Goal: Information Seeking & Learning: Learn about a topic

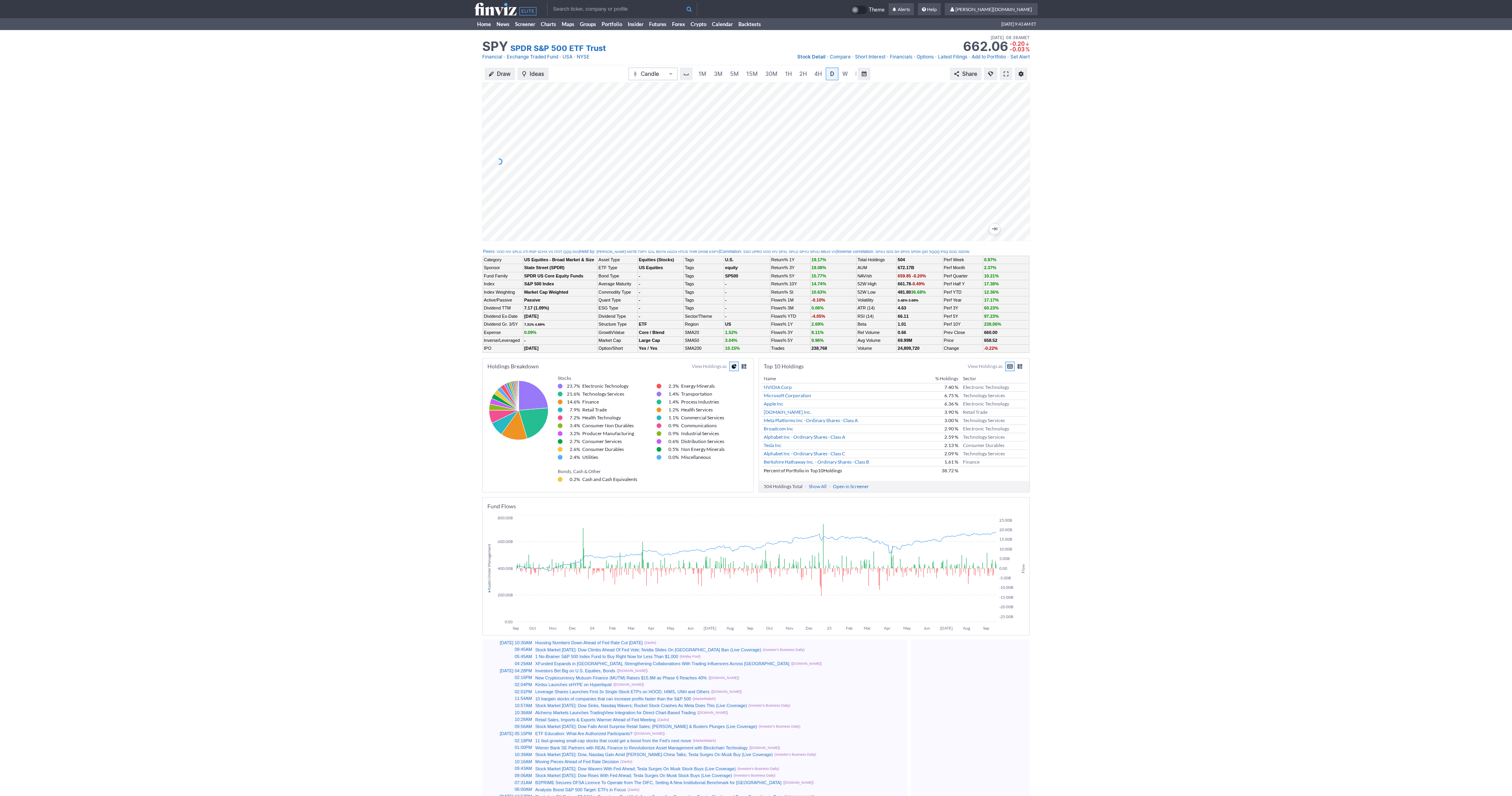
scroll to position [0, 8]
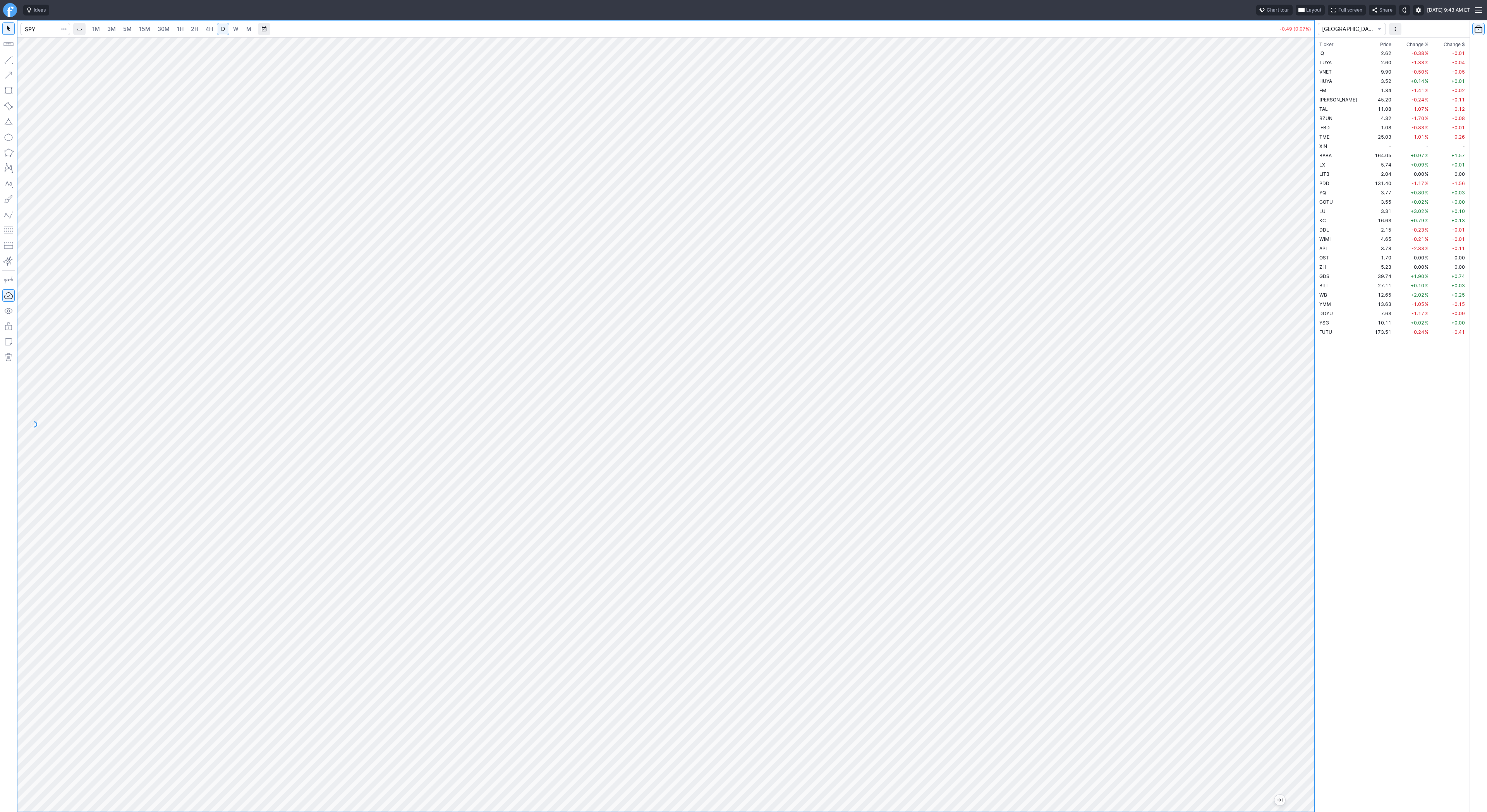
click at [109, 30] on span "3M" at bounding box center [111, 28] width 9 height 6
click at [168, 32] on link "30M" at bounding box center [163, 29] width 19 height 12
click at [115, 30] on link "3M" at bounding box center [111, 29] width 16 height 12
click at [129, 32] on span "5M" at bounding box center [127, 29] width 9 height 8
click at [181, 32] on span "1H" at bounding box center [180, 28] width 6 height 6
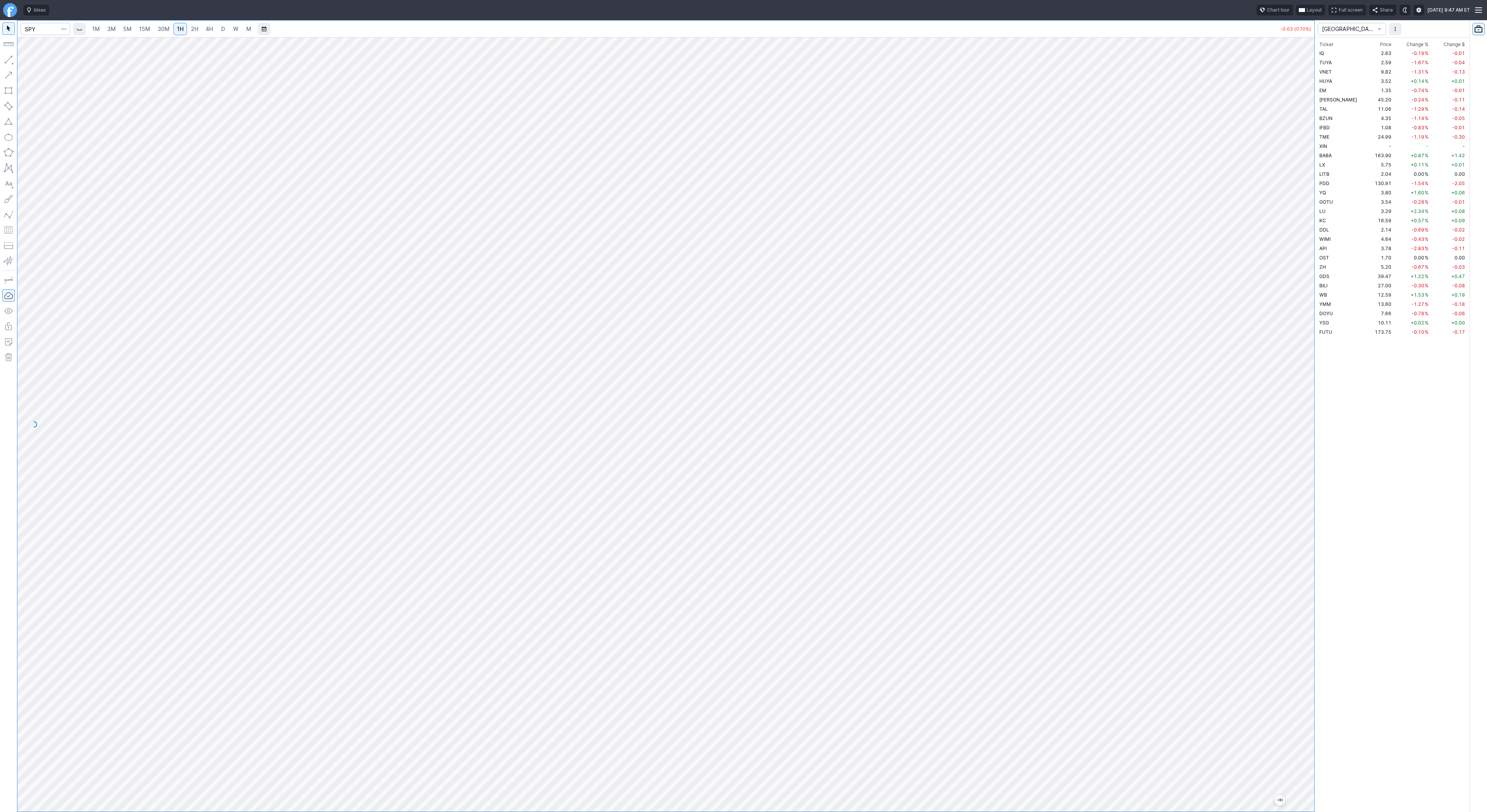
click at [110, 28] on span "3M" at bounding box center [111, 28] width 9 height 6
click at [159, 29] on span "30M" at bounding box center [163, 28] width 12 height 6
click at [197, 31] on link "2H" at bounding box center [195, 29] width 14 height 12
click at [105, 29] on link "3M" at bounding box center [111, 29] width 16 height 12
click at [169, 31] on link "30M" at bounding box center [163, 29] width 19 height 12
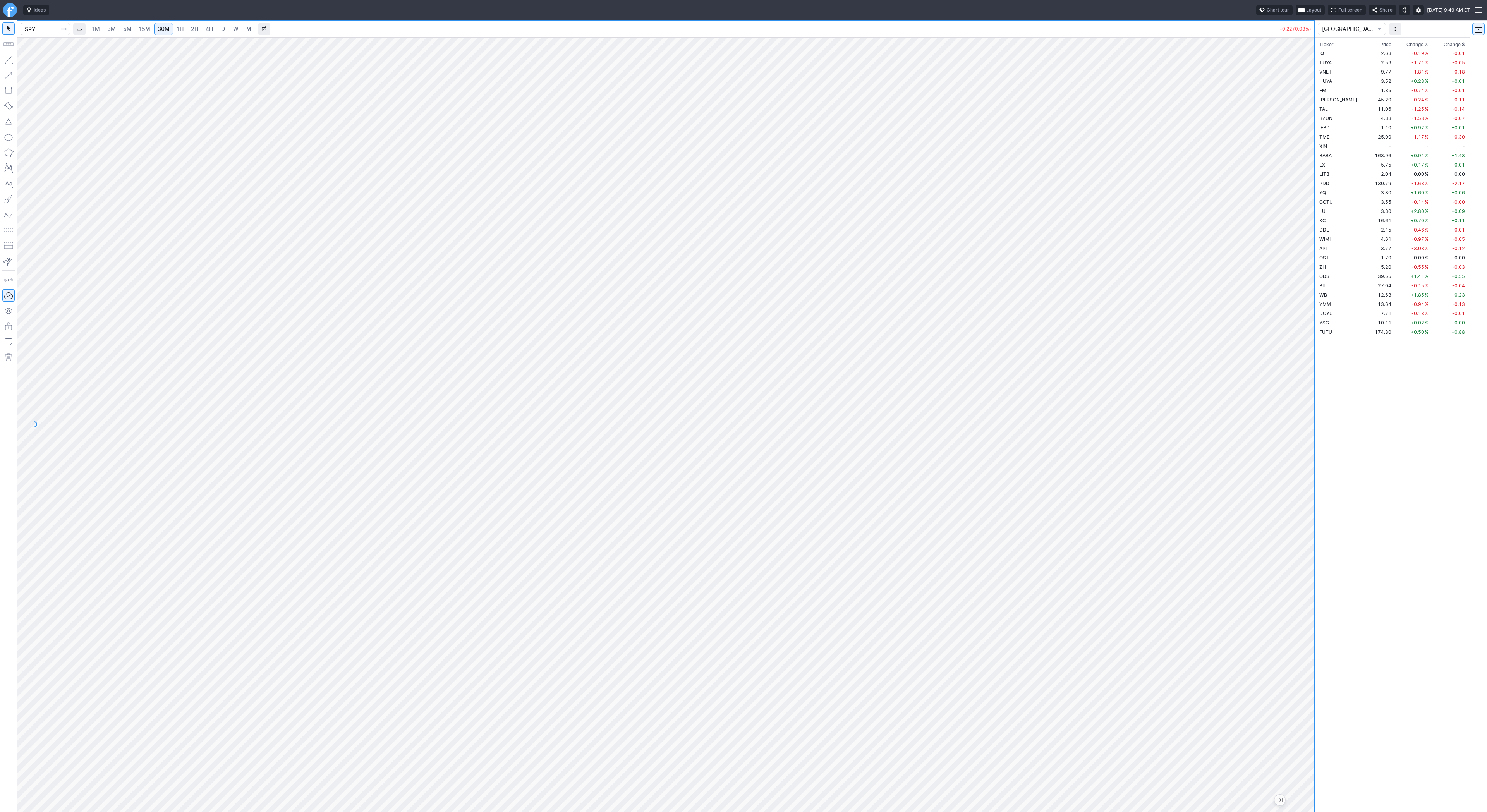
click at [211, 31] on span "4H" at bounding box center [209, 28] width 8 height 6
drag, startPoint x: 1310, startPoint y: 243, endPoint x: 1306, endPoint y: 261, distance: 18.4
click at [1313, 267] on div at bounding box center [1306, 422] width 16 height 755
click at [38, 61] on span "Line" at bounding box center [45, 61] width 31 height 8
click at [110, 31] on span "3M" at bounding box center [111, 28] width 9 height 6
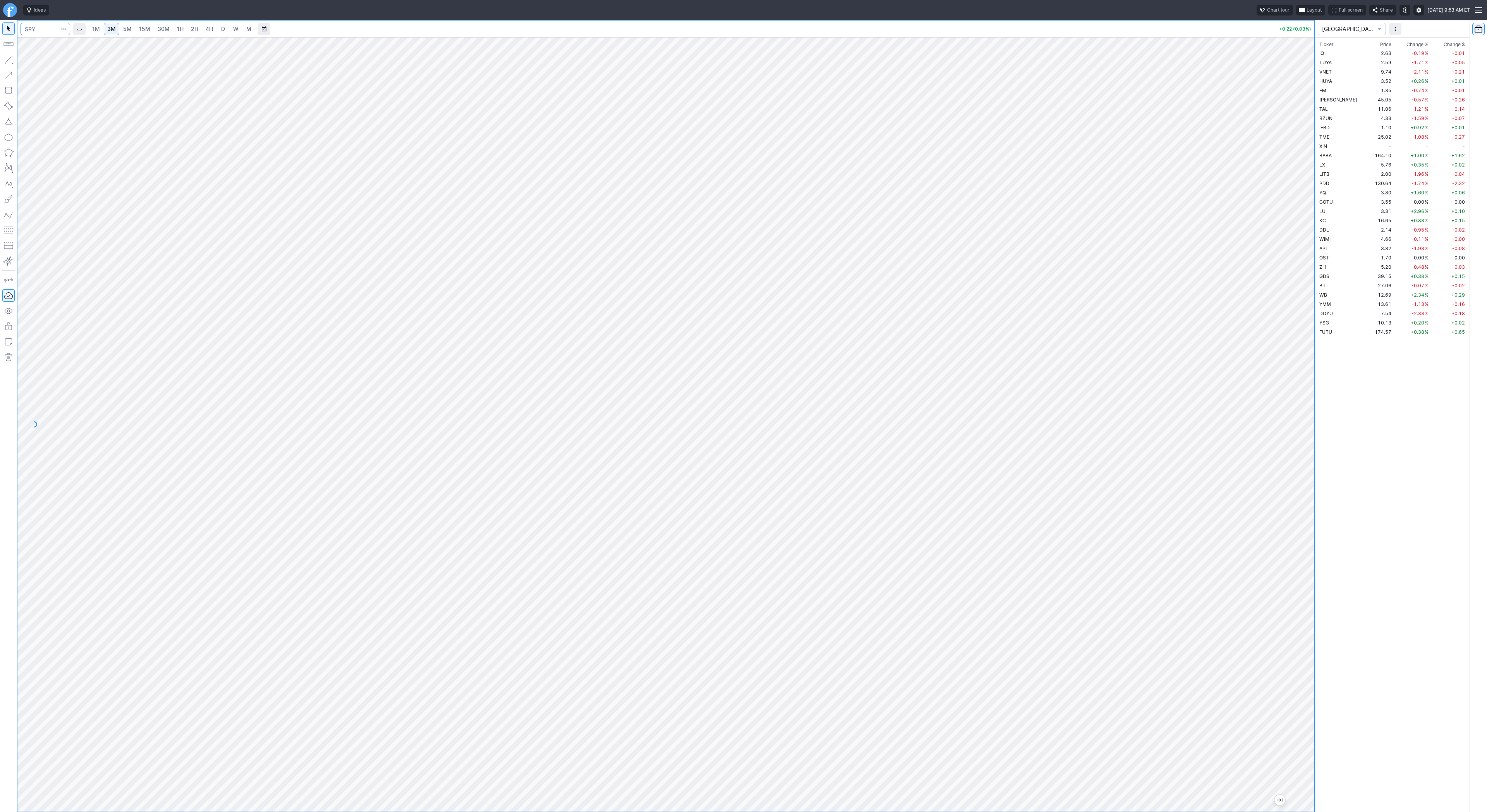
click at [44, 27] on input "Search" at bounding box center [46, 29] width 50 height 12
type input "qs"
click at [43, 47] on span "QS" at bounding box center [40, 46] width 25 height 6
click at [163, 28] on span "30M" at bounding box center [163, 28] width 12 height 6
click at [177, 30] on span "1H" at bounding box center [180, 28] width 6 height 6
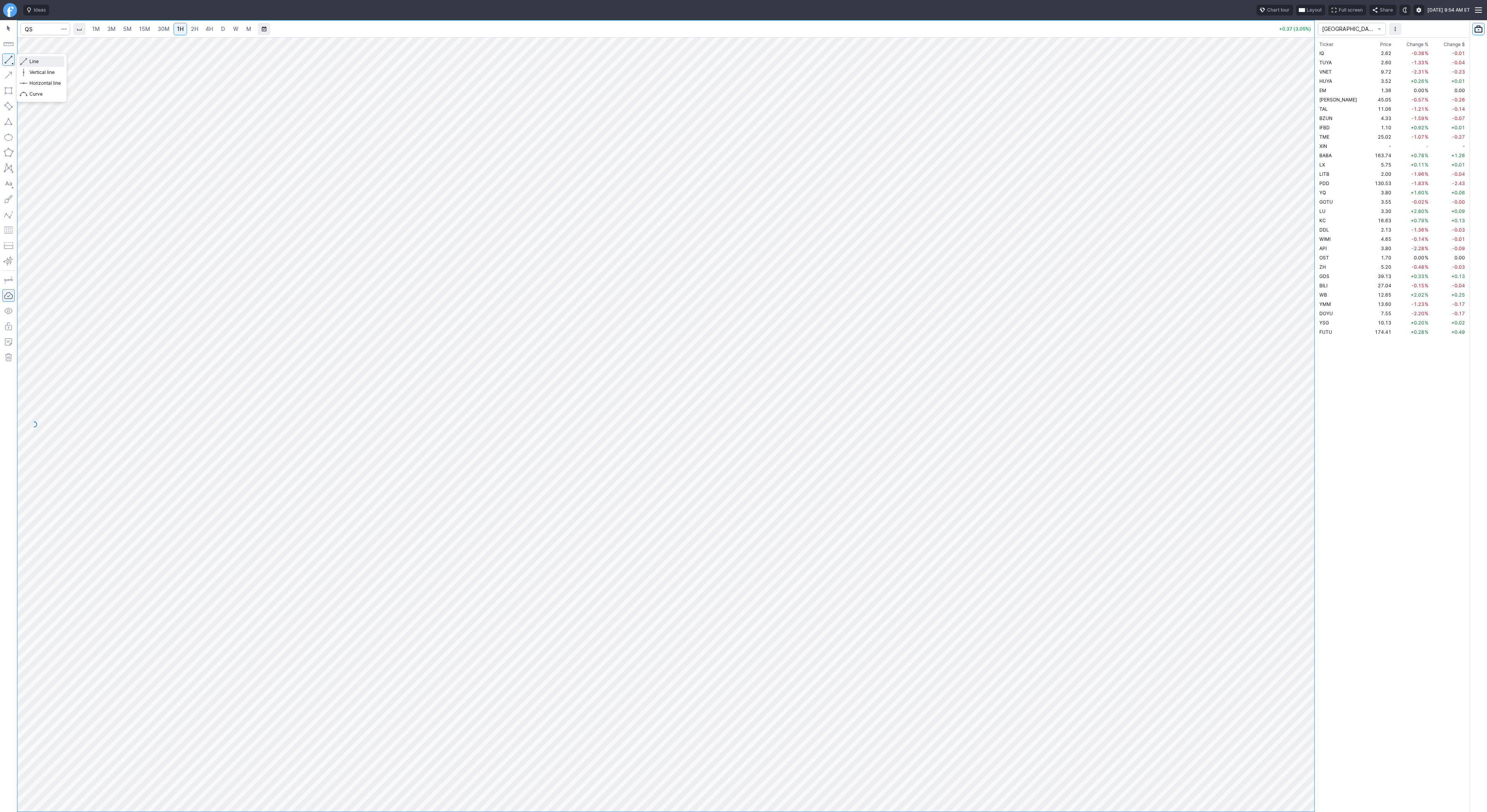
click at [24, 60] on span "button" at bounding box center [25, 61] width 5 height 11
click at [47, 31] on input "Search" at bounding box center [46, 29] width 50 height 12
type input "bmnr"
click at [107, 28] on span "3M" at bounding box center [111, 28] width 9 height 6
click at [152, 29] on link "15M" at bounding box center [145, 29] width 18 height 12
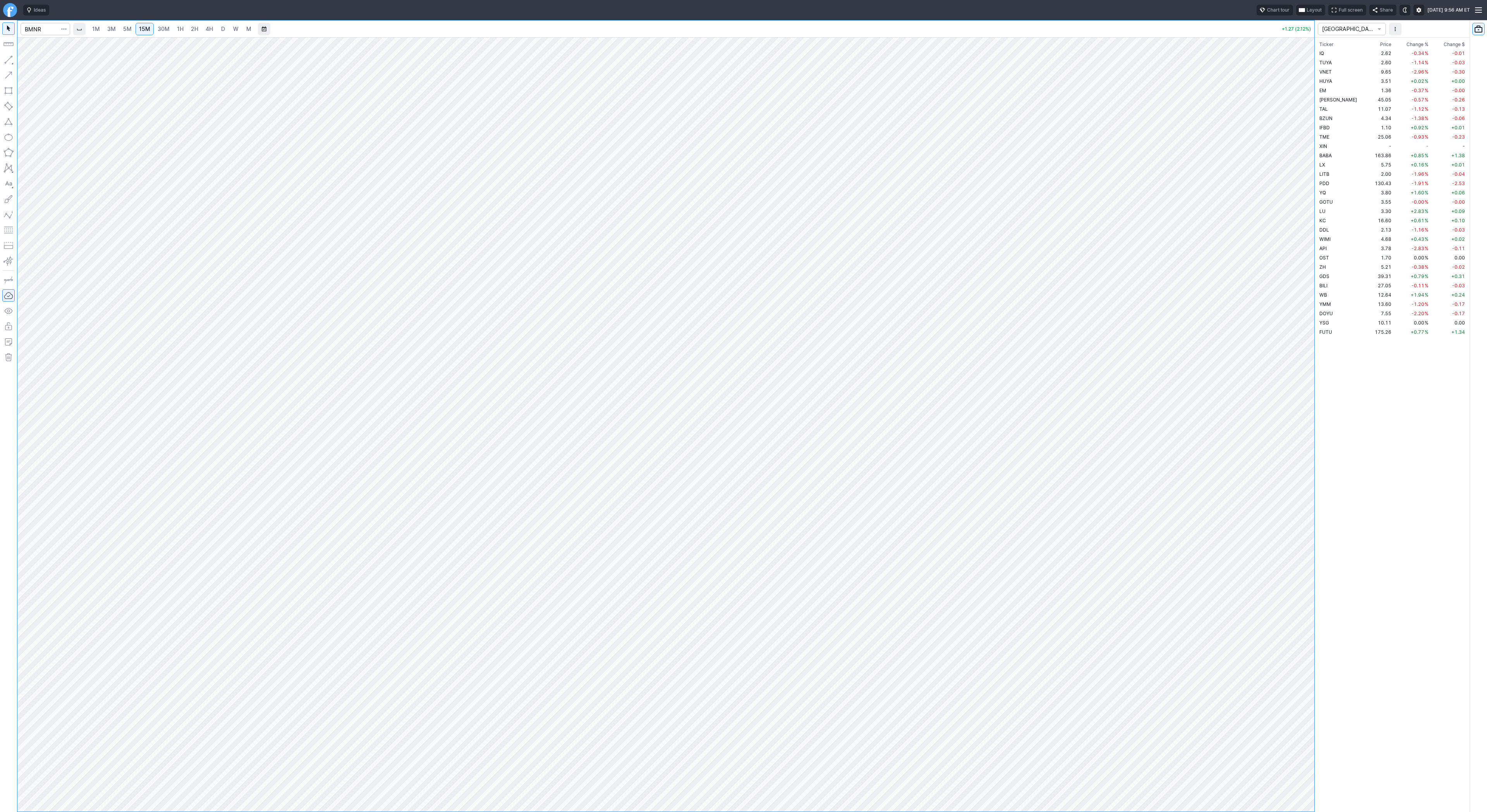
click at [160, 29] on span "30M" at bounding box center [163, 28] width 12 height 6
click at [185, 29] on link "1H" at bounding box center [180, 29] width 13 height 12
click at [39, 29] on input "Search" at bounding box center [46, 29] width 50 height 12
type input "btc"
click at [76, 148] on button "@ BTC USD Bitcoin / USD Crypto" at bounding box center [106, 149] width 163 height 11
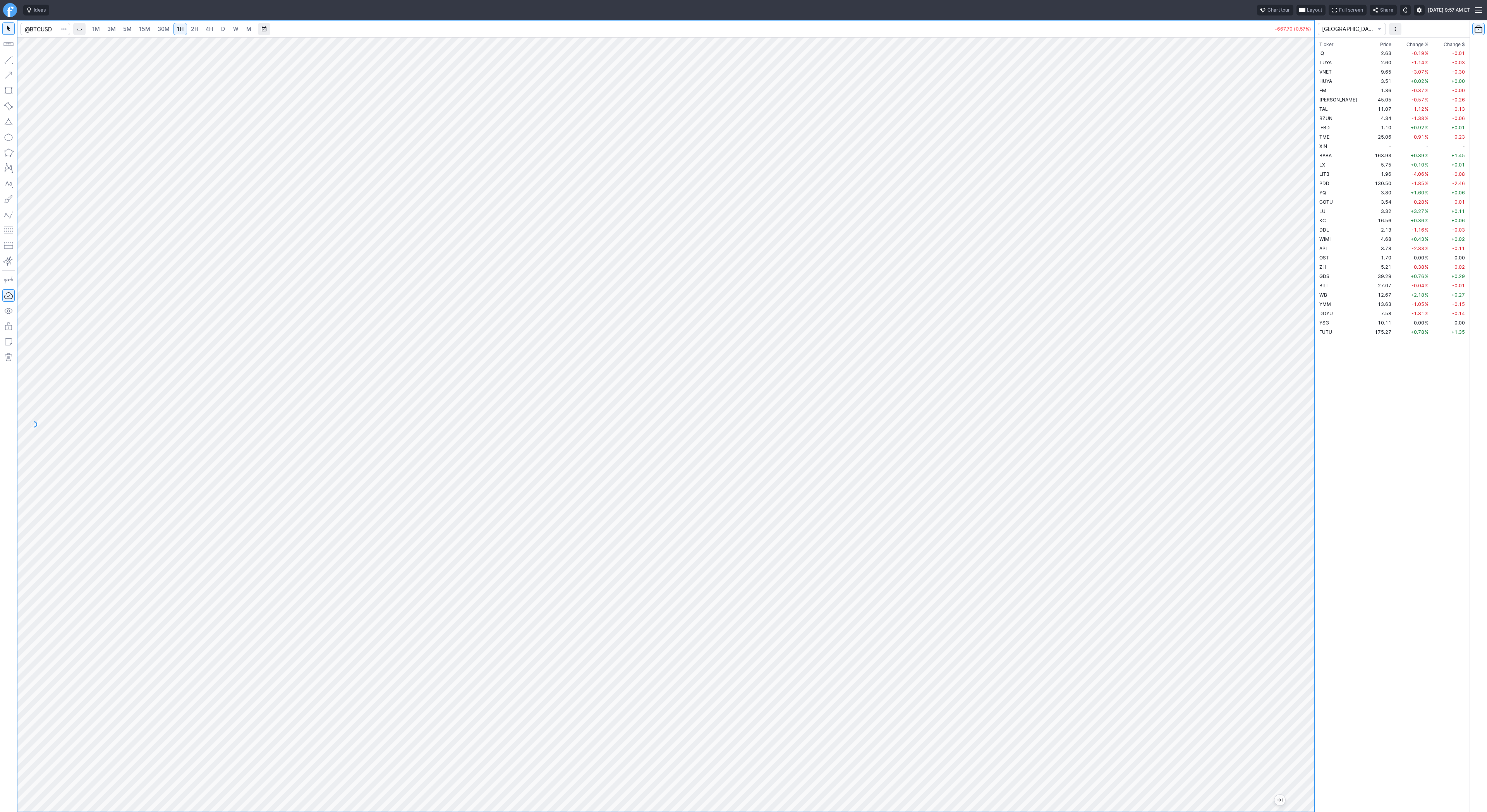
click at [207, 30] on span "4H" at bounding box center [209, 28] width 8 height 6
click at [236, 30] on span "W" at bounding box center [236, 28] width 5 height 6
click at [50, 28] on input "Search" at bounding box center [46, 29] width 50 height 12
type input "eth"
click at [122, 147] on span "Eth ereum / USD" at bounding box center [107, 143] width 113 height 6
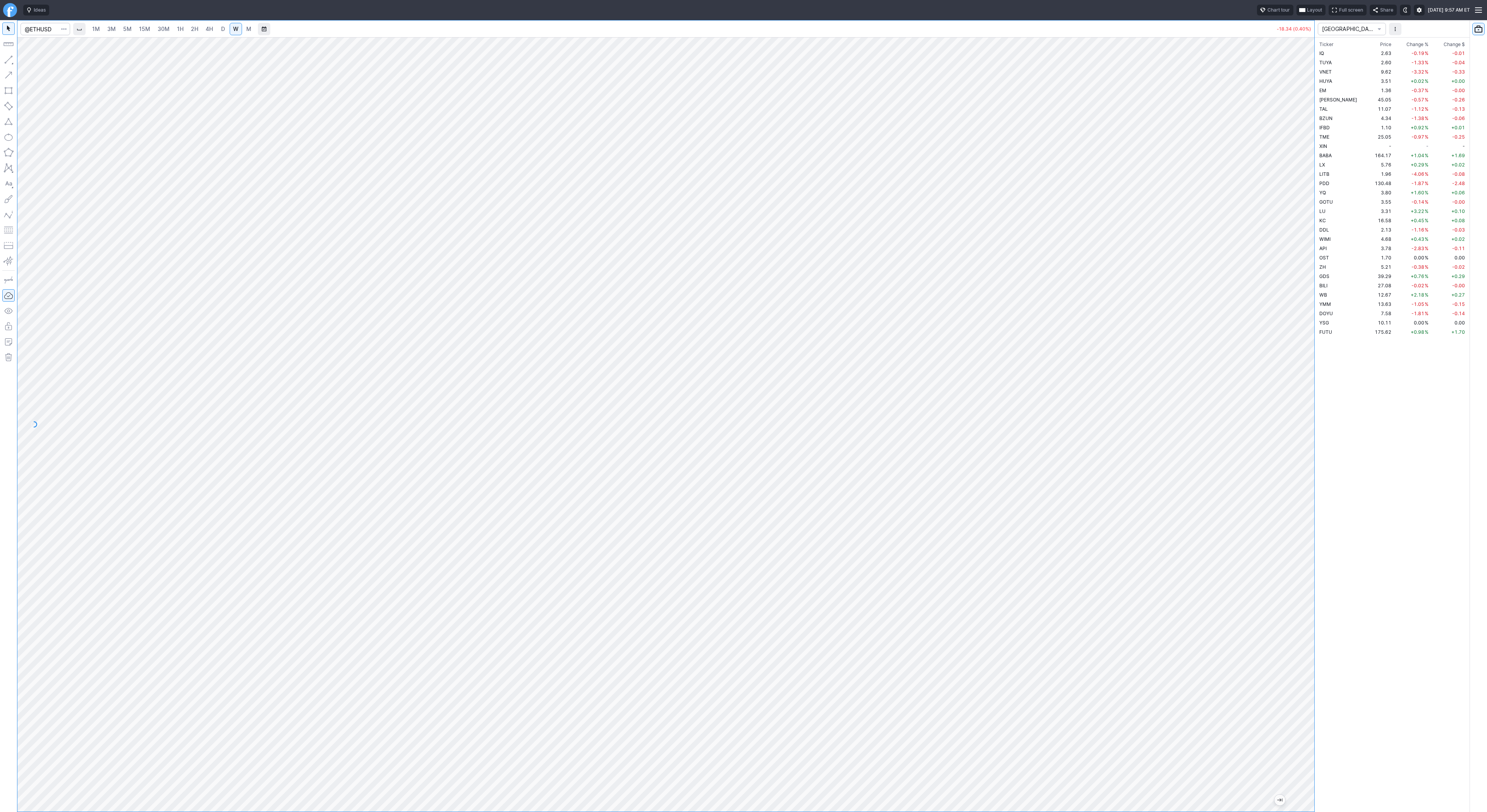
click at [115, 28] on span "3M" at bounding box center [111, 28] width 9 height 6
click at [164, 29] on span "30M" at bounding box center [163, 28] width 12 height 6
click at [185, 32] on link "1H" at bounding box center [180, 29] width 13 height 12
click at [200, 33] on div "1M 3M 5M 15M 30M 1H 2H 4H D W M" at bounding box center [171, 29] width 167 height 14
click at [197, 32] on link "2H" at bounding box center [195, 29] width 14 height 12
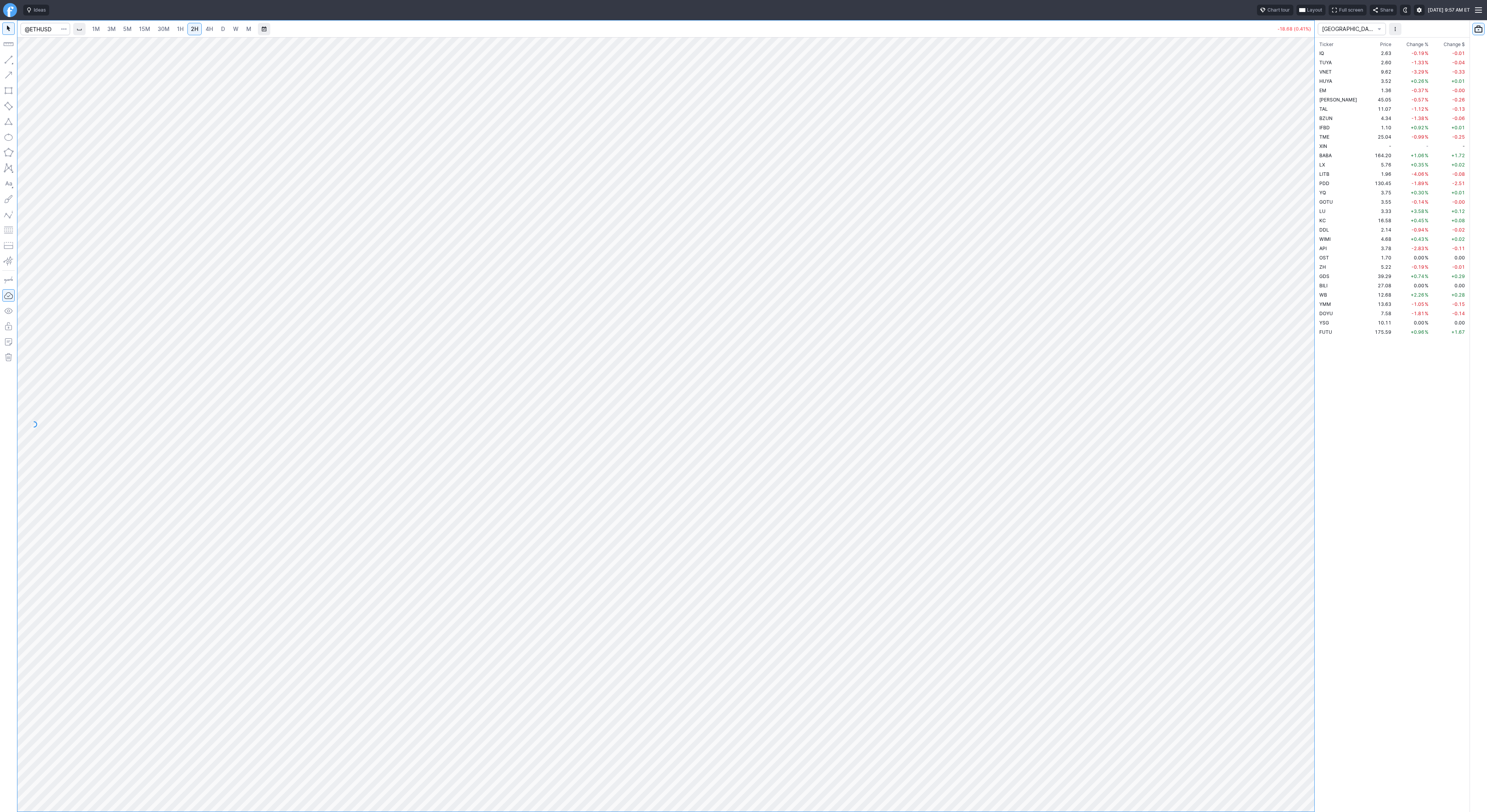
click at [210, 32] on span "4H" at bounding box center [209, 29] width 8 height 8
click at [36, 28] on input "Search" at bounding box center [46, 29] width 50 height 12
type input "qs"
click at [70, 43] on span "QuantumScape Corp" at bounding box center [75, 46] width 45 height 6
click at [112, 31] on span "3M" at bounding box center [111, 28] width 9 height 6
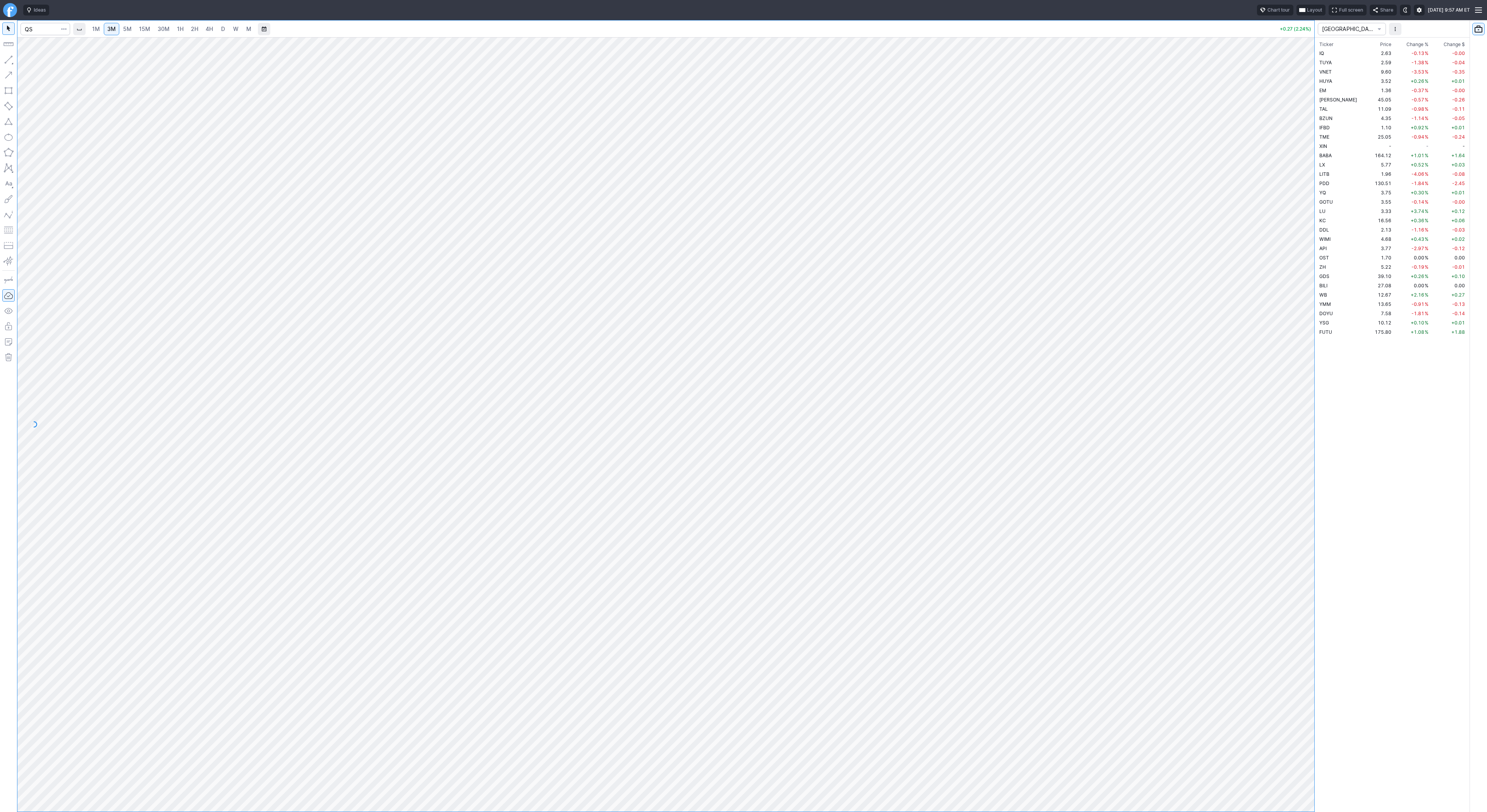
click at [146, 33] on link "15M" at bounding box center [145, 29] width 18 height 12
click at [117, 28] on link "3M" at bounding box center [111, 29] width 16 height 12
click at [169, 30] on link "30M" at bounding box center [163, 29] width 19 height 12
click at [31, 29] on input "Search" at bounding box center [46, 29] width 50 height 12
type input "spy"
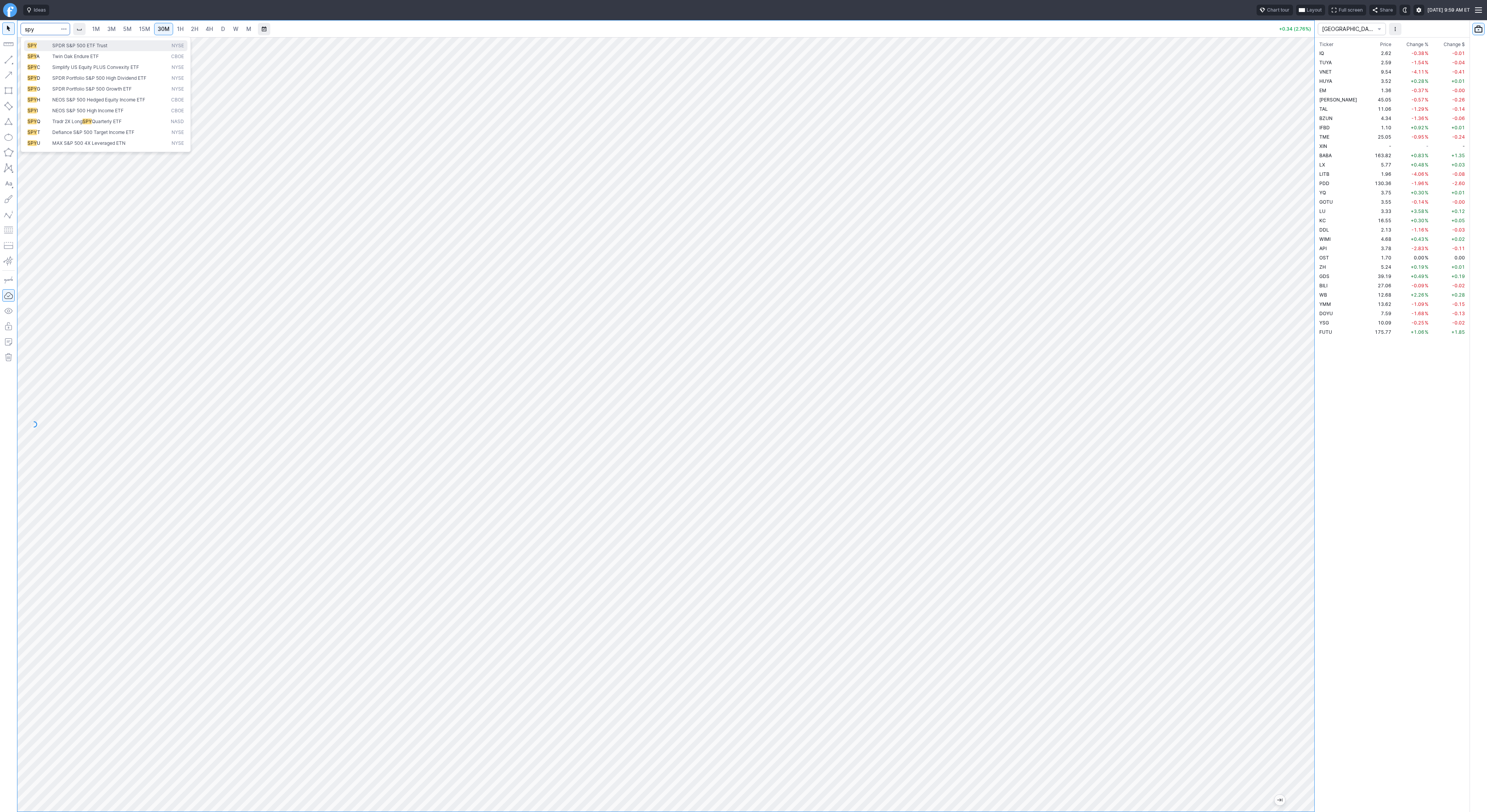
click at [65, 43] on span "SPDR S&P 500 ETF Trust" at bounding box center [80, 46] width 55 height 6
click at [40, 27] on input "Search" at bounding box center [46, 29] width 50 height 12
type input "bmnr"
click at [208, 30] on span "4H" at bounding box center [209, 28] width 8 height 6
drag, startPoint x: 1306, startPoint y: 233, endPoint x: 1305, endPoint y: 352, distance: 119.0
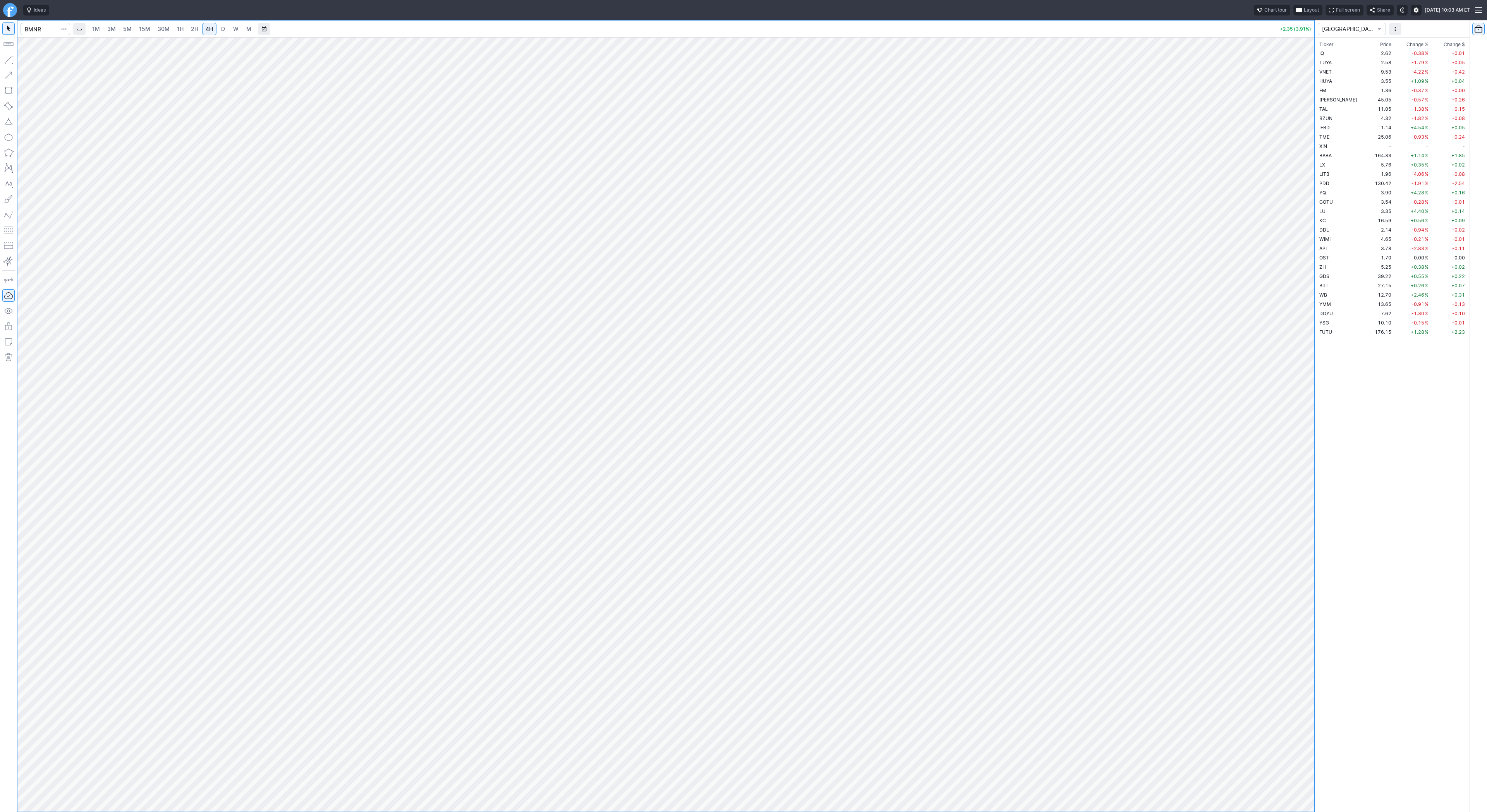
click at [1305, 352] on div at bounding box center [1306, 422] width 16 height 755
click at [113, 27] on span "3M" at bounding box center [111, 28] width 9 height 6
click at [149, 28] on span "15M" at bounding box center [144, 28] width 11 height 6
click at [170, 28] on link "30M" at bounding box center [163, 29] width 19 height 12
click at [183, 27] on link "1H" at bounding box center [180, 29] width 13 height 12
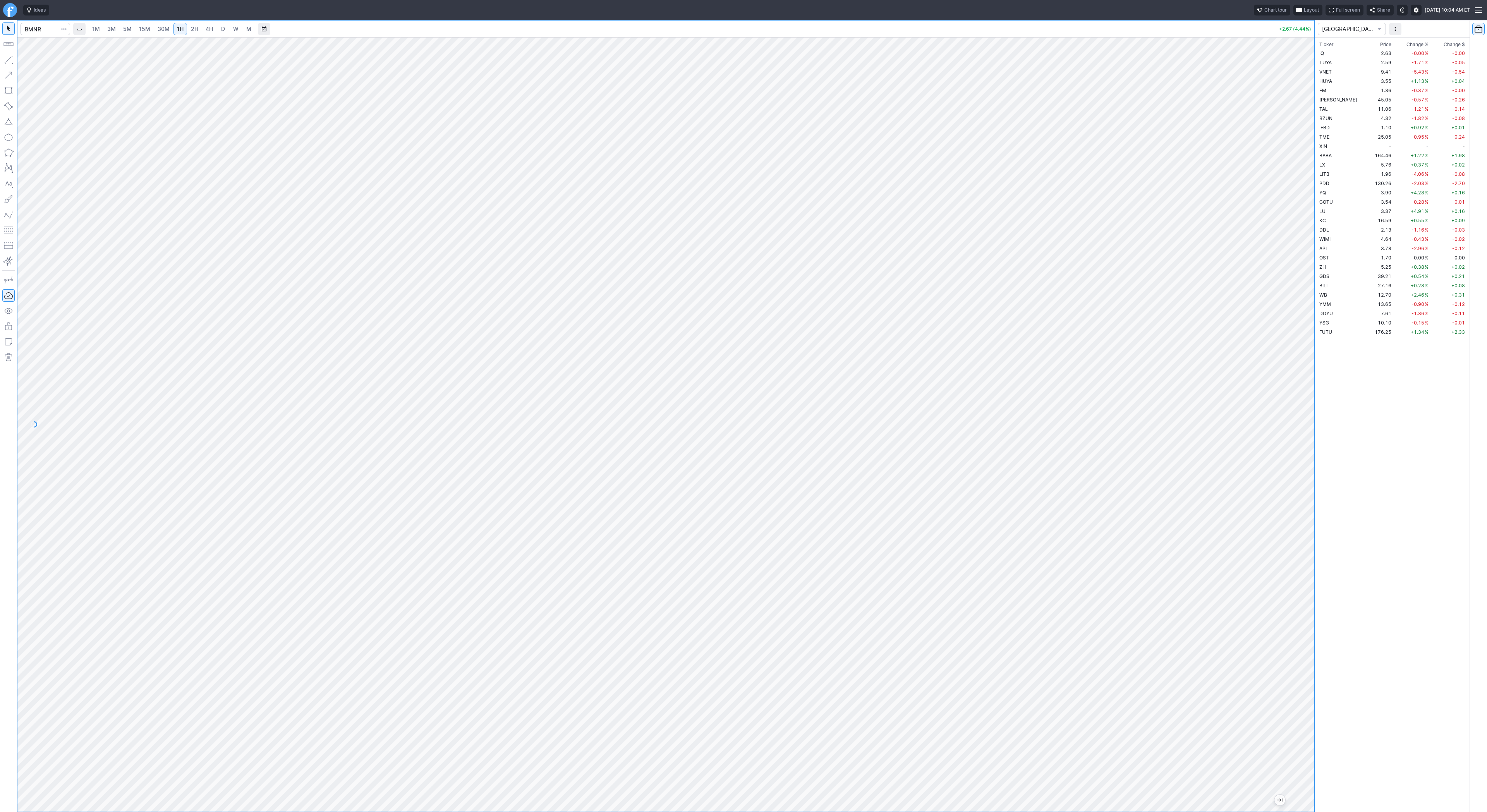
click at [194, 29] on span "2H" at bounding box center [195, 28] width 8 height 6
click at [107, 30] on span "3M" at bounding box center [111, 28] width 9 height 6
click at [145, 33] on link "15M" at bounding box center [145, 29] width 18 height 12
click at [162, 31] on span "30M" at bounding box center [163, 28] width 12 height 6
click at [181, 33] on link "1H" at bounding box center [180, 29] width 13 height 12
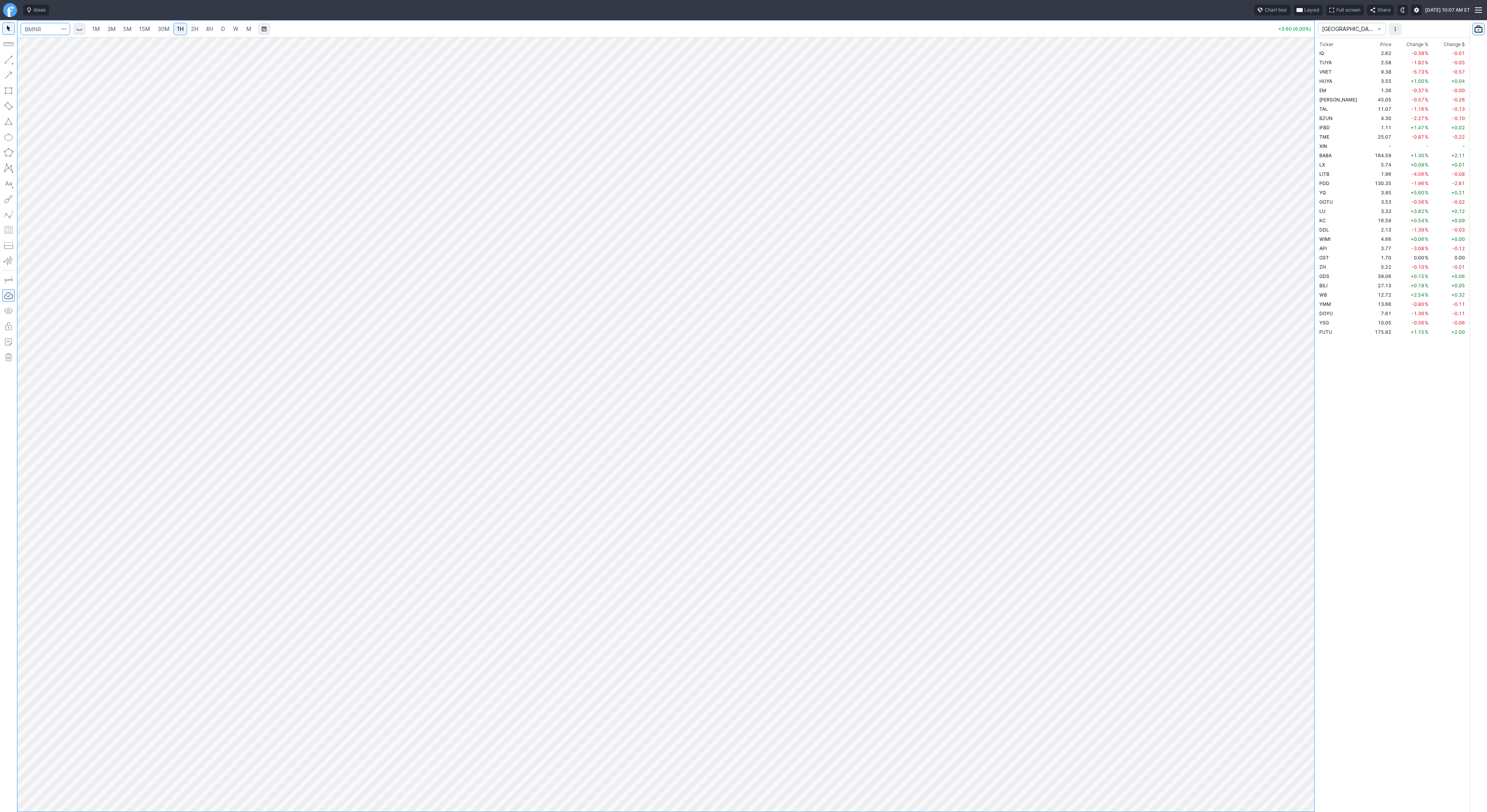
click at [35, 27] on input "Search" at bounding box center [46, 29] width 50 height 12
type input "eth"
click at [74, 146] on span "ereum / USD" at bounding box center [73, 143] width 28 height 6
click at [202, 31] on link "4H" at bounding box center [209, 29] width 14 height 12
click at [1287, 294] on div at bounding box center [666, 424] width 1297 height 774
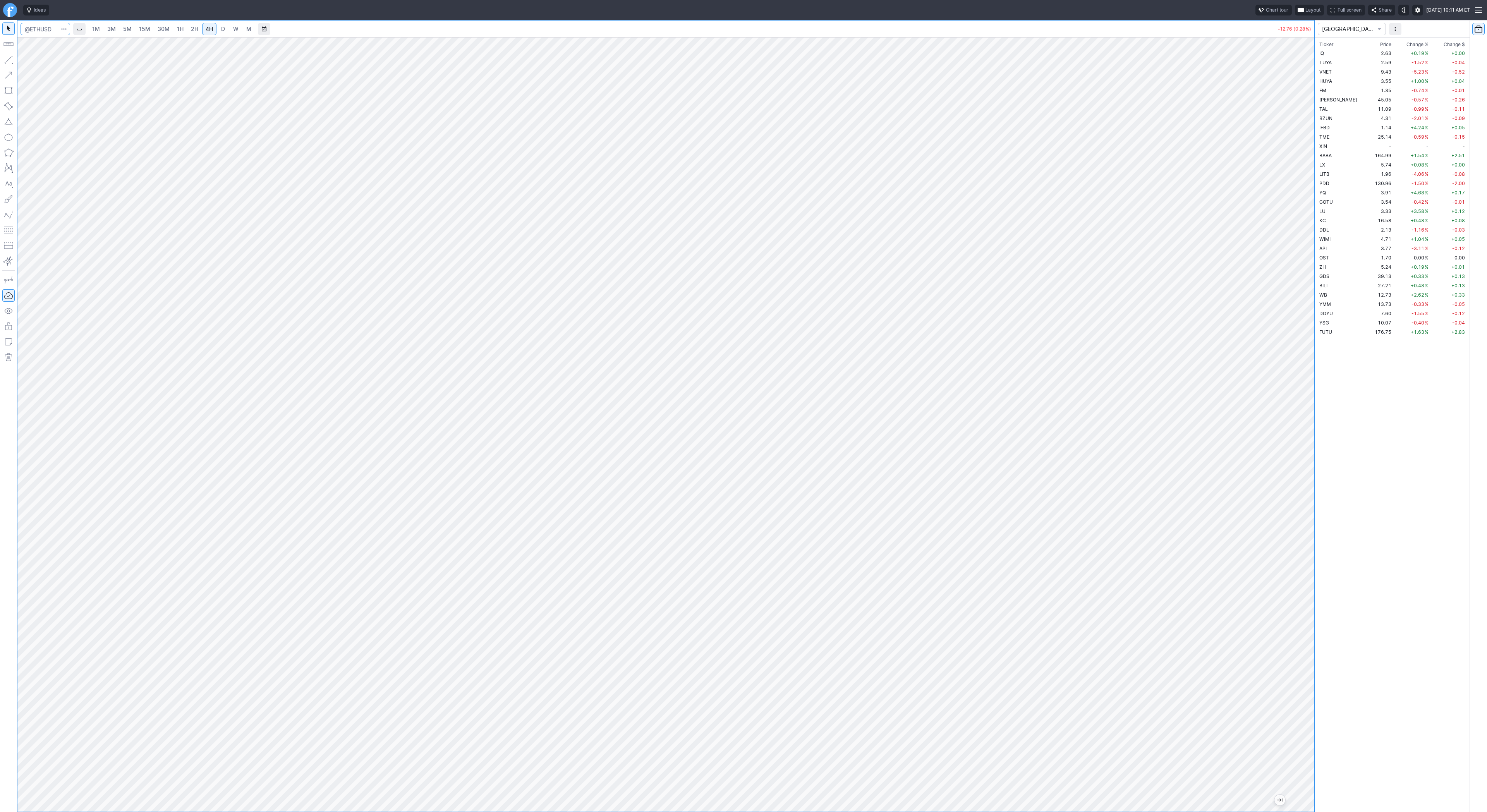
click at [32, 26] on input "Search" at bounding box center [46, 29] width 50 height 12
type input "sbet"
click at [58, 45] on span "SharpLink Gaming Inc" at bounding box center [76, 46] width 48 height 6
click at [178, 31] on span "1H" at bounding box center [180, 28] width 6 height 6
click at [32, 61] on span "Line" at bounding box center [45, 61] width 31 height 8
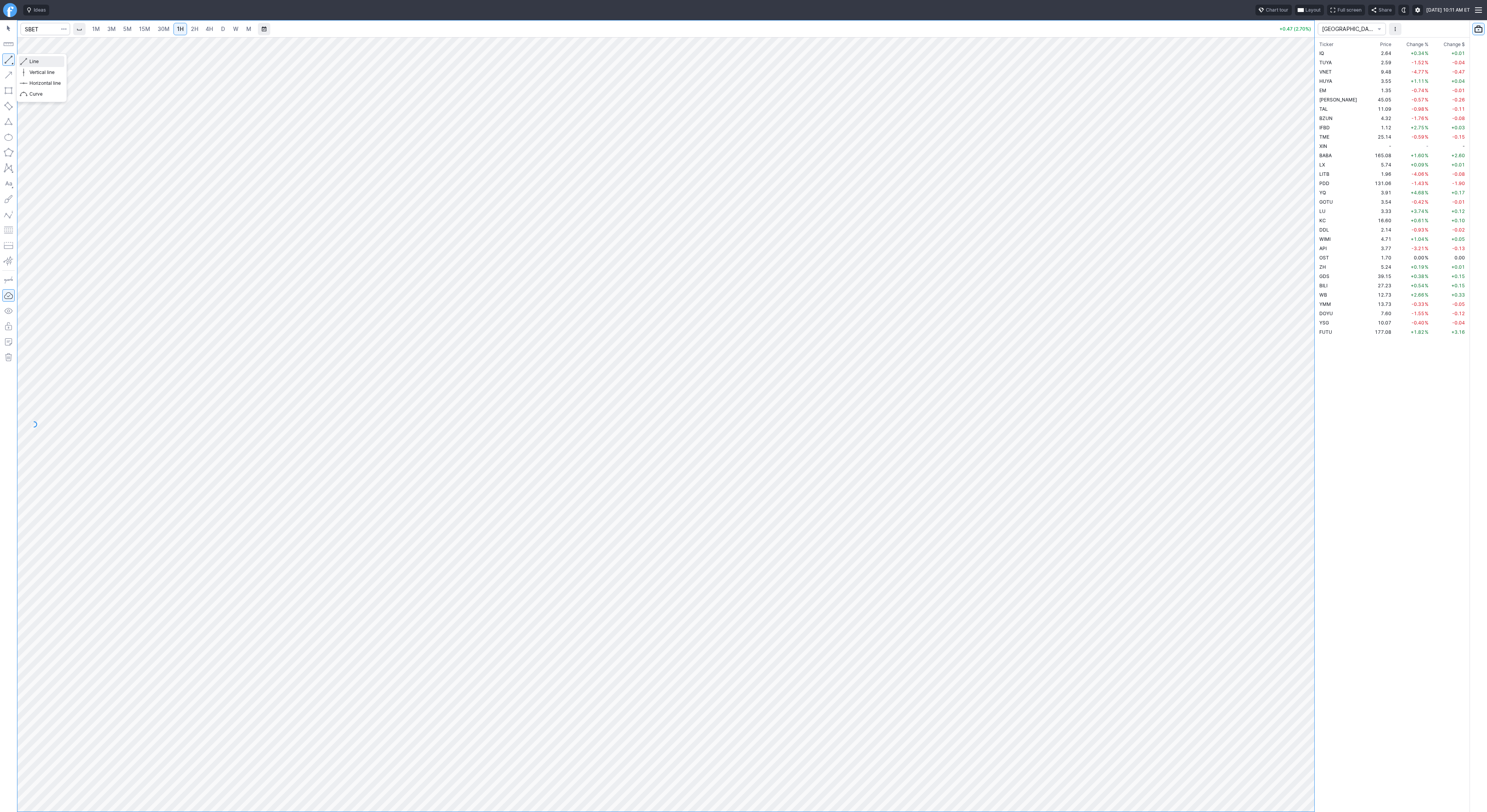
click at [33, 63] on span "Line" at bounding box center [45, 61] width 31 height 8
click at [119, 31] on link "5M" at bounding box center [127, 29] width 16 height 12
click at [141, 33] on link "15M" at bounding box center [145, 29] width 18 height 12
click at [163, 31] on span "30M" at bounding box center [163, 28] width 12 height 6
drag, startPoint x: 33, startPoint y: 61, endPoint x: 61, endPoint y: 88, distance: 38.9
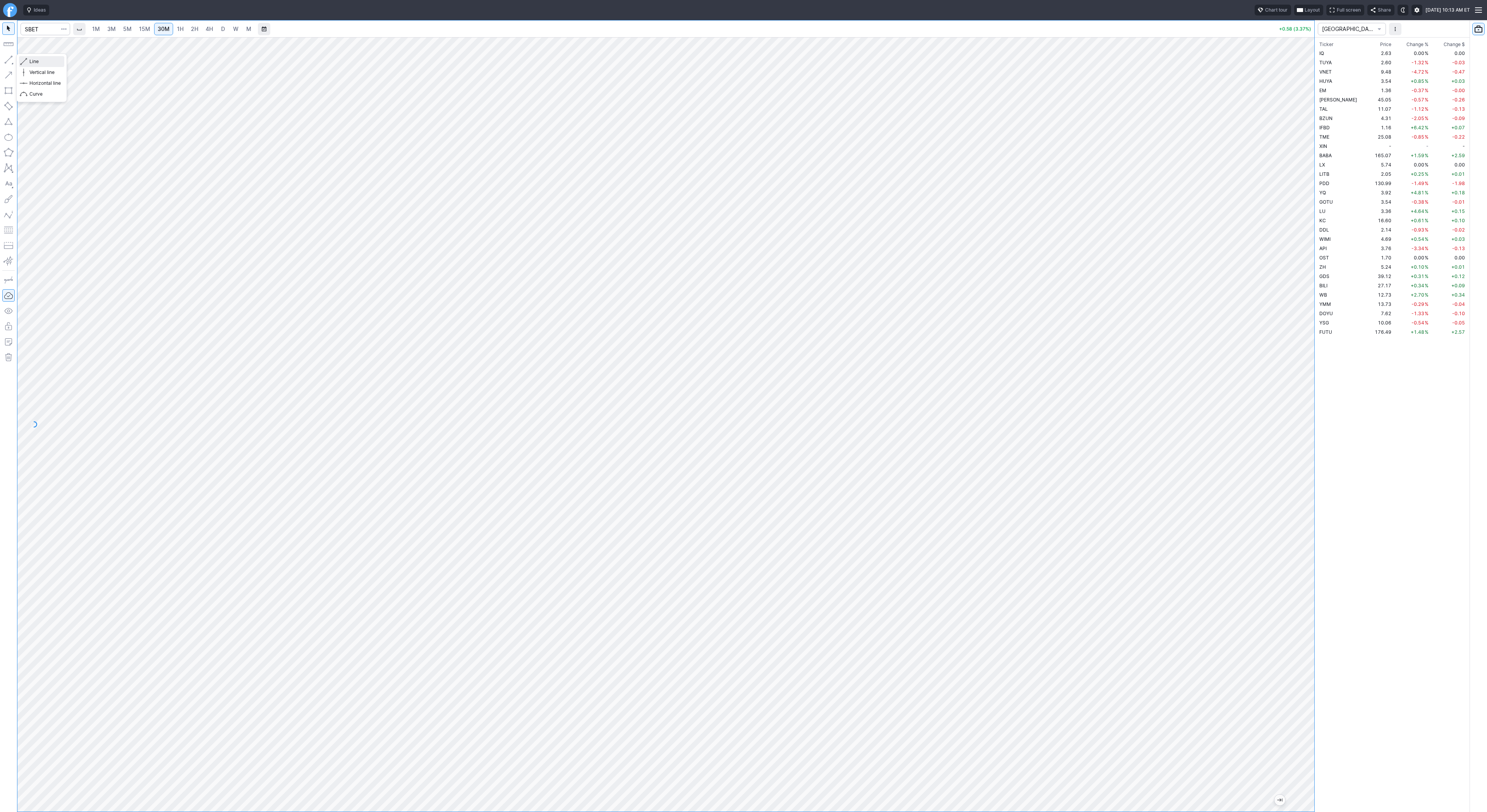
click at [33, 62] on span "Line" at bounding box center [45, 61] width 31 height 8
click at [32, 61] on span "Line" at bounding box center [45, 61] width 31 height 8
click at [110, 30] on span "3M" at bounding box center [111, 28] width 9 height 6
click at [152, 31] on link "15M" at bounding box center [145, 29] width 18 height 12
click at [43, 24] on input "Search" at bounding box center [46, 29] width 50 height 12
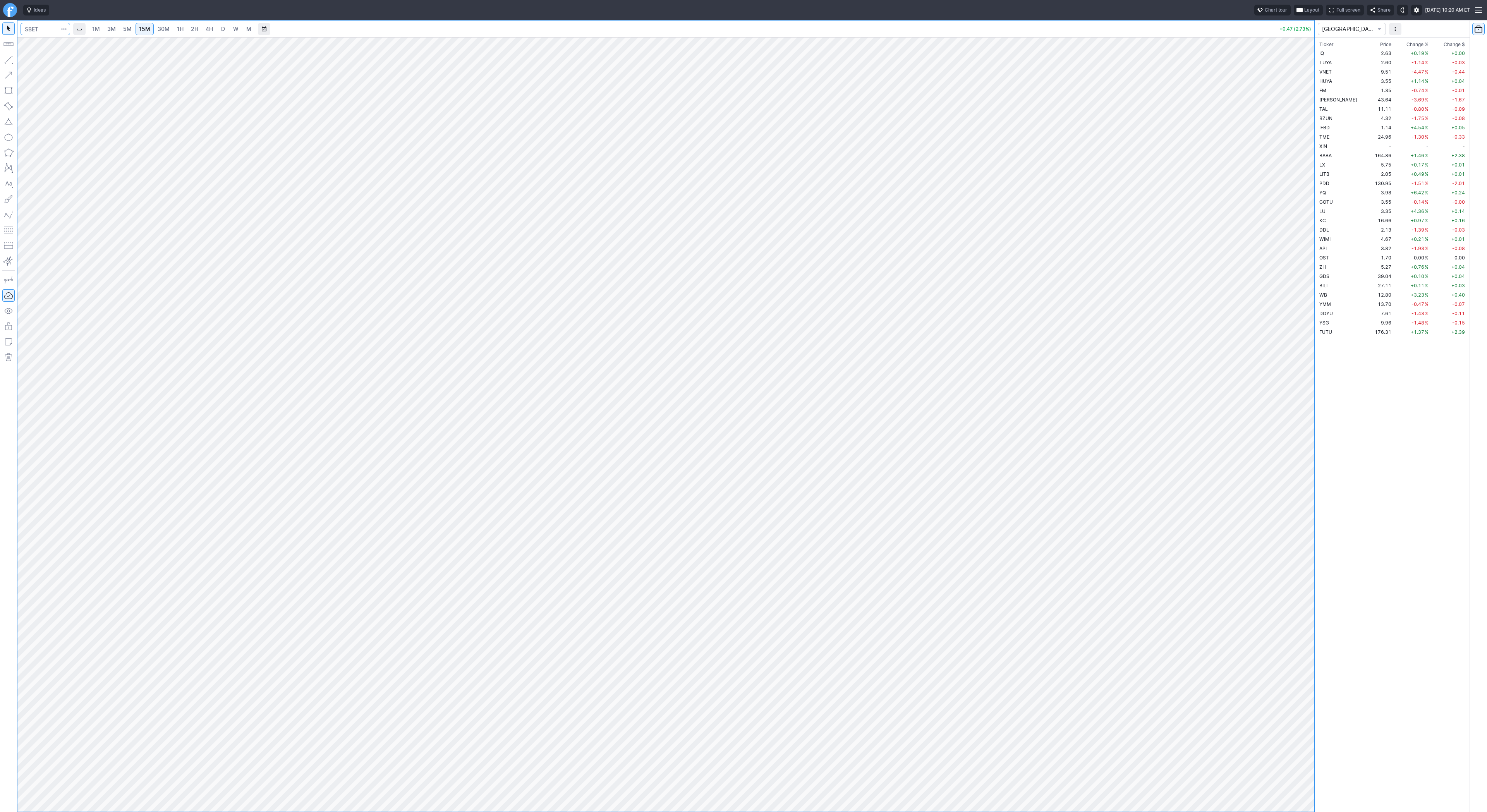
click at [43, 30] on input "Search" at bounding box center [46, 29] width 50 height 12
type input "mara"
click at [221, 28] on span "D" at bounding box center [223, 29] width 5 height 8
click at [116, 31] on link "3M" at bounding box center [111, 29] width 16 height 12
click at [143, 33] on link "15M" at bounding box center [145, 29] width 18 height 12
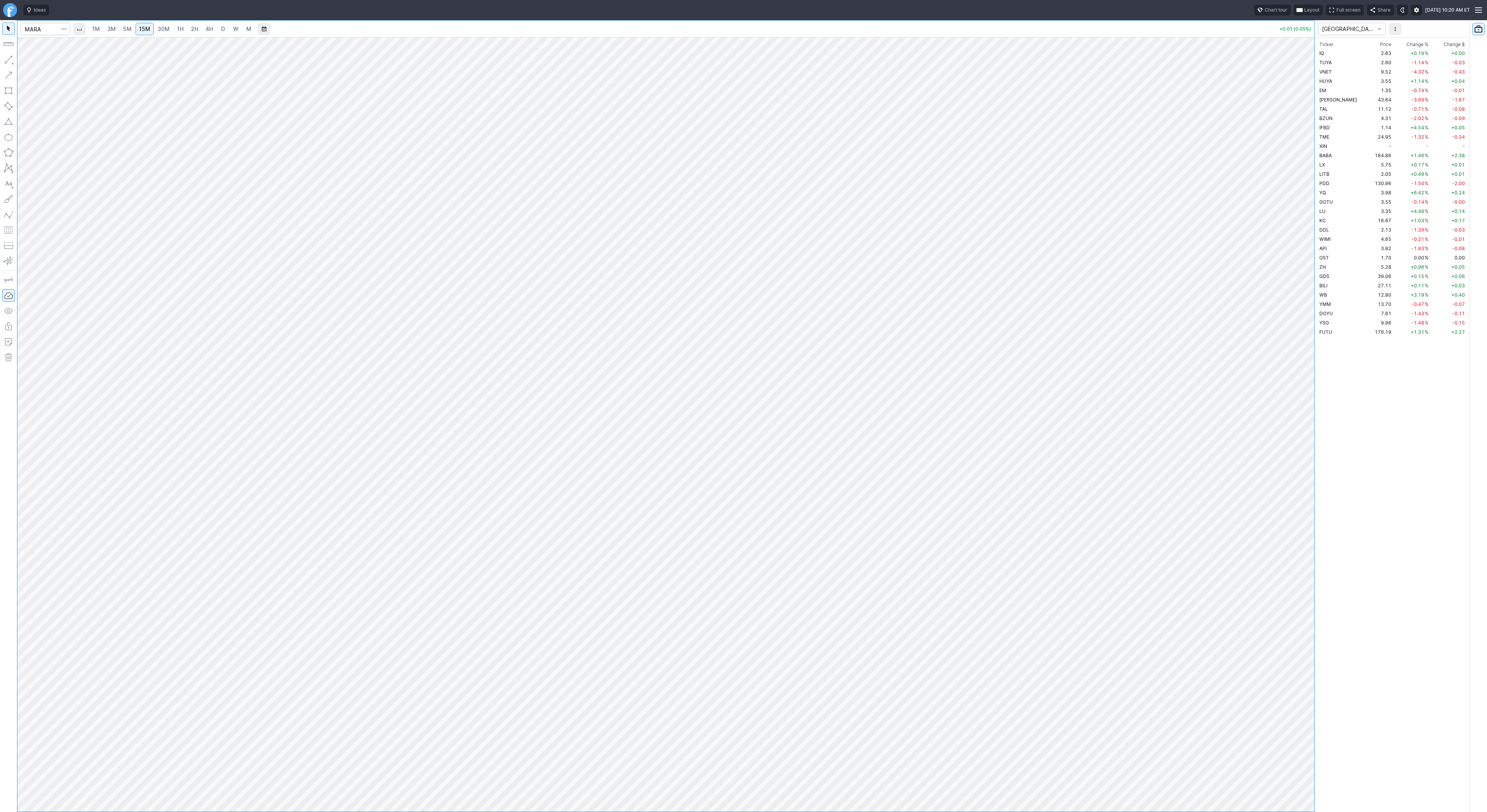
click at [221, 29] on span "D" at bounding box center [223, 29] width 5 height 8
drag, startPoint x: 1313, startPoint y: 400, endPoint x: 1312, endPoint y: 411, distance: 11.0
click at [1312, 411] on div at bounding box center [1306, 422] width 16 height 755
click at [36, 30] on input "Search" at bounding box center [46, 29] width 50 height 12
type input "sbet"
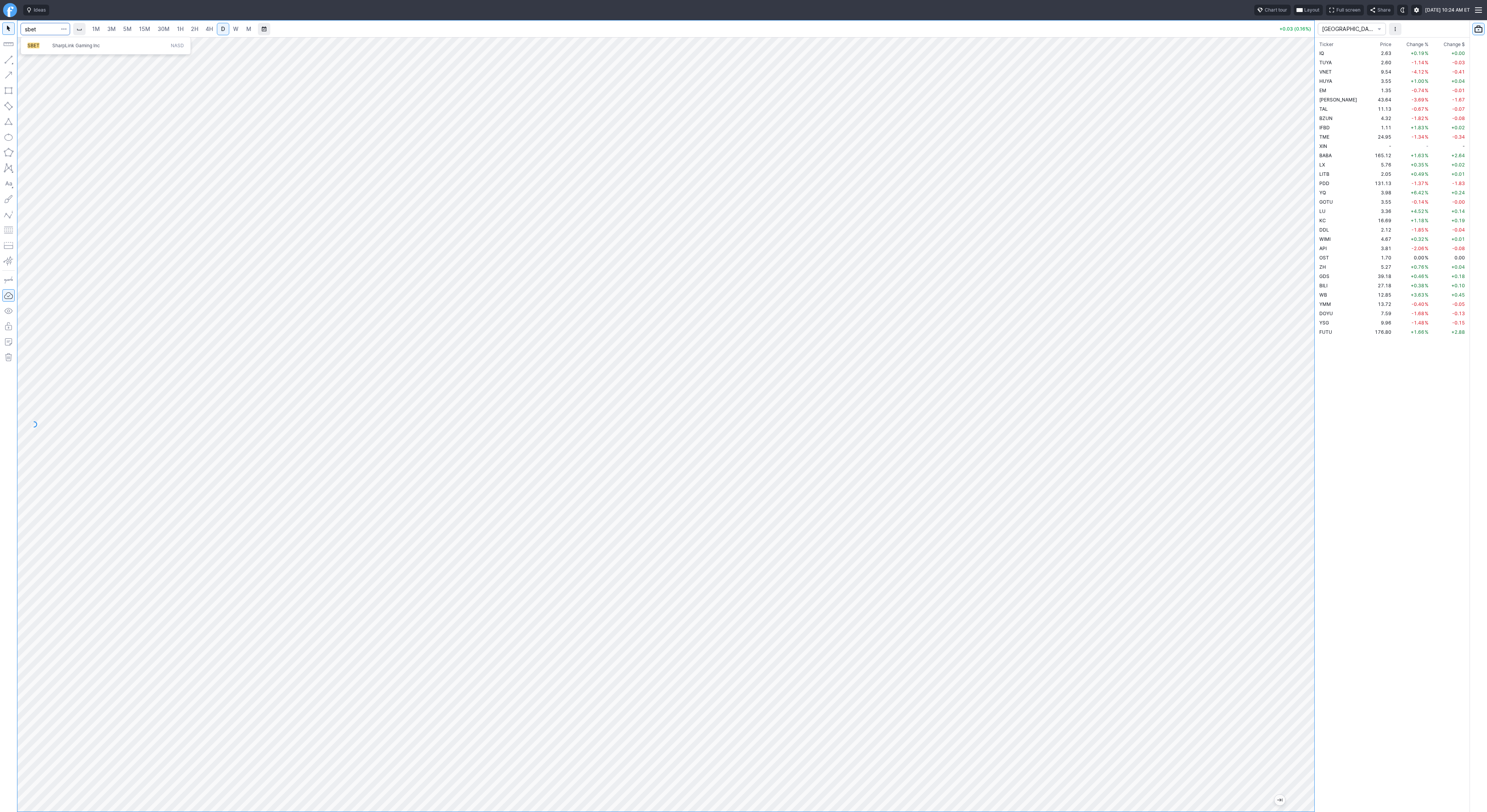
click at [42, 46] on span "SBET" at bounding box center [40, 46] width 25 height 6
click at [210, 29] on span "4H" at bounding box center [209, 28] width 8 height 6
drag, startPoint x: 42, startPoint y: 59, endPoint x: 44, endPoint y: 77, distance: 18.1
click at [42, 59] on span "Line" at bounding box center [45, 61] width 31 height 8
drag, startPoint x: 37, startPoint y: 61, endPoint x: 50, endPoint y: 69, distance: 15.3
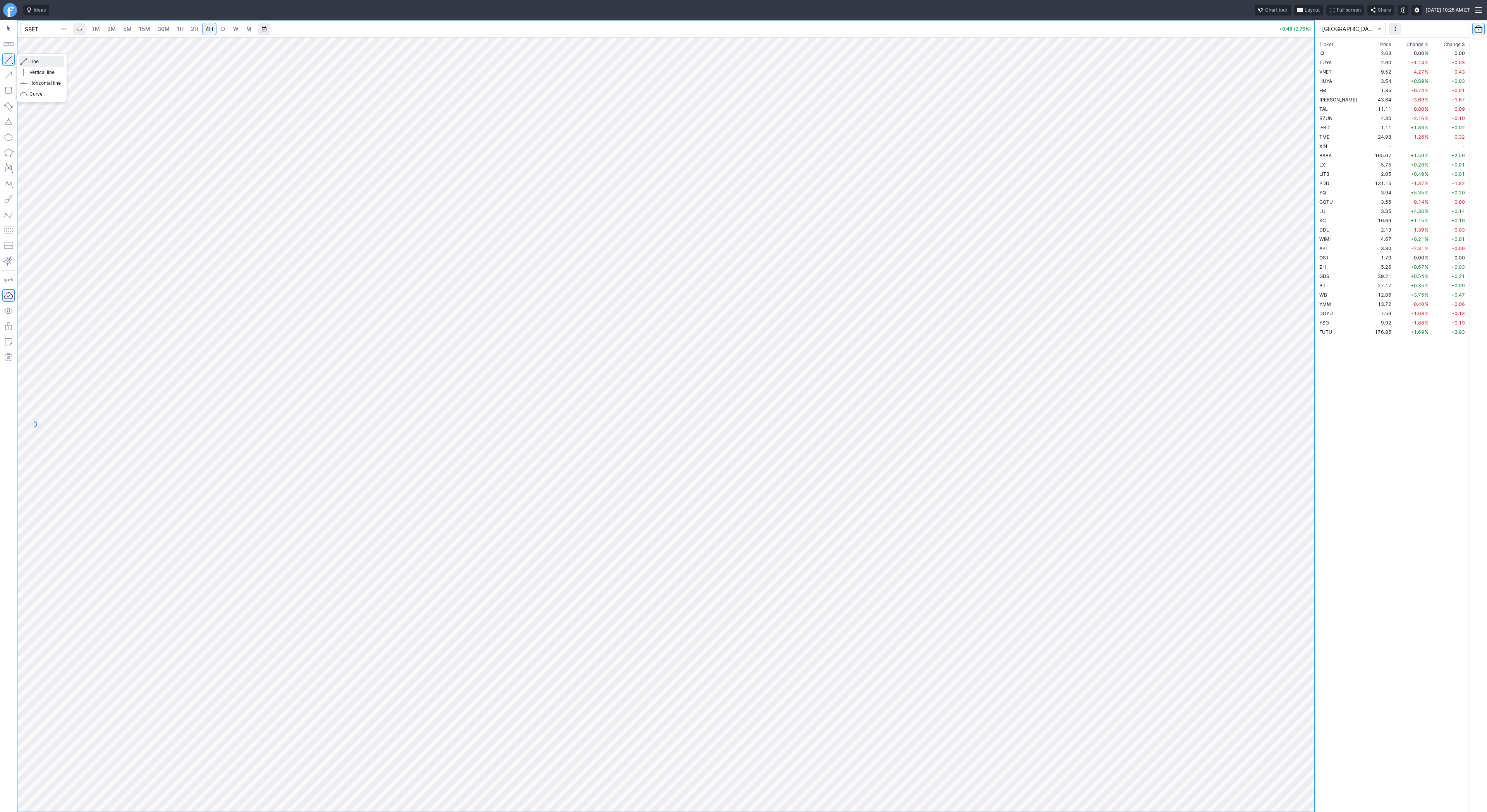
click at [37, 60] on span "Line" at bounding box center [45, 61] width 31 height 8
drag, startPoint x: 43, startPoint y: 61, endPoint x: 66, endPoint y: 89, distance: 36.2
click at [43, 62] on span "Line" at bounding box center [45, 61] width 31 height 8
click at [32, 61] on span "Line" at bounding box center [45, 61] width 31 height 8
click at [1277, 472] on div at bounding box center [666, 424] width 1297 height 774
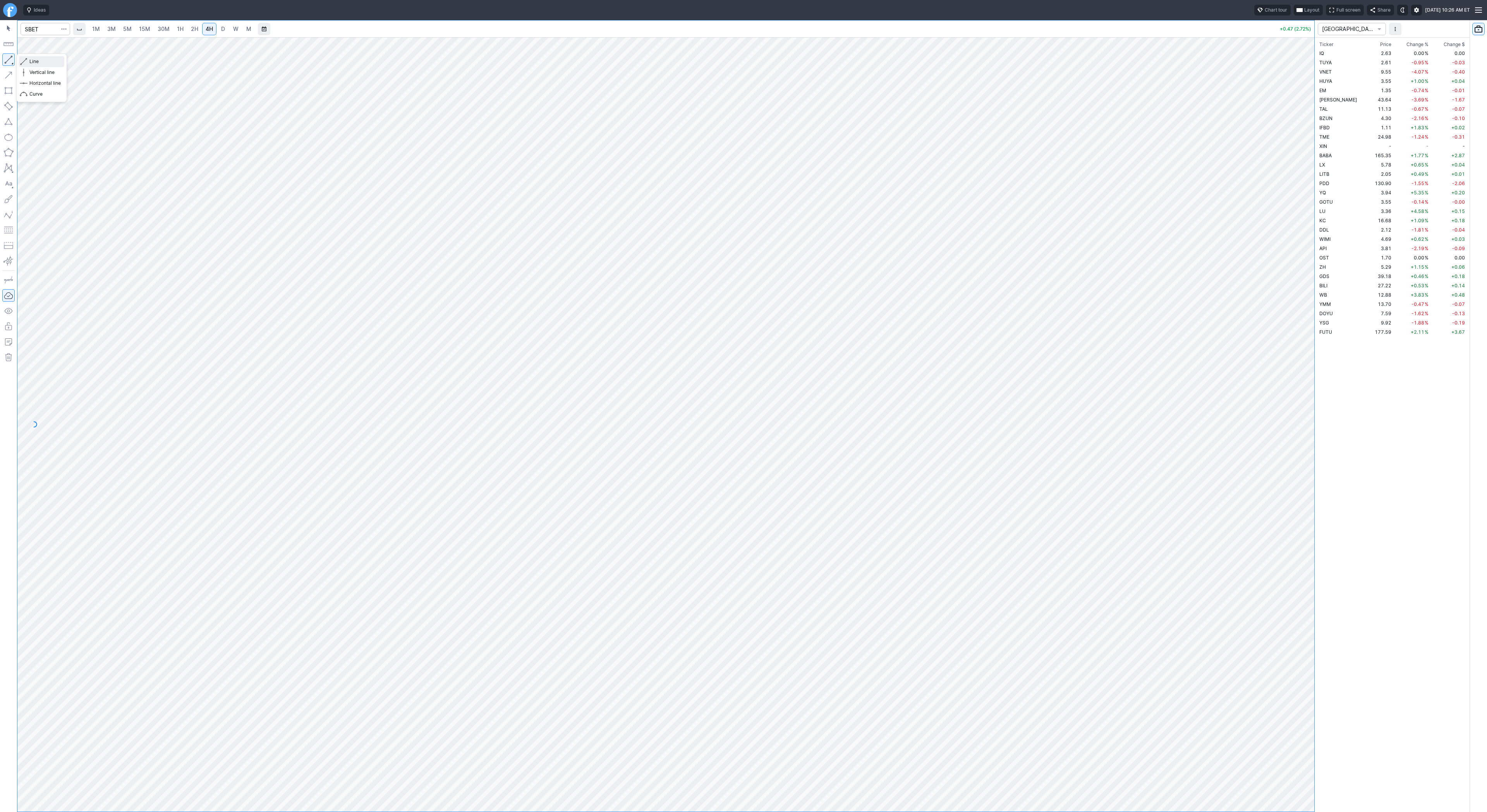
click at [46, 63] on span "Line" at bounding box center [45, 61] width 31 height 8
click at [109, 29] on span "3M" at bounding box center [111, 28] width 9 height 6
click at [193, 29] on span "2H" at bounding box center [195, 28] width 8 height 6
click at [35, 29] on input "Search" at bounding box center [46, 29] width 50 height 12
type input "rgti"
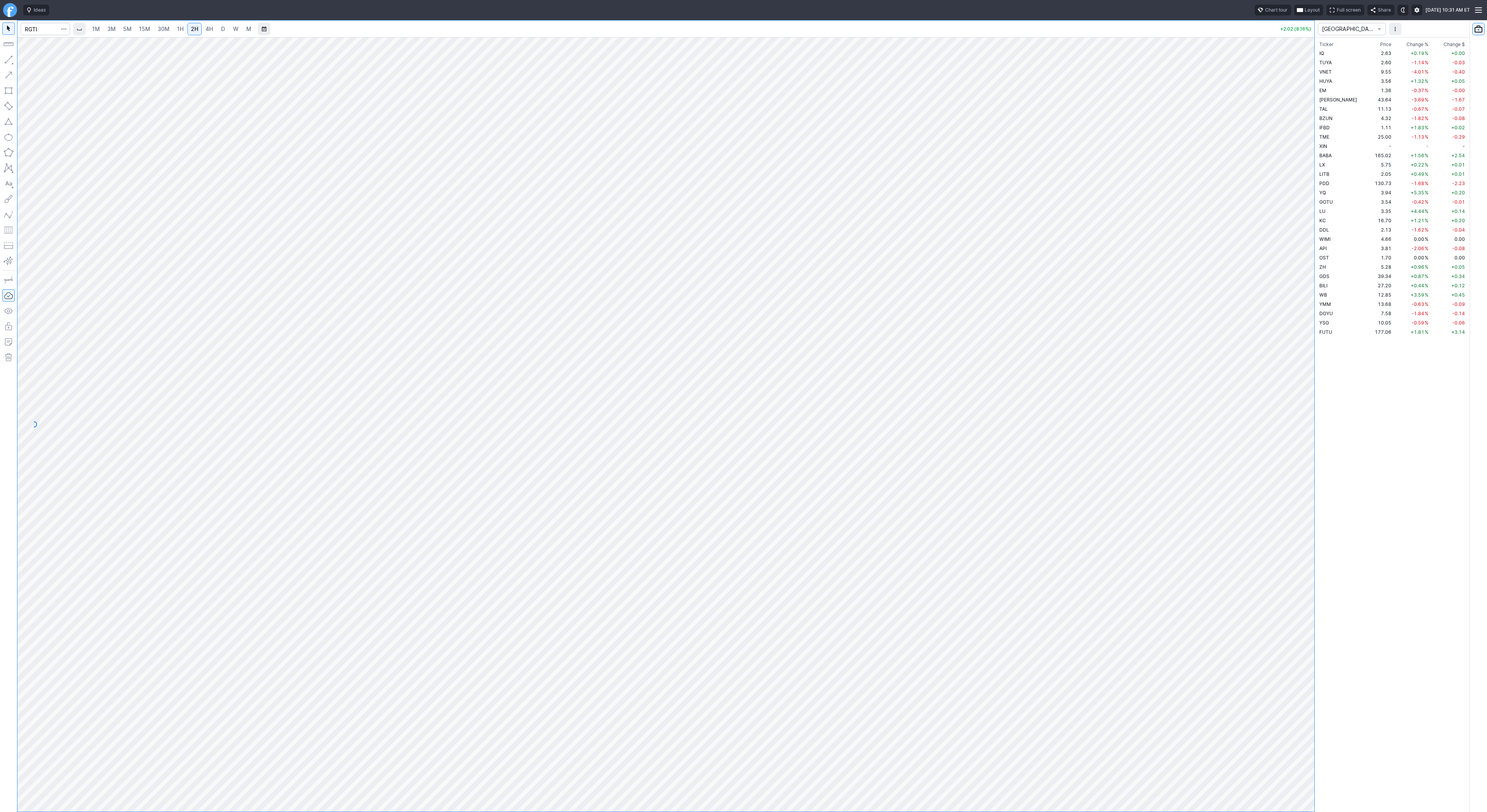
click at [218, 31] on link "D" at bounding box center [223, 29] width 12 height 12
click at [7, 59] on button "button" at bounding box center [8, 59] width 12 height 12
click at [10, 58] on button "button" at bounding box center [8, 59] width 12 height 12
drag, startPoint x: 6, startPoint y: 58, endPoint x: 35, endPoint y: 99, distance: 50.2
click at [6, 58] on button "button" at bounding box center [8, 59] width 12 height 12
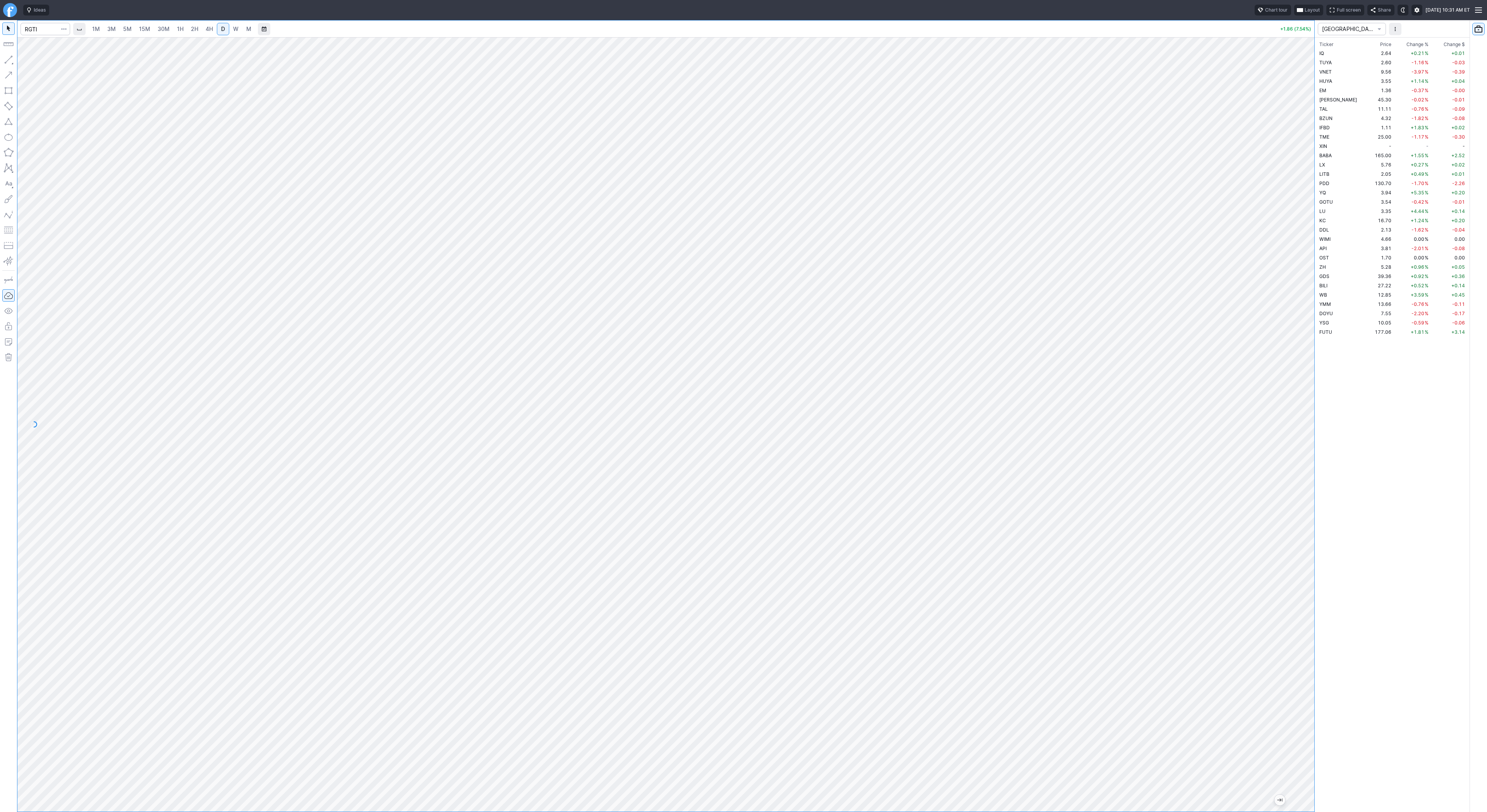
drag, startPoint x: 1310, startPoint y: 223, endPoint x: 1299, endPoint y: 464, distance: 241.3
click at [1301, 469] on div at bounding box center [1306, 422] width 16 height 755
click at [34, 62] on span "Line" at bounding box center [45, 61] width 31 height 8
click at [37, 37] on div at bounding box center [666, 424] width 1297 height 774
click at [44, 31] on input "Search" at bounding box center [46, 29] width 50 height 12
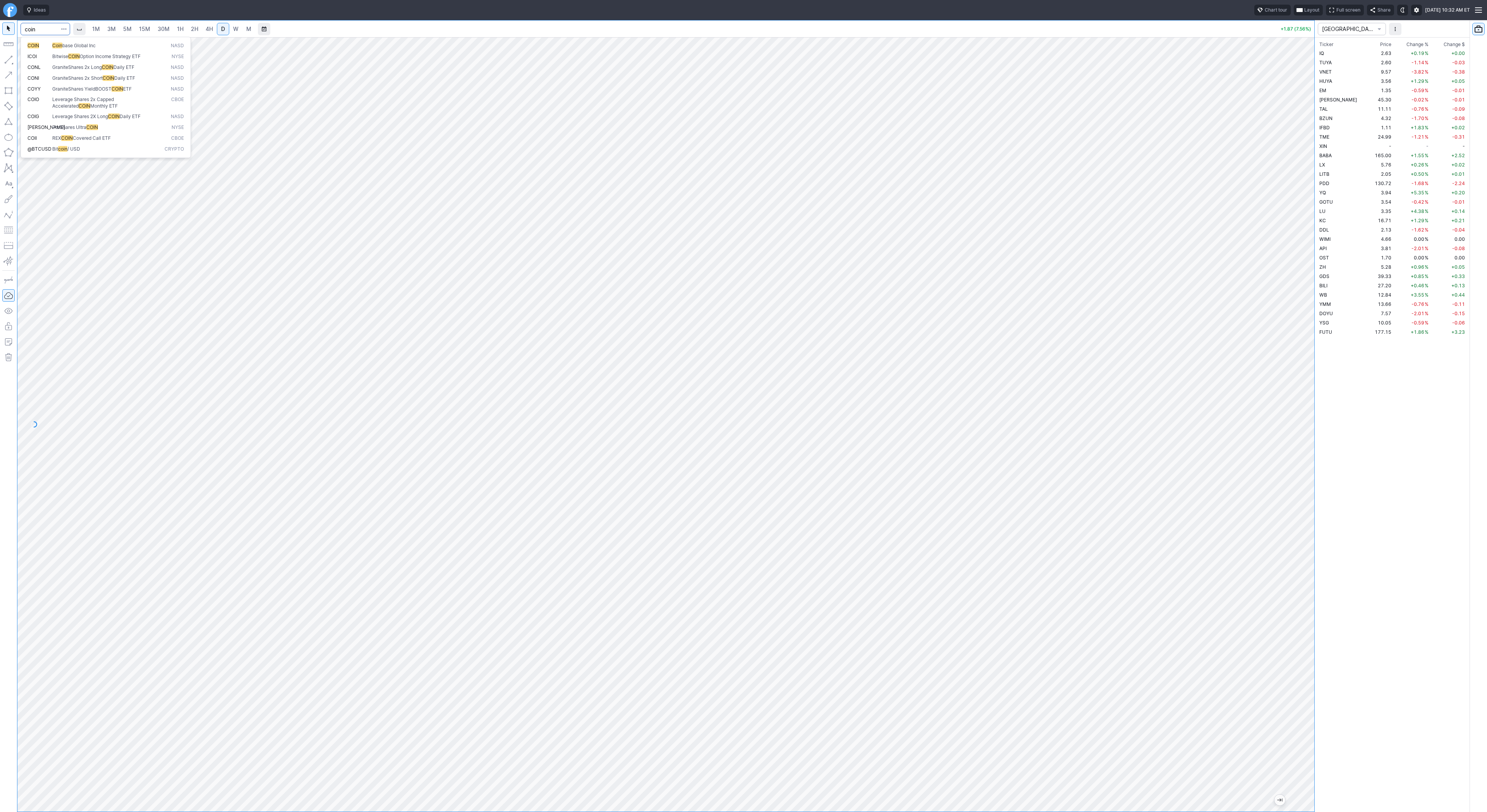
type input "coin"
click at [192, 30] on span "2H" at bounding box center [195, 28] width 8 height 6
click at [1282, 421] on div at bounding box center [666, 424] width 1297 height 774
click at [223, 28] on span "D" at bounding box center [223, 28] width 4 height 6
click at [231, 27] on link "W" at bounding box center [236, 29] width 12 height 12
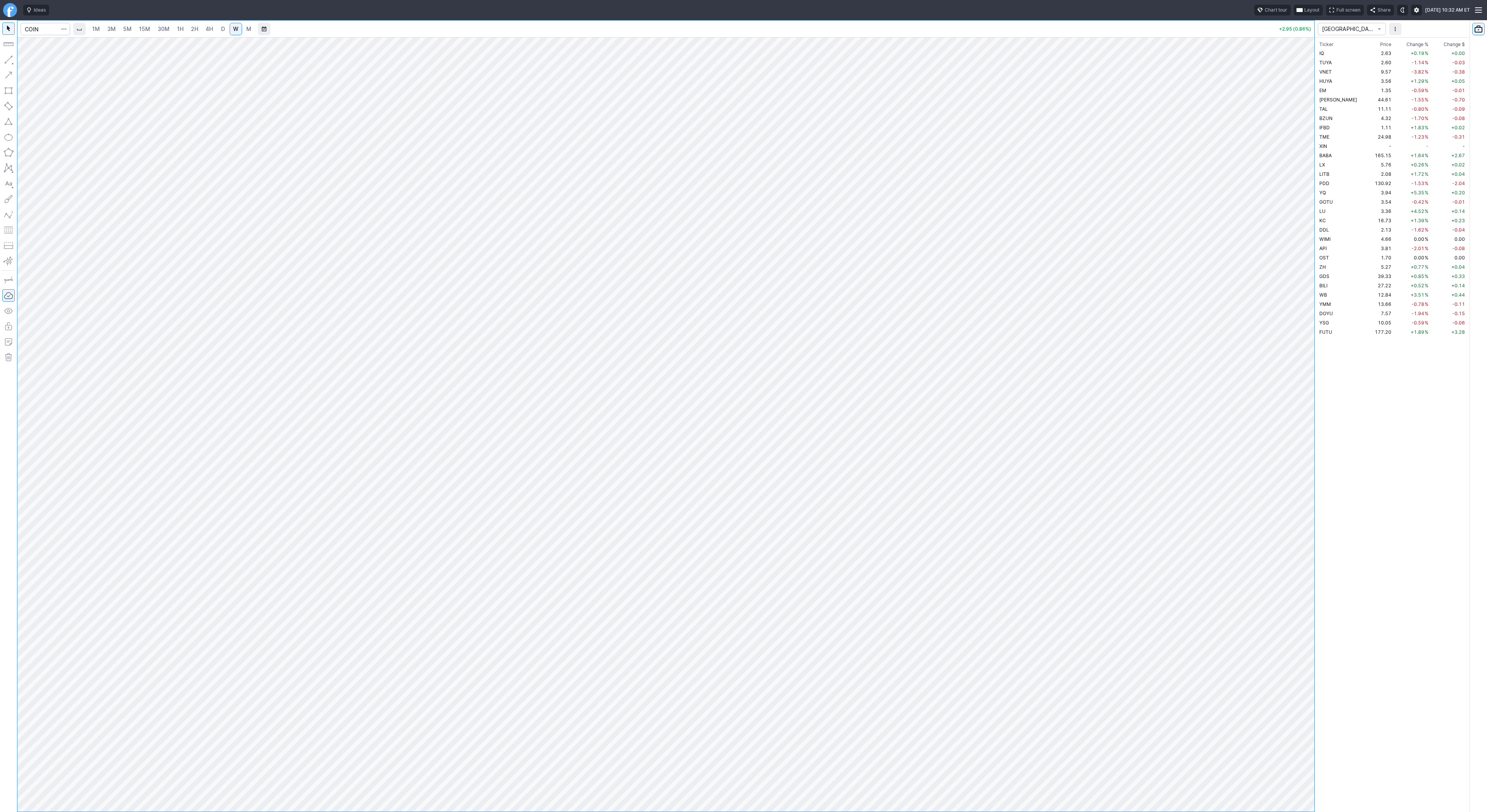
drag, startPoint x: 1300, startPoint y: 218, endPoint x: 1298, endPoint y: 338, distance: 120.0
click at [1299, 343] on div at bounding box center [1306, 422] width 16 height 755
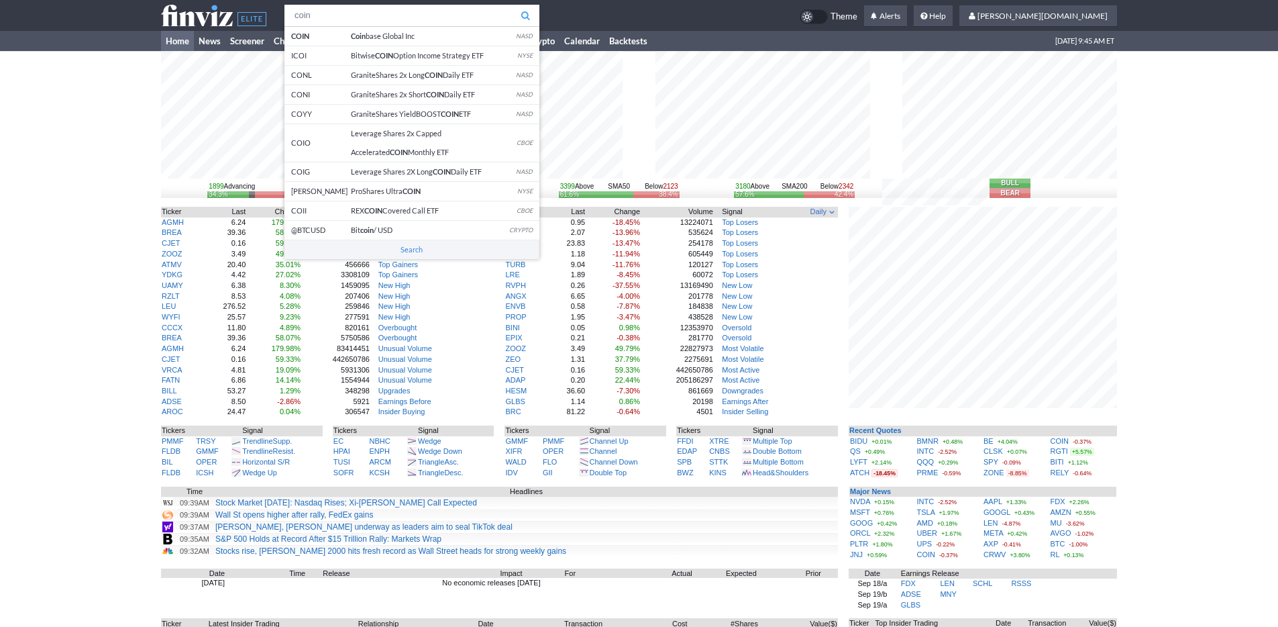
type input "coin"
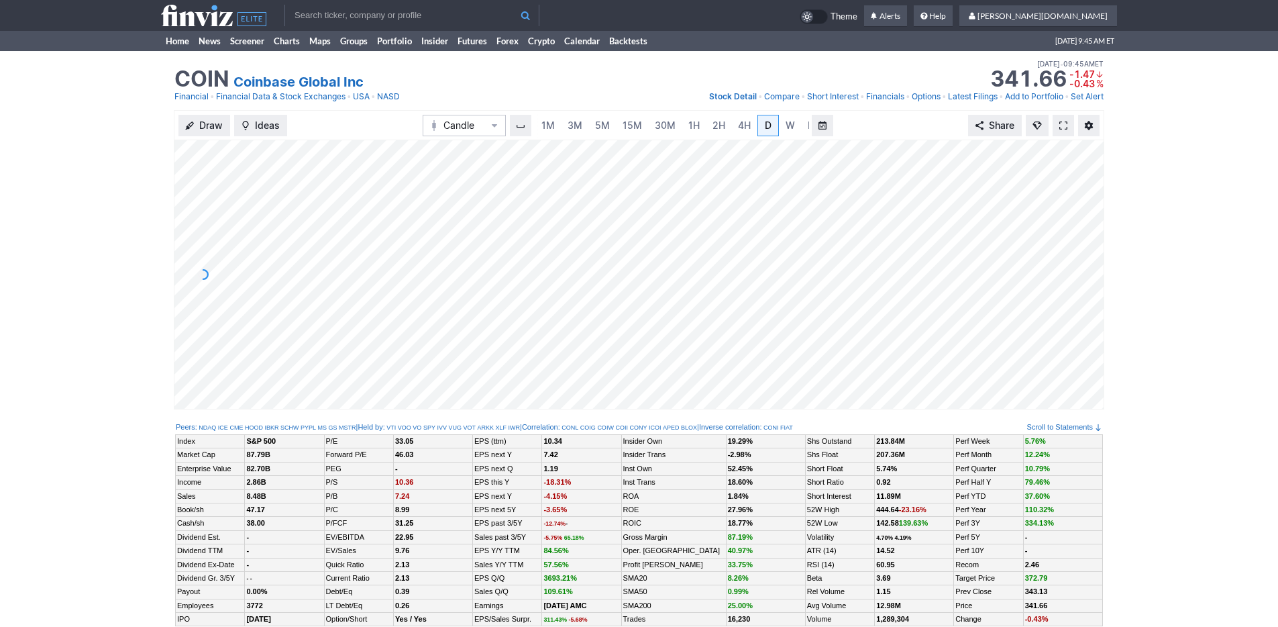
scroll to position [0, 13]
click at [567, 125] on link "3M" at bounding box center [561, 125] width 27 height 21
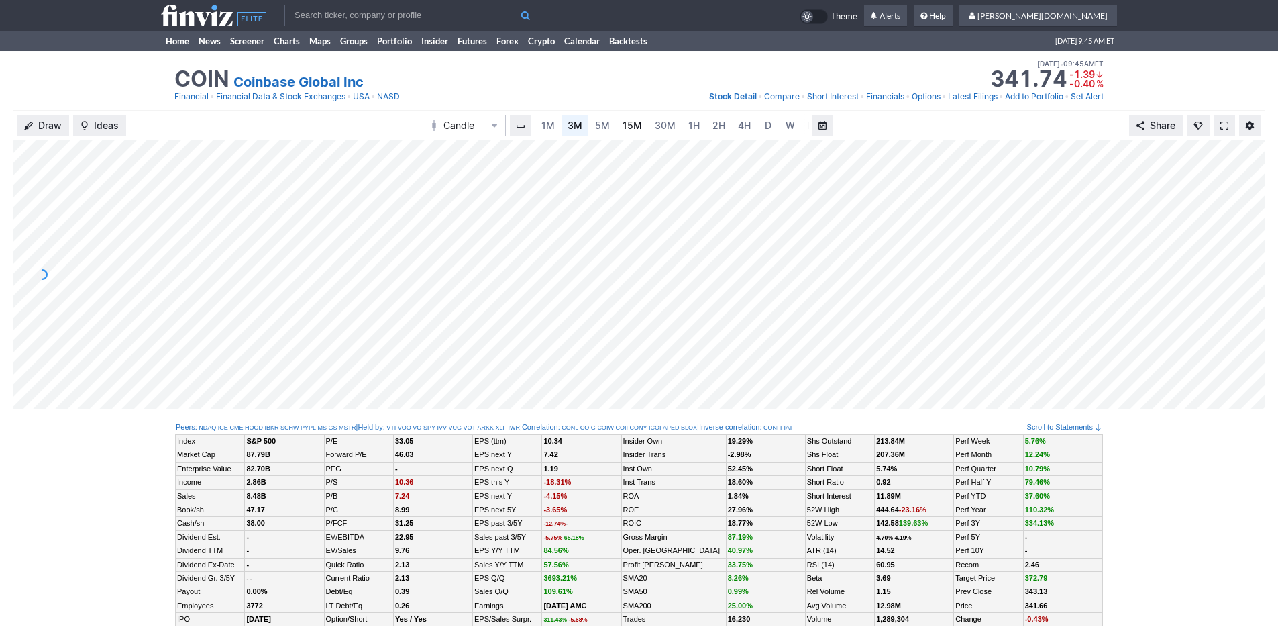
click at [617, 126] on link "15M" at bounding box center [632, 125] width 32 height 21
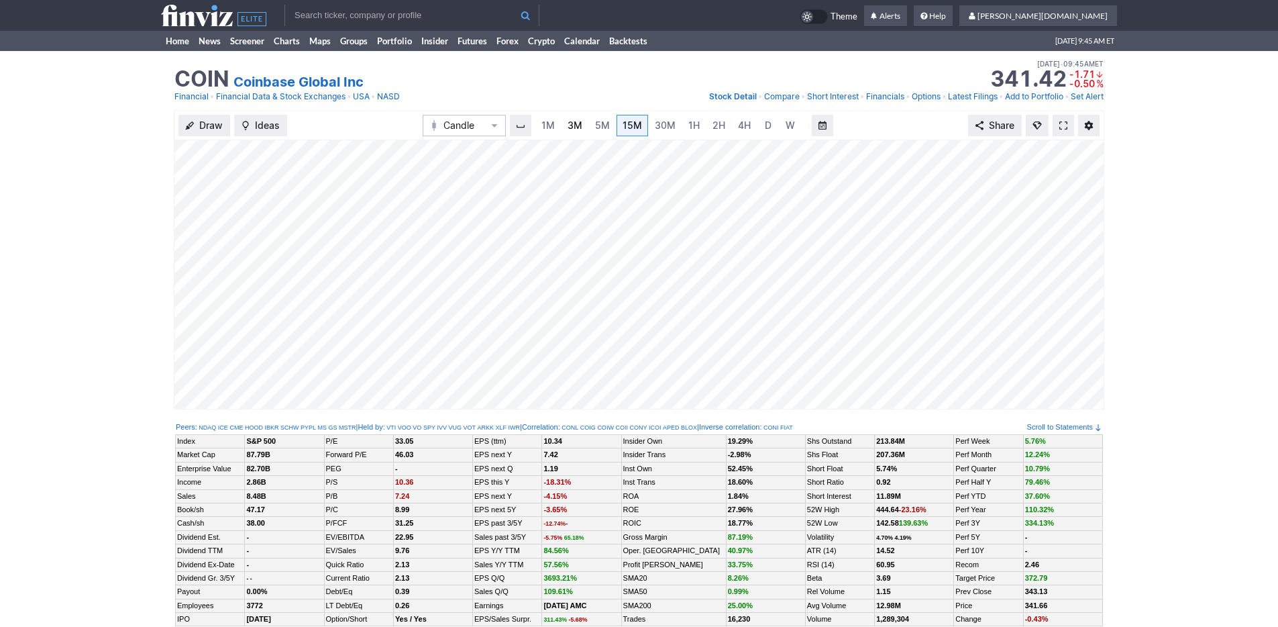
click at [576, 121] on span "3M" at bounding box center [575, 124] width 15 height 11
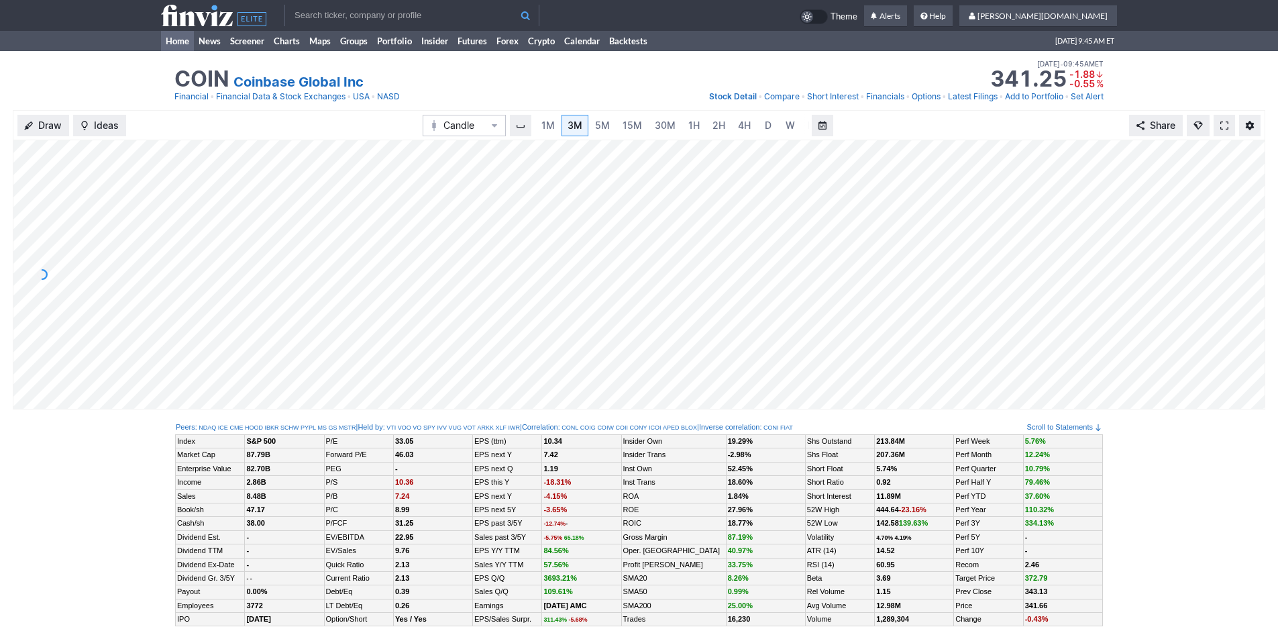
click at [174, 36] on link "Home" at bounding box center [177, 41] width 33 height 20
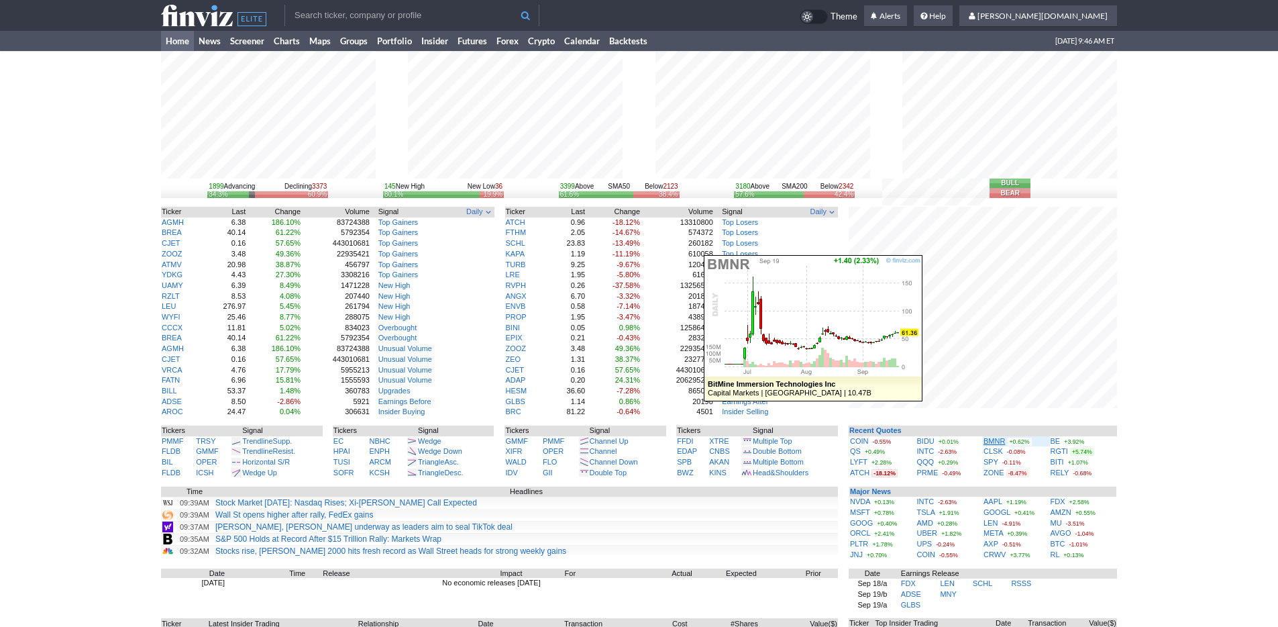
click at [991, 439] on link "BMNR" at bounding box center [993, 441] width 21 height 8
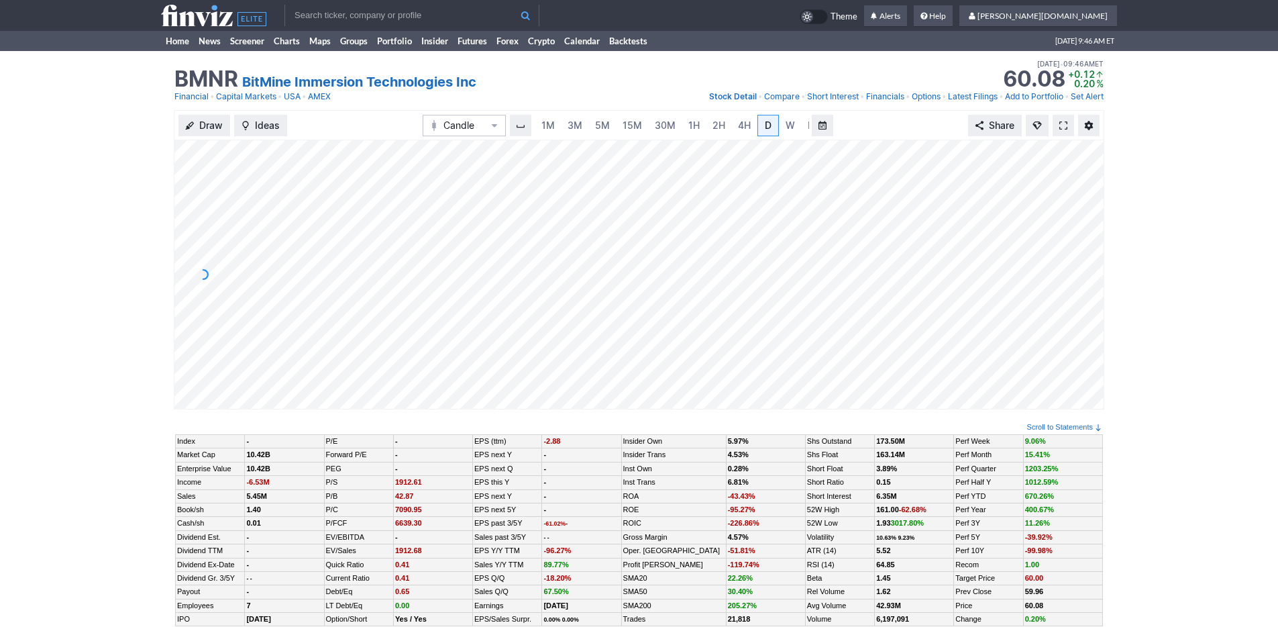
scroll to position [0, 13]
click at [564, 129] on span "3M" at bounding box center [561, 124] width 15 height 11
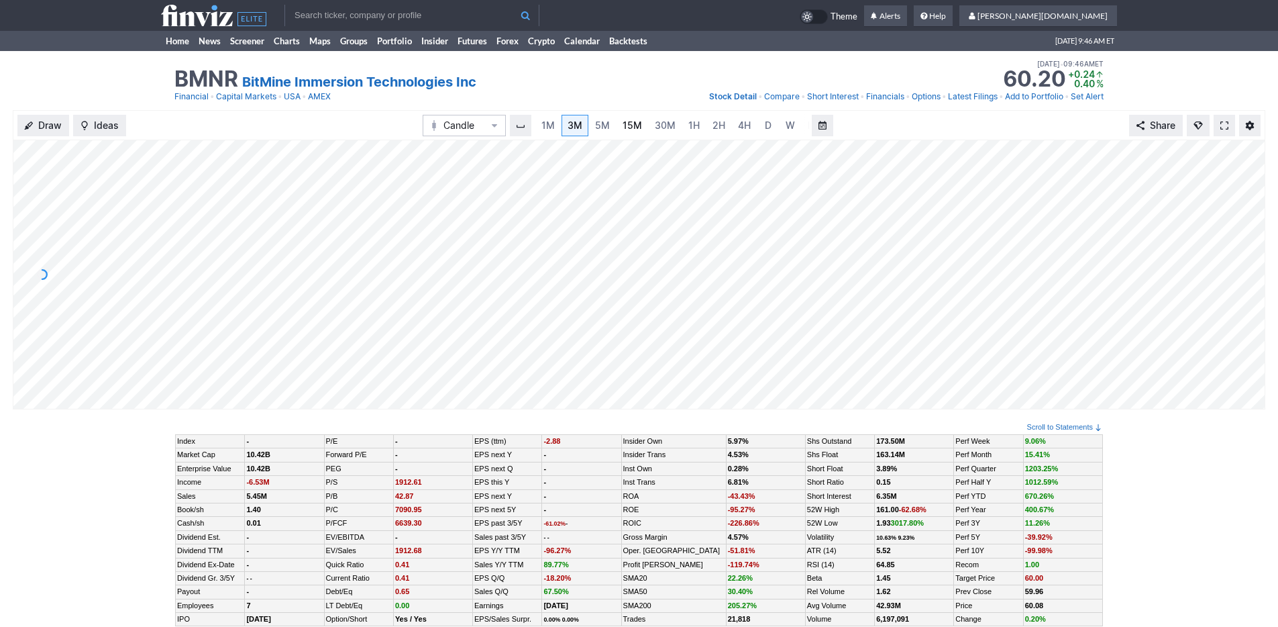
click at [629, 133] on link "15M" at bounding box center [632, 125] width 32 height 21
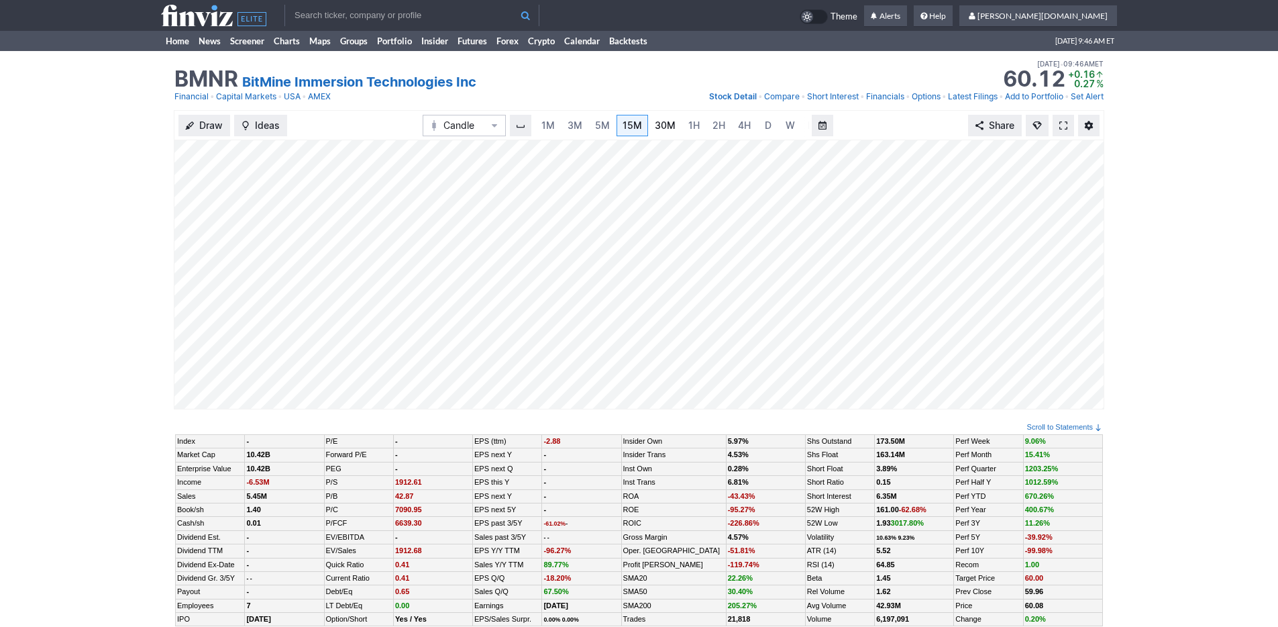
click at [668, 133] on link "30M" at bounding box center [665, 125] width 33 height 21
click at [786, 128] on span "W" at bounding box center [790, 124] width 9 height 11
click at [557, 120] on span "3M" at bounding box center [561, 124] width 15 height 11
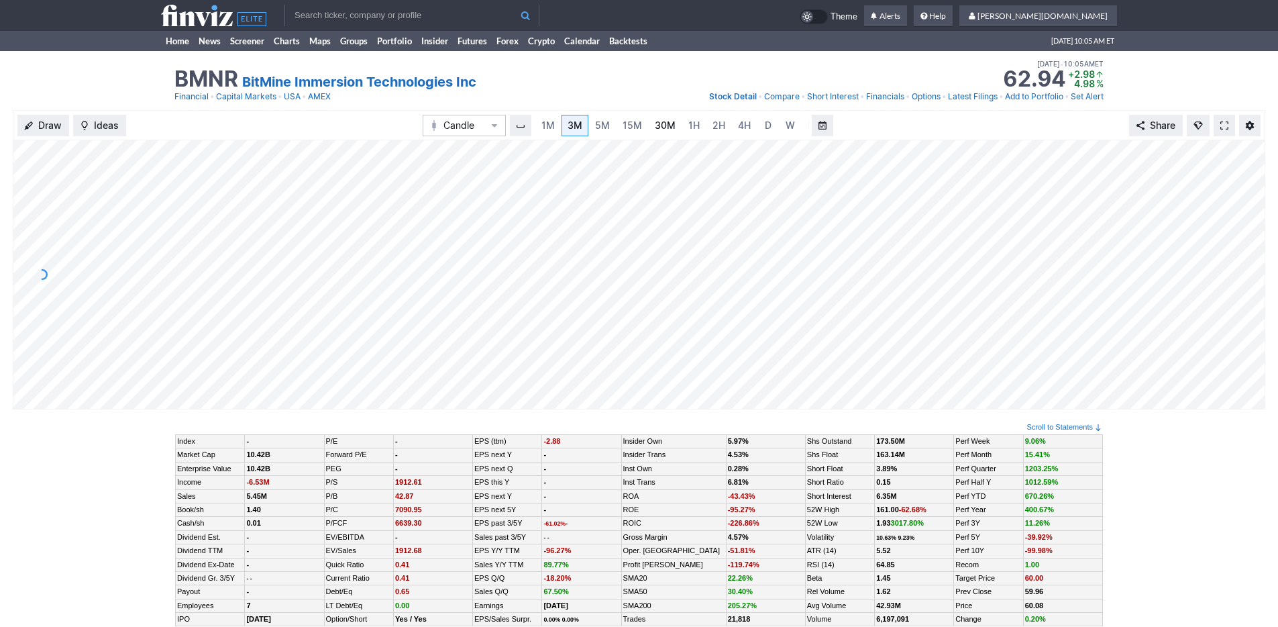
click at [665, 127] on span "30M" at bounding box center [665, 124] width 21 height 11
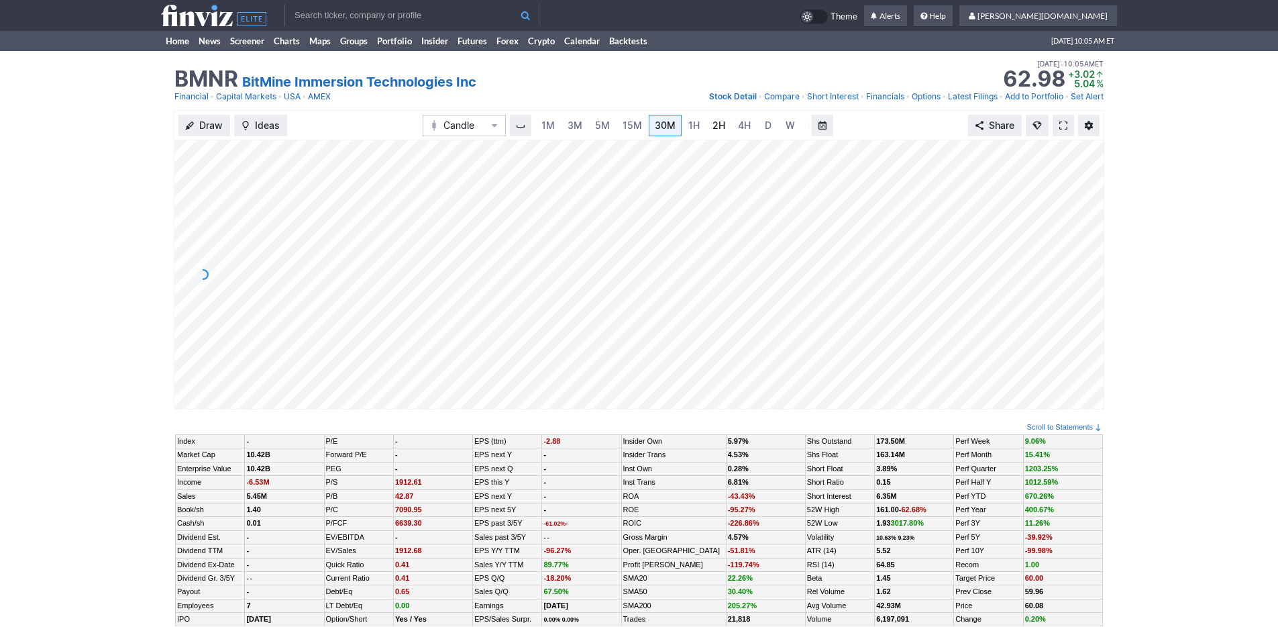
click at [721, 125] on span "2H" at bounding box center [718, 124] width 13 height 11
click at [560, 119] on span "3M" at bounding box center [561, 124] width 15 height 11
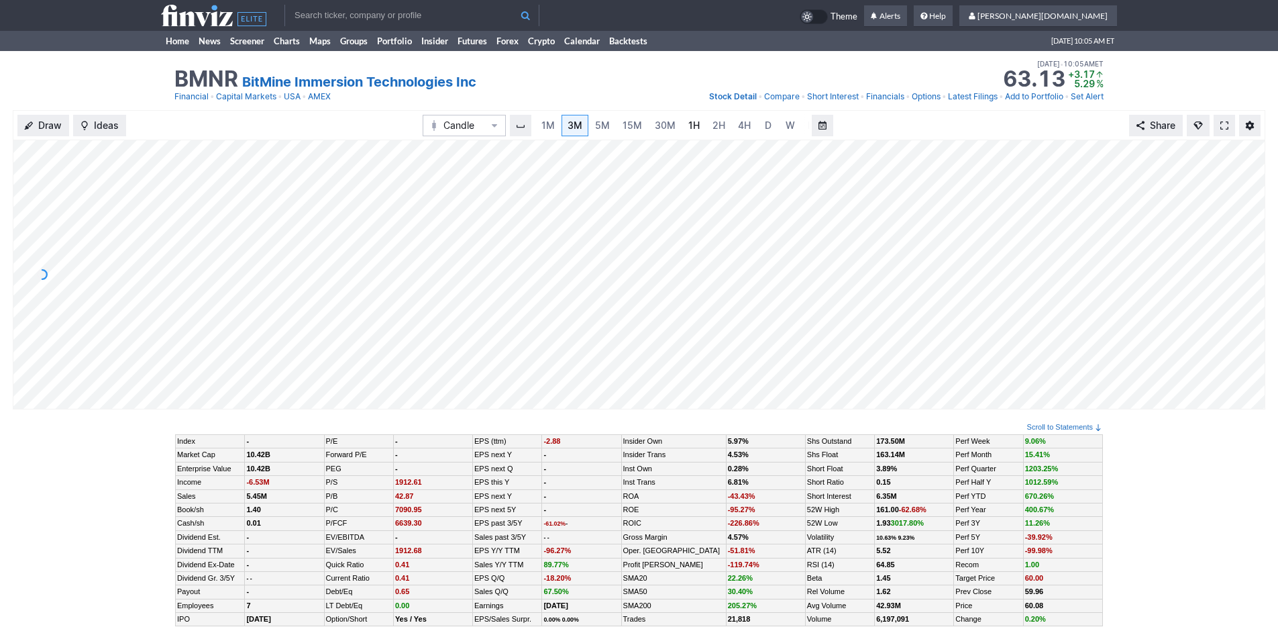
click at [698, 122] on link "1H" at bounding box center [693, 125] width 23 height 21
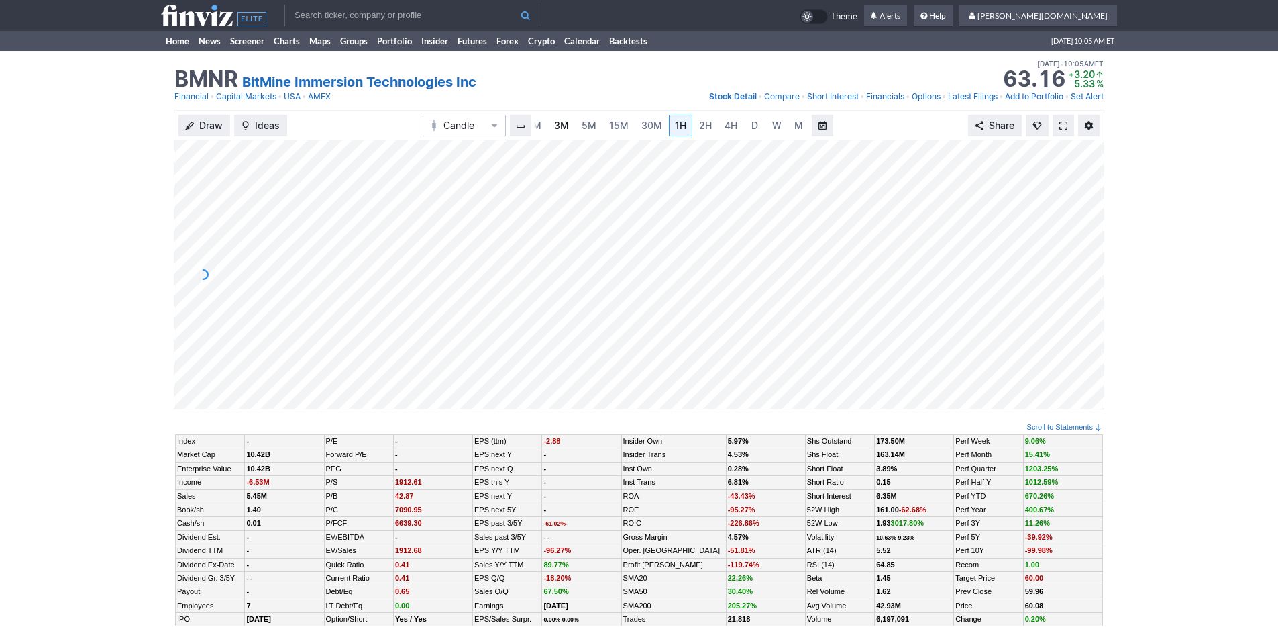
click at [559, 132] on link "3M" at bounding box center [561, 125] width 27 height 21
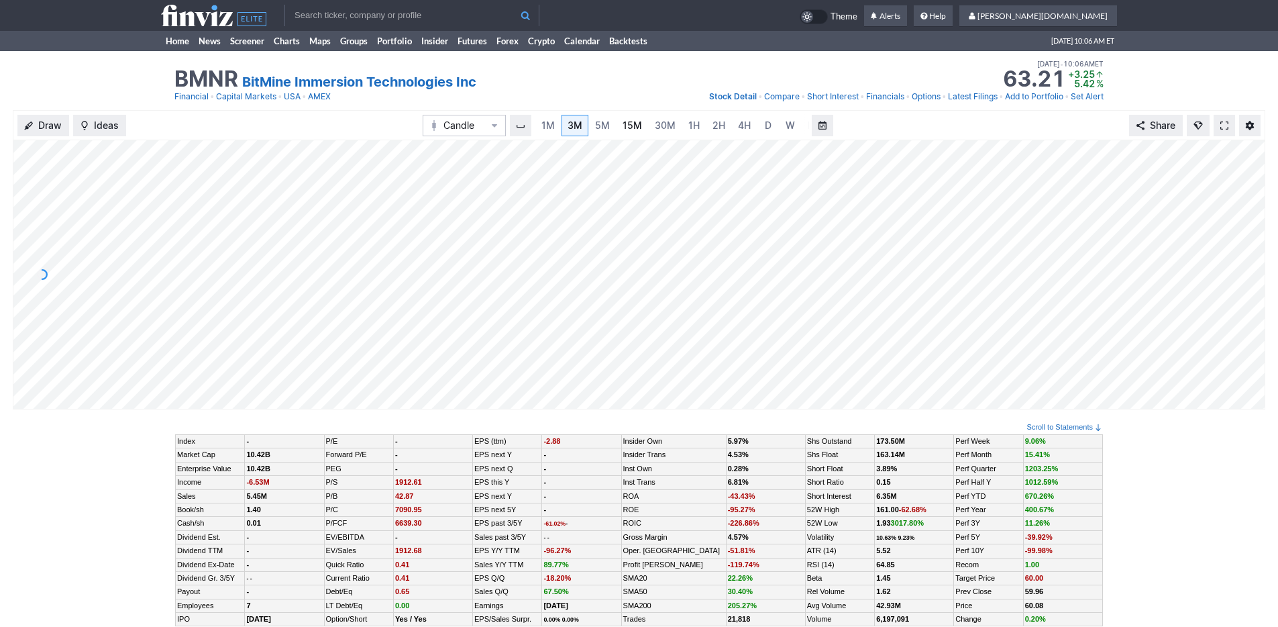
click at [630, 127] on span "15M" at bounding box center [632, 124] width 19 height 11
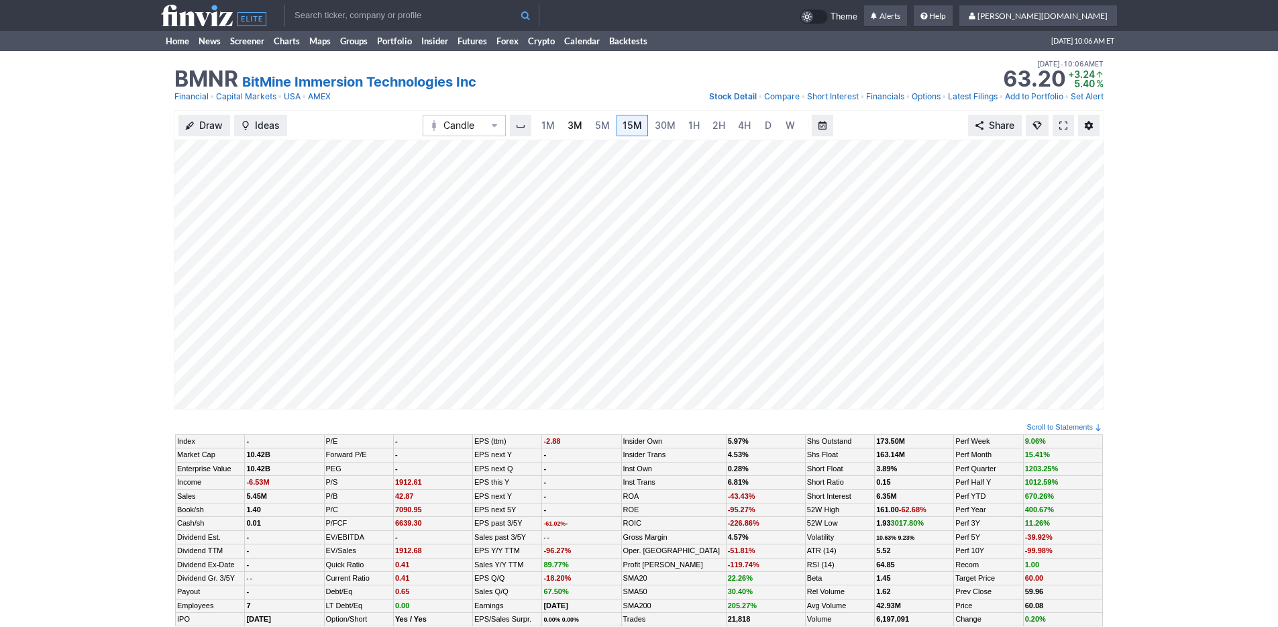
click at [574, 131] on span "3M" at bounding box center [575, 124] width 15 height 11
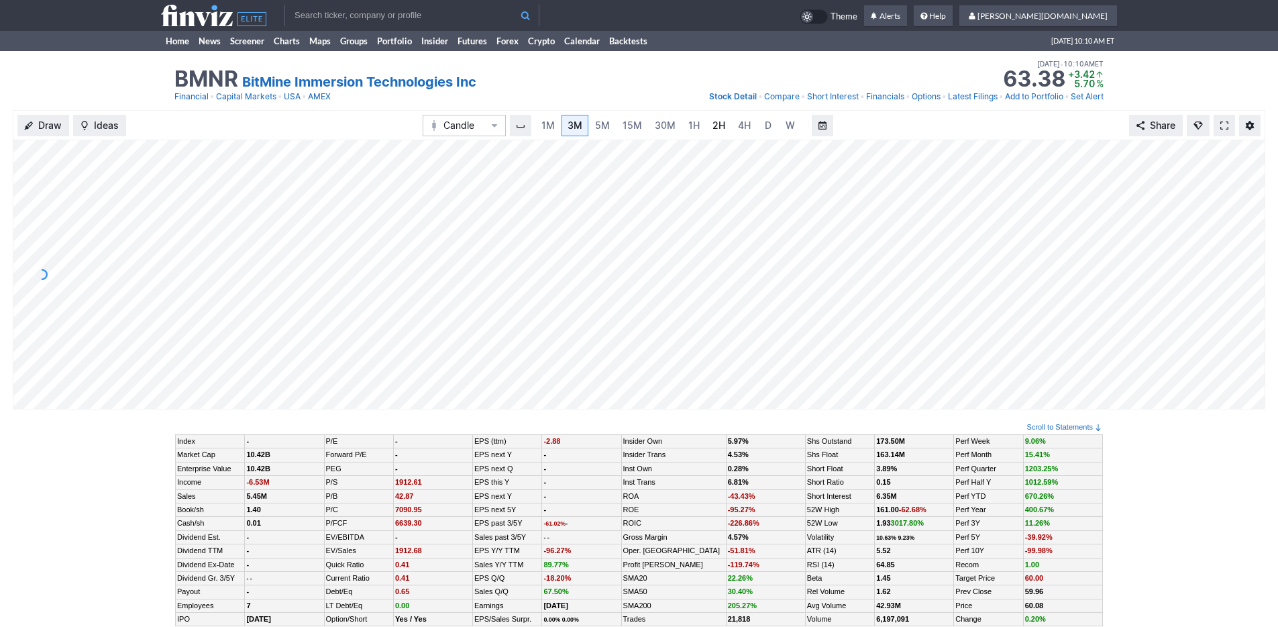
click at [708, 128] on link "2H" at bounding box center [718, 125] width 25 height 21
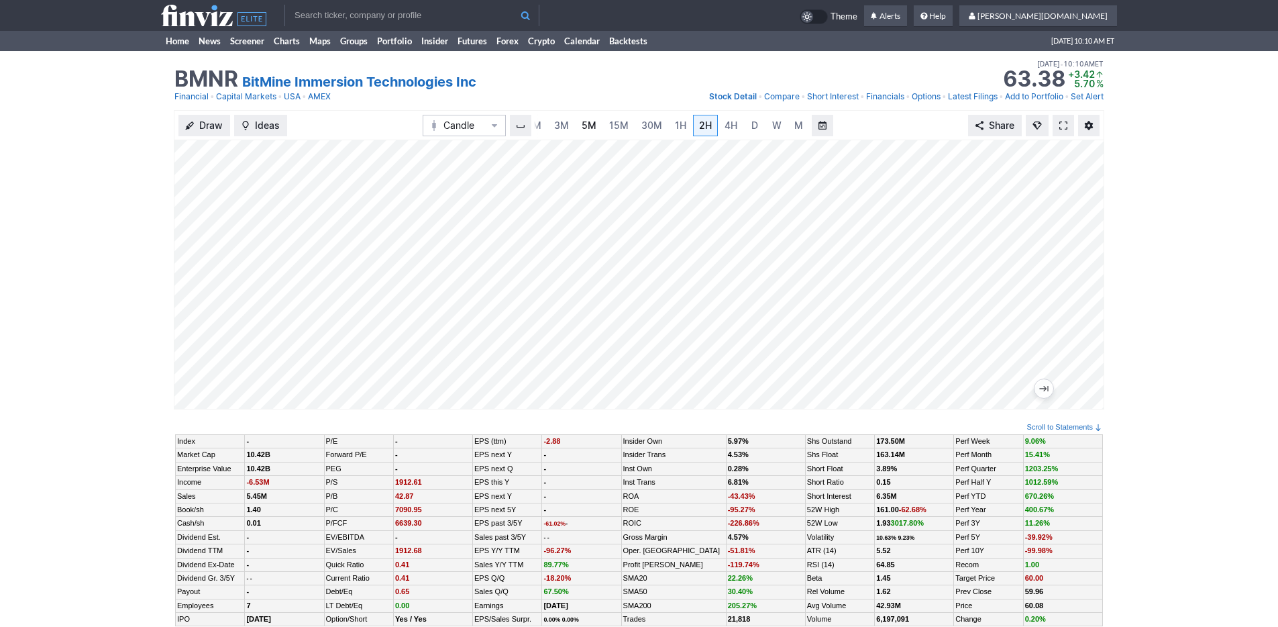
click at [586, 128] on span "5M" at bounding box center [589, 124] width 15 height 11
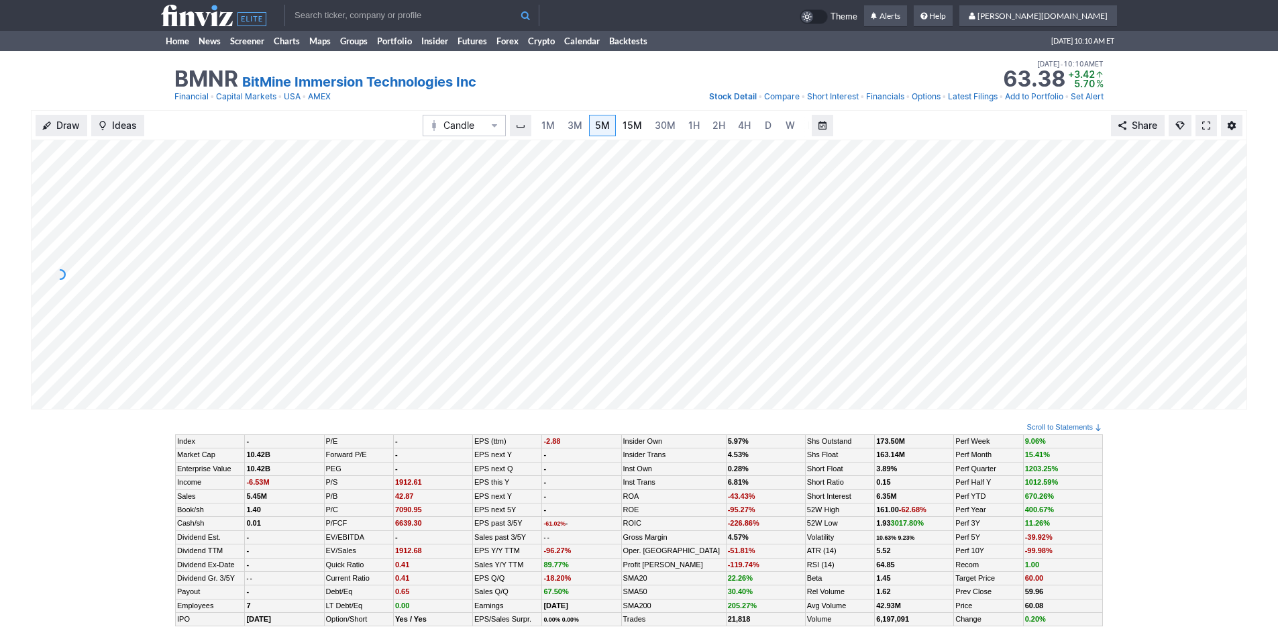
click at [637, 123] on span "15M" at bounding box center [632, 124] width 19 height 11
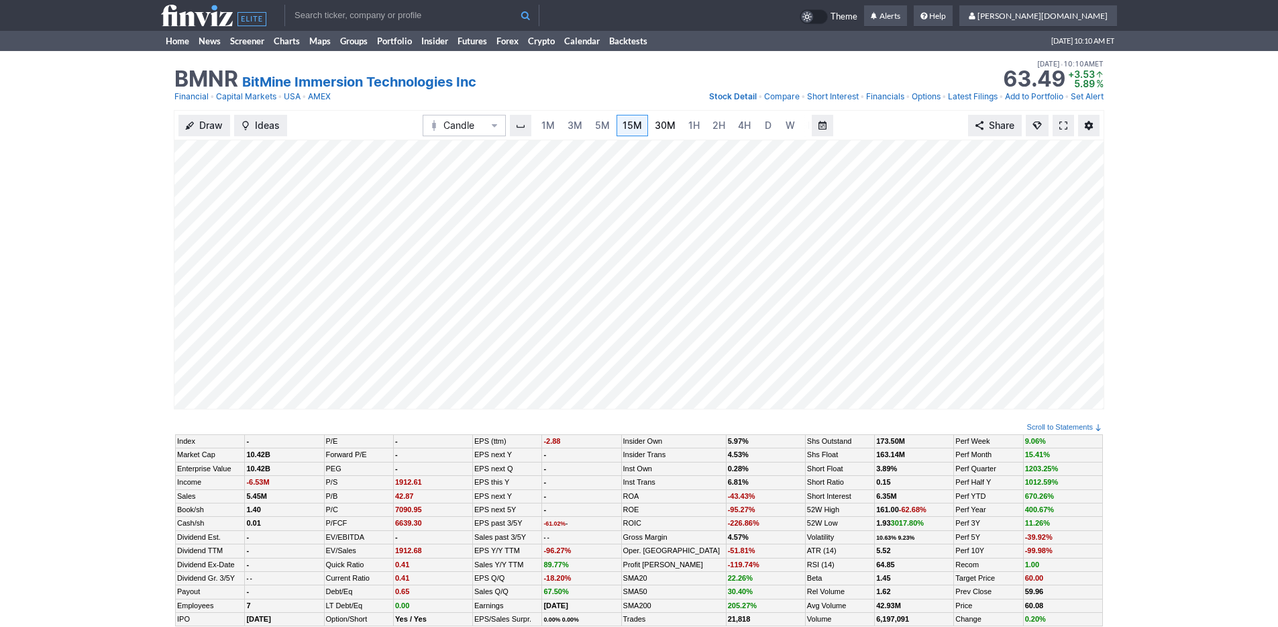
click at [669, 126] on span "30M" at bounding box center [665, 124] width 21 height 11
click at [692, 124] on span "1H" at bounding box center [693, 124] width 11 height 11
click at [571, 123] on link "3M" at bounding box center [561, 125] width 27 height 21
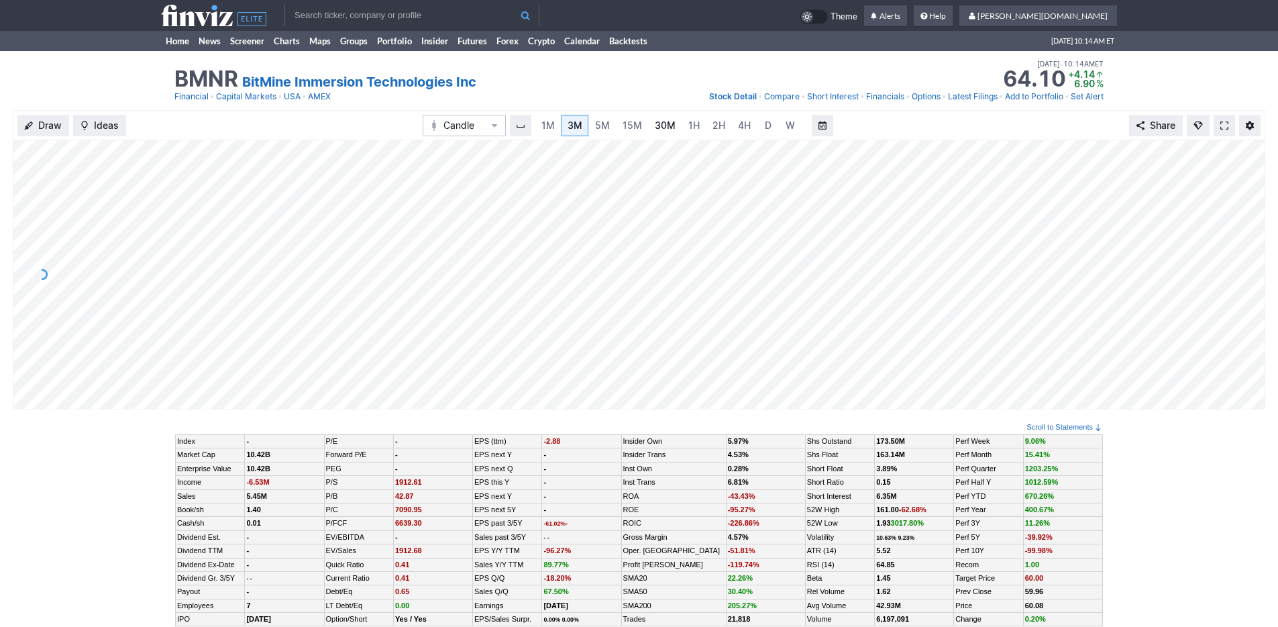
click at [670, 125] on span "30M" at bounding box center [665, 124] width 21 height 11
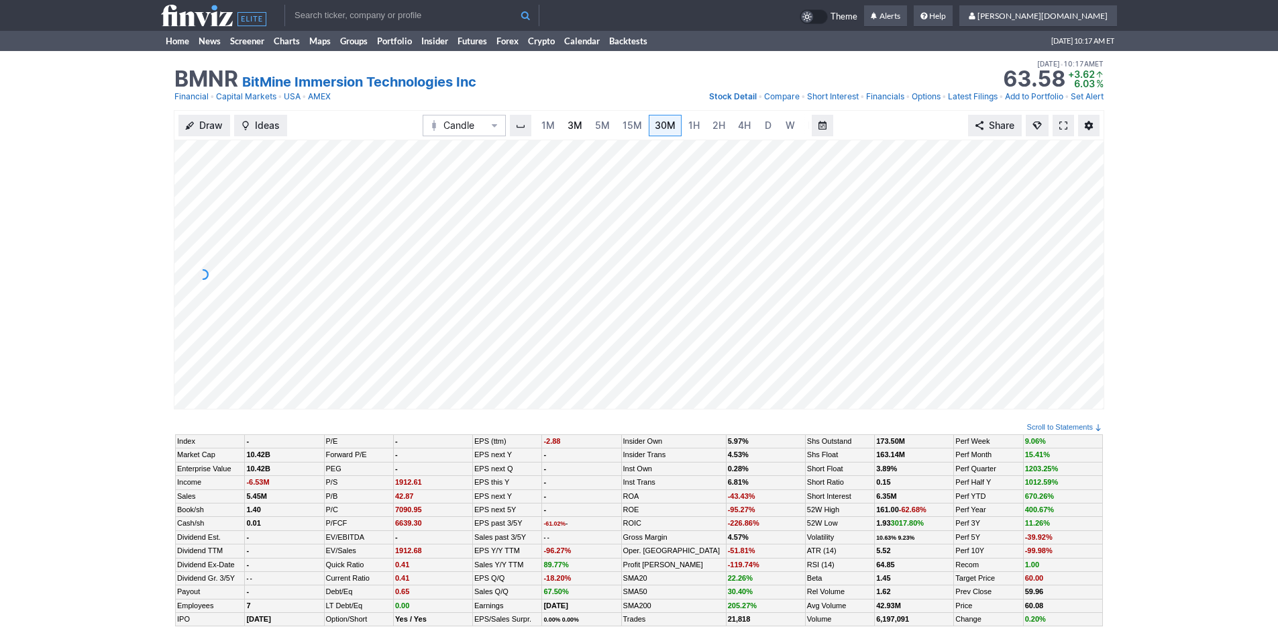
click at [572, 125] on span "3M" at bounding box center [575, 124] width 15 height 11
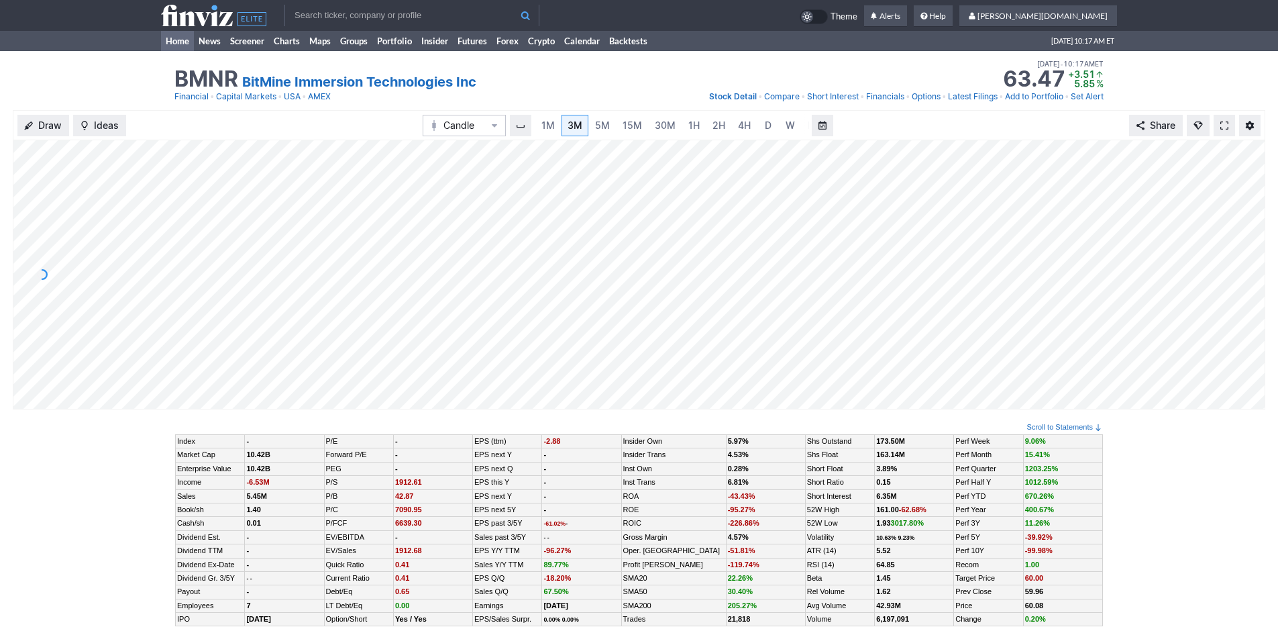
click at [170, 31] on link "Home" at bounding box center [177, 41] width 33 height 20
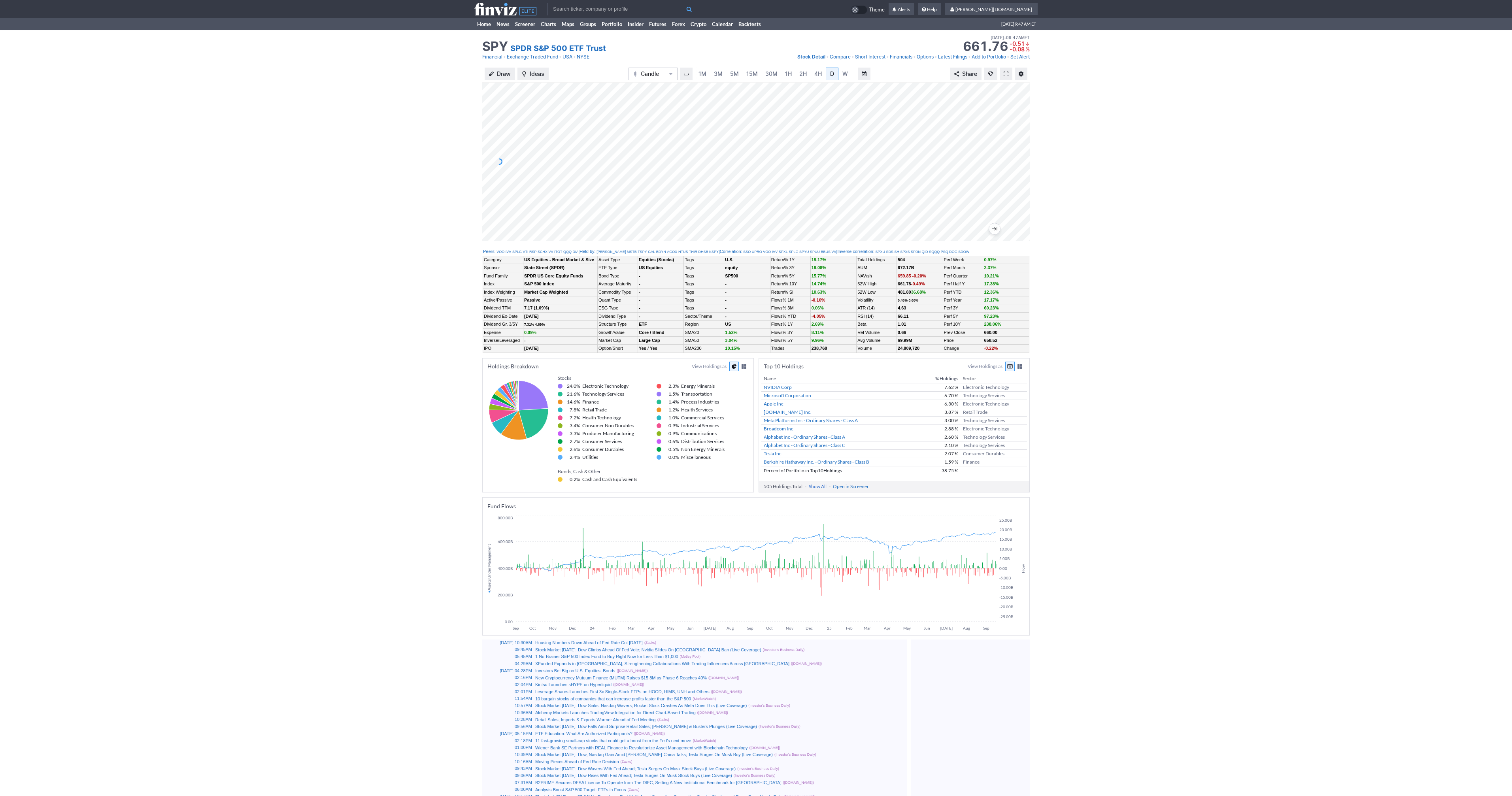
scroll to position [0, 8]
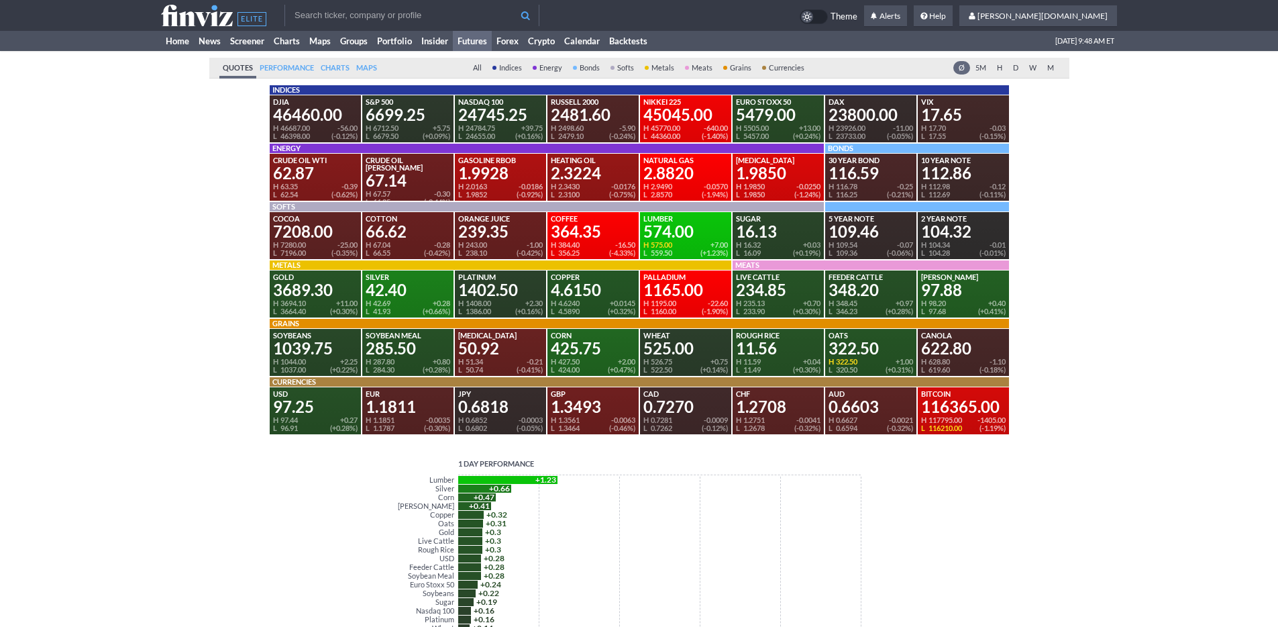
click at [212, 111] on div "Quotes Performance Perf. Charts Maps All Indices Energy Bonds Softs Metals Meat…" at bounding box center [639, 491] width 860 height 881
click at [174, 45] on link "Home" at bounding box center [177, 41] width 33 height 20
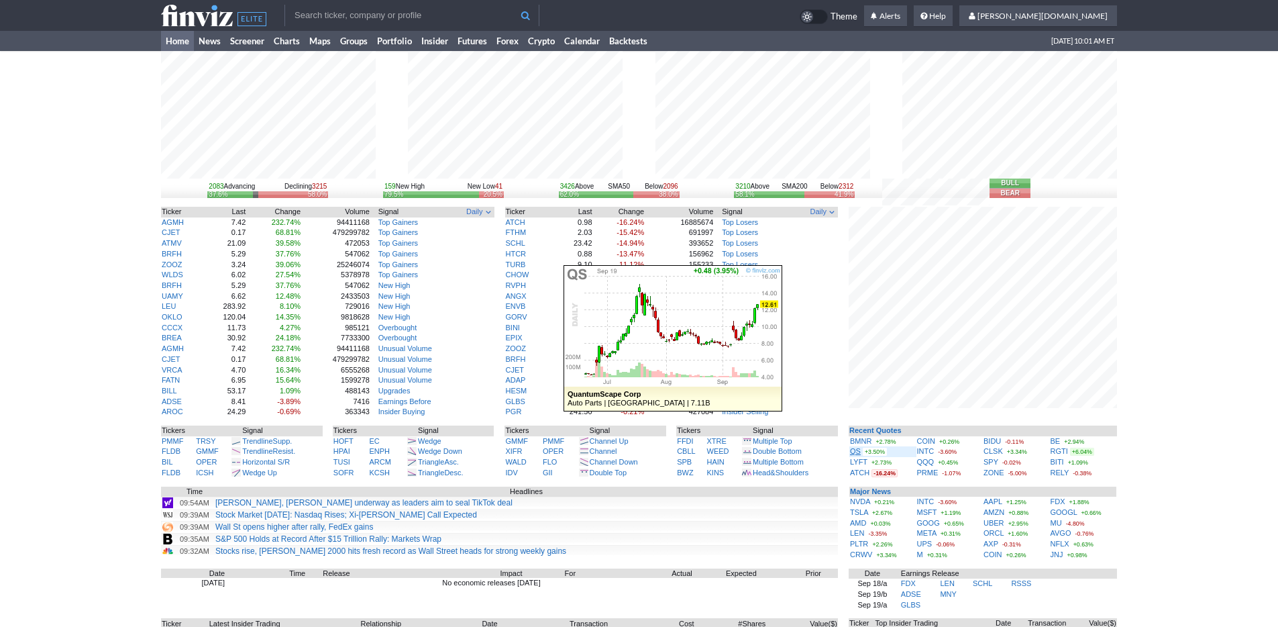
click at [851, 449] on link "QS" at bounding box center [855, 451] width 11 height 8
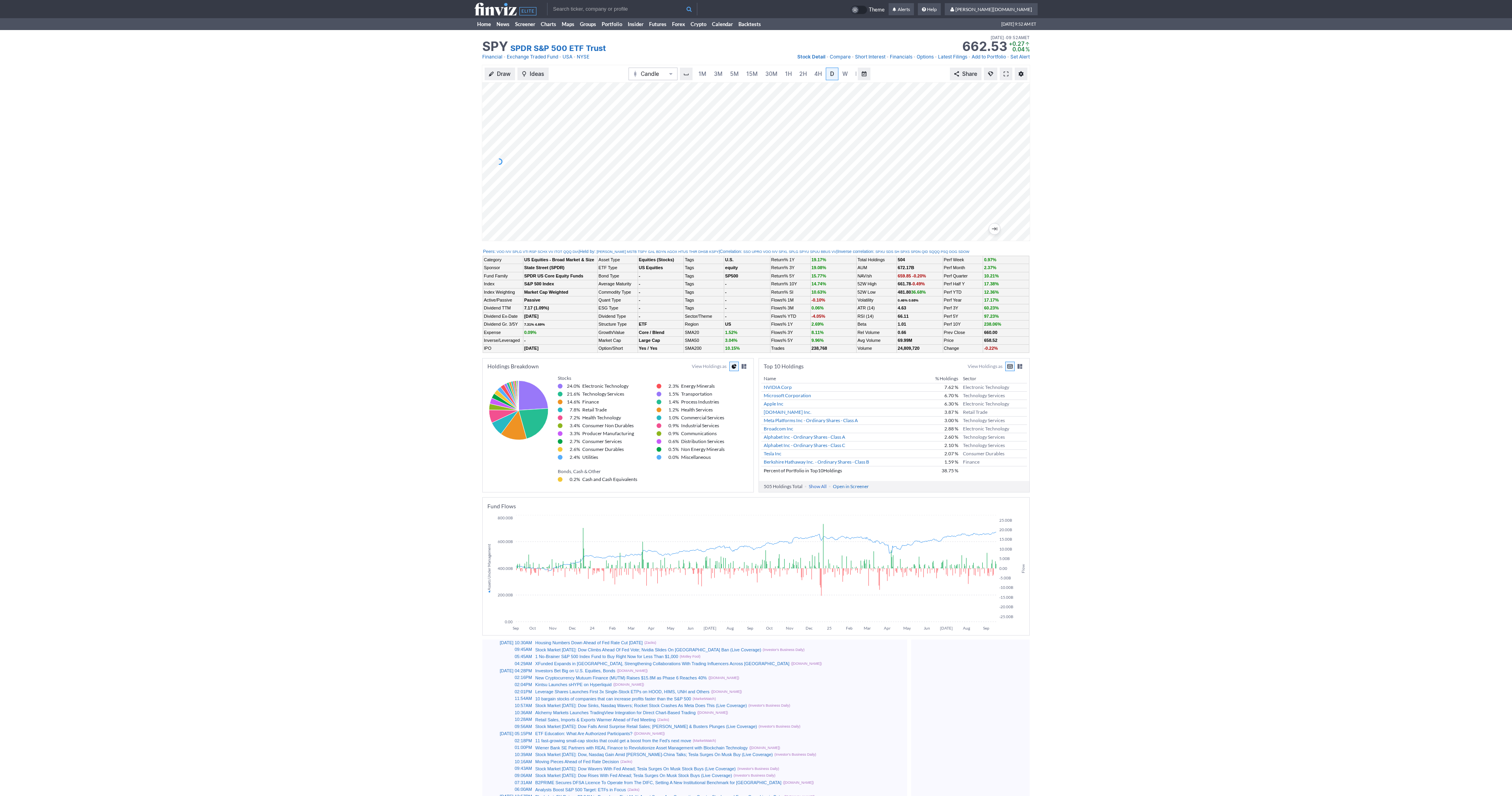
scroll to position [0, 8]
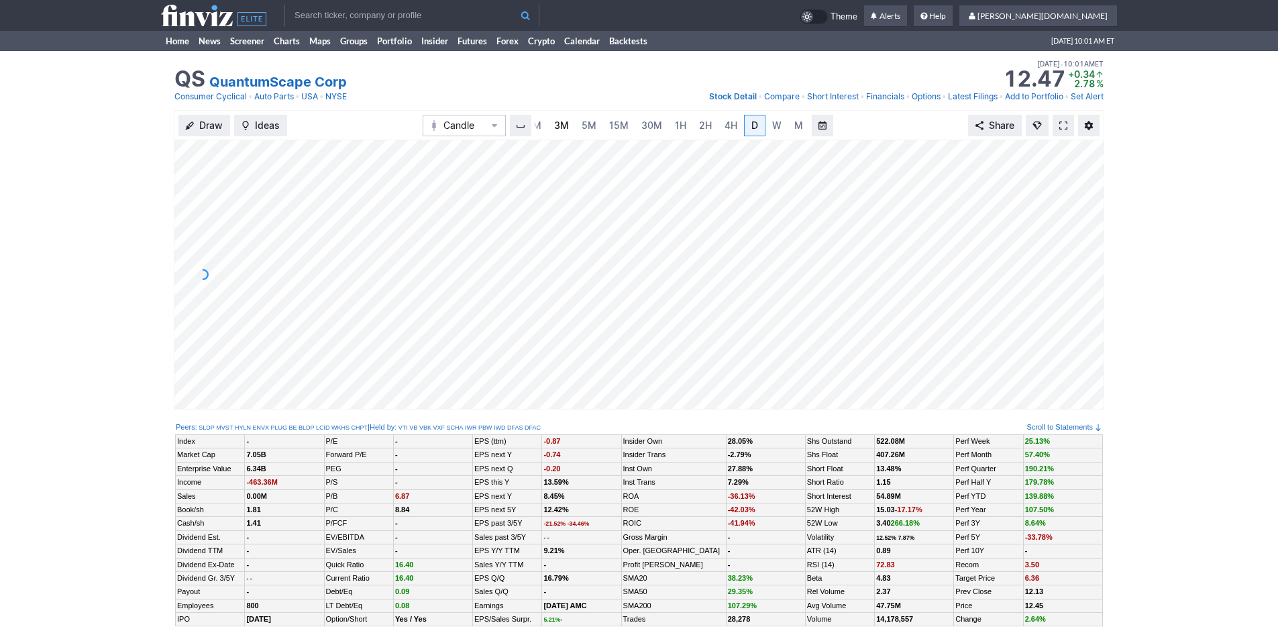
click at [565, 127] on span "3M" at bounding box center [561, 124] width 15 height 11
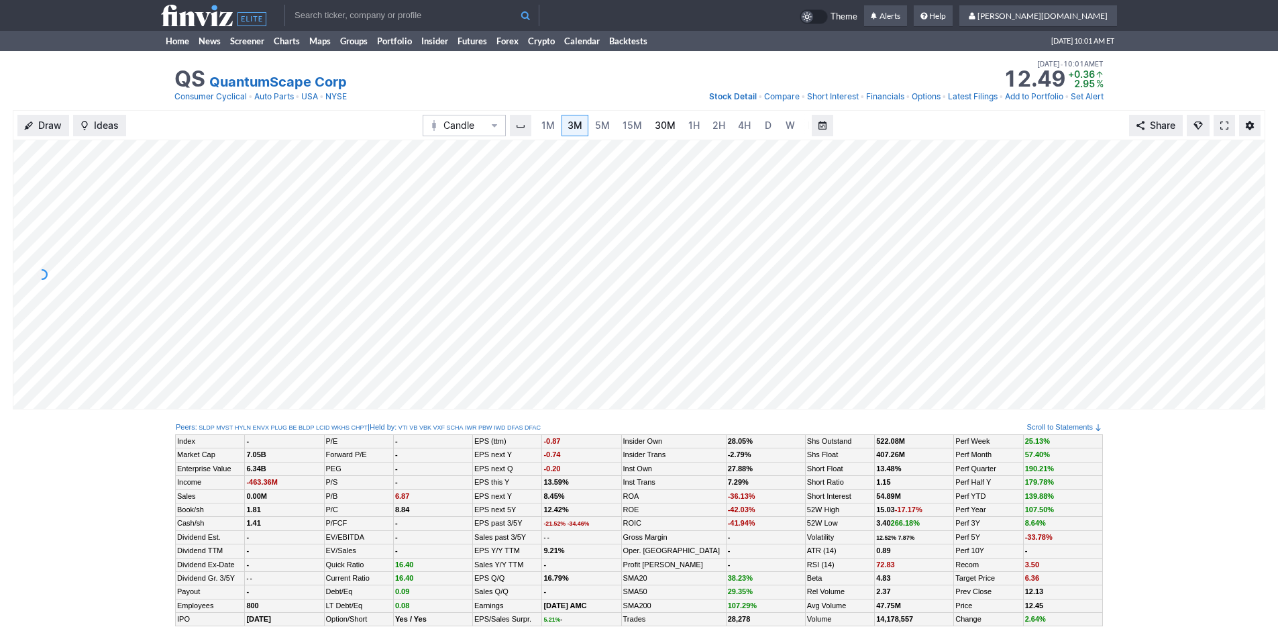
click at [655, 124] on span "30M" at bounding box center [665, 124] width 21 height 11
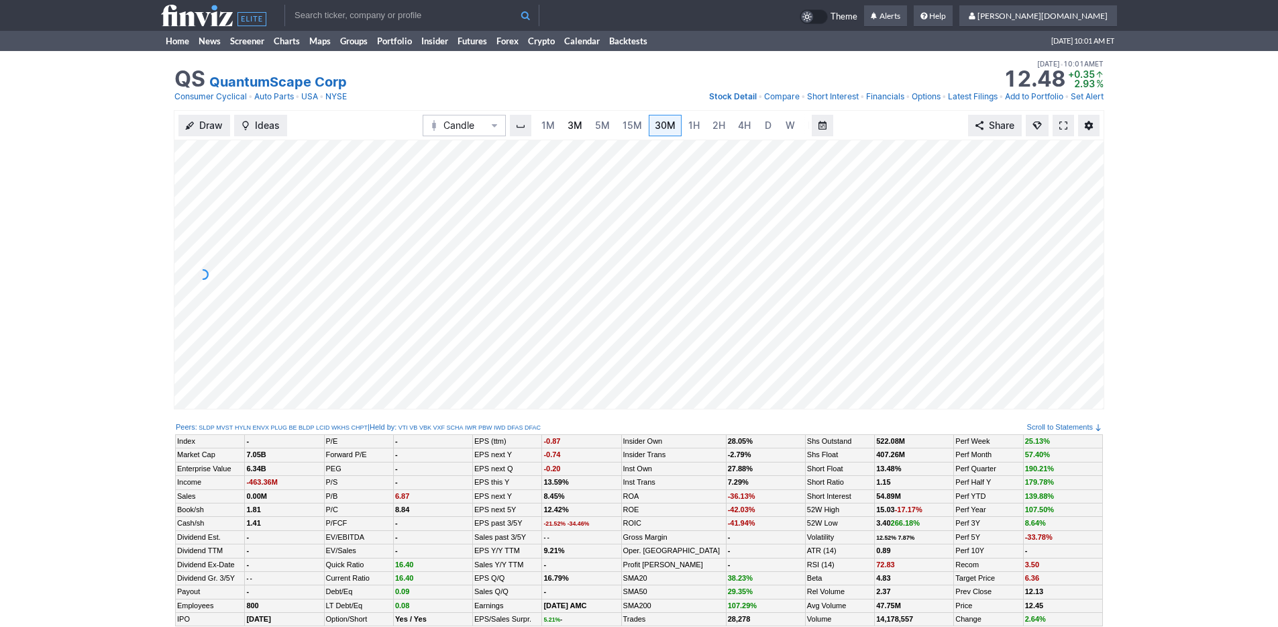
click at [579, 121] on span "3M" at bounding box center [575, 124] width 15 height 11
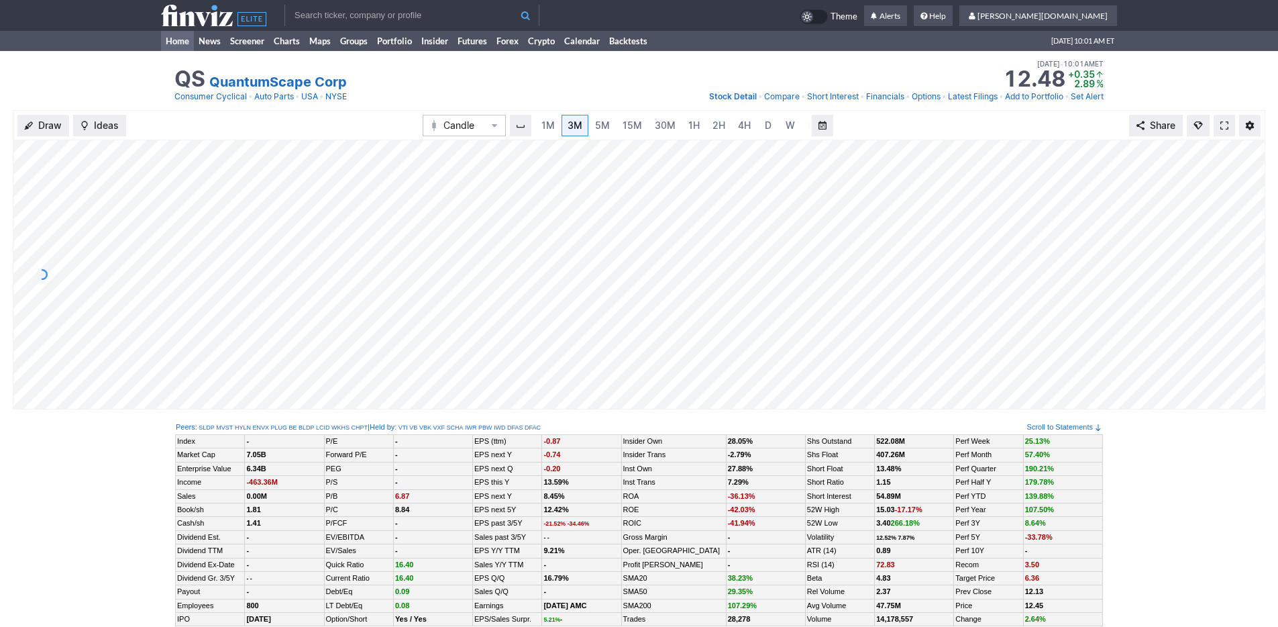
click at [180, 42] on link "Home" at bounding box center [177, 41] width 33 height 20
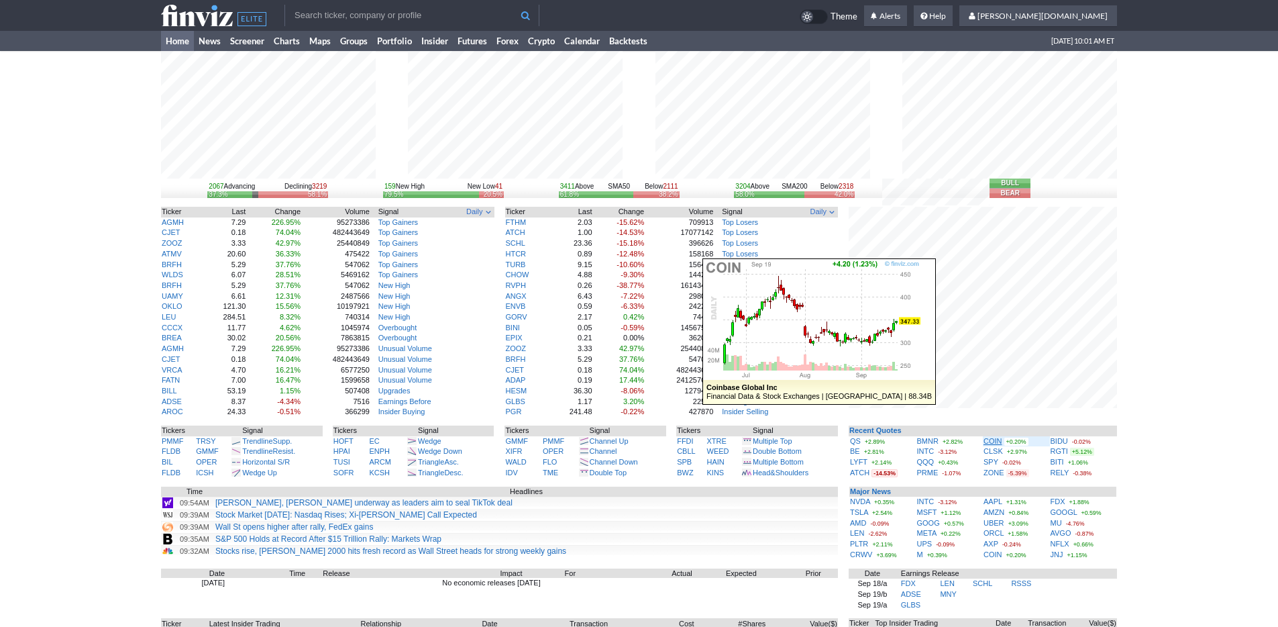
click at [990, 443] on link "COIN" at bounding box center [992, 441] width 19 height 8
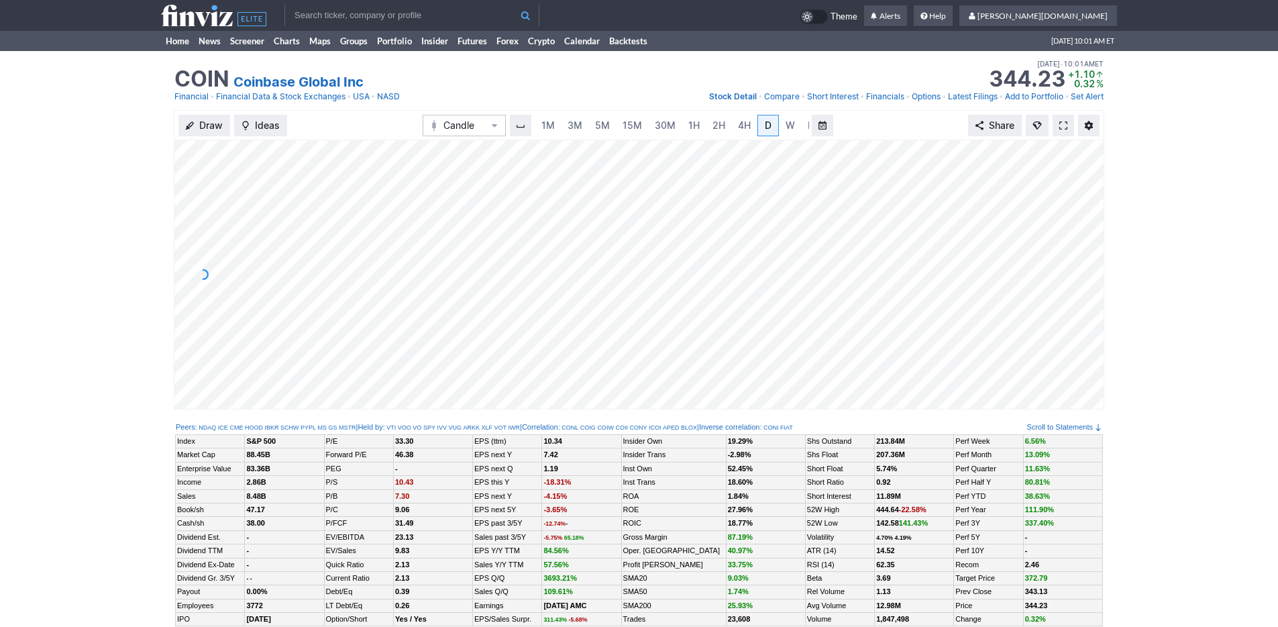
scroll to position [0, 13]
click at [144, 221] on div "Draw Ideas Candle 1M 3M 5M 15M 30M 1H 2H 4H D W M Share" at bounding box center [639, 265] width 1278 height 310
click at [563, 127] on span "3M" at bounding box center [561, 124] width 15 height 11
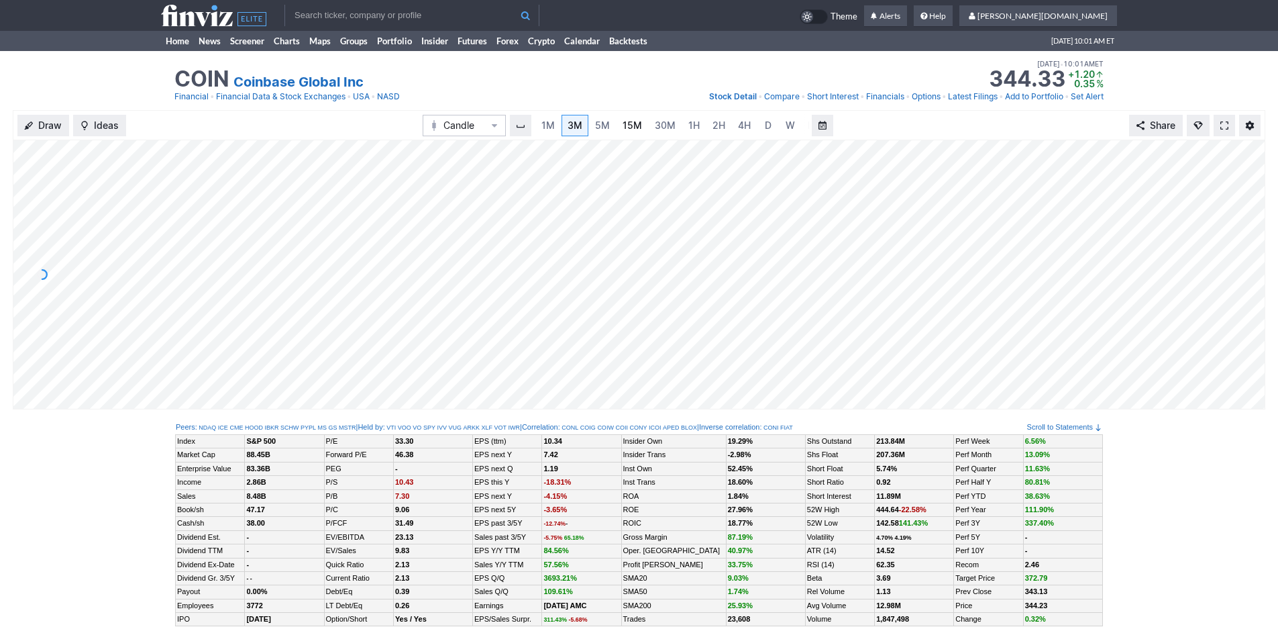
click at [632, 132] on link "15M" at bounding box center [632, 125] width 32 height 21
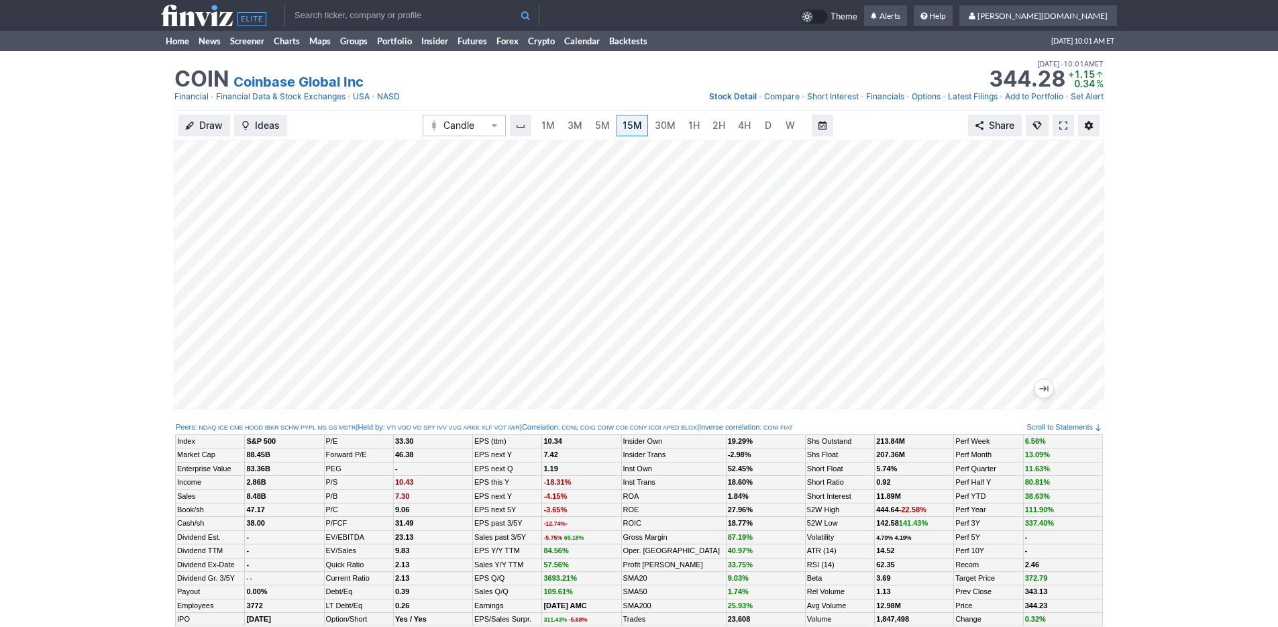
click at [702, 124] on div "1M 3M 5M 15M 30M 1H 2H 4H D W M" at bounding box center [671, 125] width 275 height 24
click at [712, 123] on span "2H" at bounding box center [718, 124] width 13 height 11
click at [733, 123] on span "4H" at bounding box center [730, 124] width 13 height 11
drag, startPoint x: 140, startPoint y: 81, endPoint x: 170, endPoint y: 63, distance: 35.2
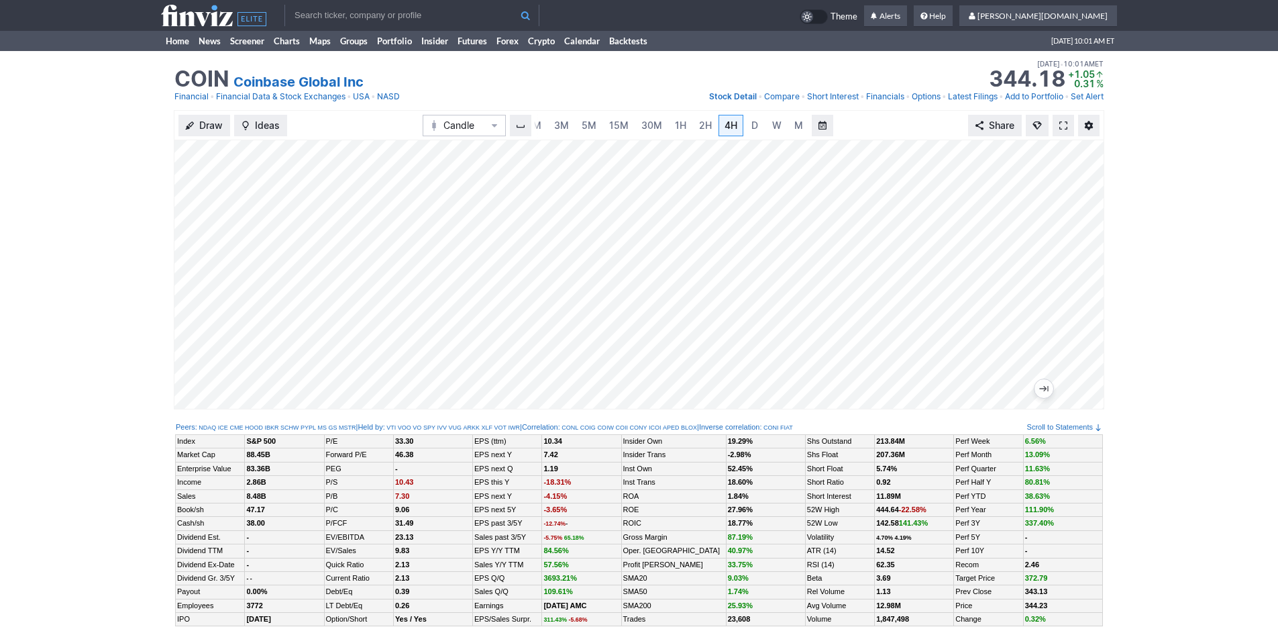
click at [142, 80] on div "COIN Coinbase Global Inc Last Close Sep 19 • 10:01AM ET 344.23 Dollar change +1…" at bounding box center [639, 80] width 1278 height 59
click at [175, 42] on link "Home" at bounding box center [177, 41] width 33 height 20
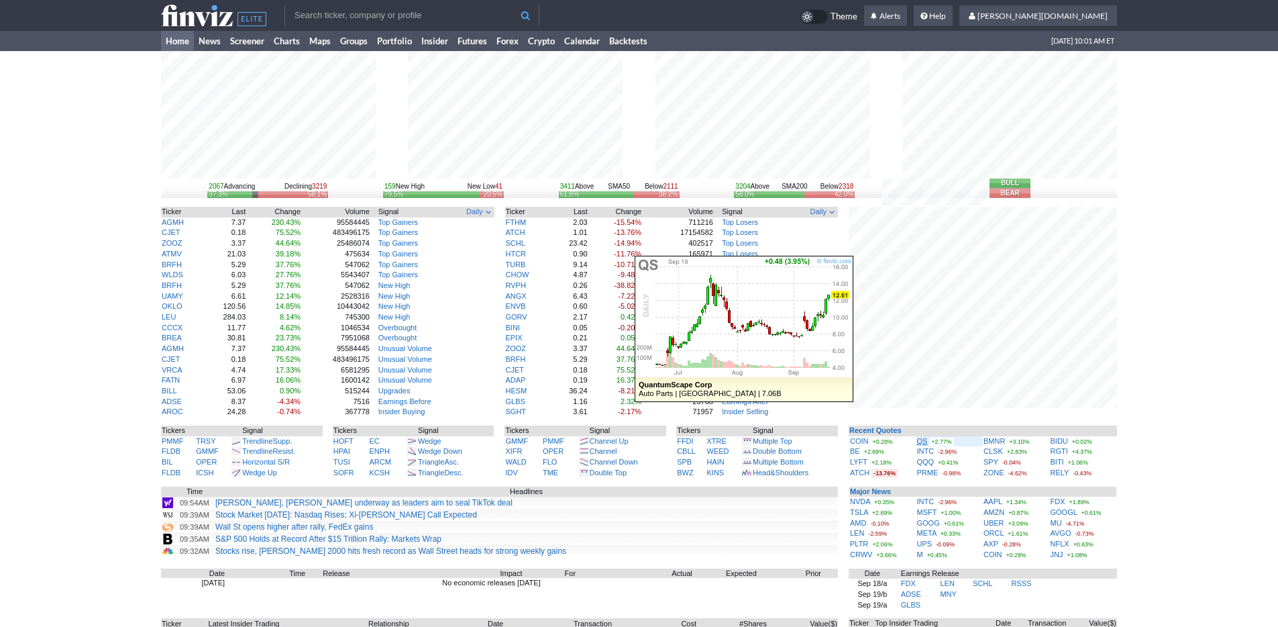
click at [922, 440] on link "QS" at bounding box center [922, 441] width 11 height 8
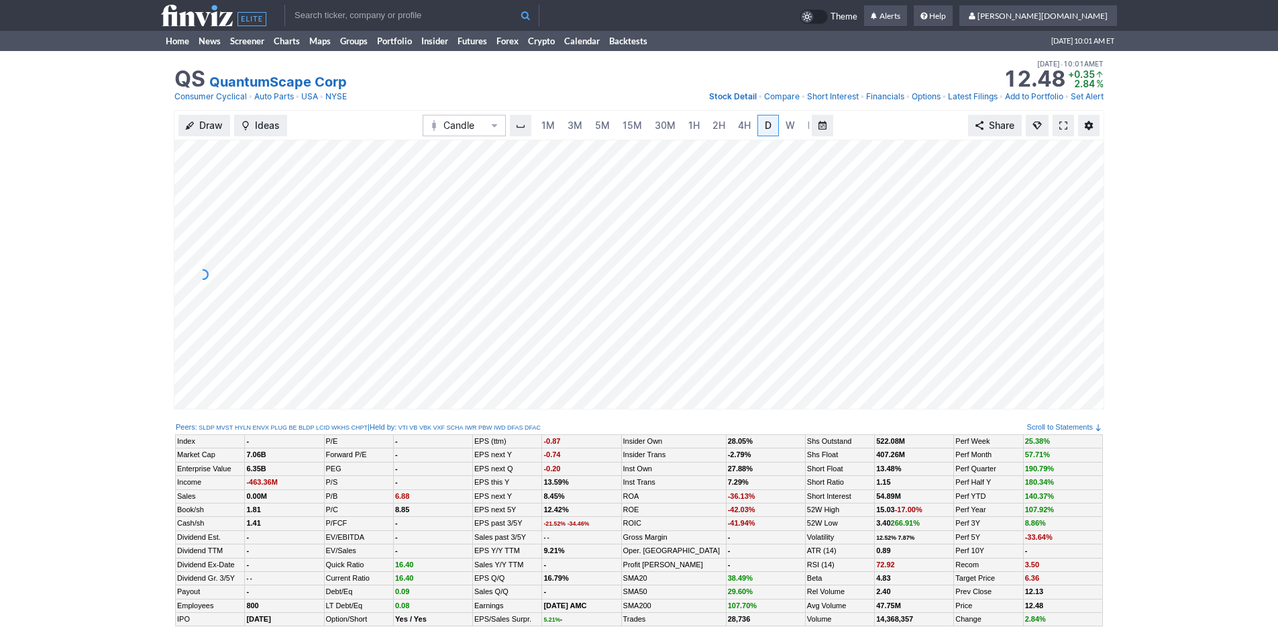
scroll to position [0, 13]
click at [562, 119] on span "3M" at bounding box center [561, 125] width 15 height 13
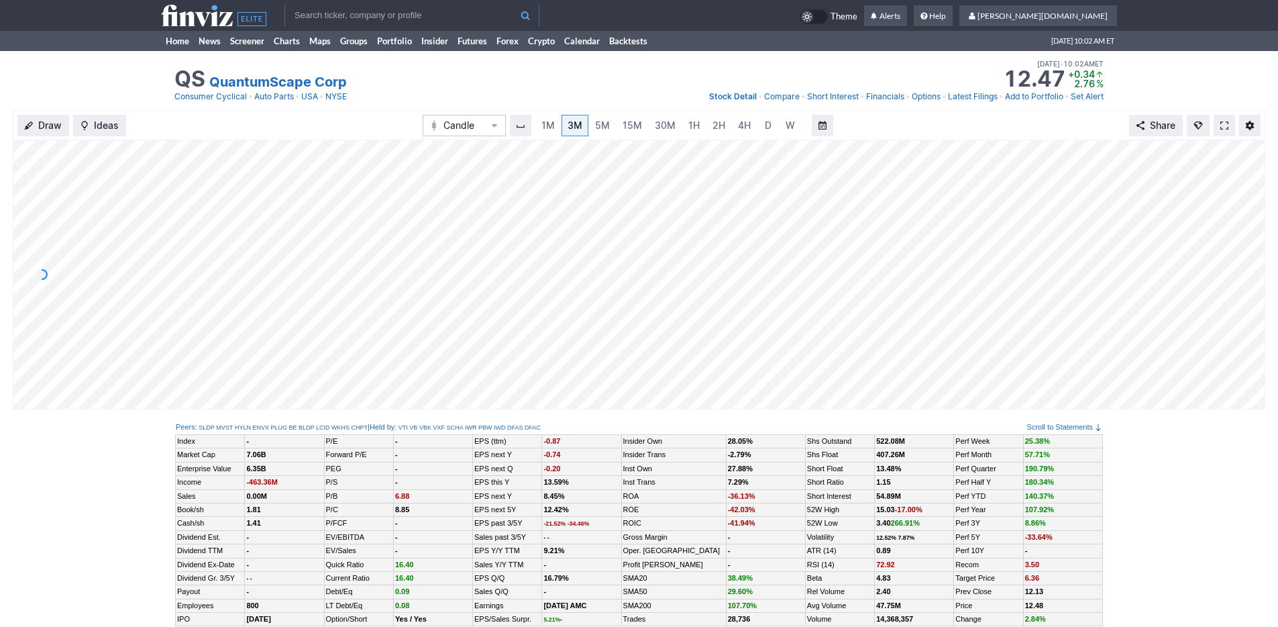
click at [466, 21] on input "text" at bounding box center [411, 15] width 255 height 21
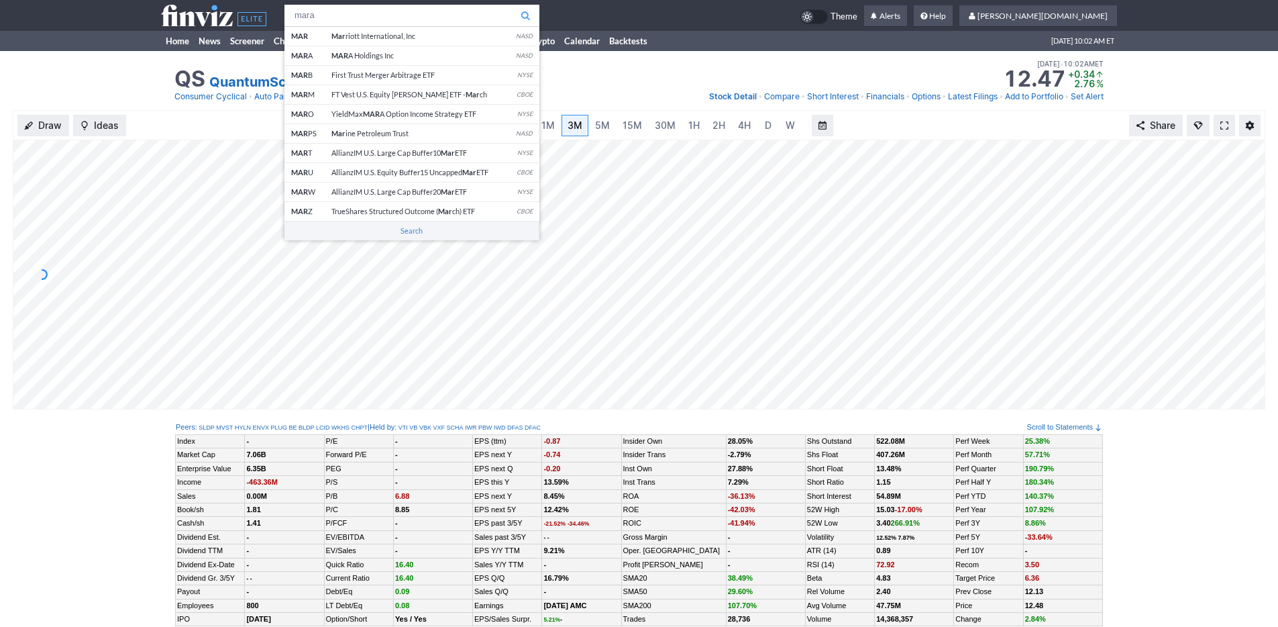
type input "mara"
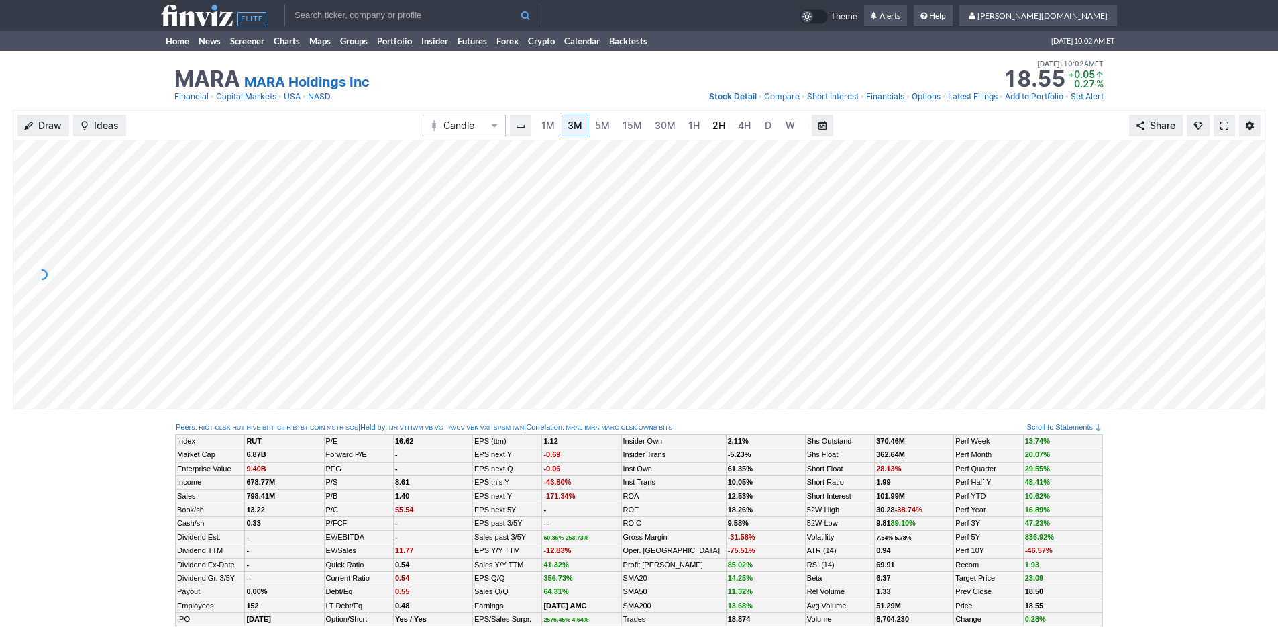
click at [712, 125] on span "2H" at bounding box center [718, 124] width 13 height 11
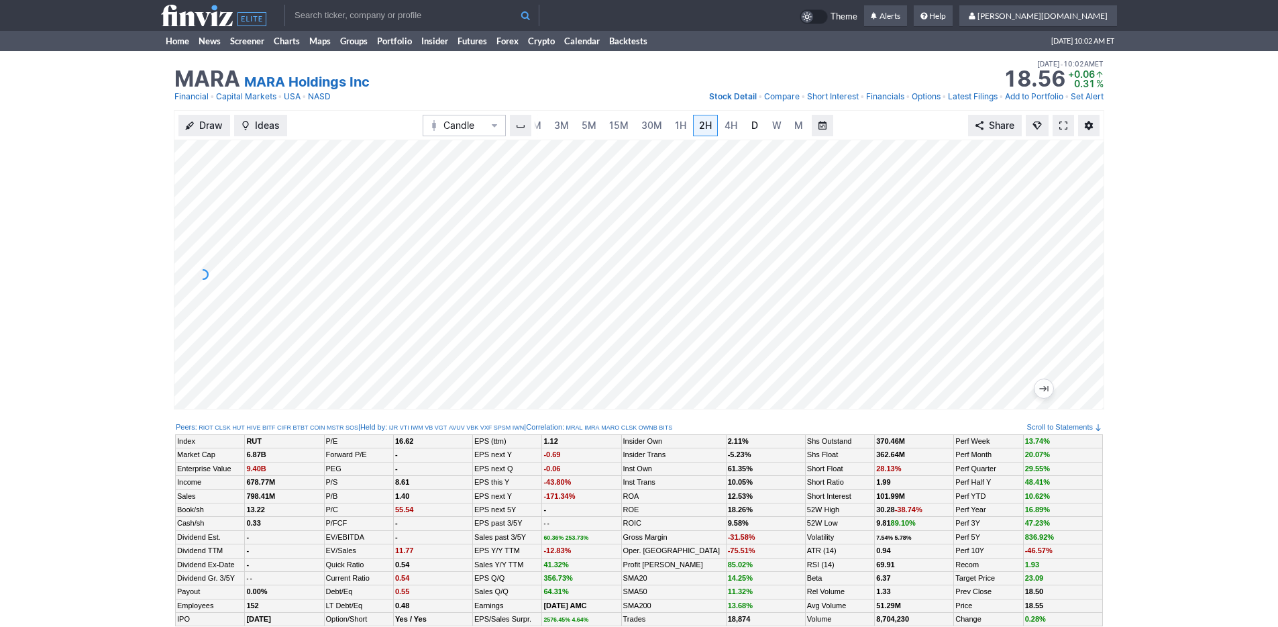
click at [744, 120] on link "D" at bounding box center [754, 125] width 21 height 21
click at [182, 49] on link "Home" at bounding box center [177, 41] width 33 height 20
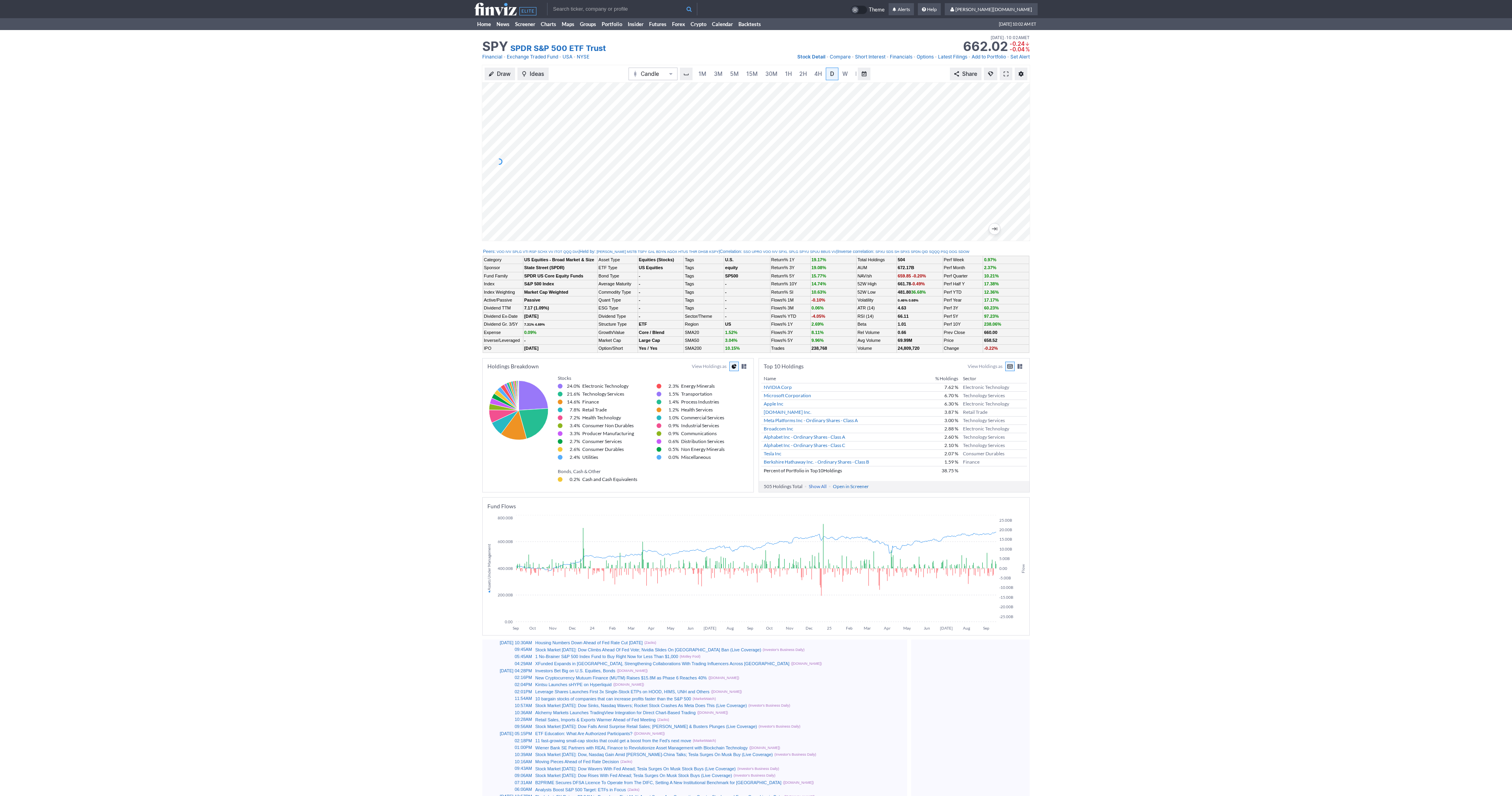
scroll to position [0, 8]
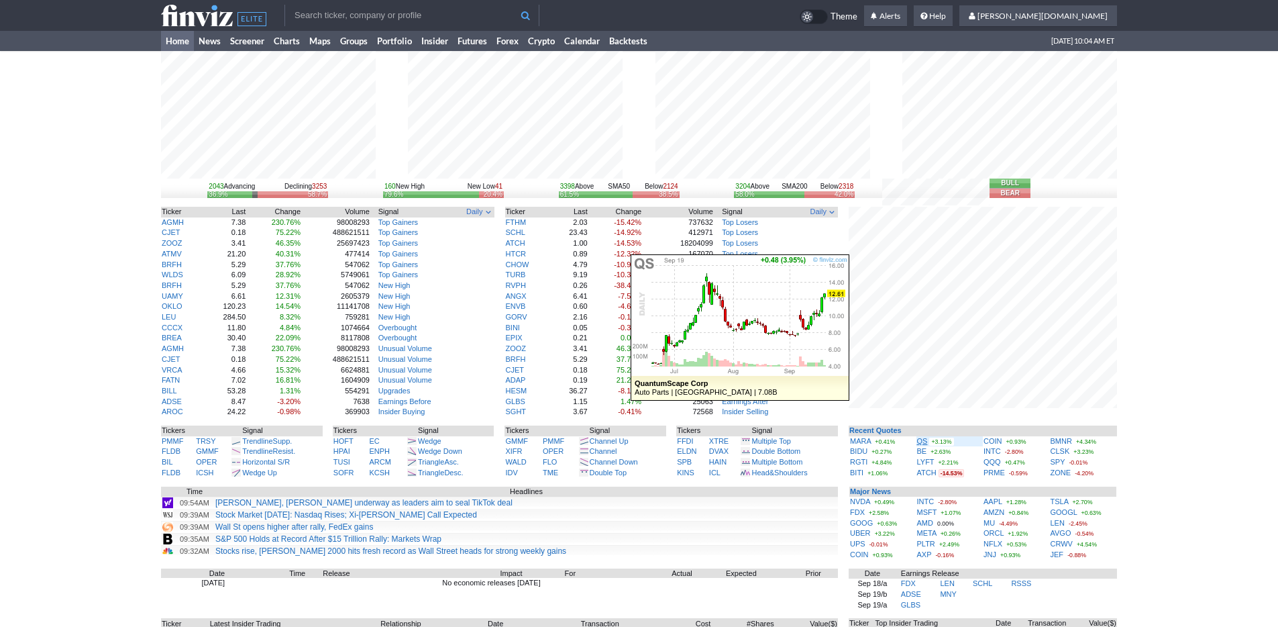
click at [918, 439] on link "QS" at bounding box center [922, 441] width 11 height 8
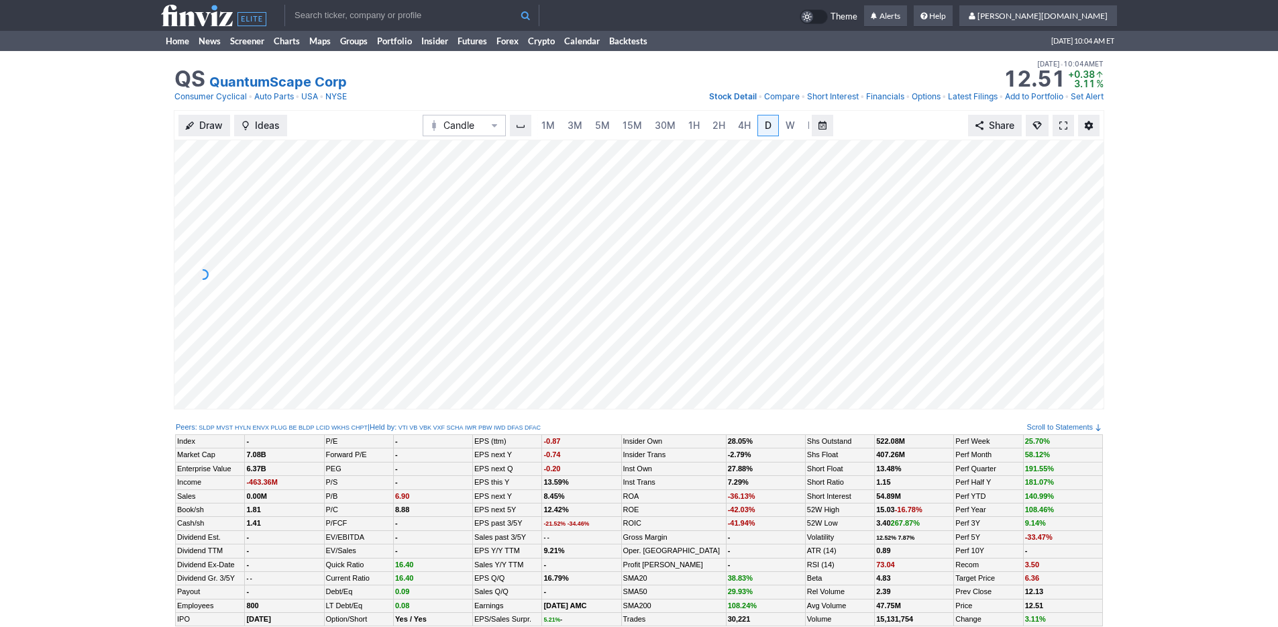
scroll to position [0, 13]
click at [570, 131] on link "3M" at bounding box center [561, 125] width 27 height 21
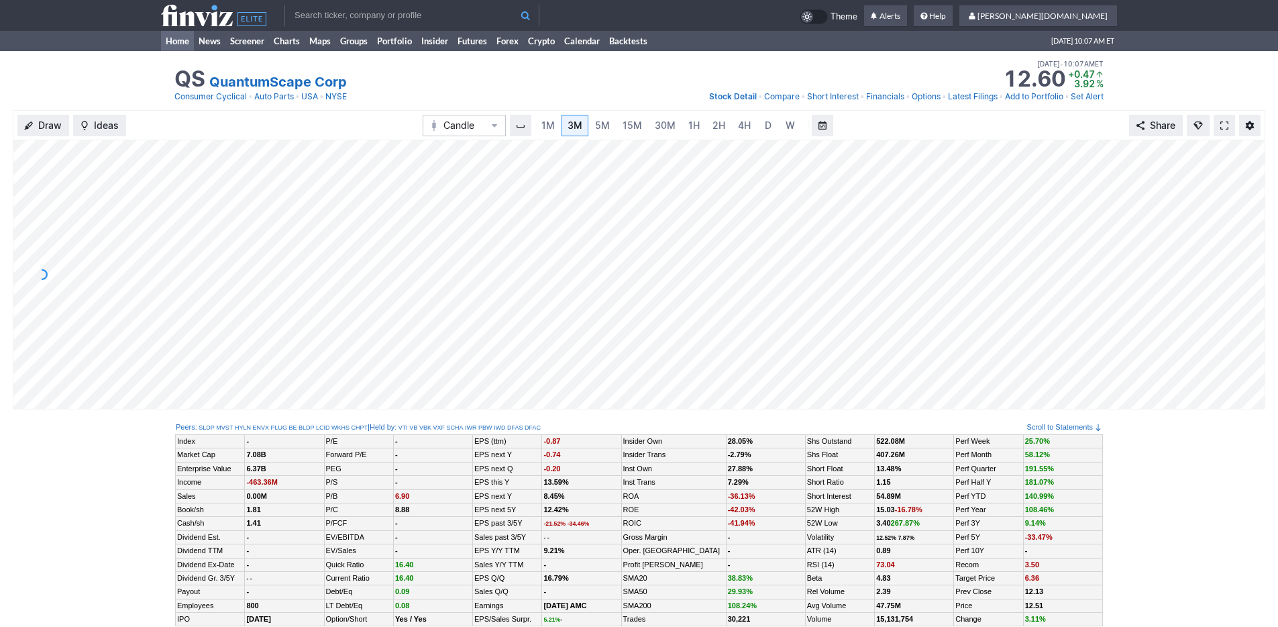
click at [172, 50] on link "Home" at bounding box center [177, 41] width 33 height 20
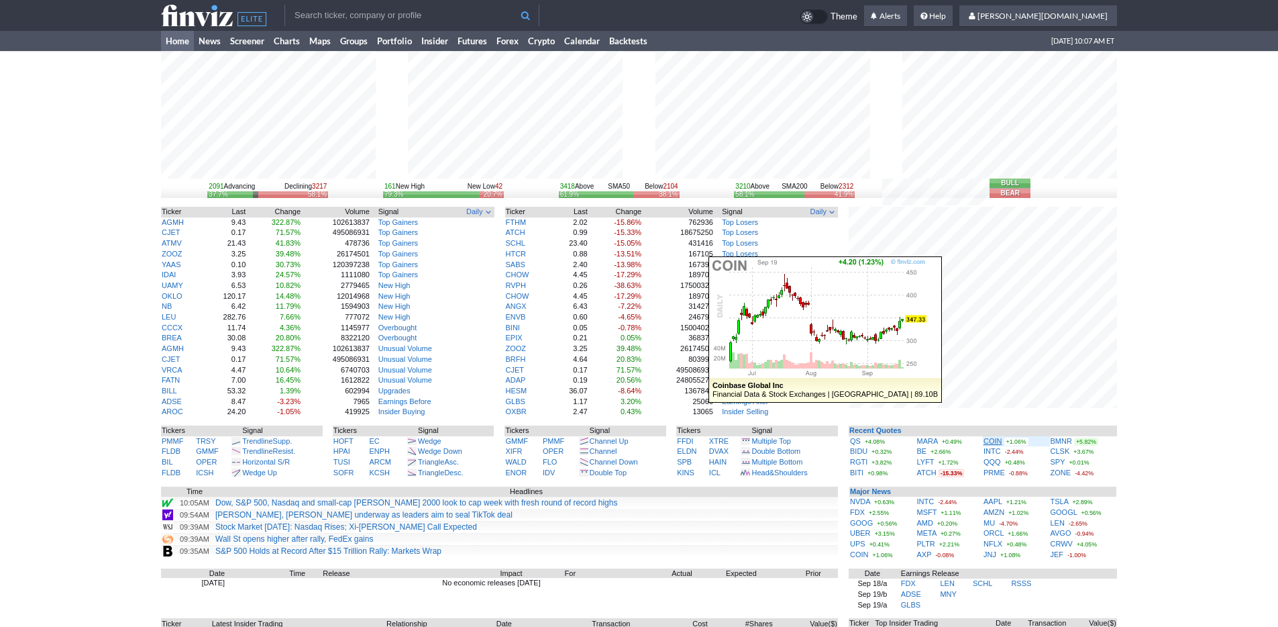
click at [996, 441] on link "COIN" at bounding box center [992, 441] width 19 height 8
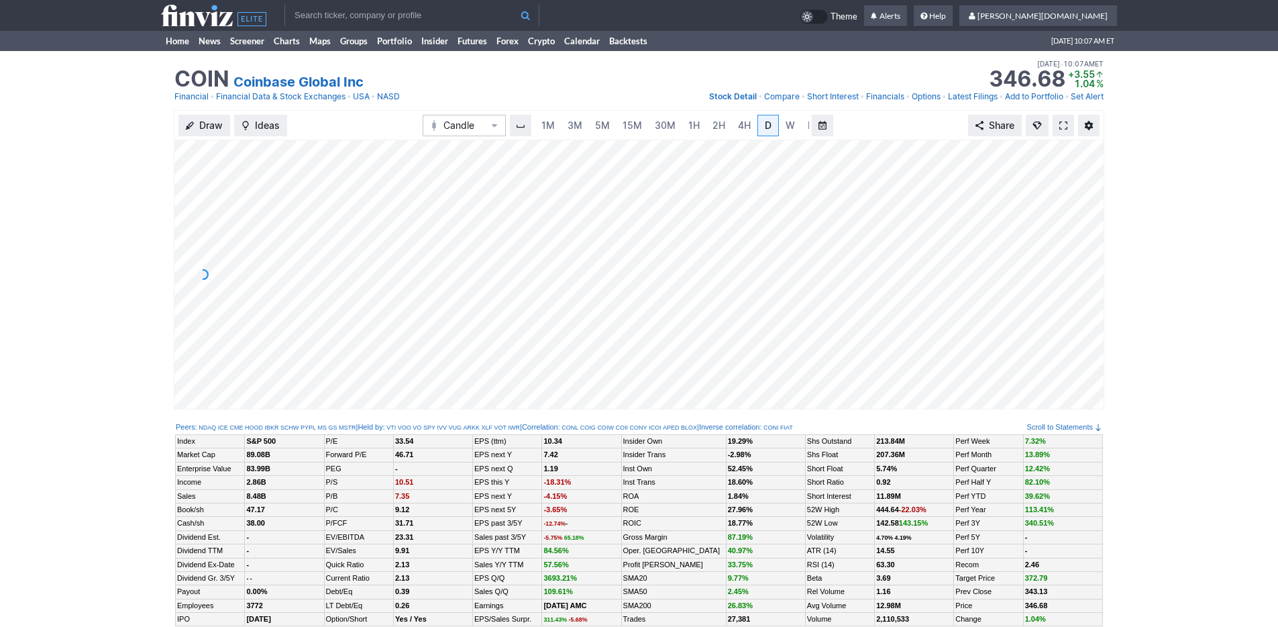
scroll to position [0, 13]
click at [564, 121] on span "3M" at bounding box center [561, 124] width 15 height 11
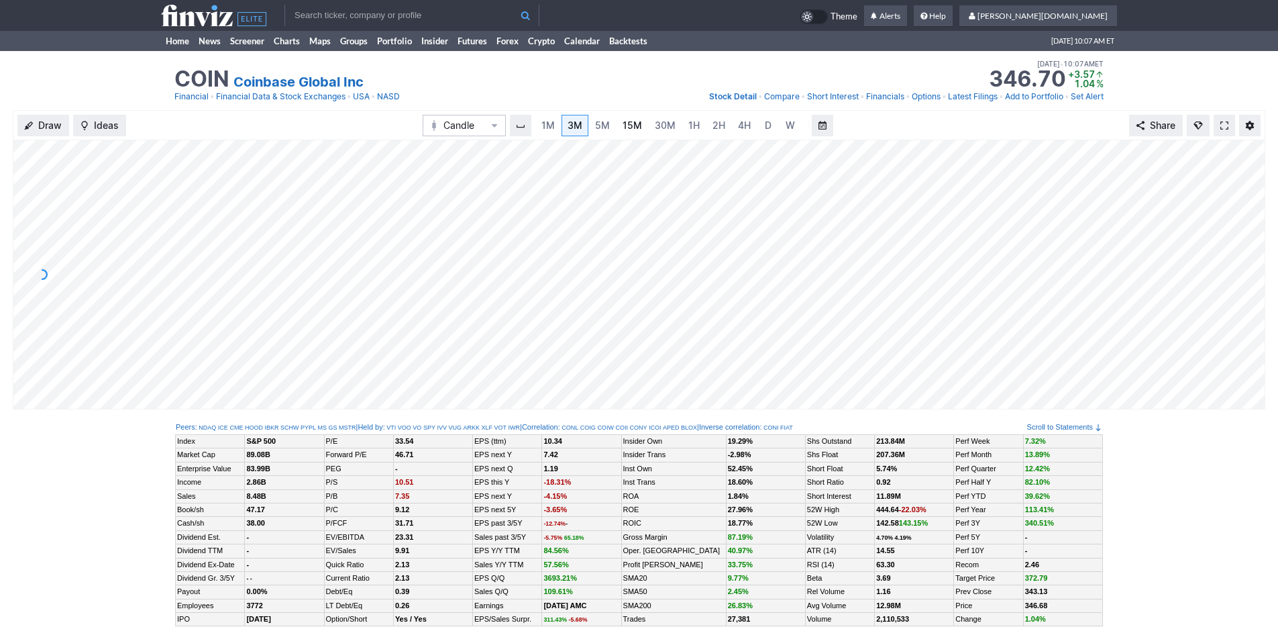
click at [619, 123] on link "15M" at bounding box center [632, 125] width 32 height 21
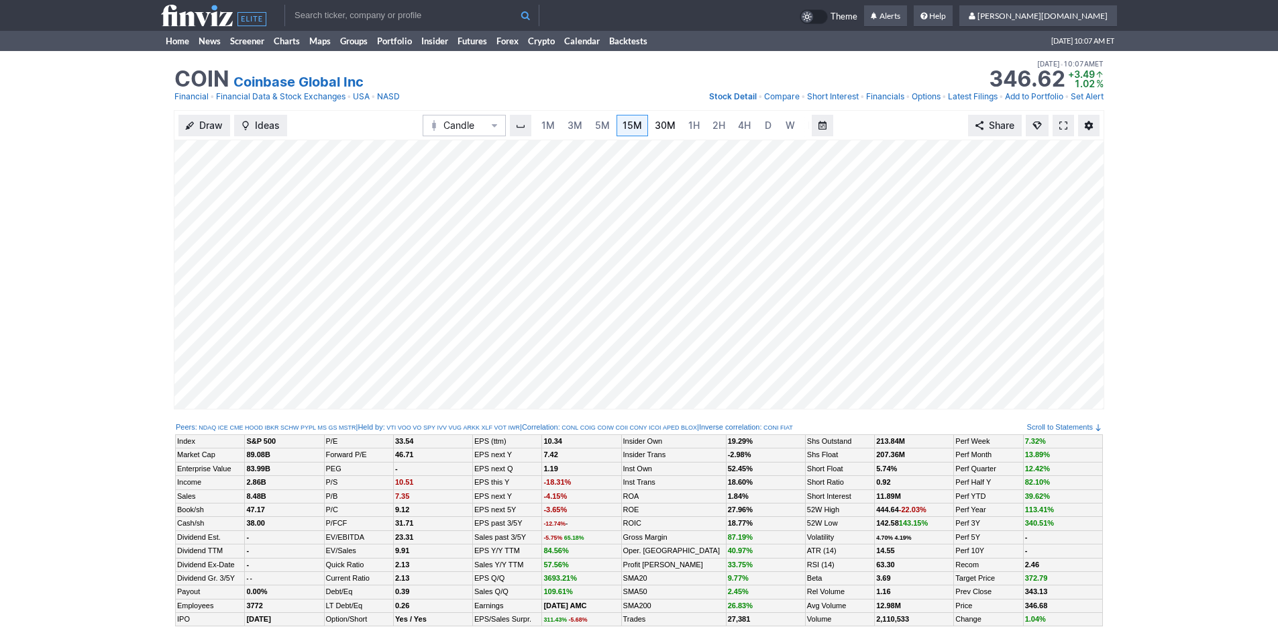
click at [665, 126] on span "30M" at bounding box center [665, 124] width 21 height 11
click at [701, 124] on link "1H" at bounding box center [693, 125] width 23 height 21
click at [180, 42] on link "Home" at bounding box center [177, 41] width 33 height 20
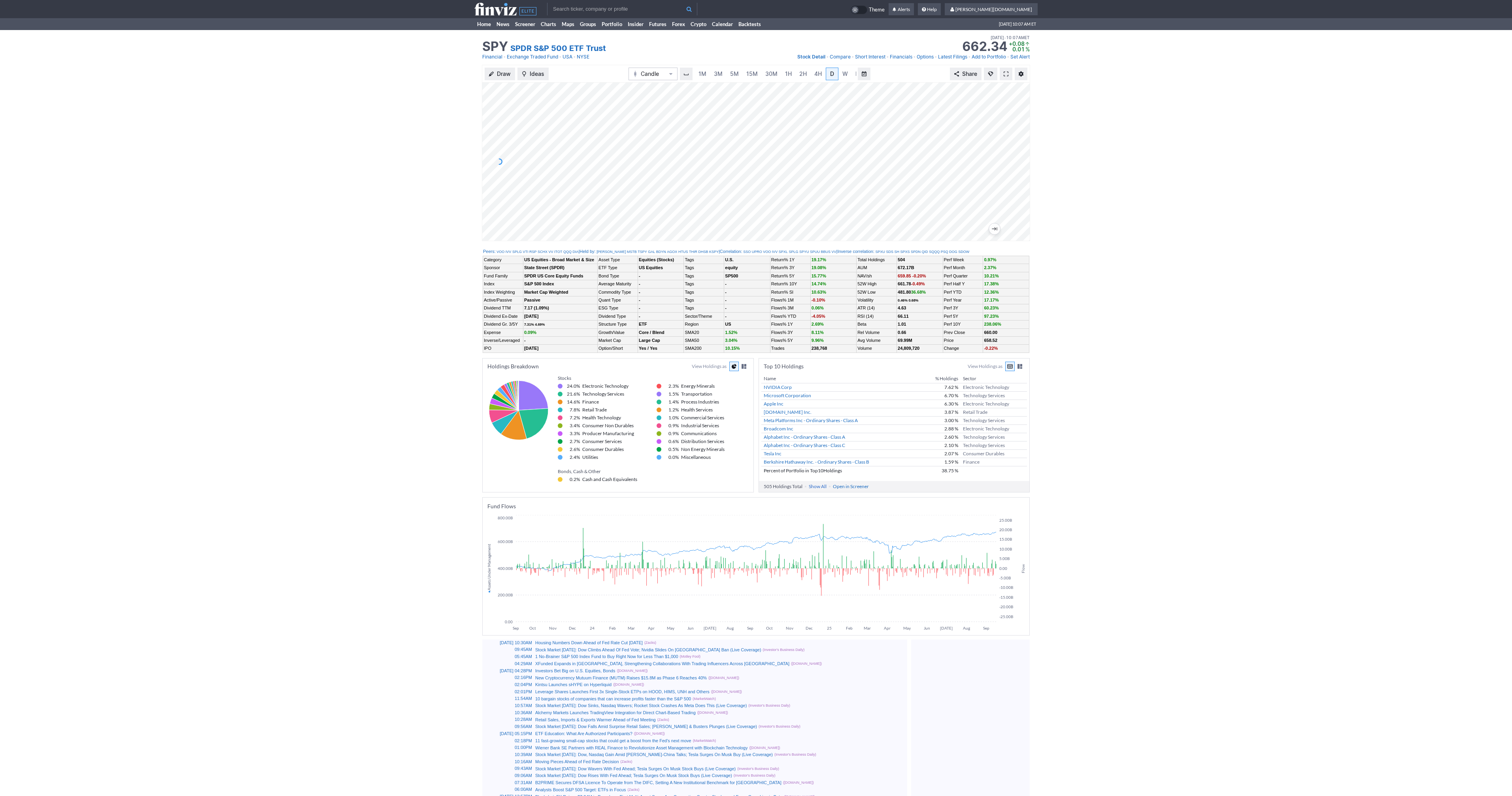
scroll to position [0, 8]
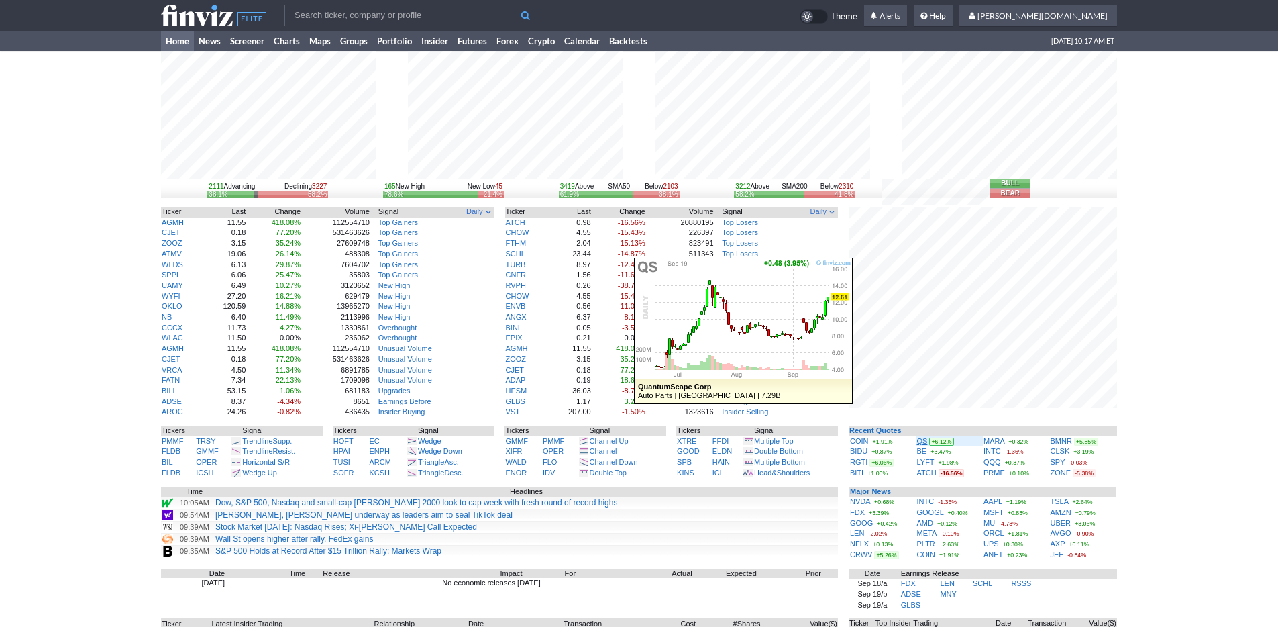
click at [922, 442] on link "QS" at bounding box center [922, 441] width 11 height 8
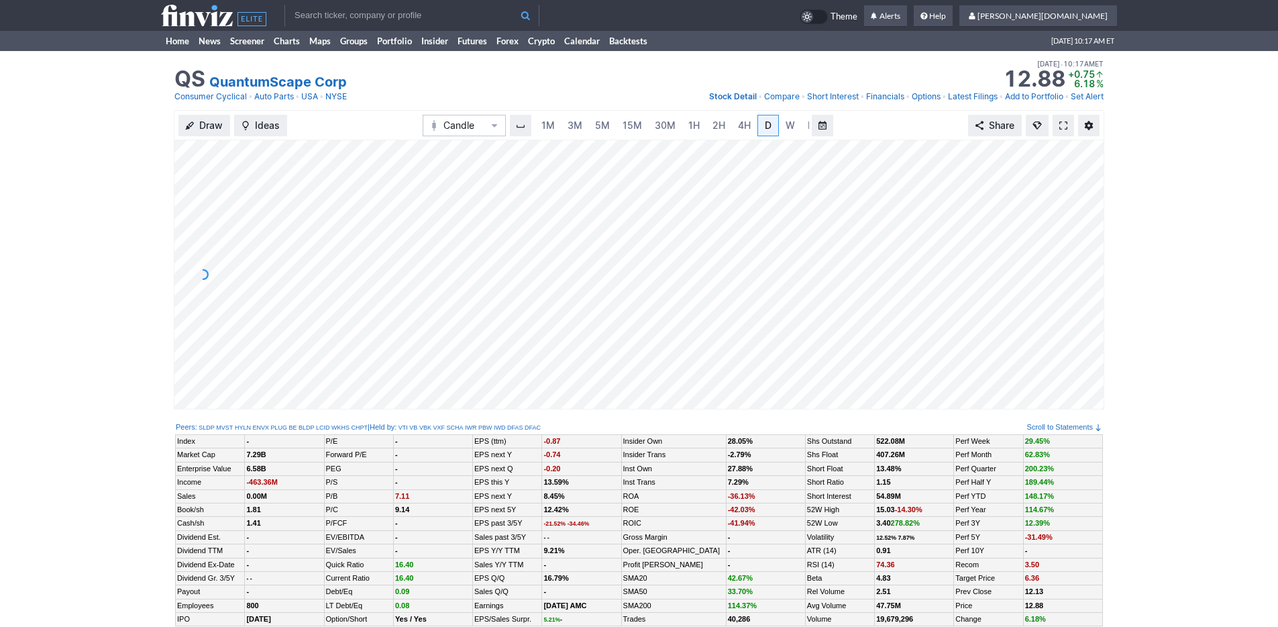
scroll to position [0, 13]
click at [558, 123] on span "3M" at bounding box center [561, 124] width 15 height 11
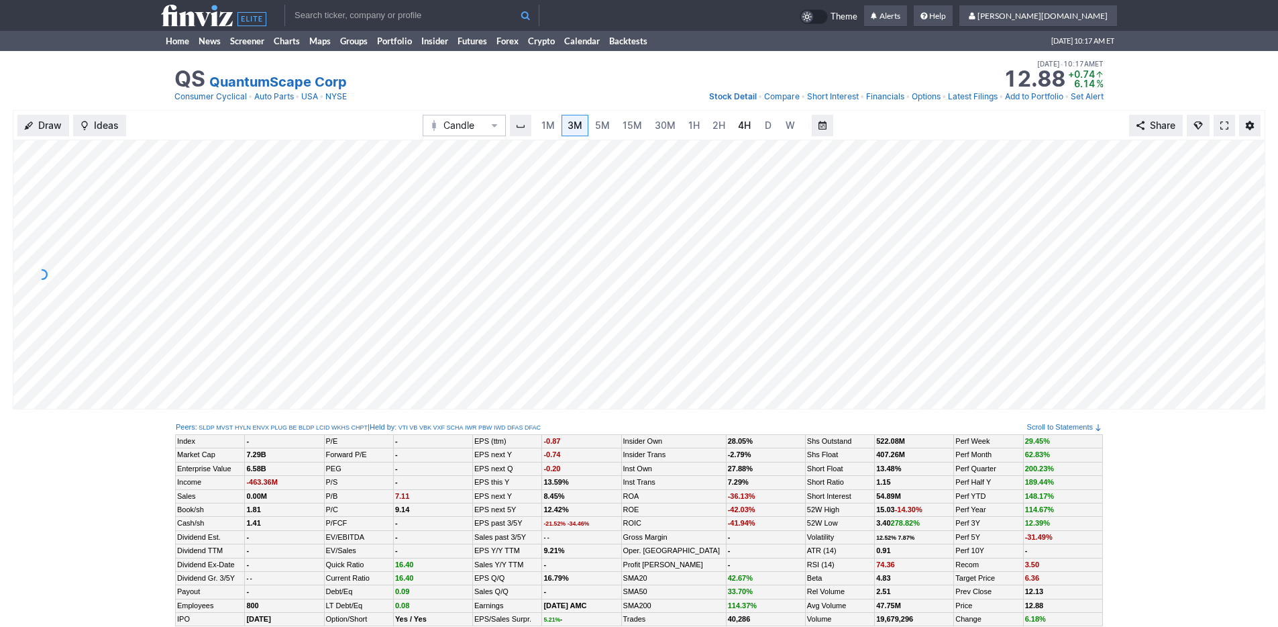
click at [738, 131] on span "4H" at bounding box center [744, 125] width 13 height 13
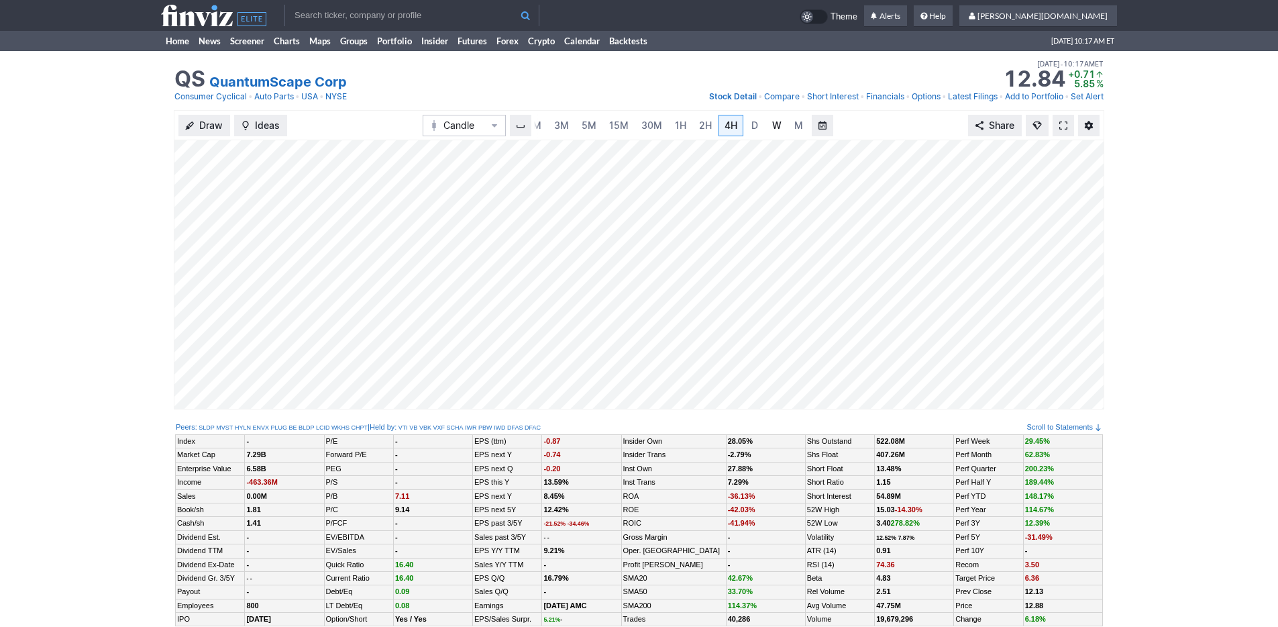
click at [772, 128] on span "W" at bounding box center [776, 124] width 9 height 11
click at [82, 56] on div "QS QuantumScape Corp Last Close Sep 19 • 10:17AM ET 12.88 Dollar change +0.75 P…" at bounding box center [639, 80] width 1278 height 59
click at [556, 123] on span "3M" at bounding box center [561, 124] width 15 height 11
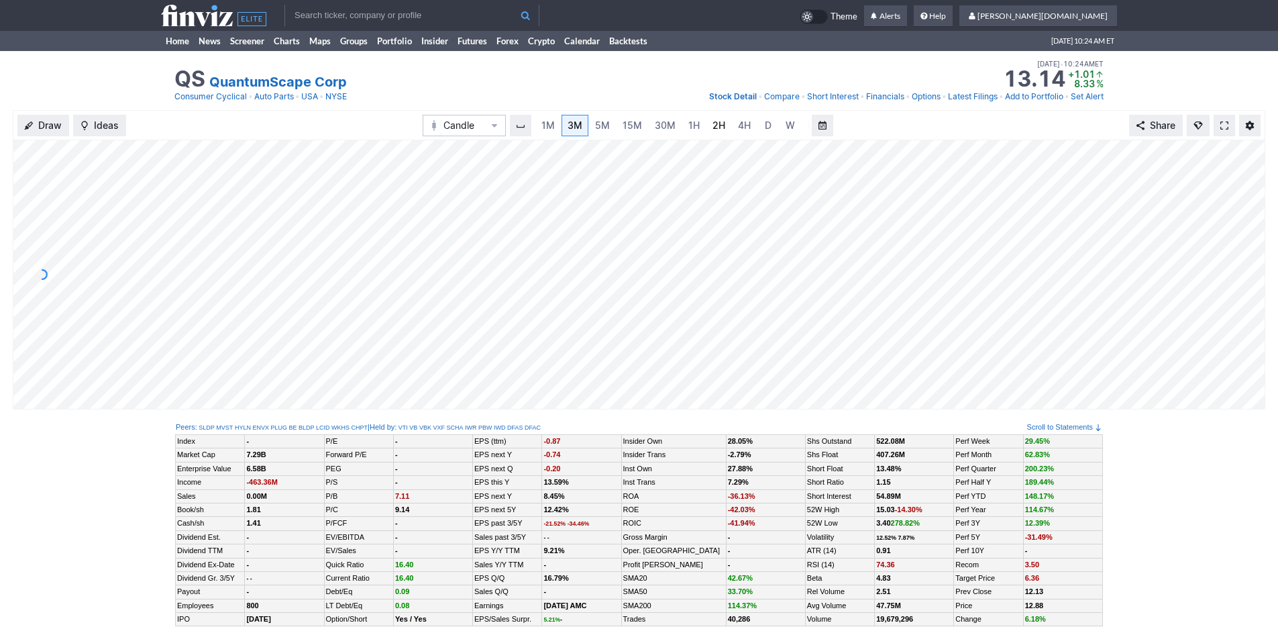
click at [721, 123] on span "2H" at bounding box center [718, 124] width 13 height 11
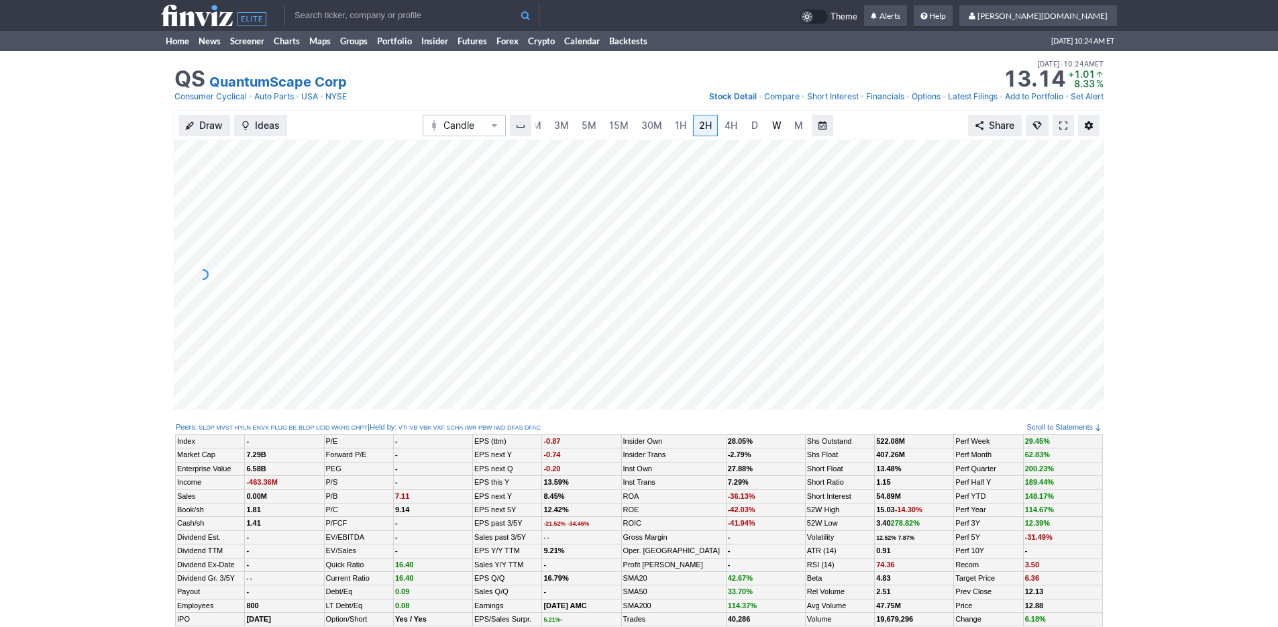
click at [766, 127] on link "W" at bounding box center [776, 125] width 21 height 21
click at [561, 129] on span "3M" at bounding box center [561, 124] width 15 height 11
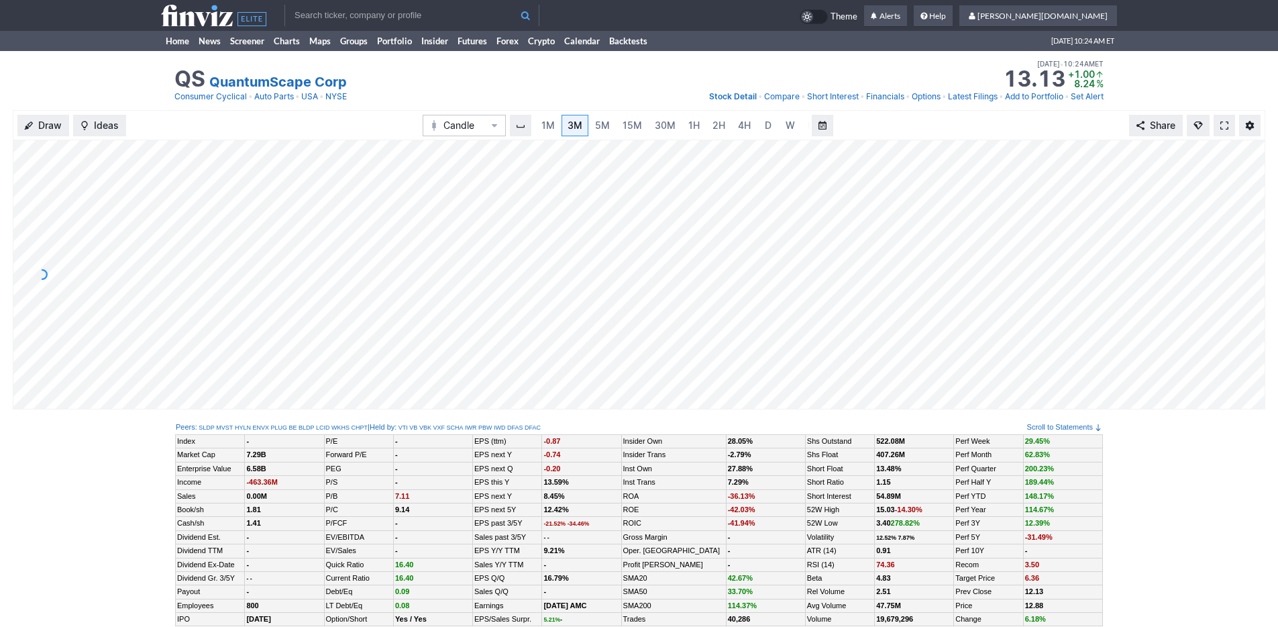
click at [148, 77] on div "QS QuantumScape Corp Last Close Sep 19 • 10:17AM ET 12.88 Dollar change +0.75 P…" at bounding box center [639, 80] width 1278 height 59
click at [171, 37] on link "Home" at bounding box center [177, 41] width 33 height 20
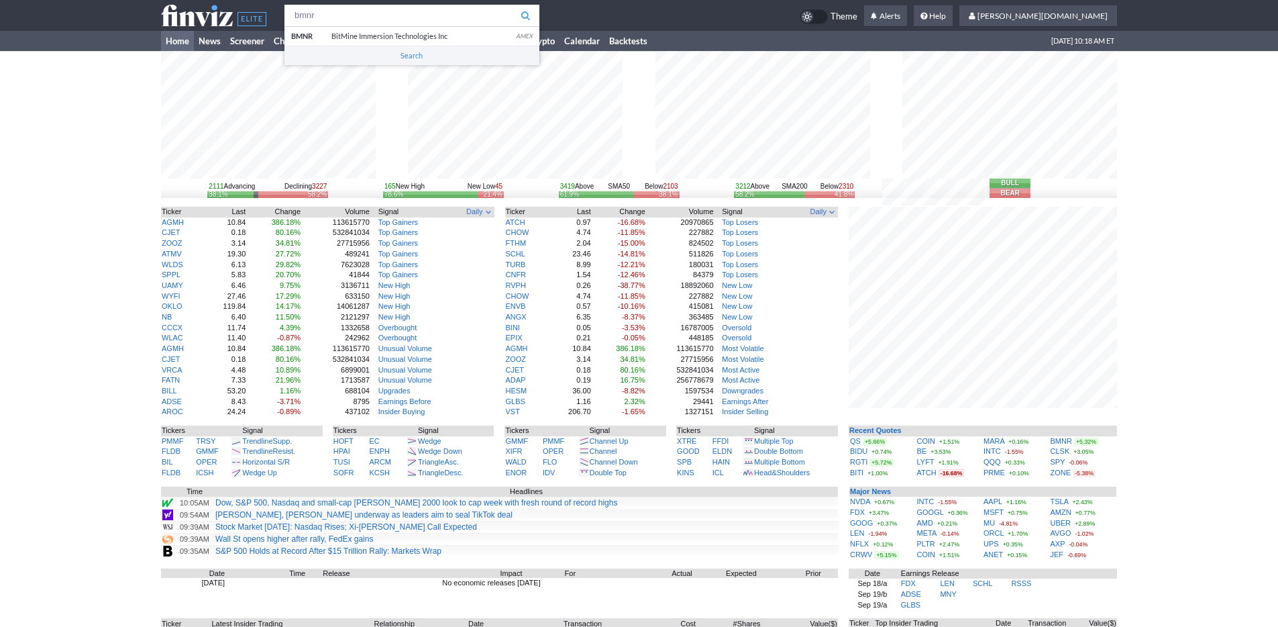
type input "bmnr"
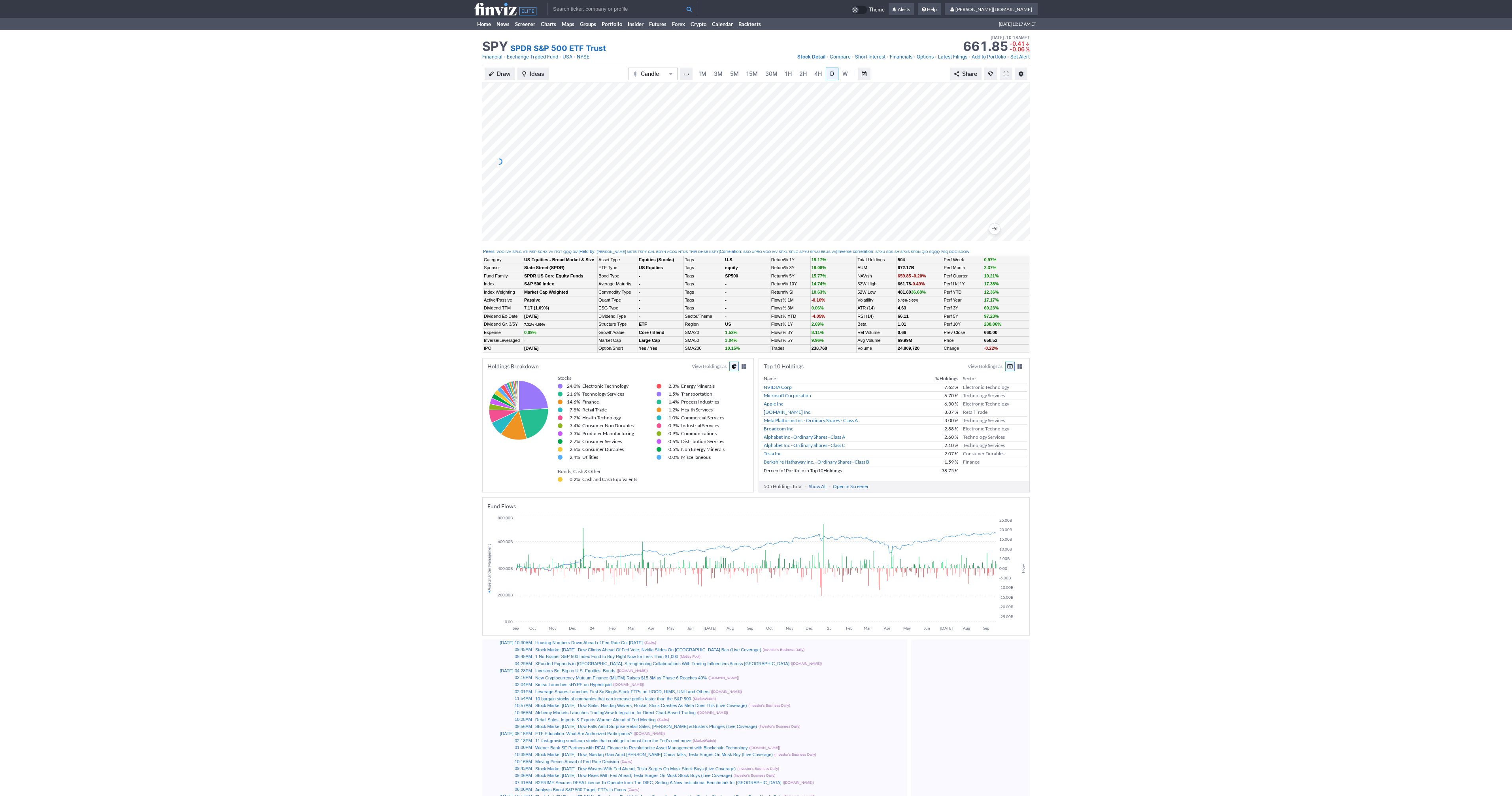
scroll to position [0, 8]
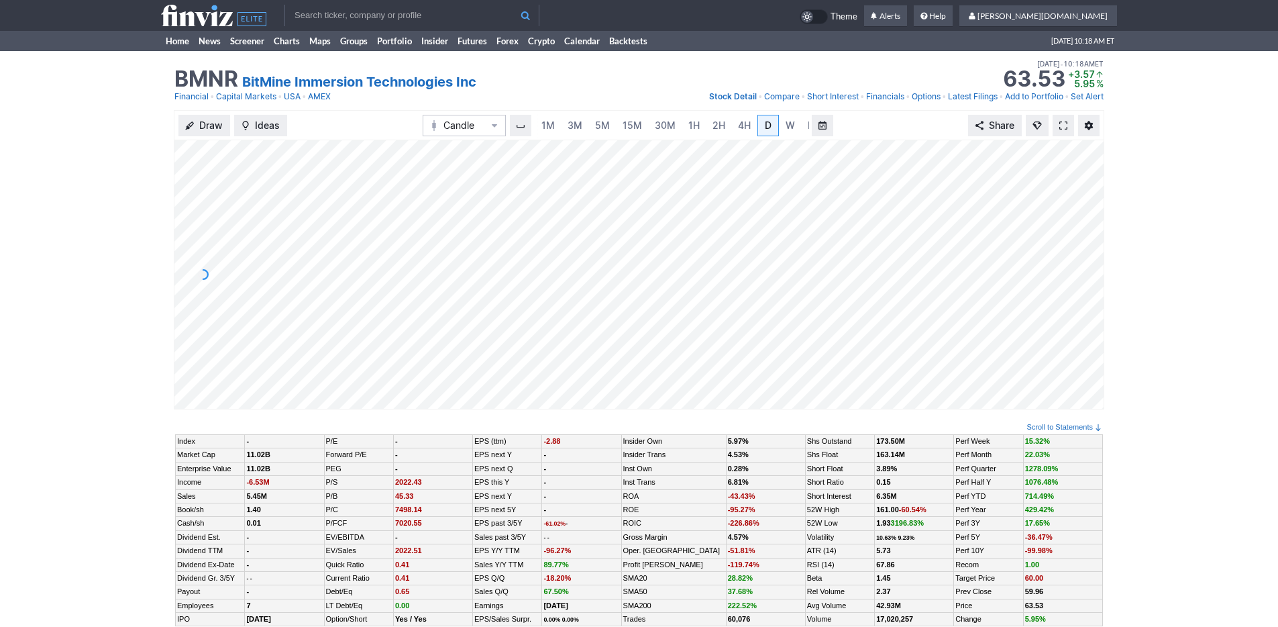
scroll to position [0, 13]
click at [559, 122] on span "3M" at bounding box center [561, 124] width 15 height 11
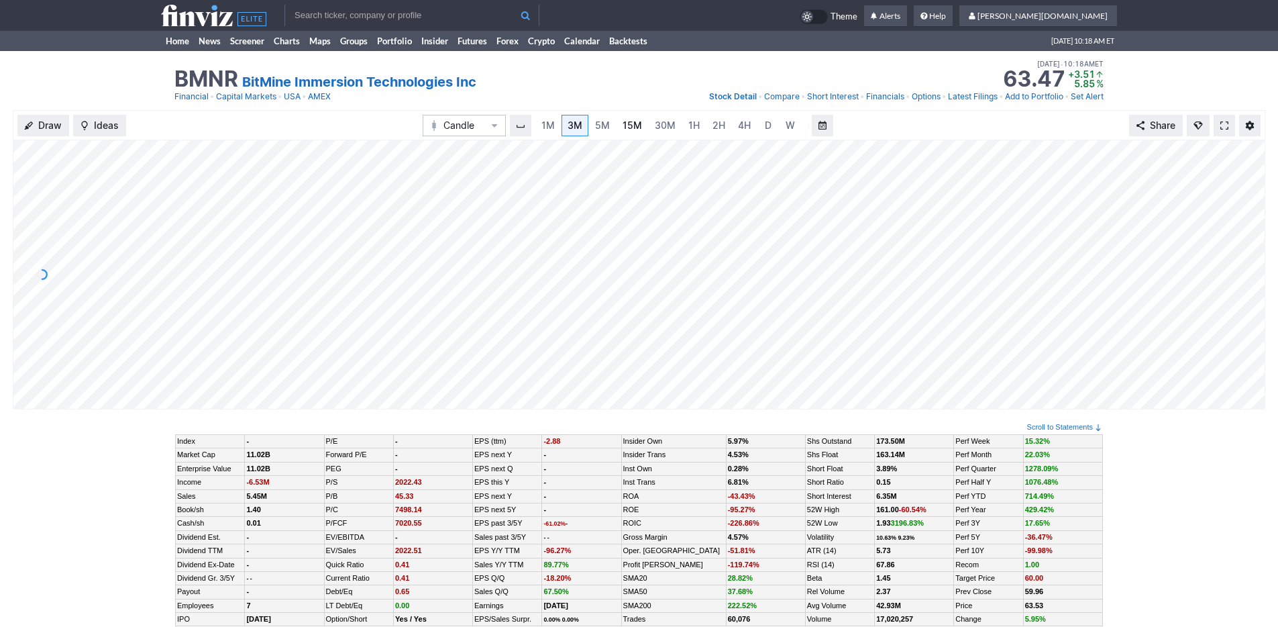
click at [635, 122] on span "15M" at bounding box center [632, 124] width 19 height 11
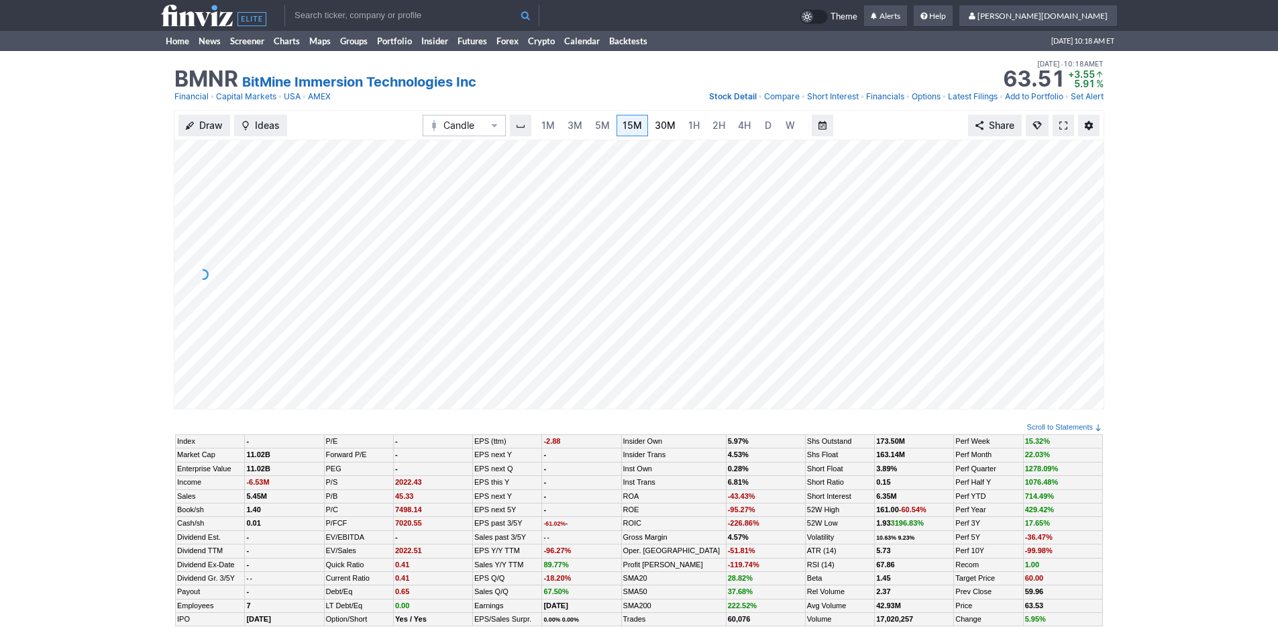
click at [678, 125] on link "30M" at bounding box center [665, 125] width 33 height 21
click at [723, 125] on link "2H" at bounding box center [718, 125] width 25 height 21
click at [744, 127] on link "D" at bounding box center [754, 125] width 21 height 21
click at [557, 119] on span "3M" at bounding box center [561, 125] width 15 height 13
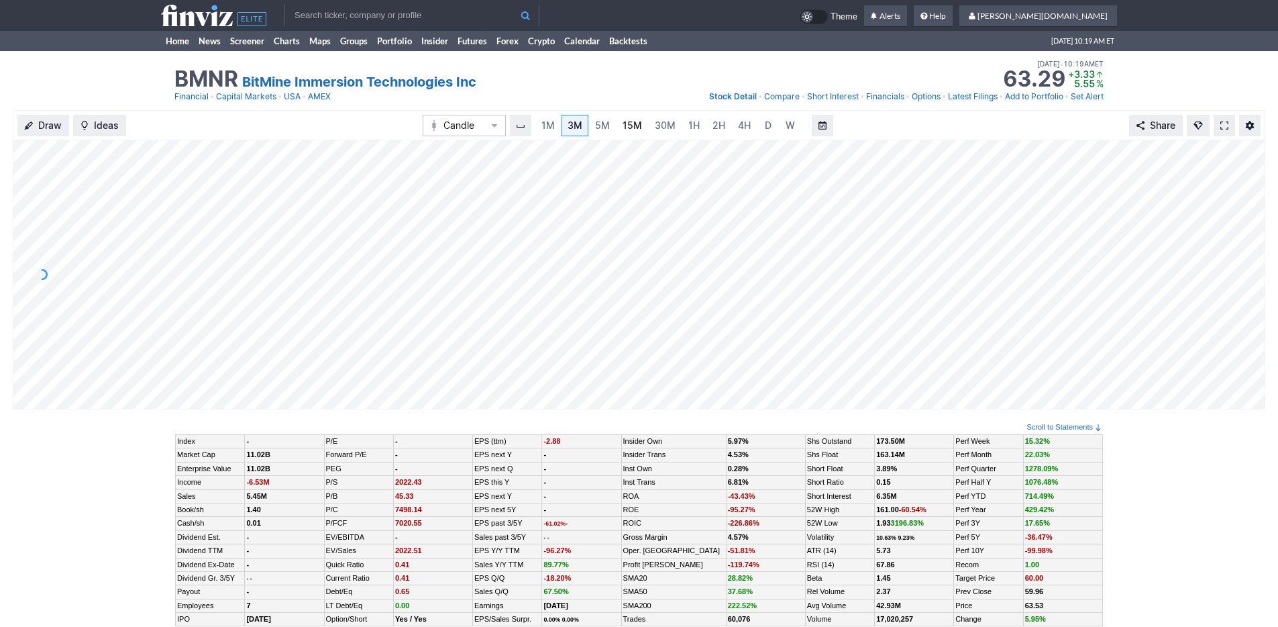
click at [629, 124] on span "15M" at bounding box center [632, 124] width 19 height 11
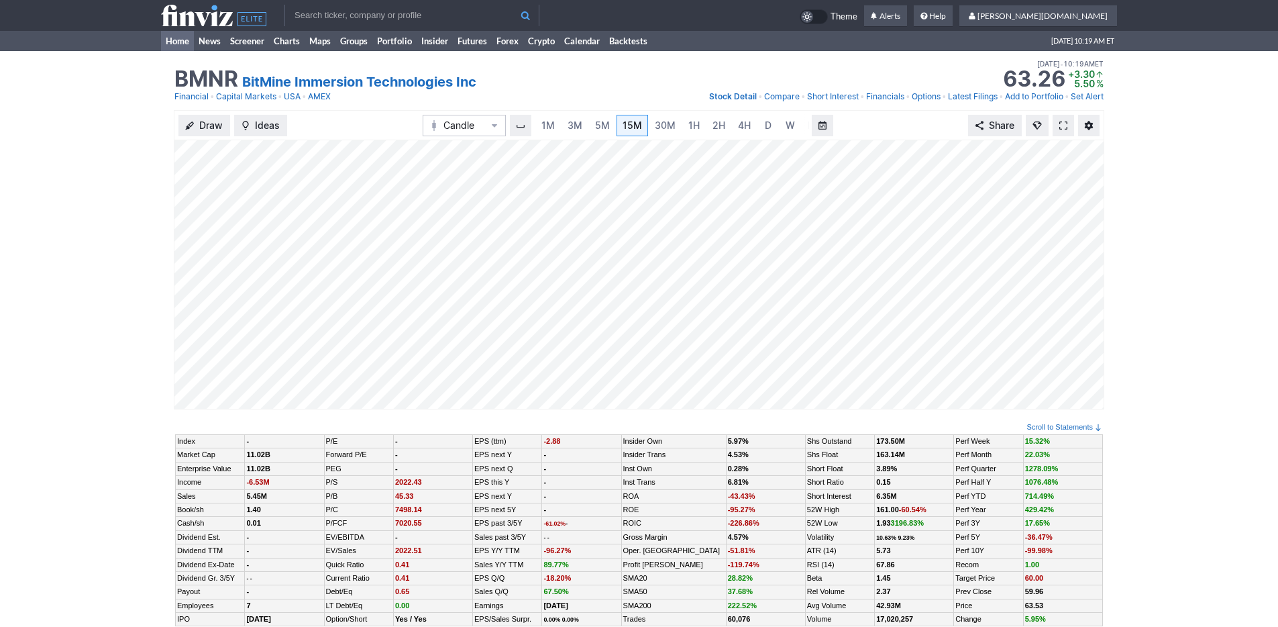
click at [179, 34] on link "Home" at bounding box center [177, 41] width 33 height 20
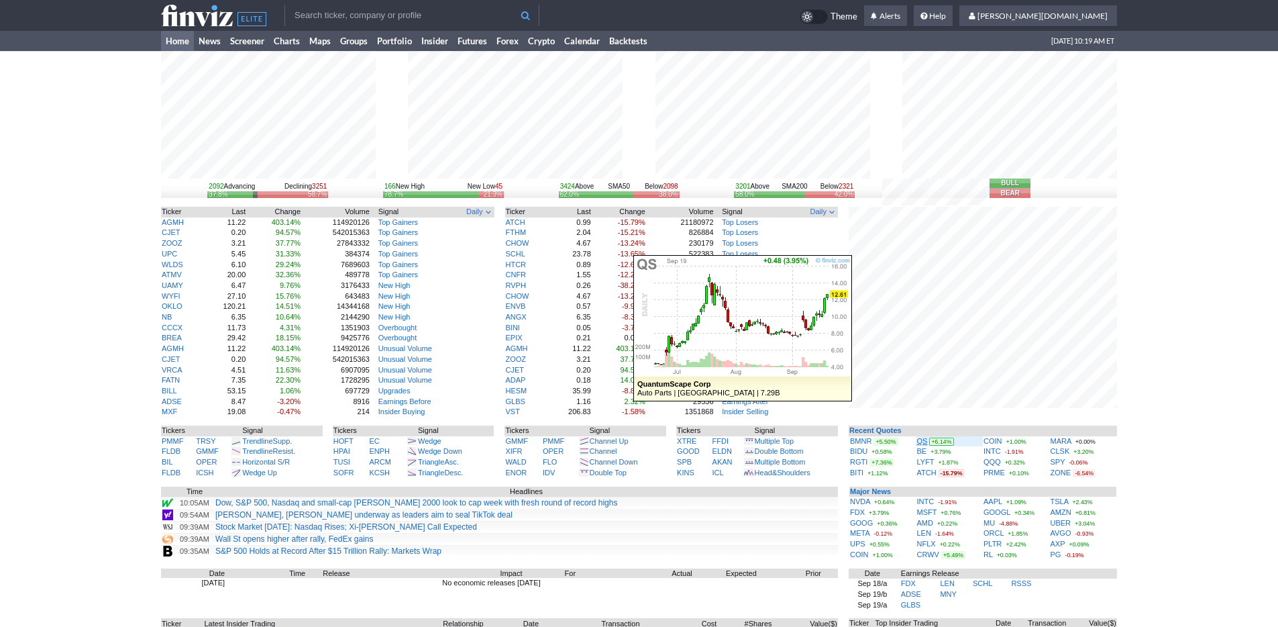
click at [921, 439] on link "QS" at bounding box center [922, 441] width 11 height 8
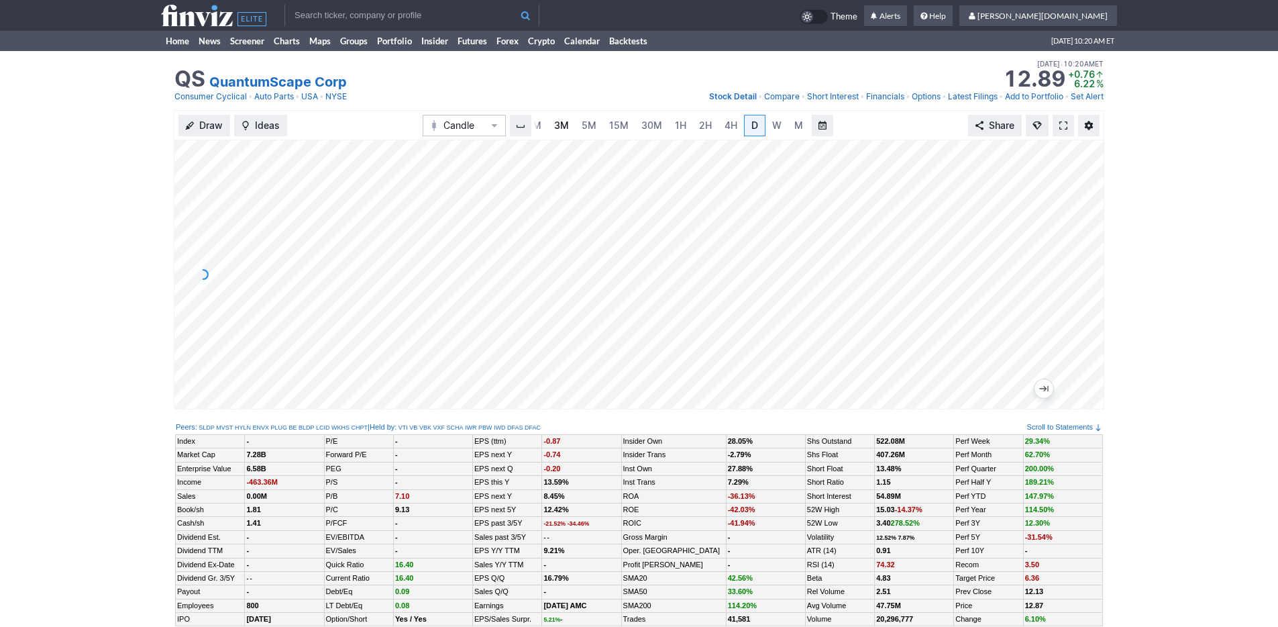
click at [551, 122] on link "3M" at bounding box center [561, 125] width 27 height 21
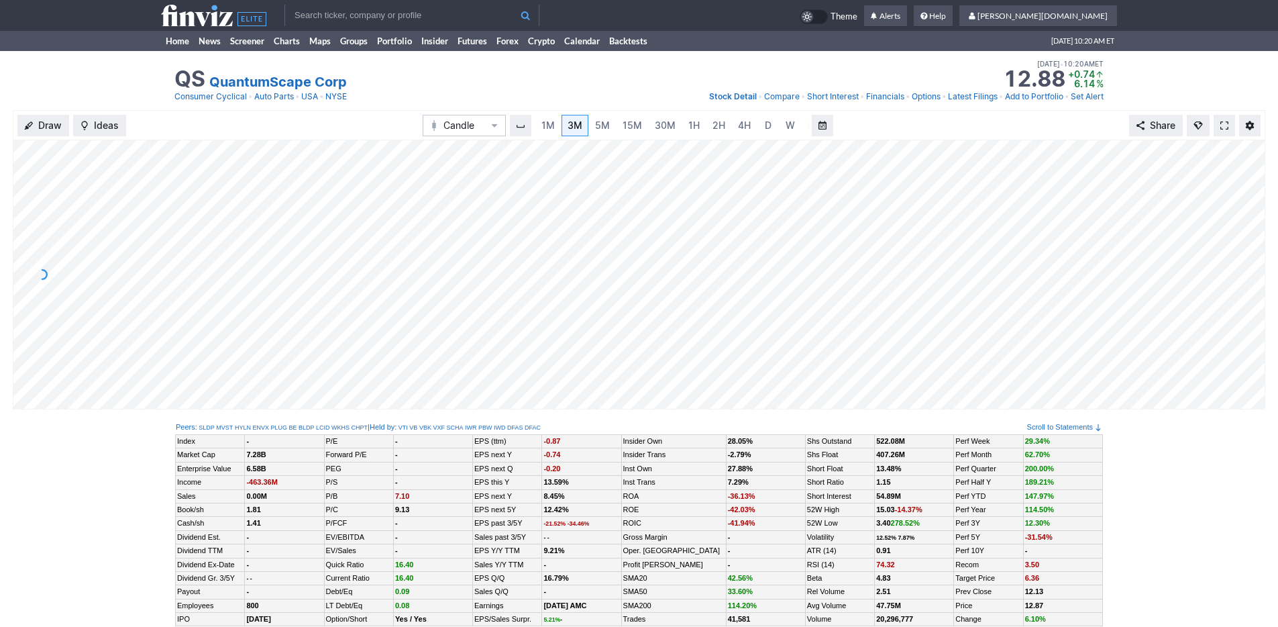
click at [106, 20] on td "Theme Alerts Help [PERSON_NAME][DOMAIN_NAME] Settings" at bounding box center [639, 15] width 1278 height 31
click at [172, 36] on link "Home" at bounding box center [177, 41] width 33 height 20
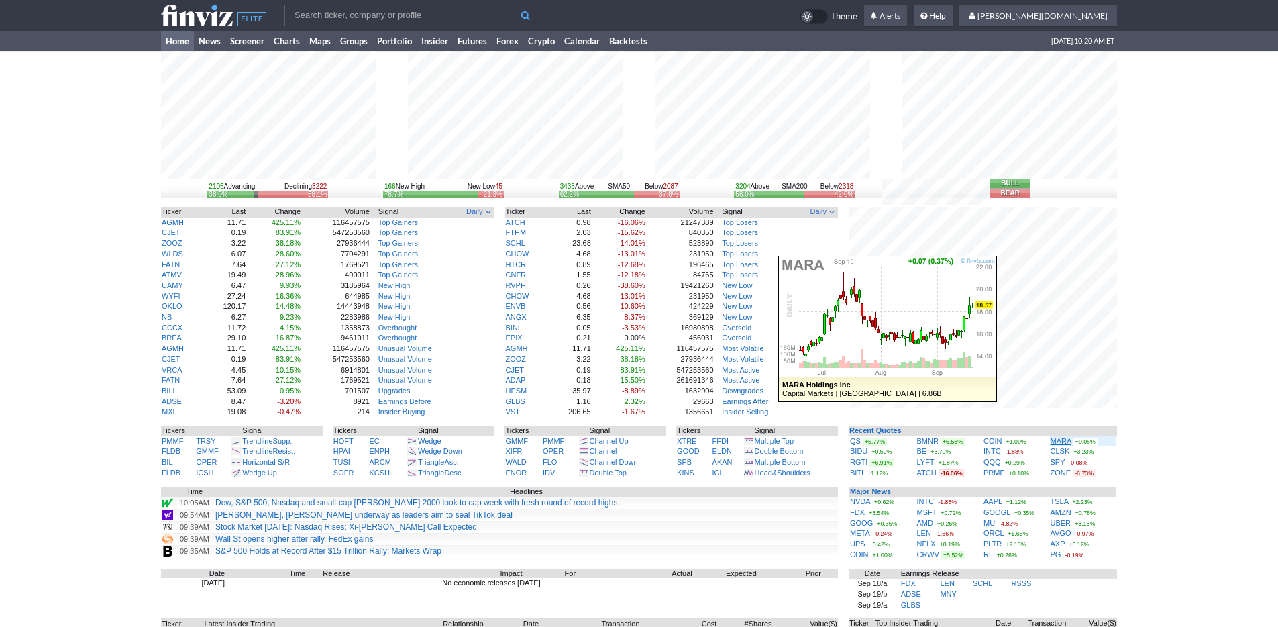
click at [1066, 440] on link "MARA" at bounding box center [1061, 441] width 21 height 8
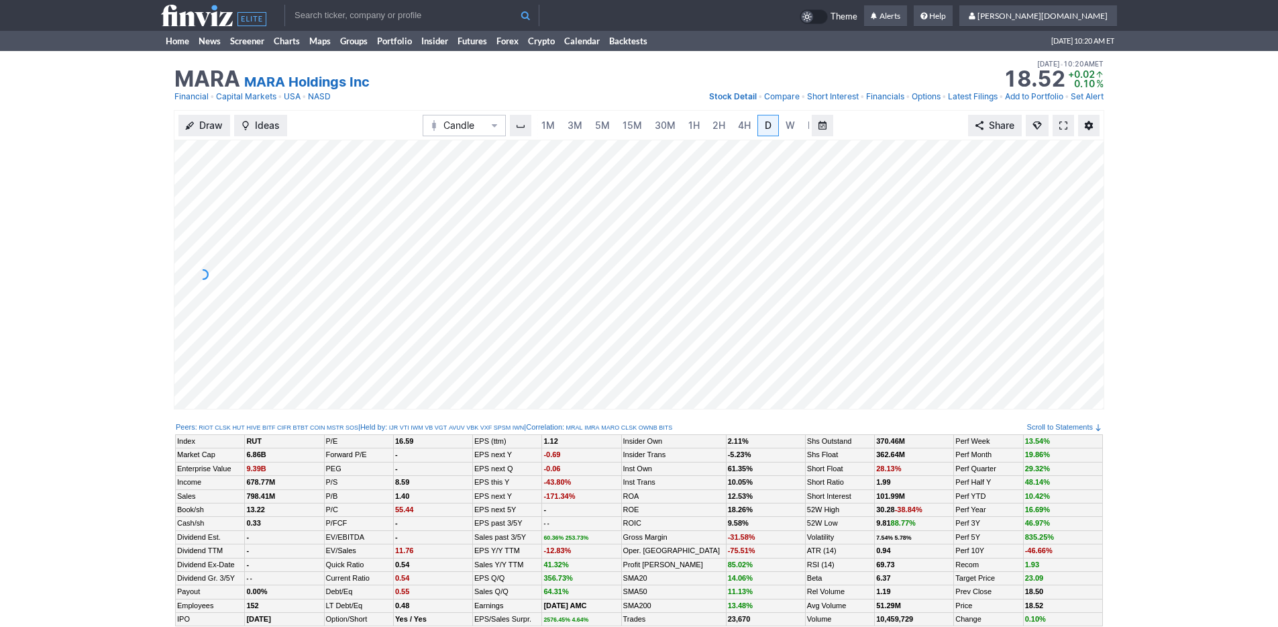
scroll to position [0, 13]
click at [166, 47] on link "Home" at bounding box center [177, 41] width 33 height 20
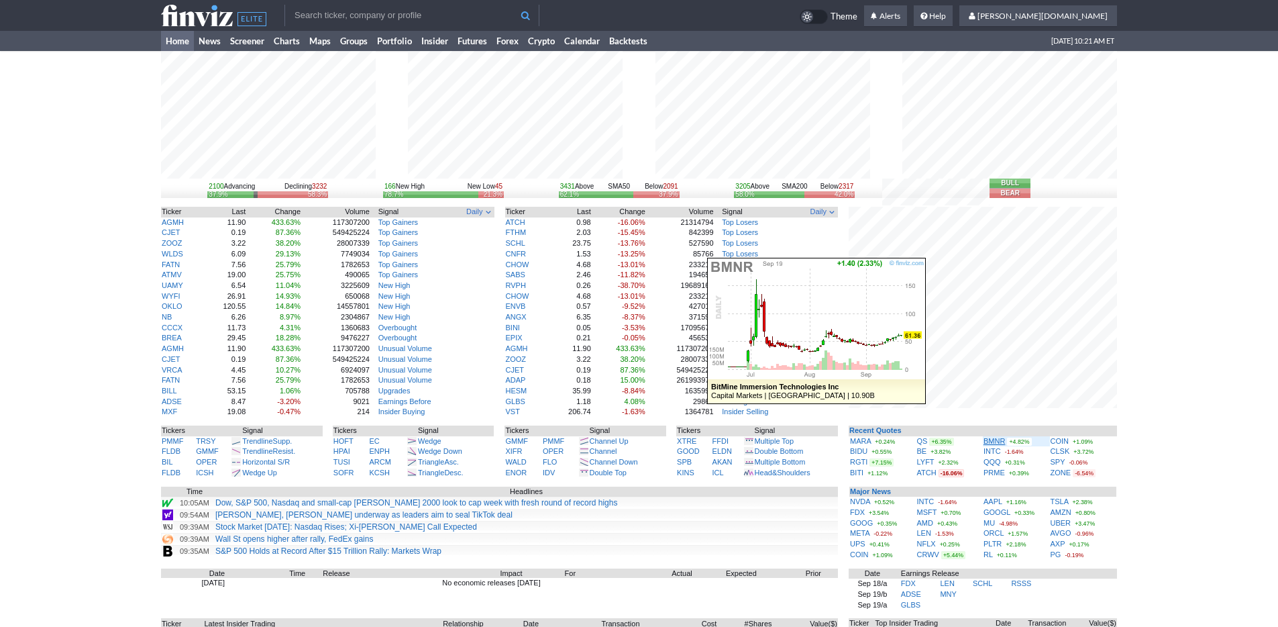
click at [995, 442] on link "BMNR" at bounding box center [993, 441] width 21 height 8
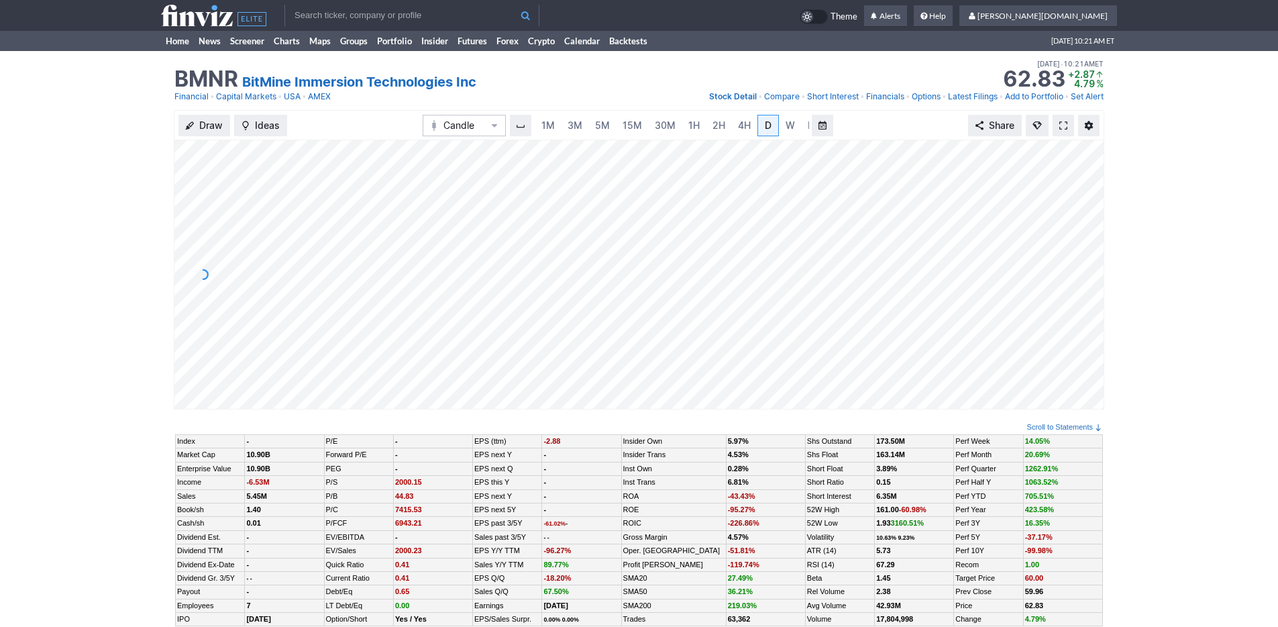
scroll to position [0, 13]
click at [560, 125] on span "3M" at bounding box center [561, 124] width 15 height 11
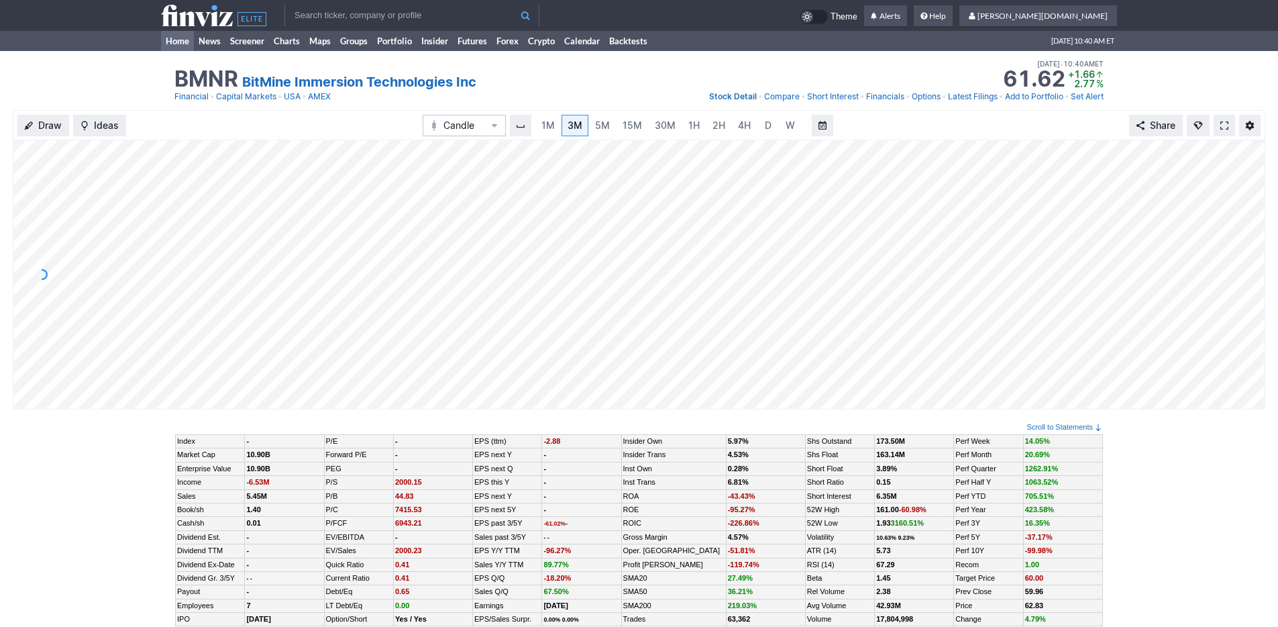
click at [182, 40] on link "Home" at bounding box center [177, 41] width 33 height 20
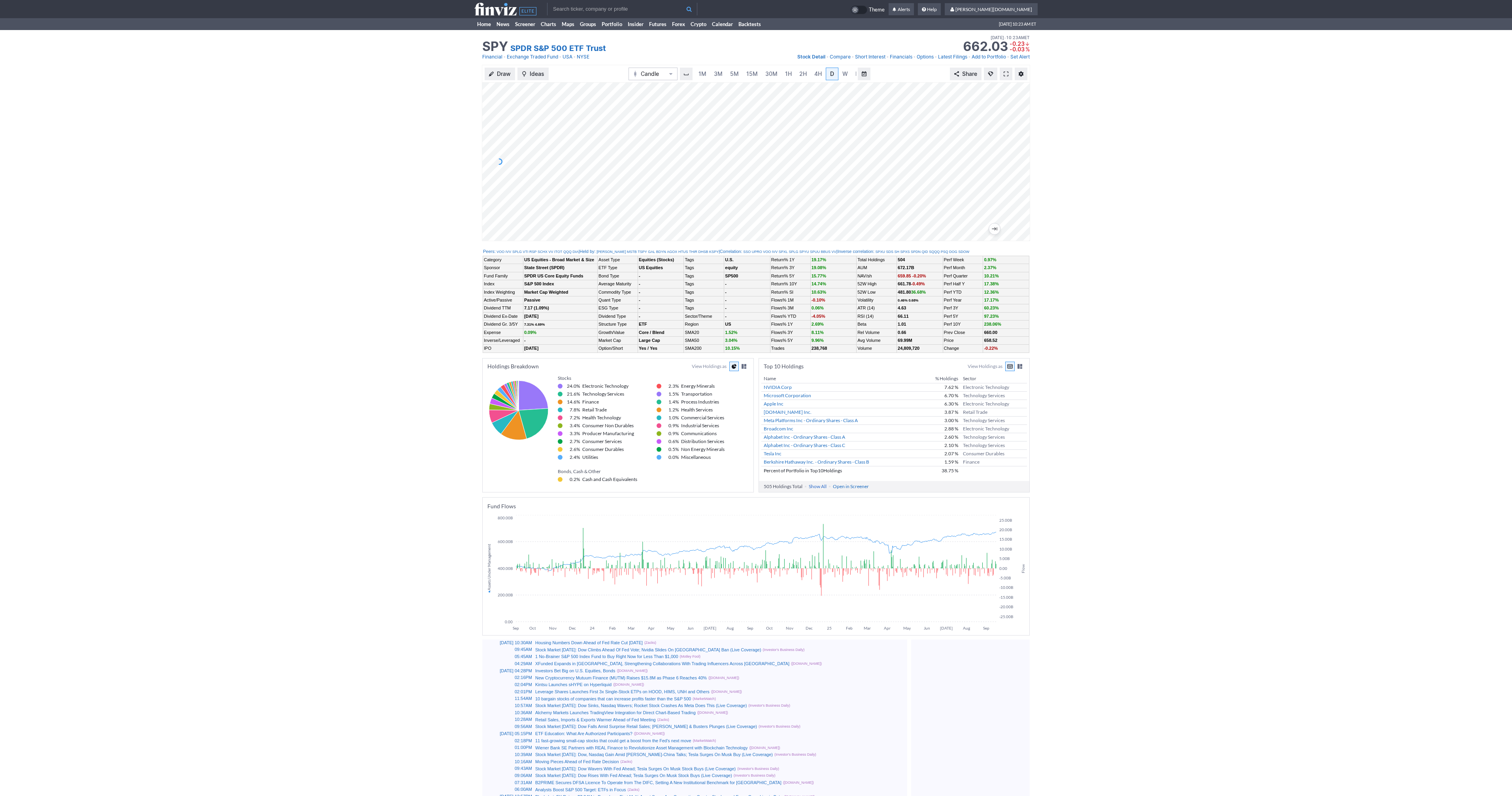
scroll to position [0, 8]
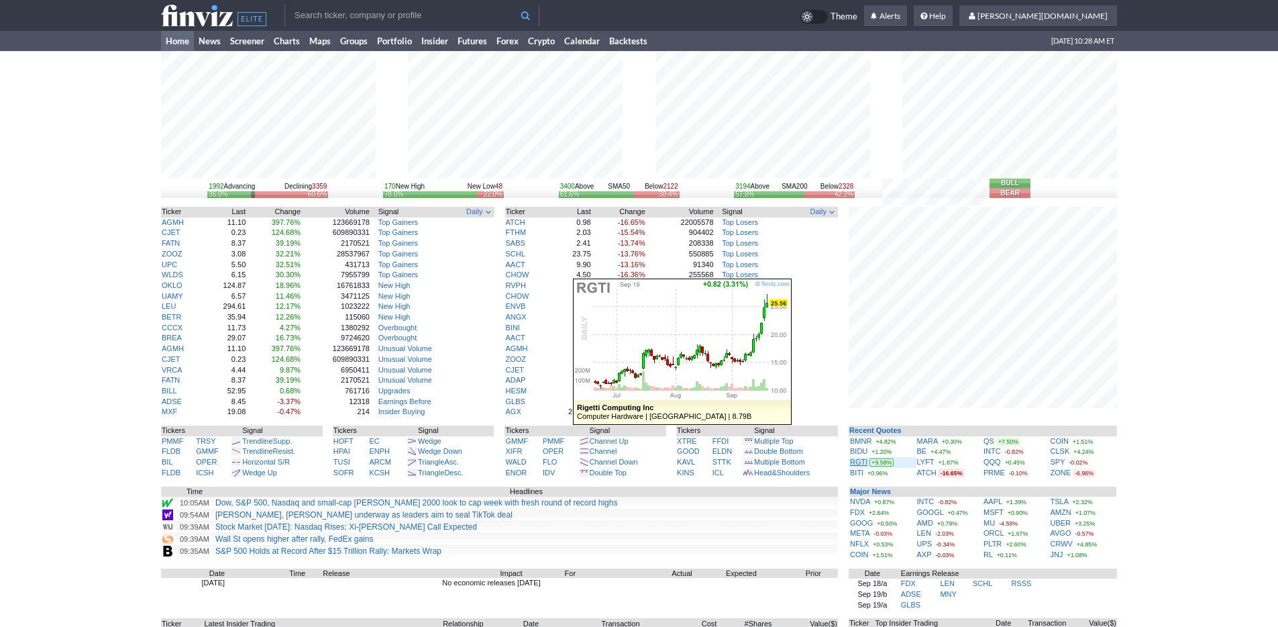
click at [861, 463] on link "RGTI" at bounding box center [858, 462] width 17 height 8
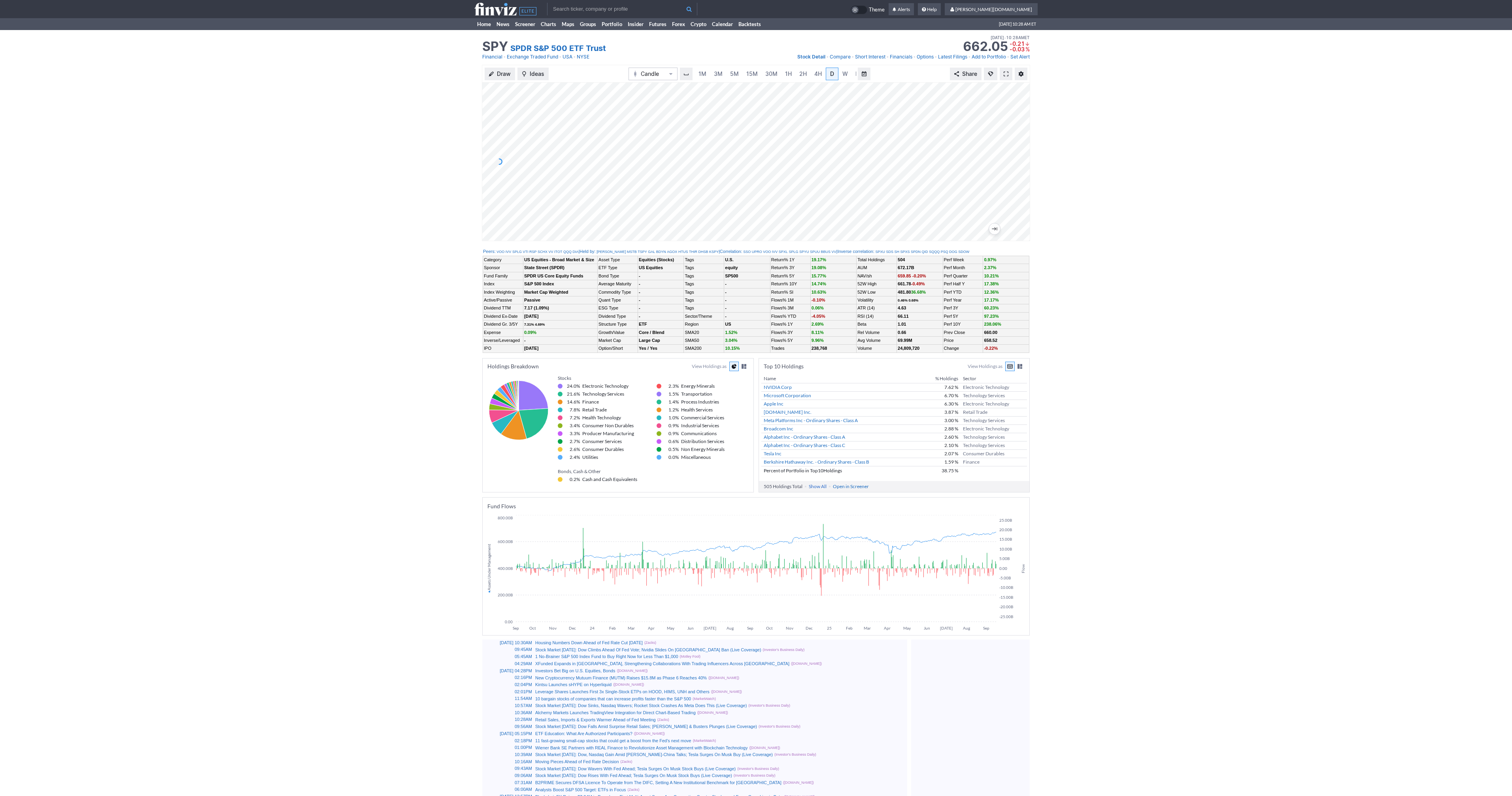
scroll to position [0, 8]
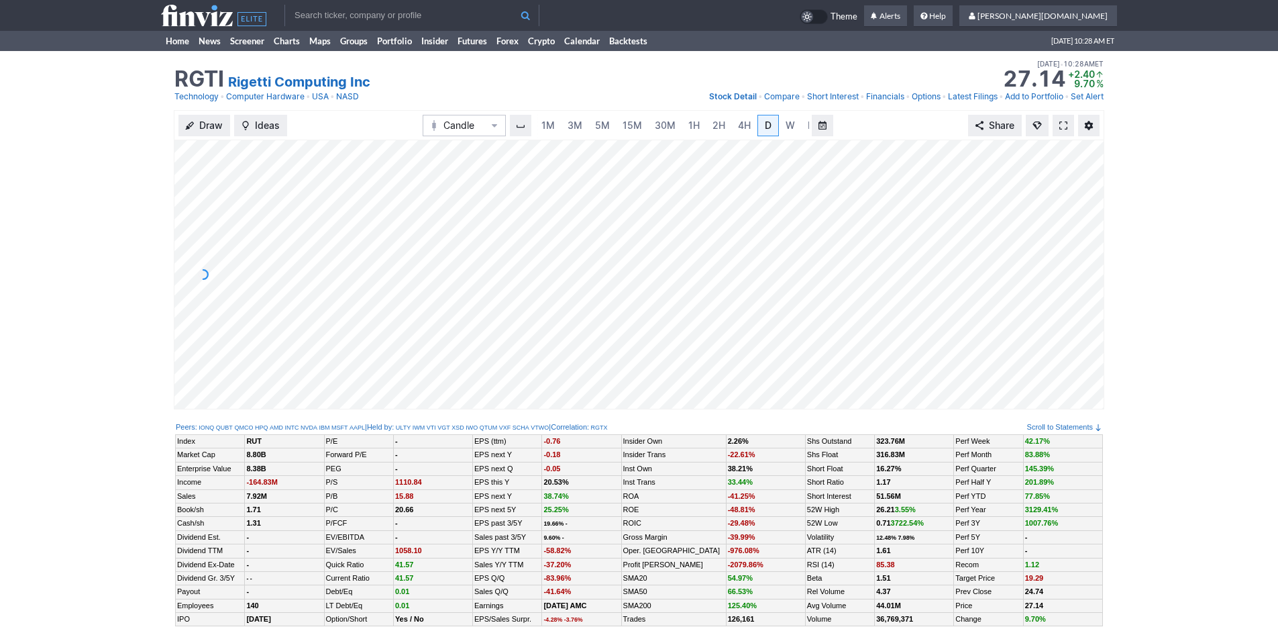
scroll to position [0, 13]
click at [774, 125] on span "W" at bounding box center [776, 124] width 9 height 11
click at [798, 125] on span "M" at bounding box center [798, 124] width 9 height 11
click at [595, 124] on link "5M" at bounding box center [589, 125] width 27 height 21
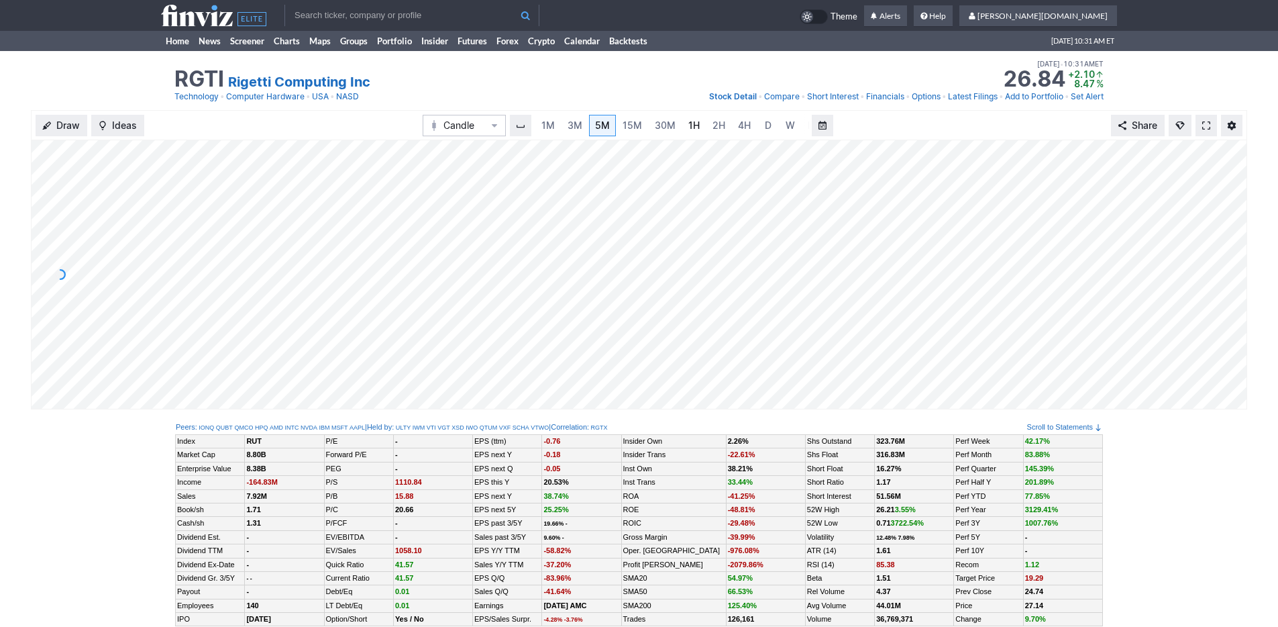
click at [694, 127] on span "1H" at bounding box center [693, 124] width 11 height 11
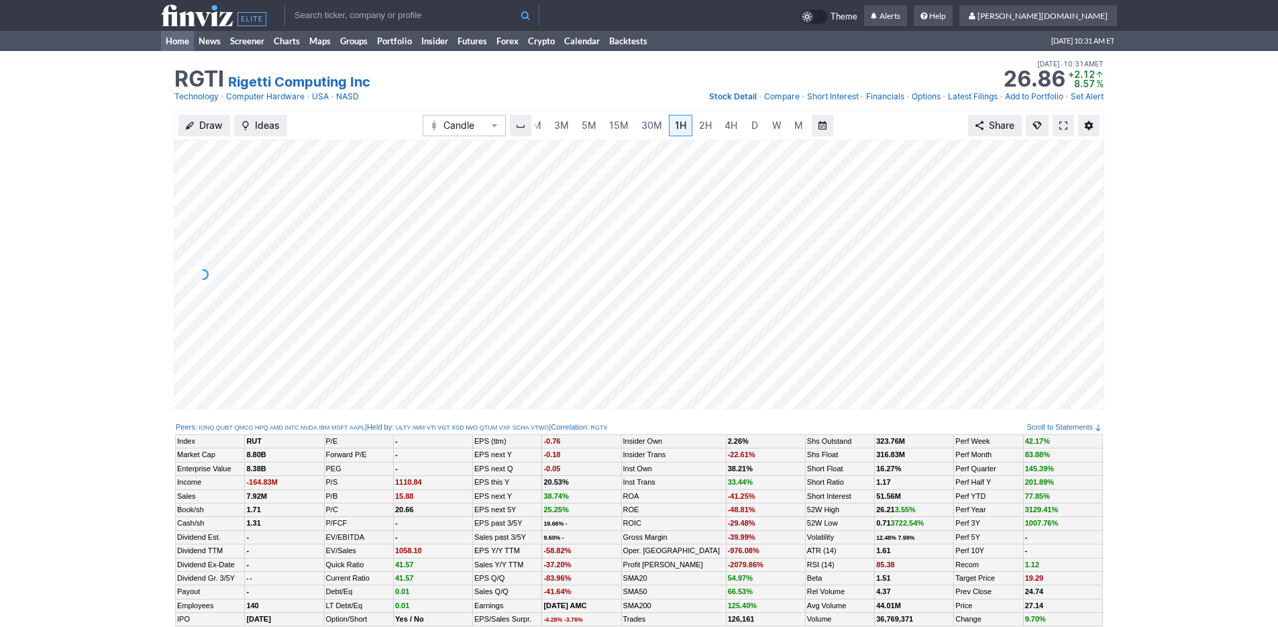
click at [177, 41] on link "Home" at bounding box center [177, 41] width 33 height 20
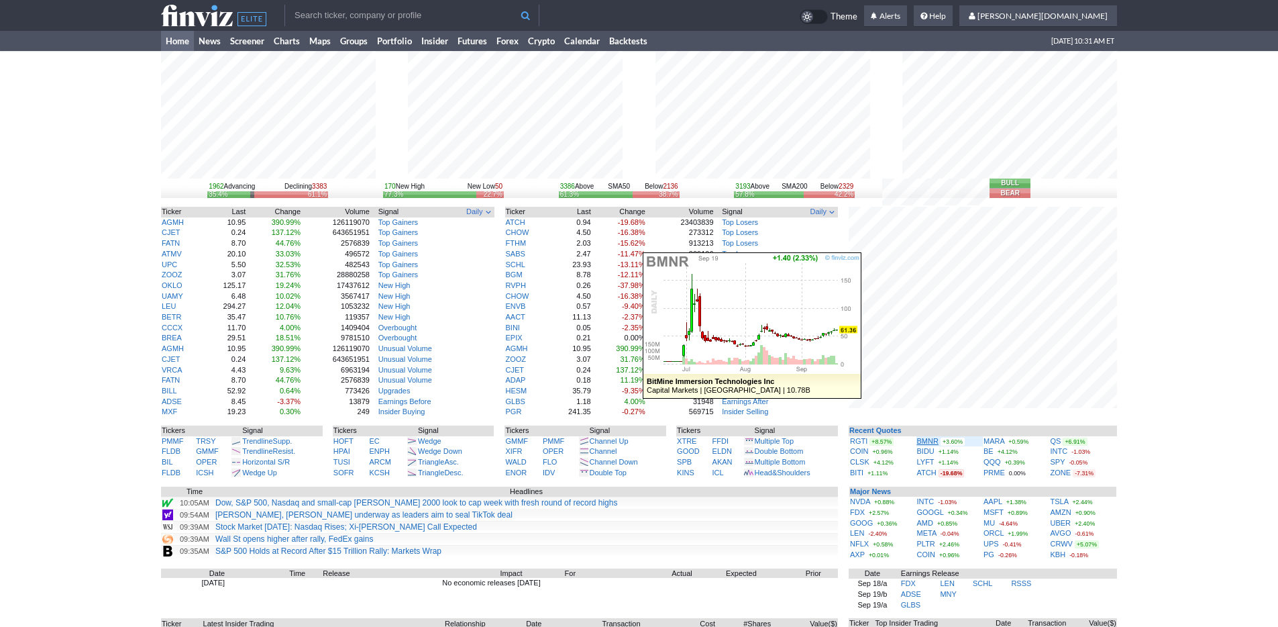
click at [930, 437] on link "BMNR" at bounding box center [927, 441] width 21 height 8
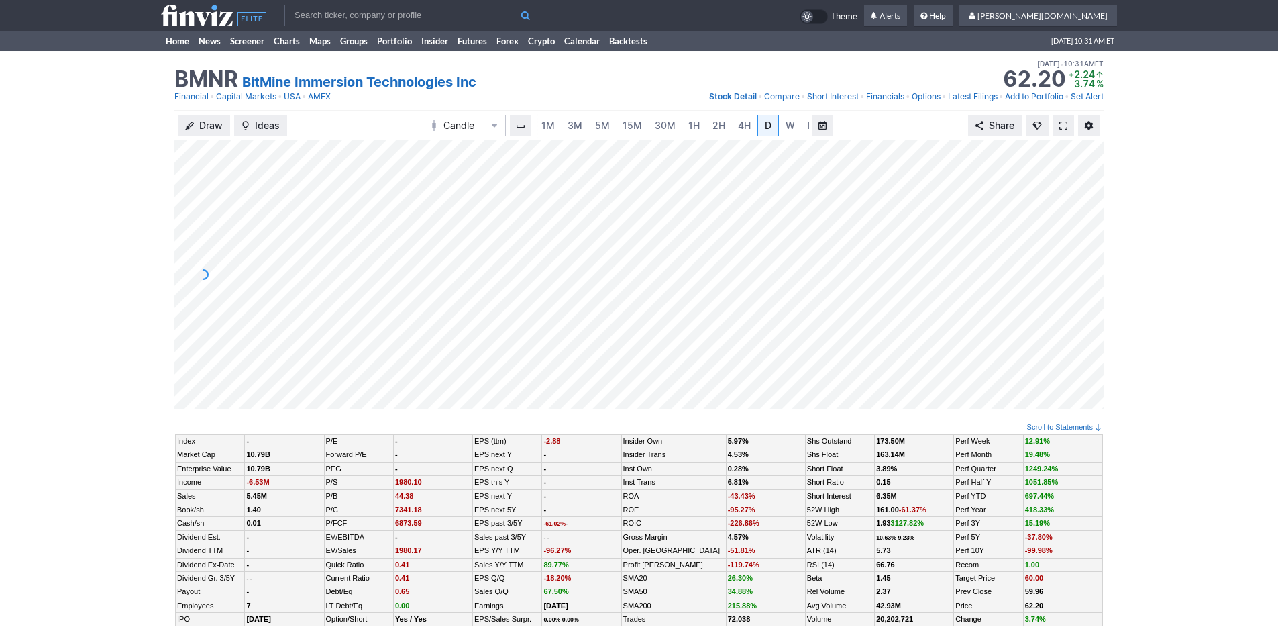
scroll to position [0, 13]
click at [554, 125] on span "3M" at bounding box center [561, 124] width 15 height 11
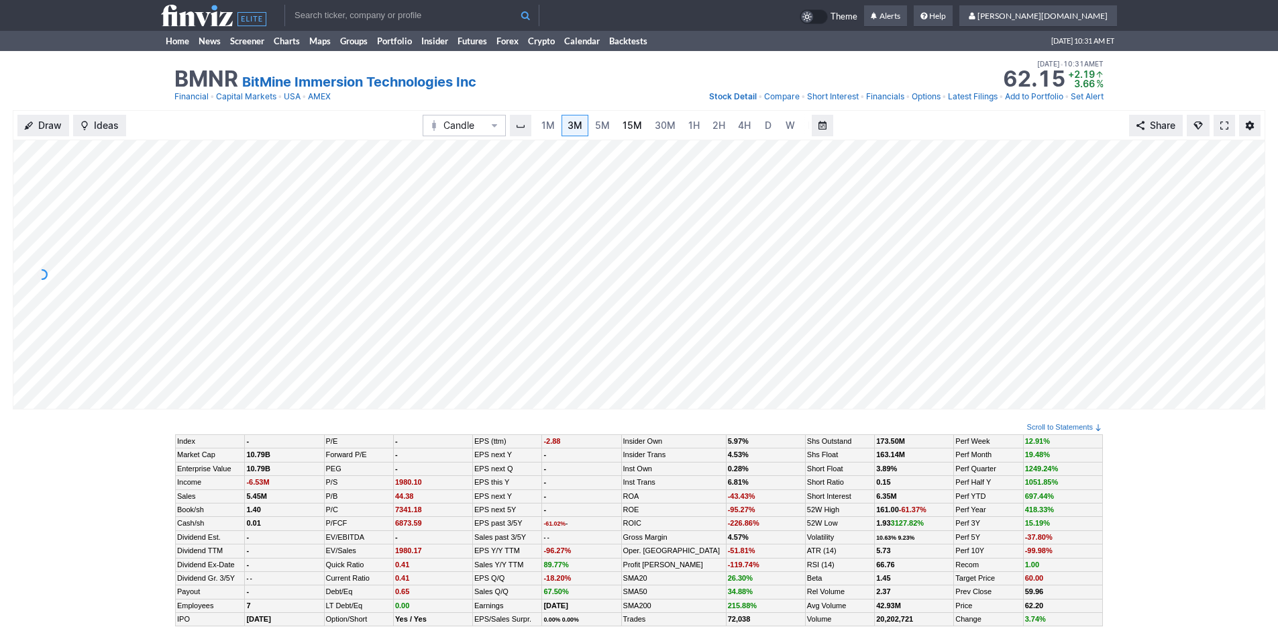
click at [643, 128] on link "15M" at bounding box center [632, 125] width 32 height 21
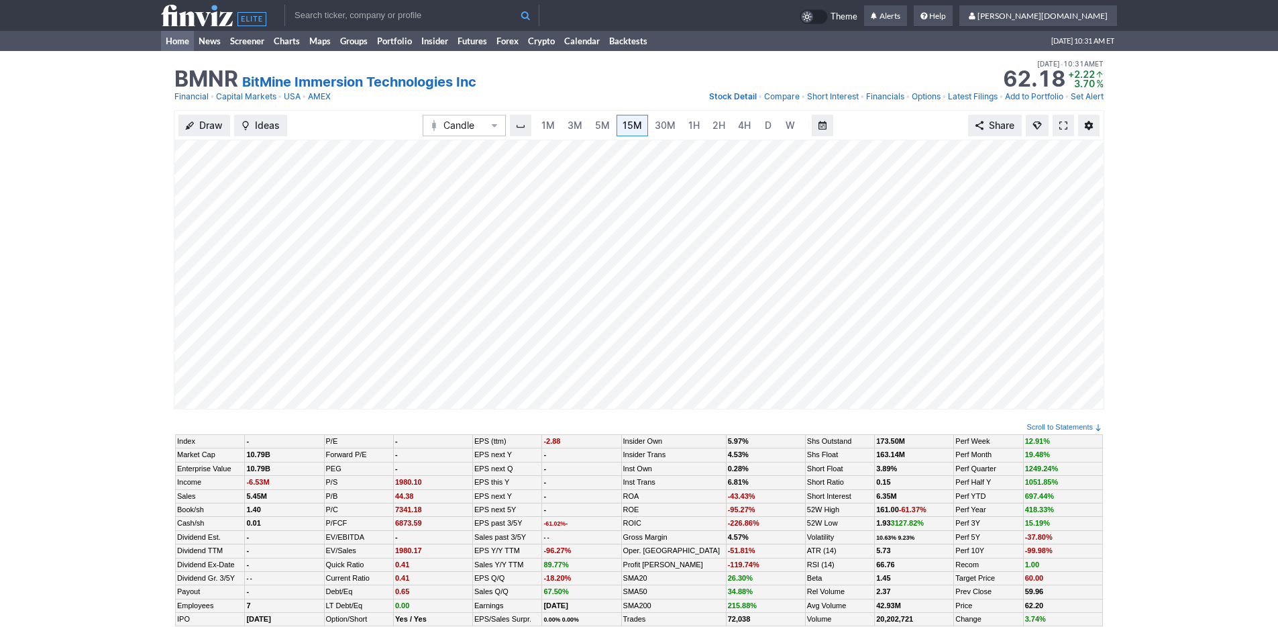
click at [176, 43] on link "Home" at bounding box center [177, 41] width 33 height 20
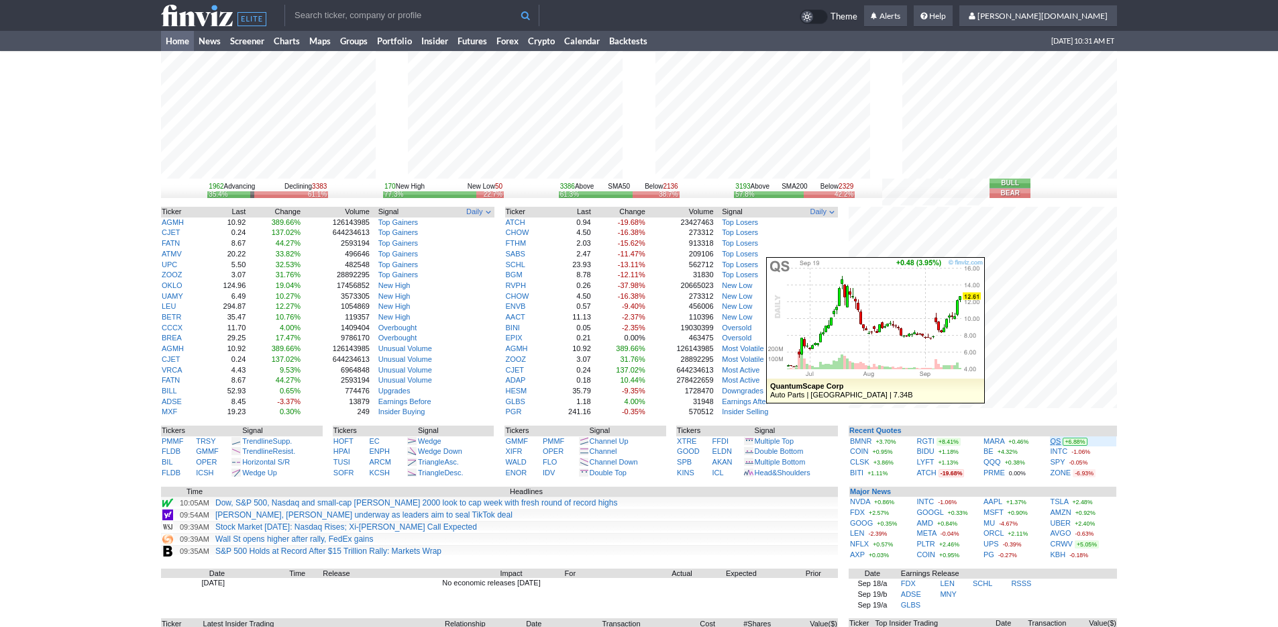
click at [1054, 441] on link "QS" at bounding box center [1056, 441] width 11 height 8
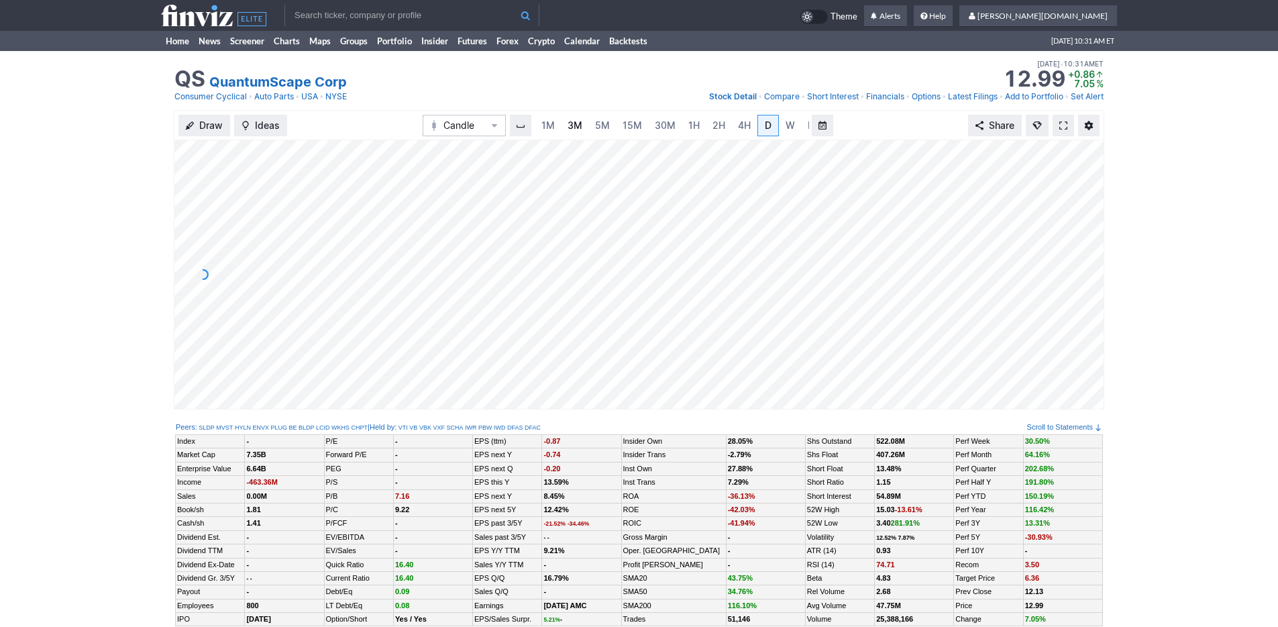
scroll to position [0, 13]
click at [559, 131] on span "3M" at bounding box center [561, 125] width 15 height 13
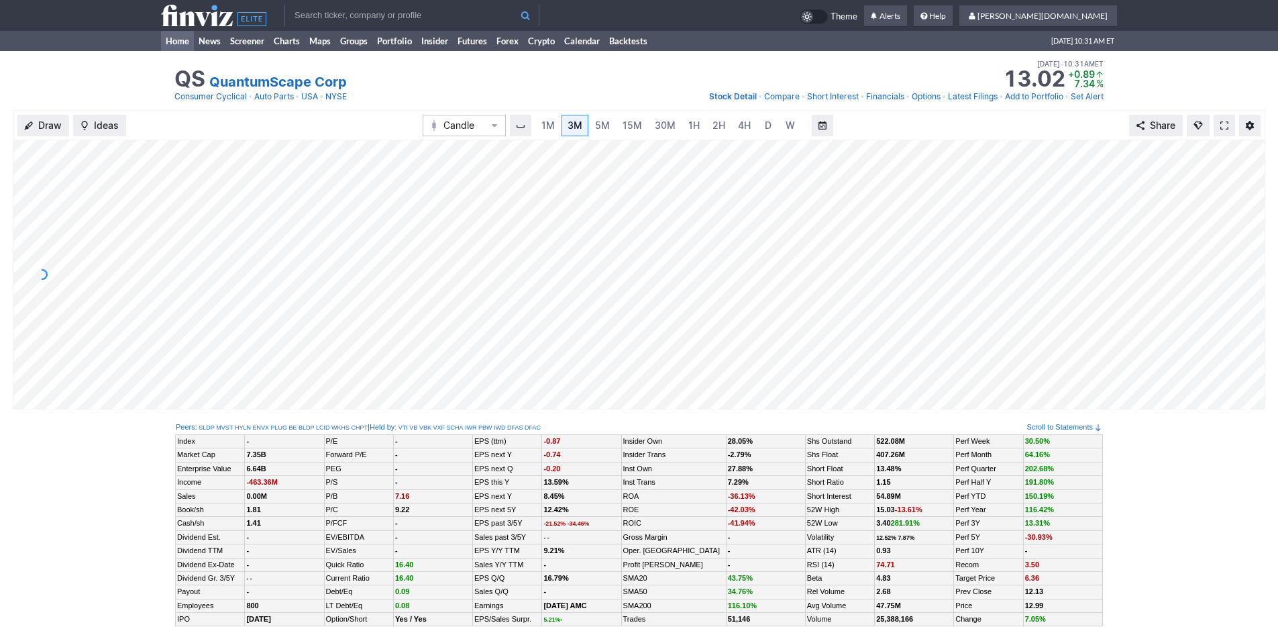
click at [179, 44] on link "Home" at bounding box center [177, 41] width 33 height 20
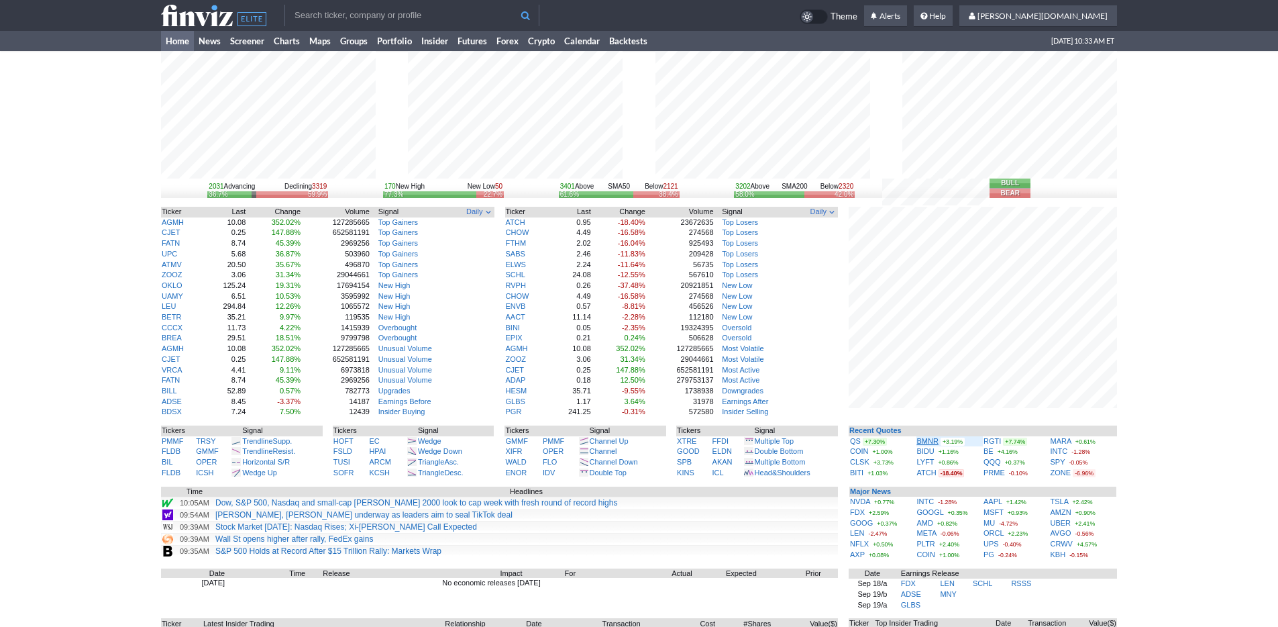
click at [931, 439] on link "BMNR" at bounding box center [927, 441] width 21 height 8
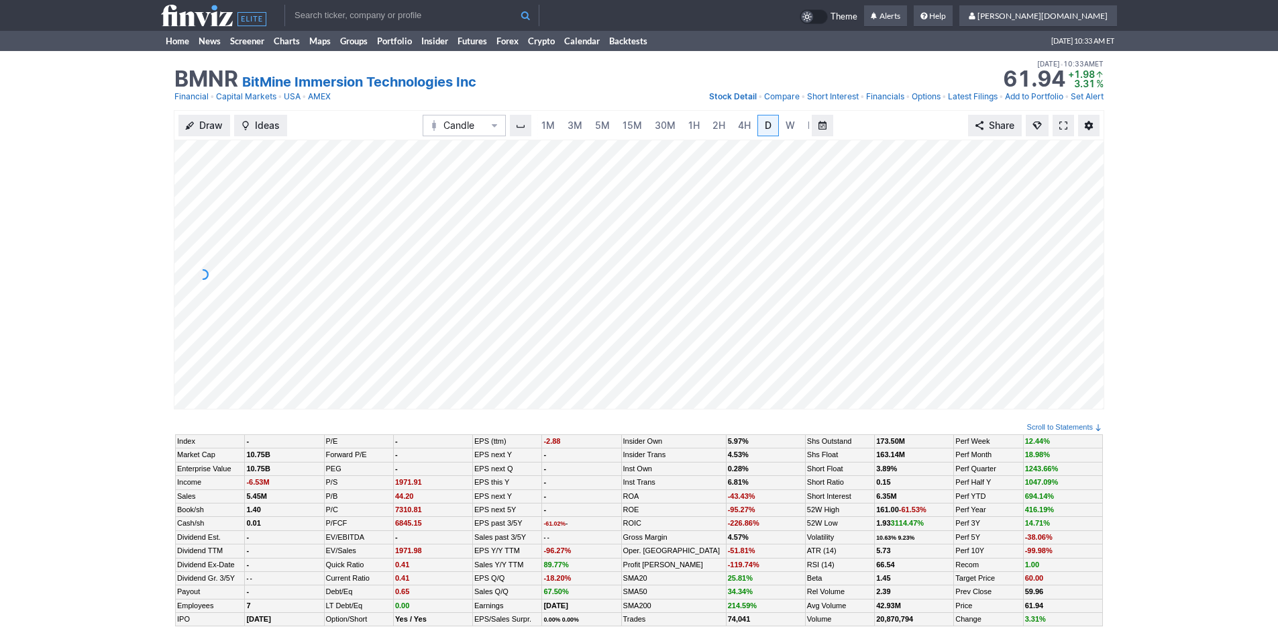
scroll to position [0, 13]
click at [565, 125] on span "3M" at bounding box center [561, 124] width 15 height 11
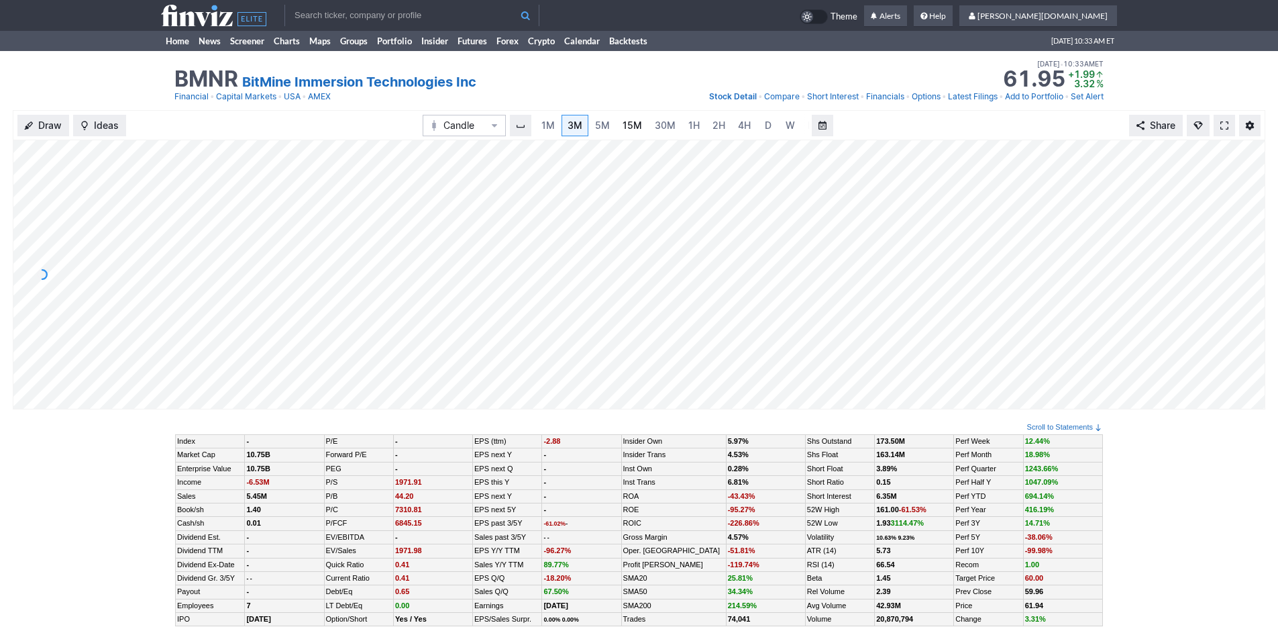
click at [619, 127] on link "15M" at bounding box center [632, 125] width 32 height 21
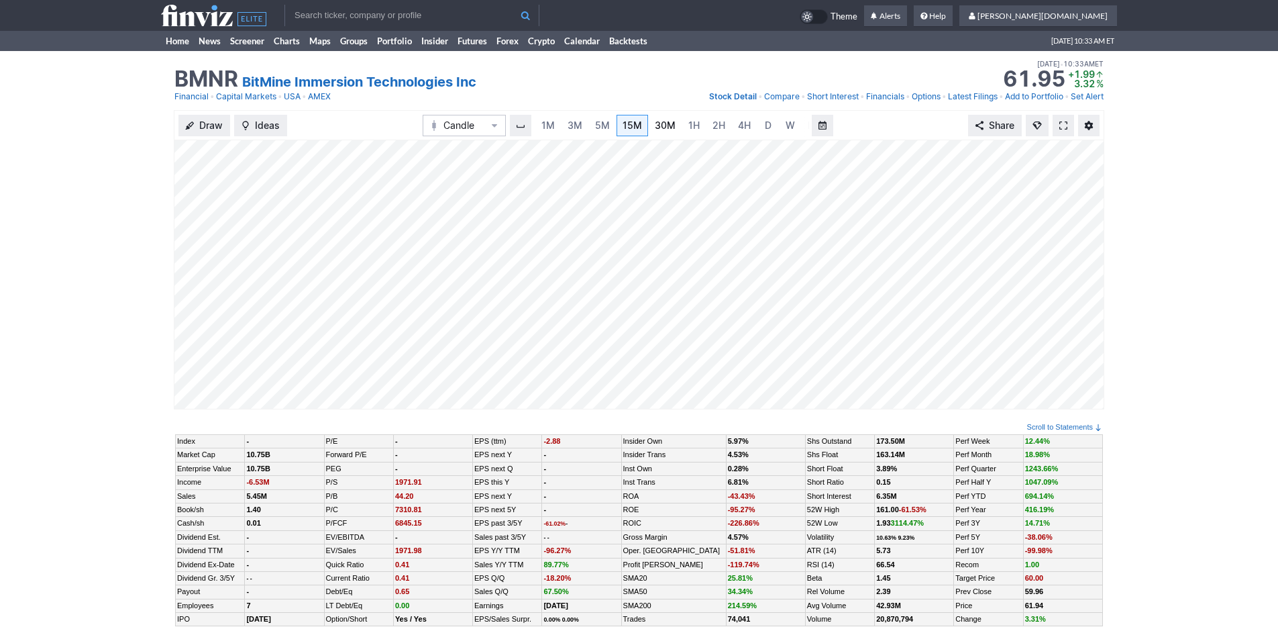
click at [662, 126] on span "30M" at bounding box center [665, 124] width 21 height 11
click at [694, 125] on span "1H" at bounding box center [693, 124] width 11 height 11
click at [727, 125] on span "4H" at bounding box center [730, 124] width 13 height 11
click at [757, 126] on link "D" at bounding box center [754, 125] width 21 height 21
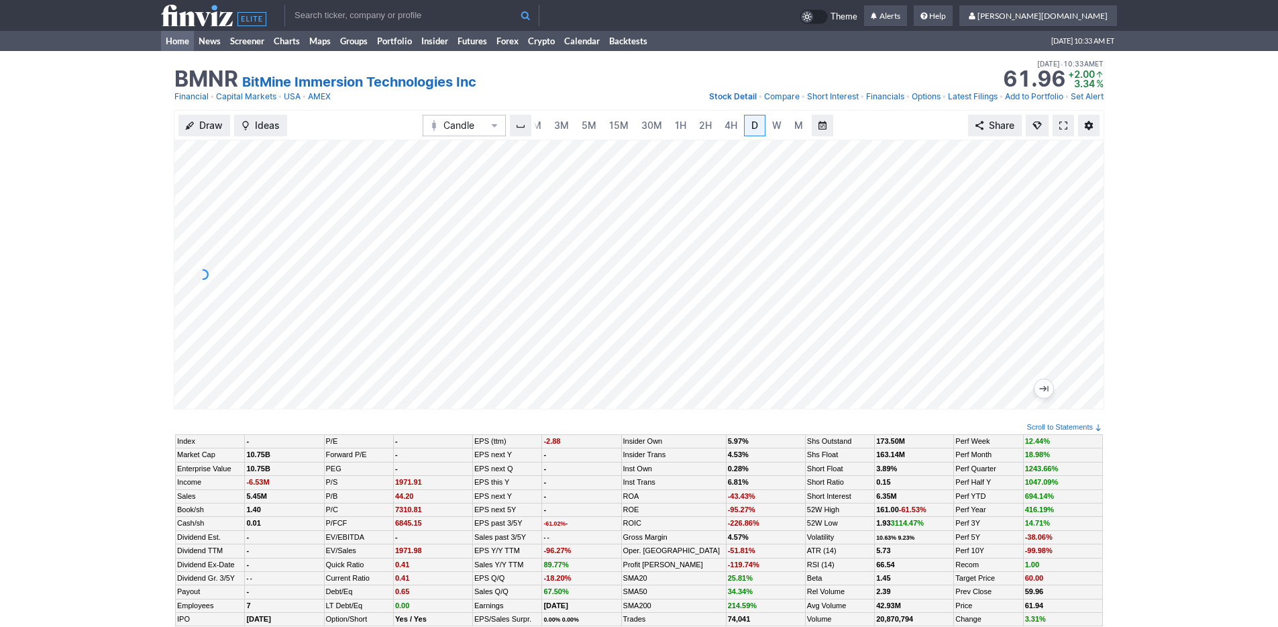
click at [184, 50] on link "Home" at bounding box center [177, 41] width 33 height 20
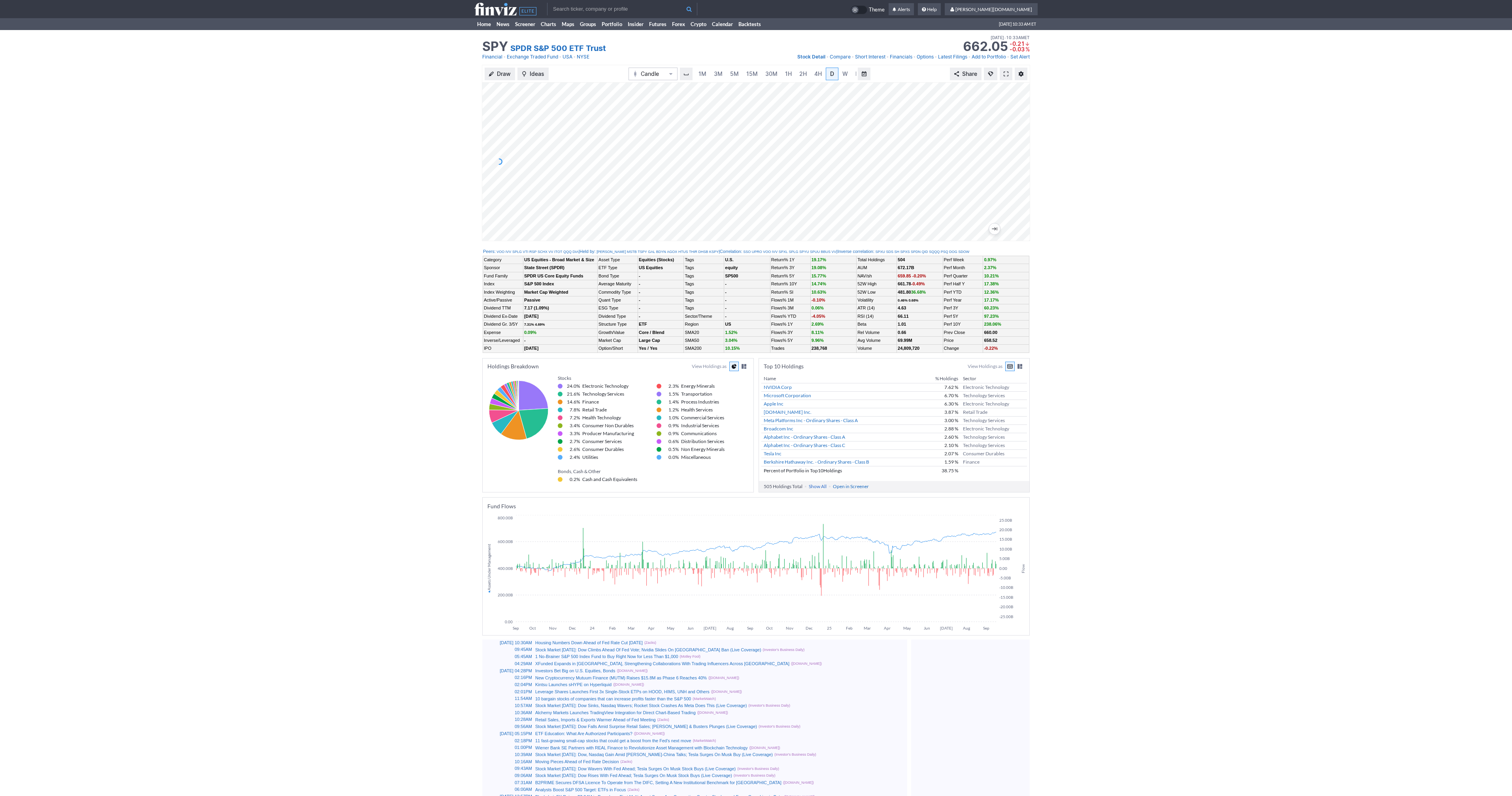
scroll to position [0, 8]
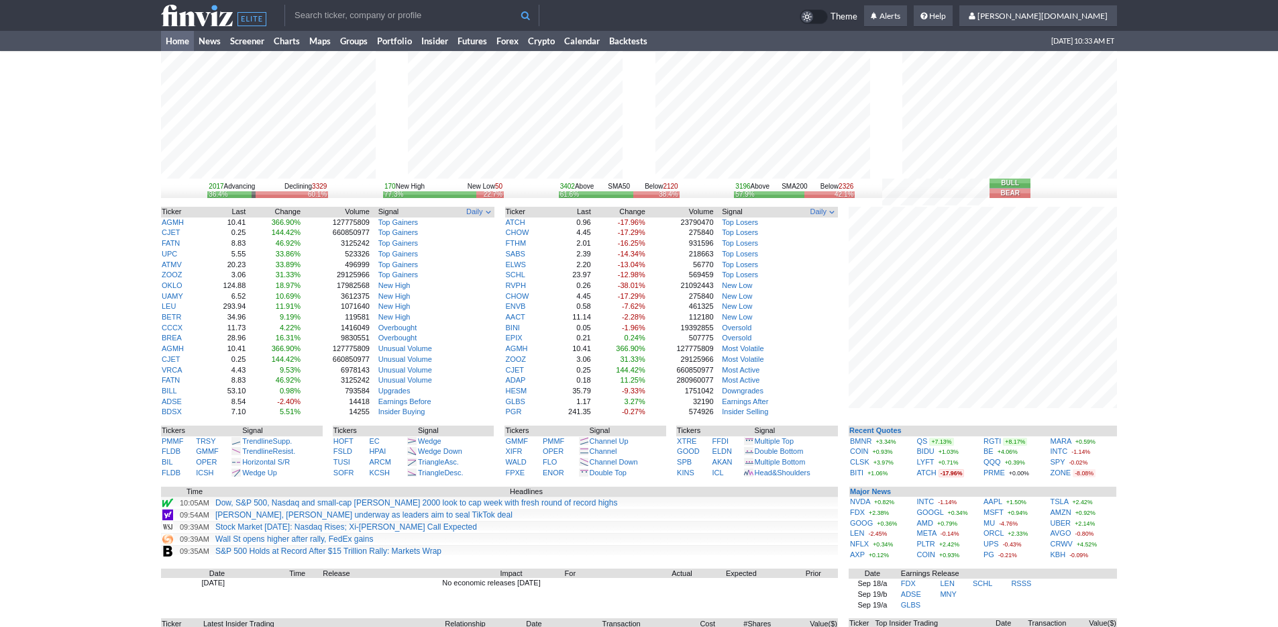
click at [1219, 490] on div "2017 Advancing Declining 3329 36.4% 60.1% 170 New High New Low 50 77.3% 22.7% 3…" at bounding box center [639, 418] width 1278 height 735
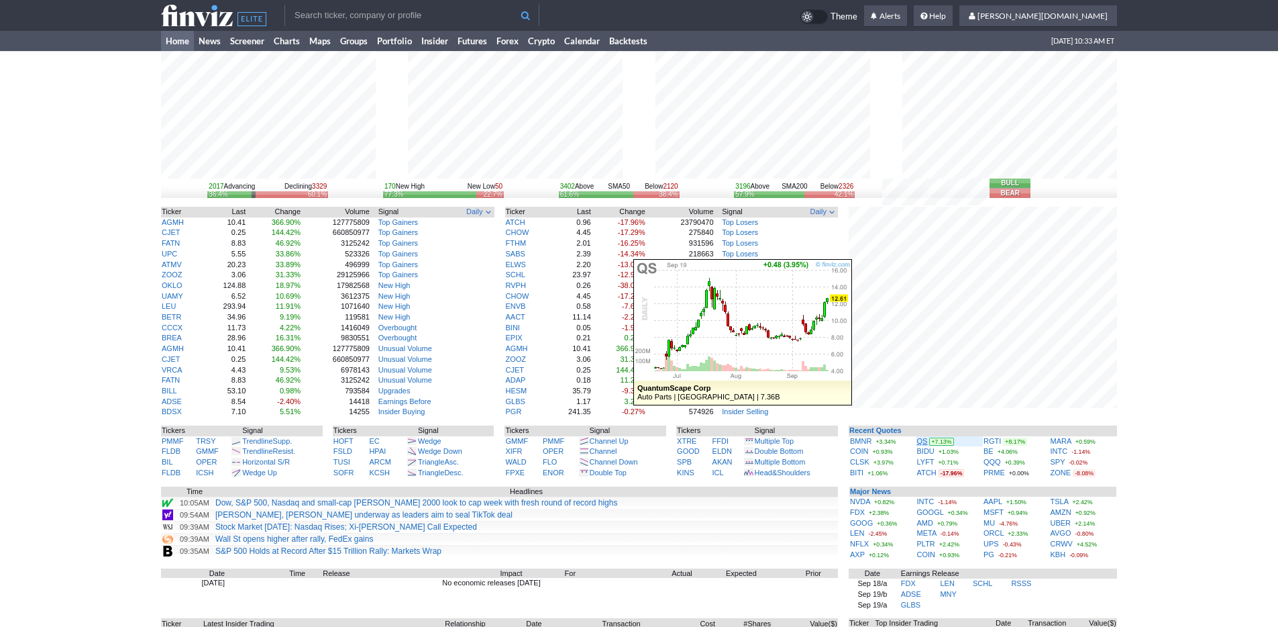
click at [921, 443] on link "QS" at bounding box center [922, 441] width 11 height 8
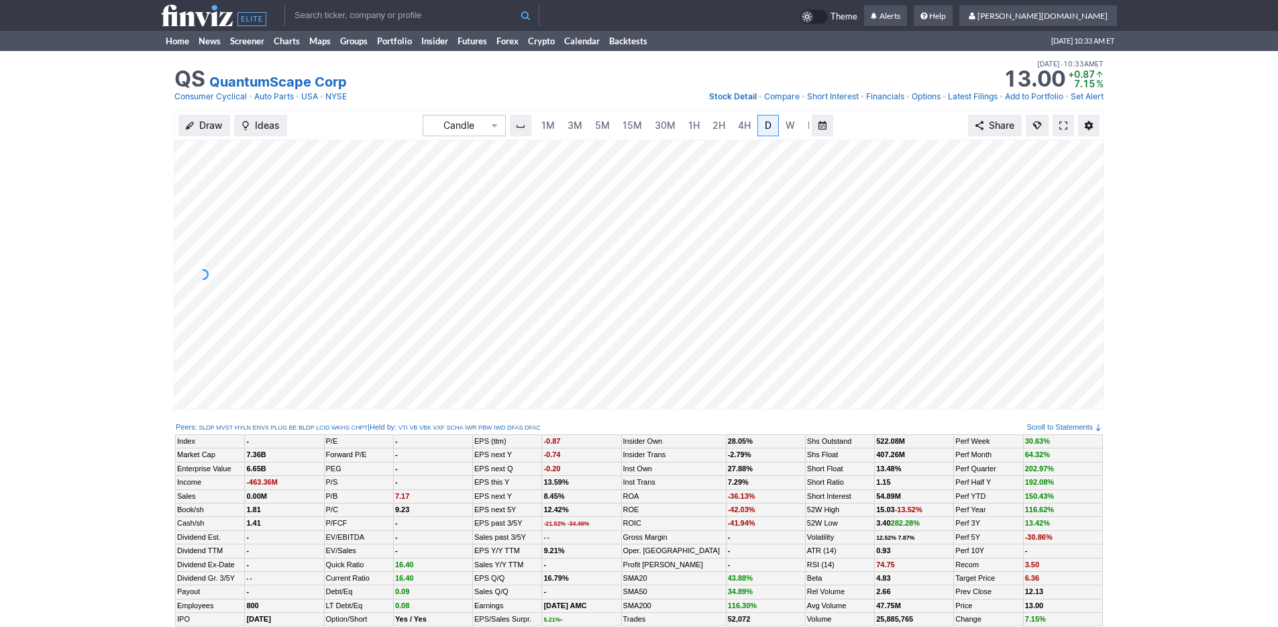
scroll to position [0, 13]
click at [562, 129] on span "3M" at bounding box center [561, 124] width 15 height 11
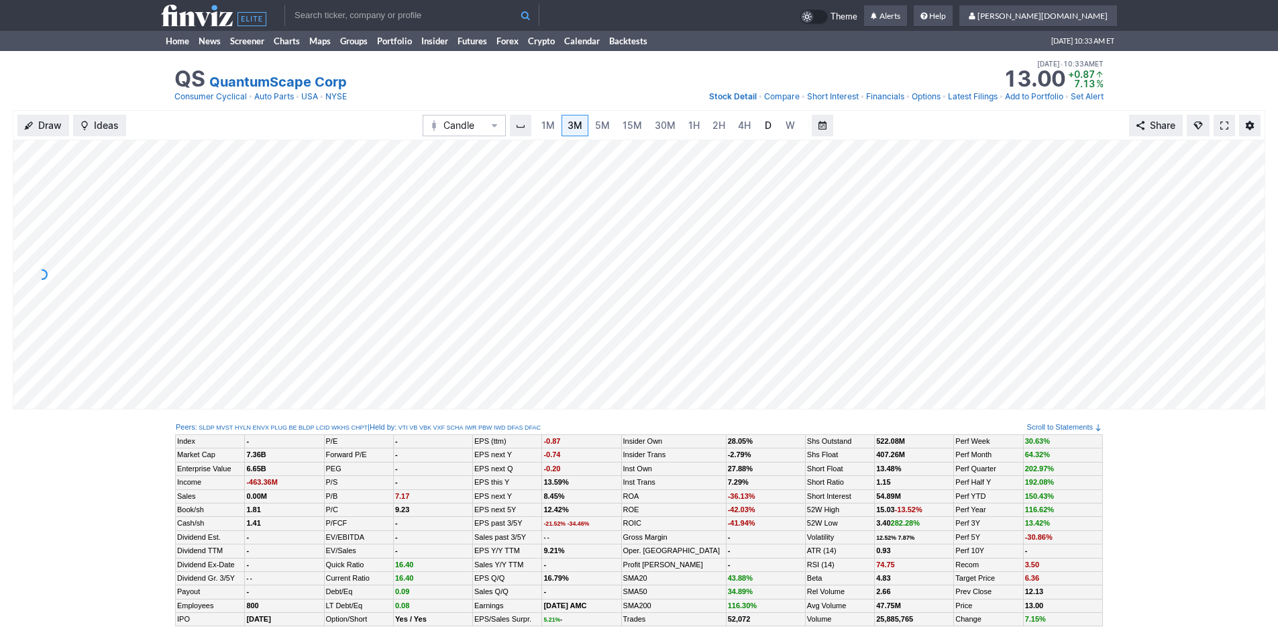
click at [765, 129] on span "D" at bounding box center [768, 124] width 7 height 11
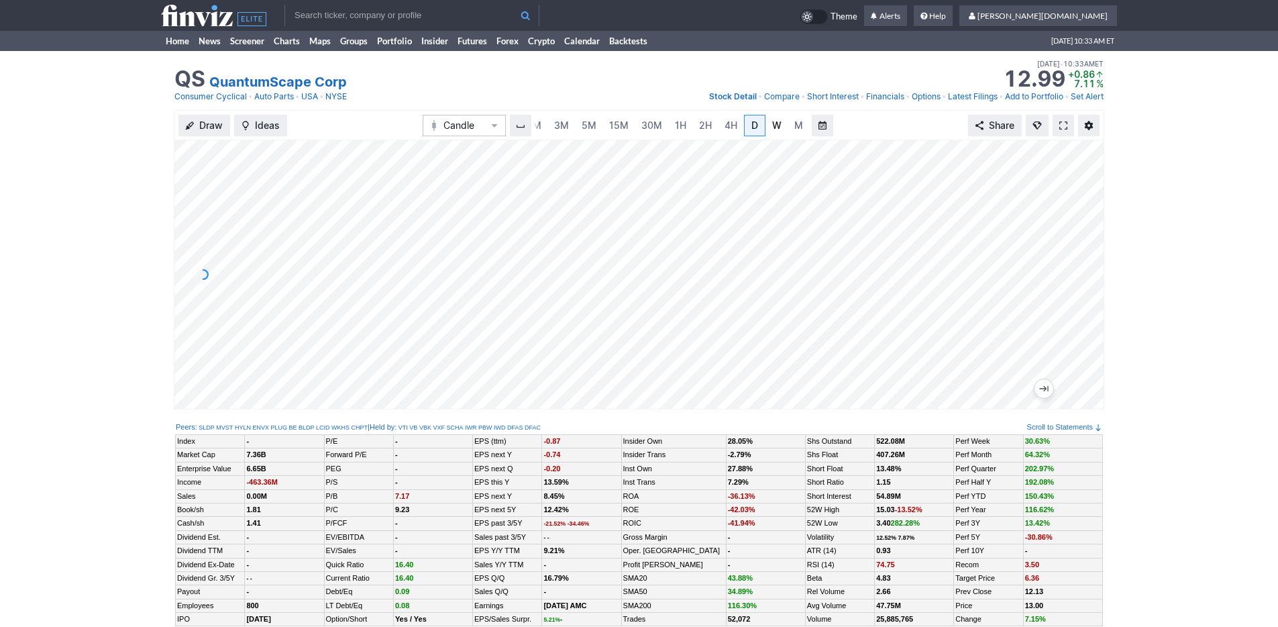
click at [772, 123] on span "W" at bounding box center [776, 124] width 9 height 11
click at [1066, 128] on span at bounding box center [1063, 125] width 8 height 11
click at [179, 39] on link "Home" at bounding box center [177, 41] width 33 height 20
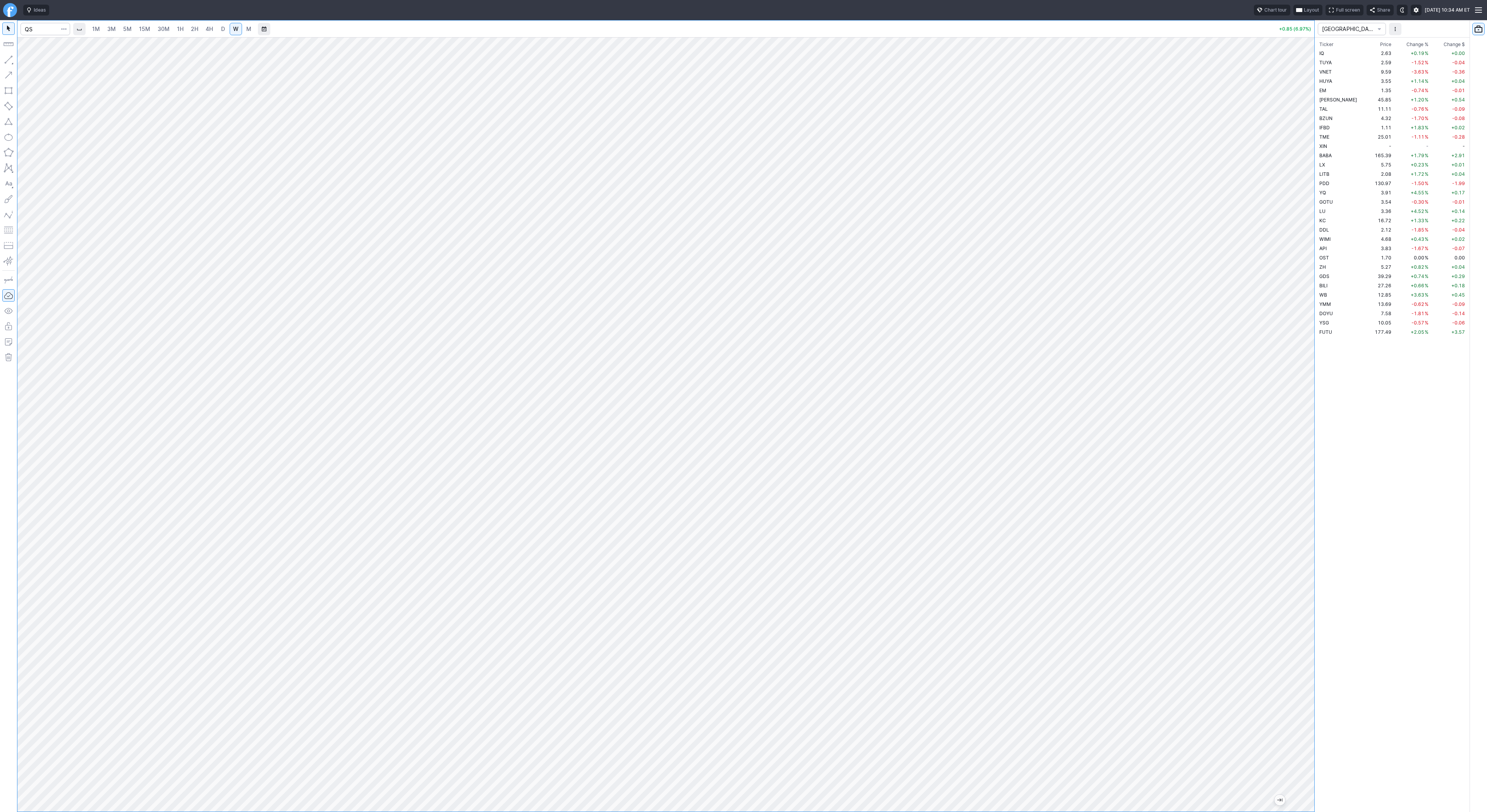
click at [113, 23] on link "3M" at bounding box center [111, 29] width 16 height 12
click at [171, 32] on link "30M" at bounding box center [163, 29] width 19 height 12
click at [224, 31] on span "D" at bounding box center [223, 29] width 5 height 8
drag, startPoint x: 1306, startPoint y: 251, endPoint x: 1303, endPoint y: 335, distance: 84.1
click at [1303, 336] on div at bounding box center [1306, 422] width 16 height 755
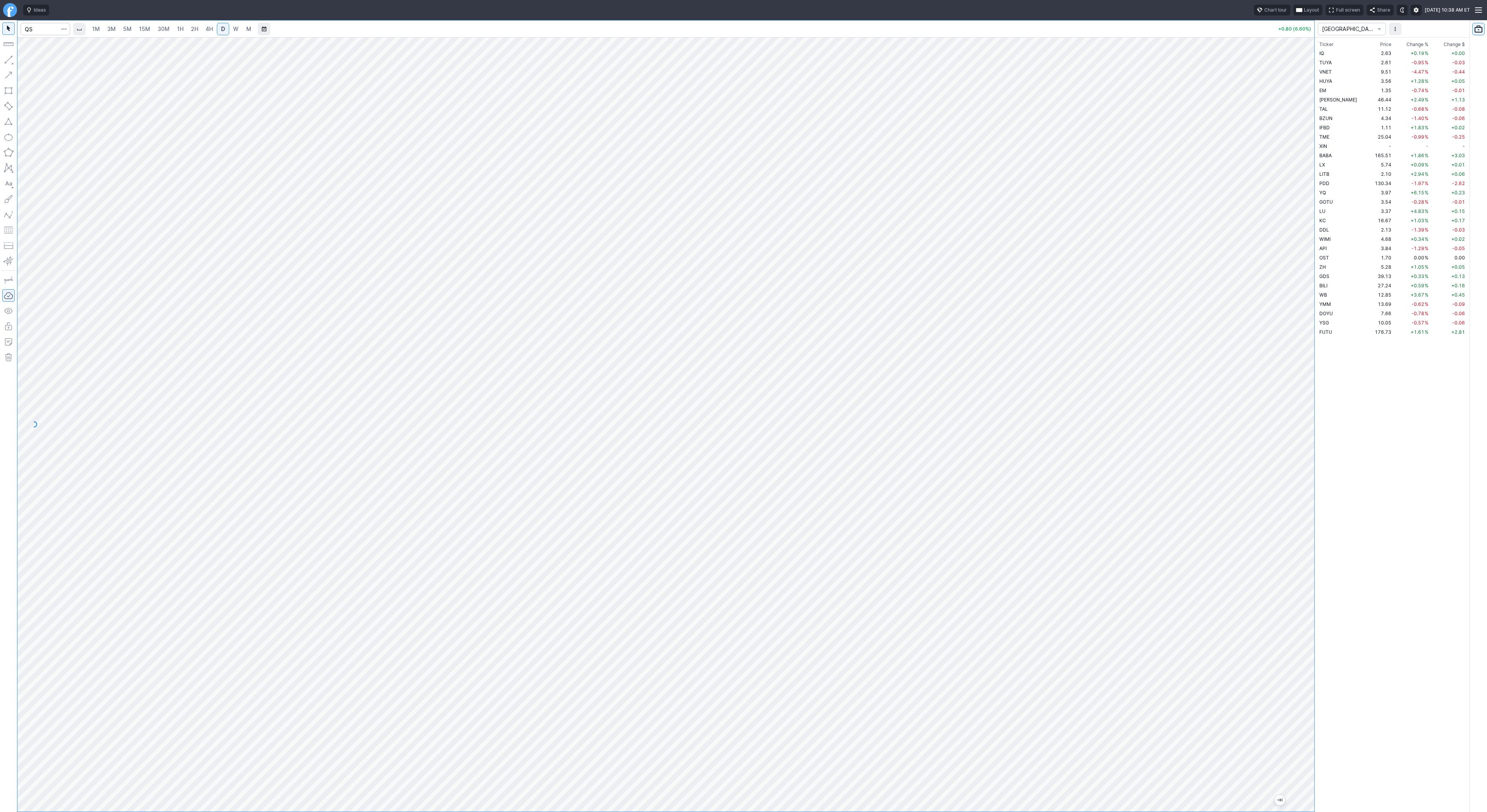
click at [111, 29] on span "3M" at bounding box center [111, 28] width 9 height 6
click at [128, 27] on span "5M" at bounding box center [127, 28] width 9 height 6
click at [158, 26] on span "30M" at bounding box center [163, 28] width 12 height 6
click at [11, 61] on button "button" at bounding box center [8, 59] width 12 height 12
click at [35, 61] on span "Line" at bounding box center [45, 61] width 31 height 8
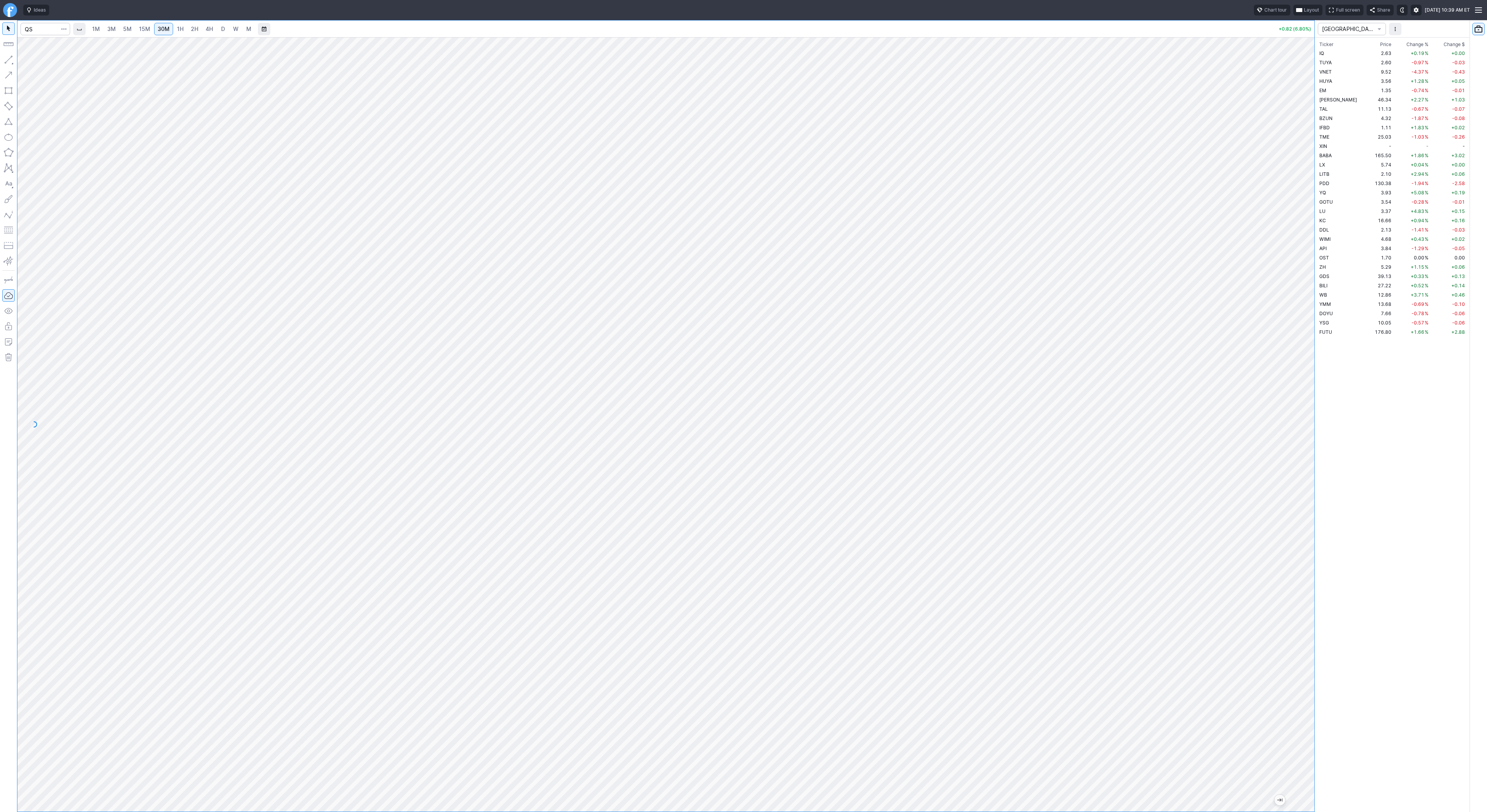
click at [113, 29] on span "3M" at bounding box center [111, 28] width 9 height 6
click at [177, 26] on span "1H" at bounding box center [180, 28] width 6 height 6
click at [3, 59] on button "button" at bounding box center [8, 59] width 12 height 12
click at [32, 61] on span "Line" at bounding box center [45, 61] width 31 height 8
click at [114, 30] on span "3M" at bounding box center [111, 28] width 9 height 6
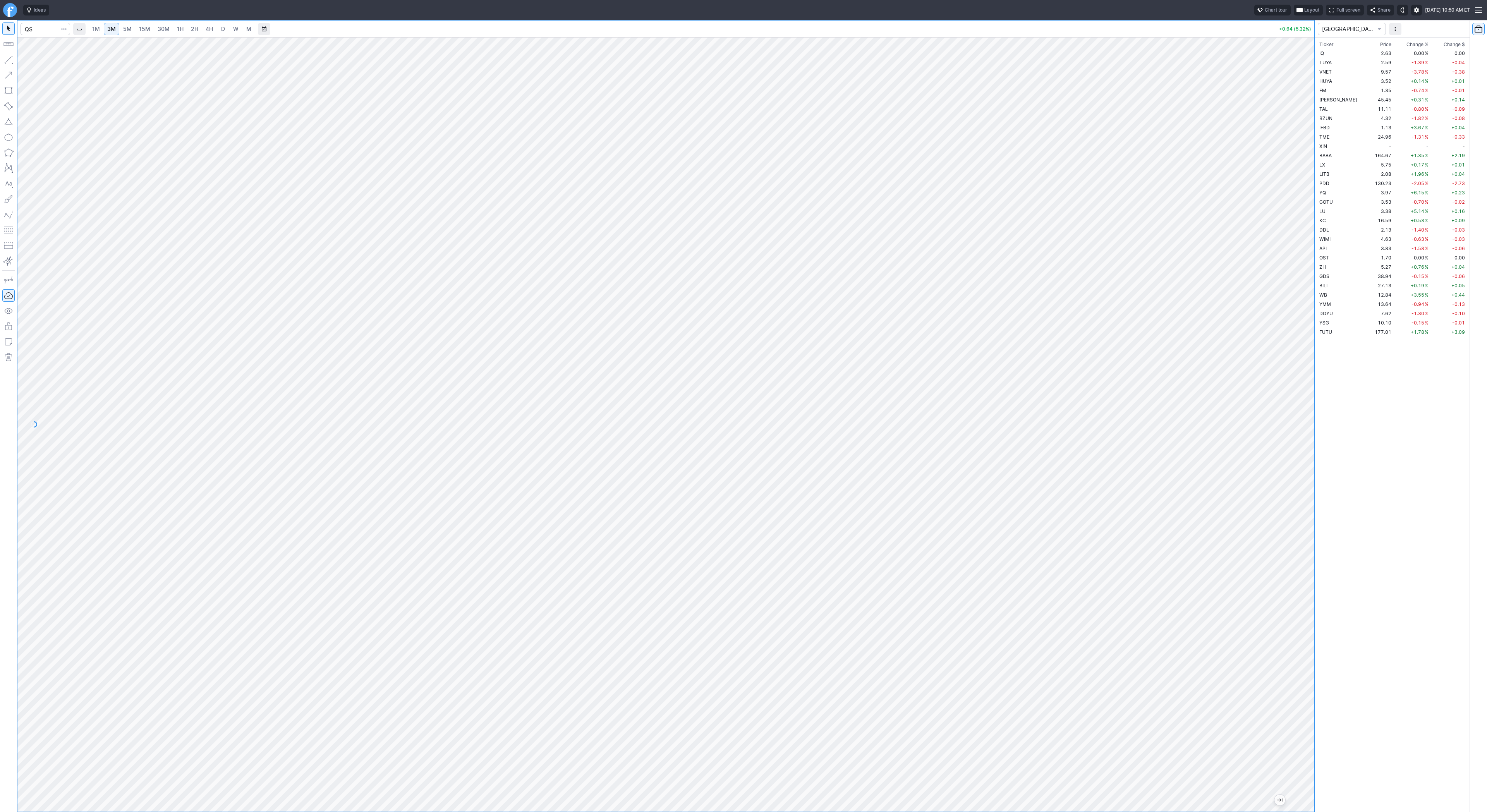
click at [163, 27] on span "30M" at bounding box center [163, 28] width 12 height 6
click at [109, 31] on span "3M" at bounding box center [111, 28] width 9 height 6
click at [224, 29] on span "D" at bounding box center [223, 29] width 5 height 8
click at [154, 30] on link "30M" at bounding box center [163, 29] width 19 height 12
click at [227, 32] on link "D" at bounding box center [223, 29] width 12 height 12
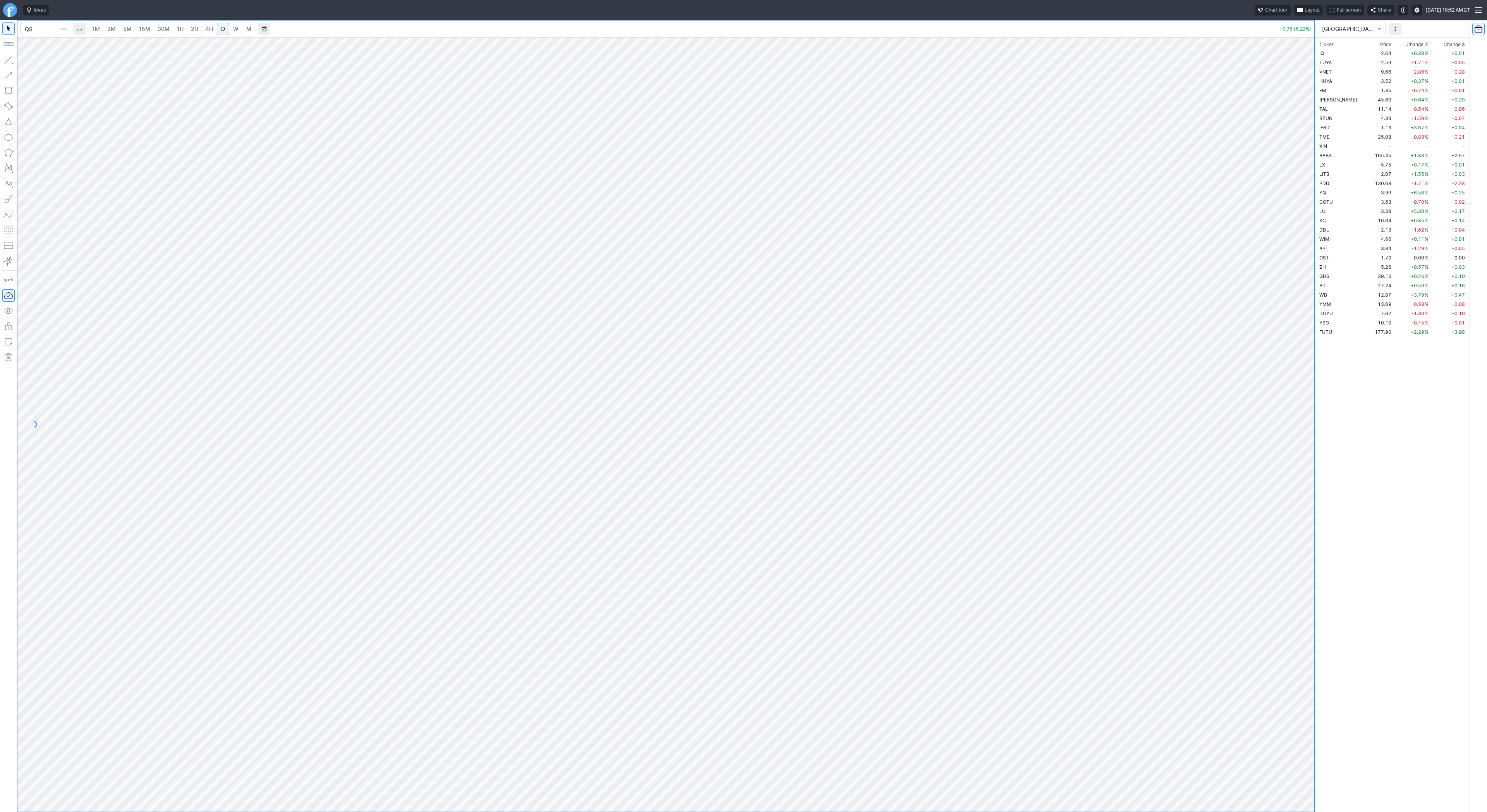
click at [237, 31] on link "W" at bounding box center [236, 29] width 12 height 12
click at [131, 31] on link "5M" at bounding box center [127, 29] width 16 height 12
click at [241, 30] on link "W" at bounding box center [236, 29] width 12 height 12
click at [123, 28] on span "5M" at bounding box center [127, 28] width 9 height 6
click at [182, 32] on link "1H" at bounding box center [180, 29] width 13 height 12
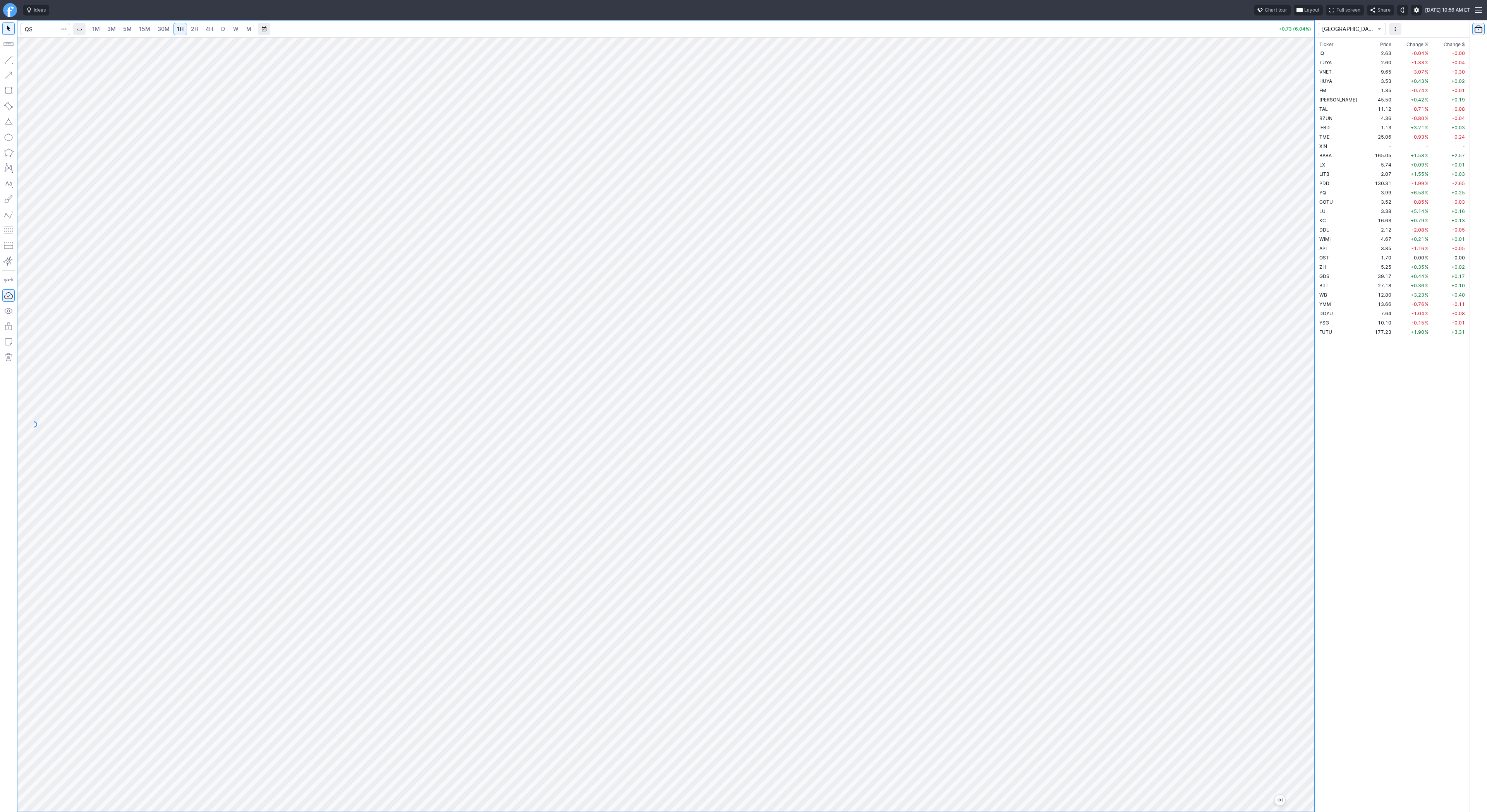
click at [118, 28] on link "3M" at bounding box center [111, 29] width 16 height 12
click at [164, 30] on span "30M" at bounding box center [163, 28] width 12 height 6
click at [202, 29] on link "4H" at bounding box center [209, 29] width 14 height 12
click at [233, 31] on span "W" at bounding box center [236, 28] width 5 height 6
drag, startPoint x: 6, startPoint y: 61, endPoint x: 12, endPoint y: 80, distance: 19.9
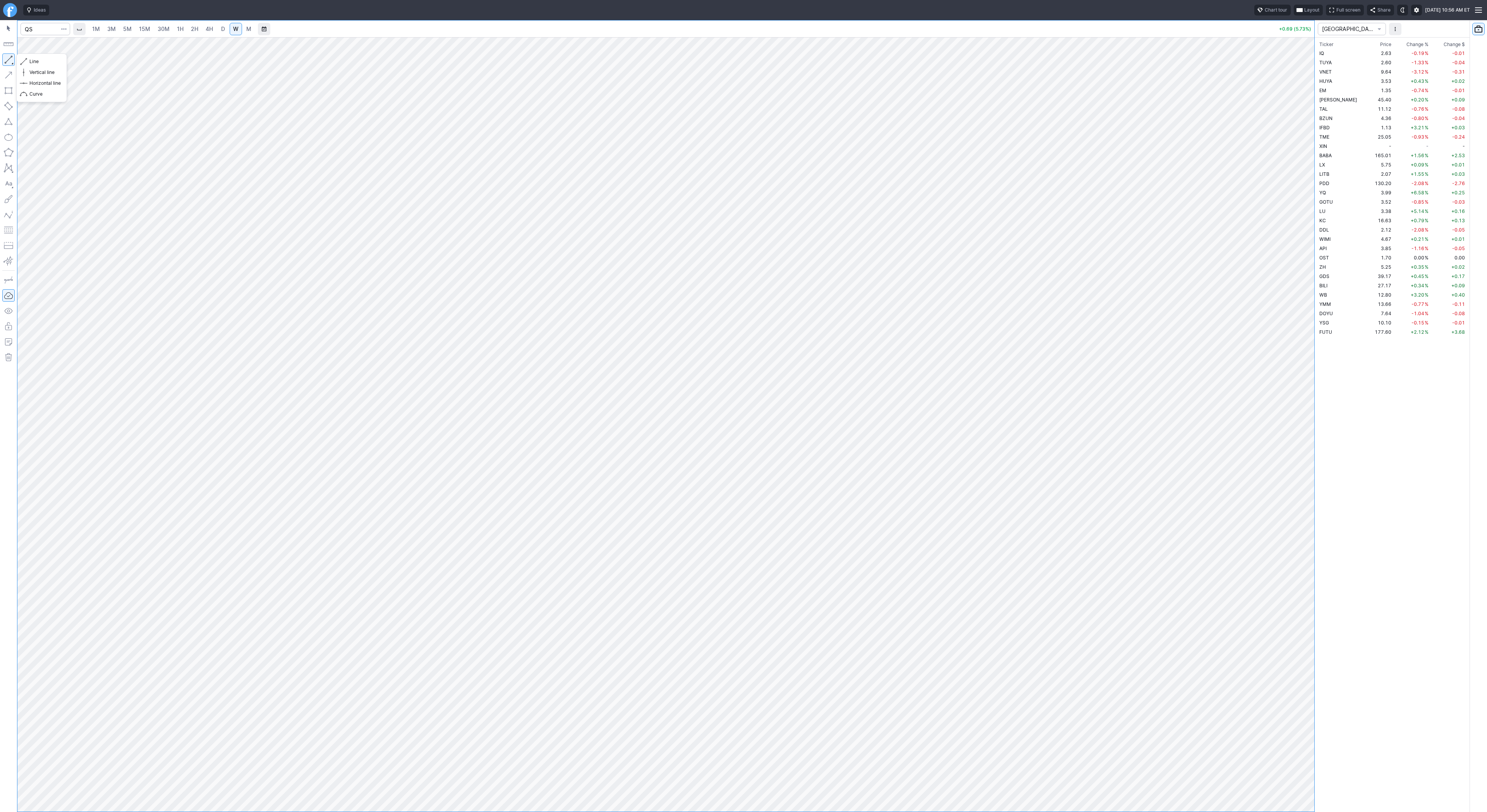
click at [8, 69] on div at bounding box center [9, 416] width 17 height 792
drag, startPoint x: 37, startPoint y: 61, endPoint x: 51, endPoint y: 76, distance: 20.5
click at [37, 61] on span "Line" at bounding box center [45, 61] width 31 height 8
click at [107, 27] on span "3M" at bounding box center [111, 28] width 9 height 6
click at [39, 26] on input "Search" at bounding box center [46, 29] width 50 height 12
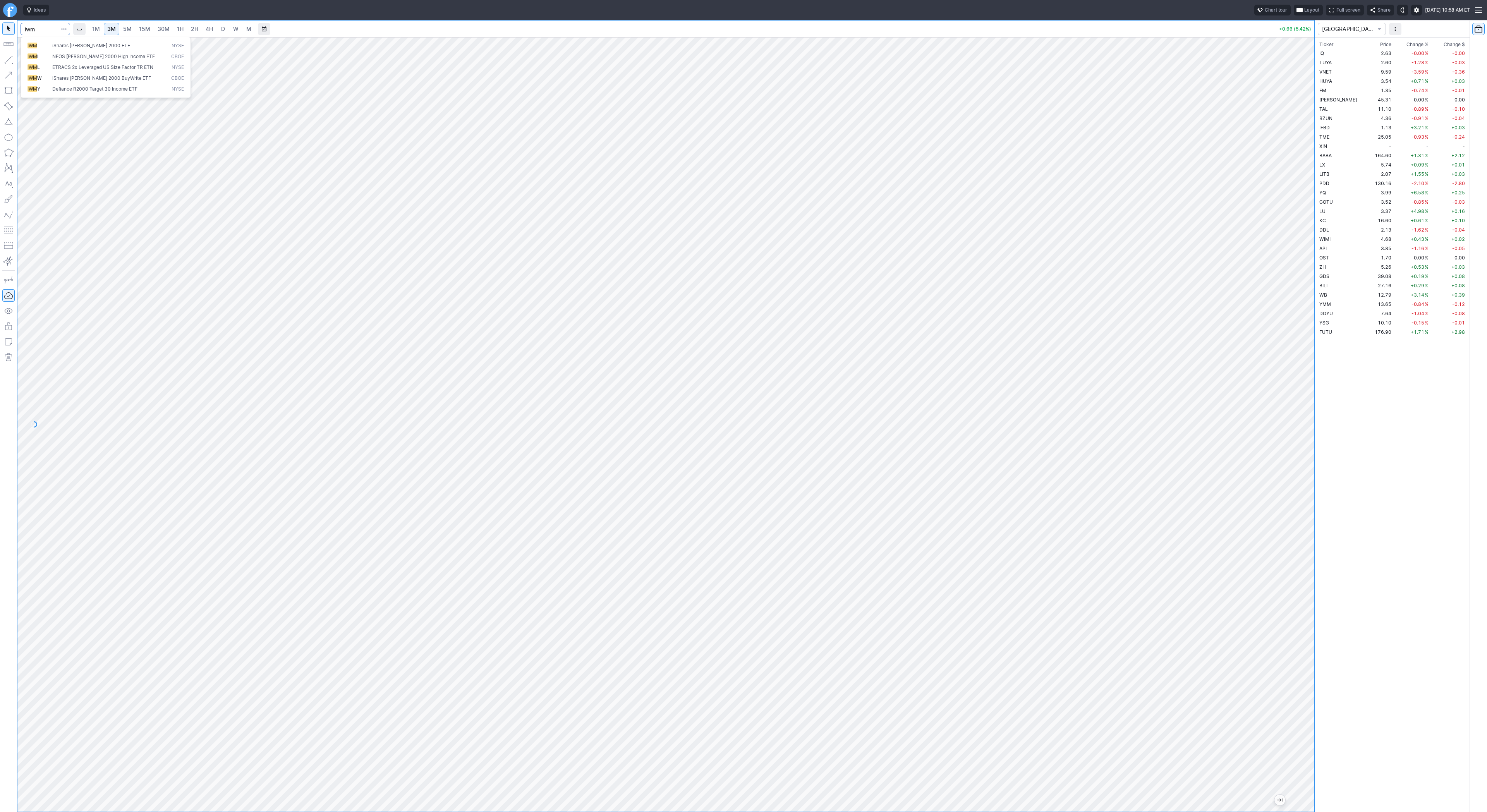
type input "iwm"
click at [215, 28] on link "4H" at bounding box center [209, 29] width 14 height 12
click at [234, 31] on span "W" at bounding box center [236, 28] width 5 height 6
click at [221, 30] on span "D" at bounding box center [223, 28] width 4 height 6
drag, startPoint x: 1304, startPoint y: 179, endPoint x: 1303, endPoint y: 250, distance: 71.0
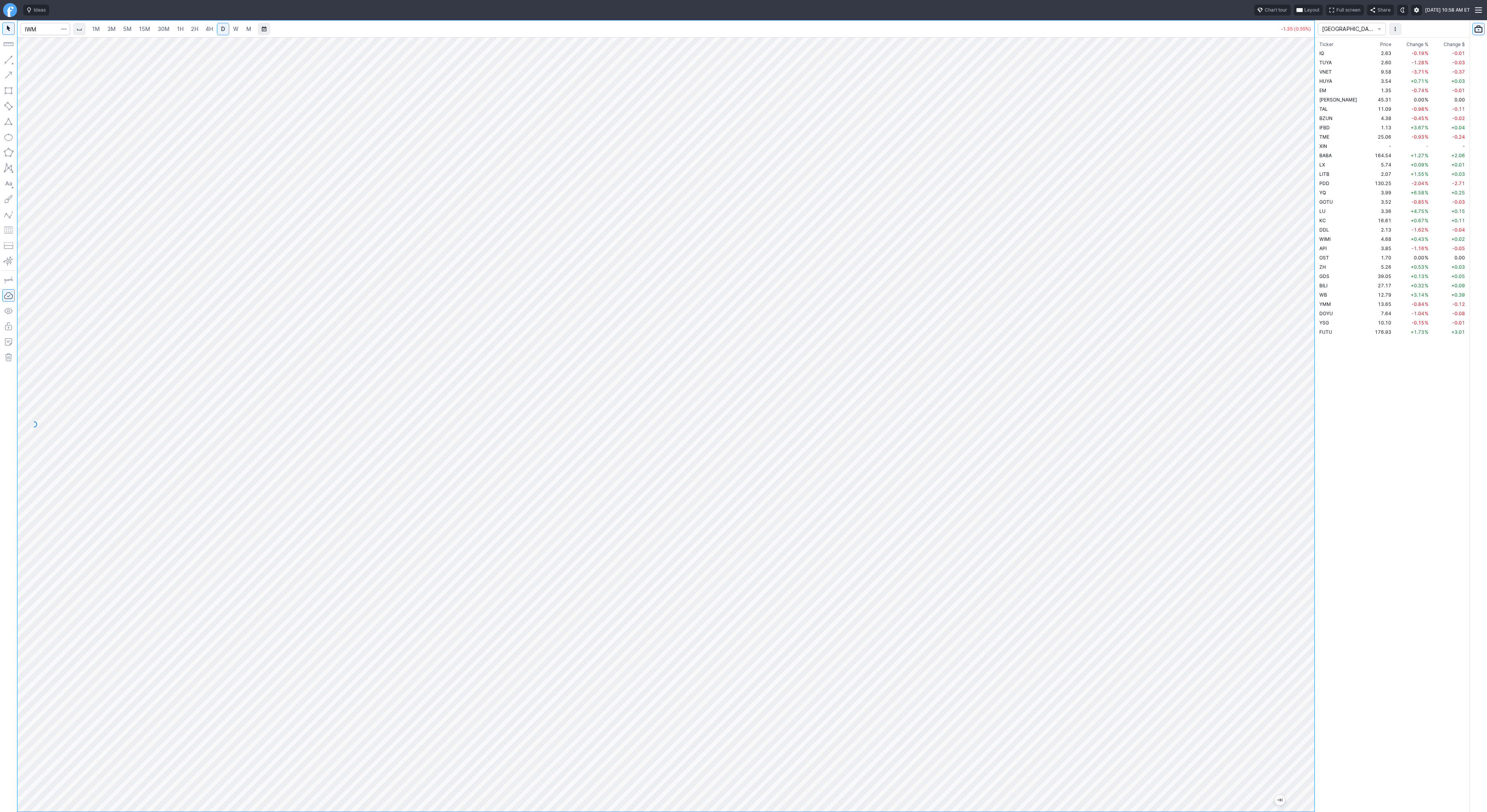
click at [1305, 259] on div at bounding box center [1306, 422] width 16 height 755
click at [33, 28] on input "Search" at bounding box center [46, 29] width 50 height 12
type input "fubo"
click at [62, 44] on span "fubo" at bounding box center [57, 46] width 10 height 6
click at [37, 23] on input "Search" at bounding box center [46, 29] width 50 height 12
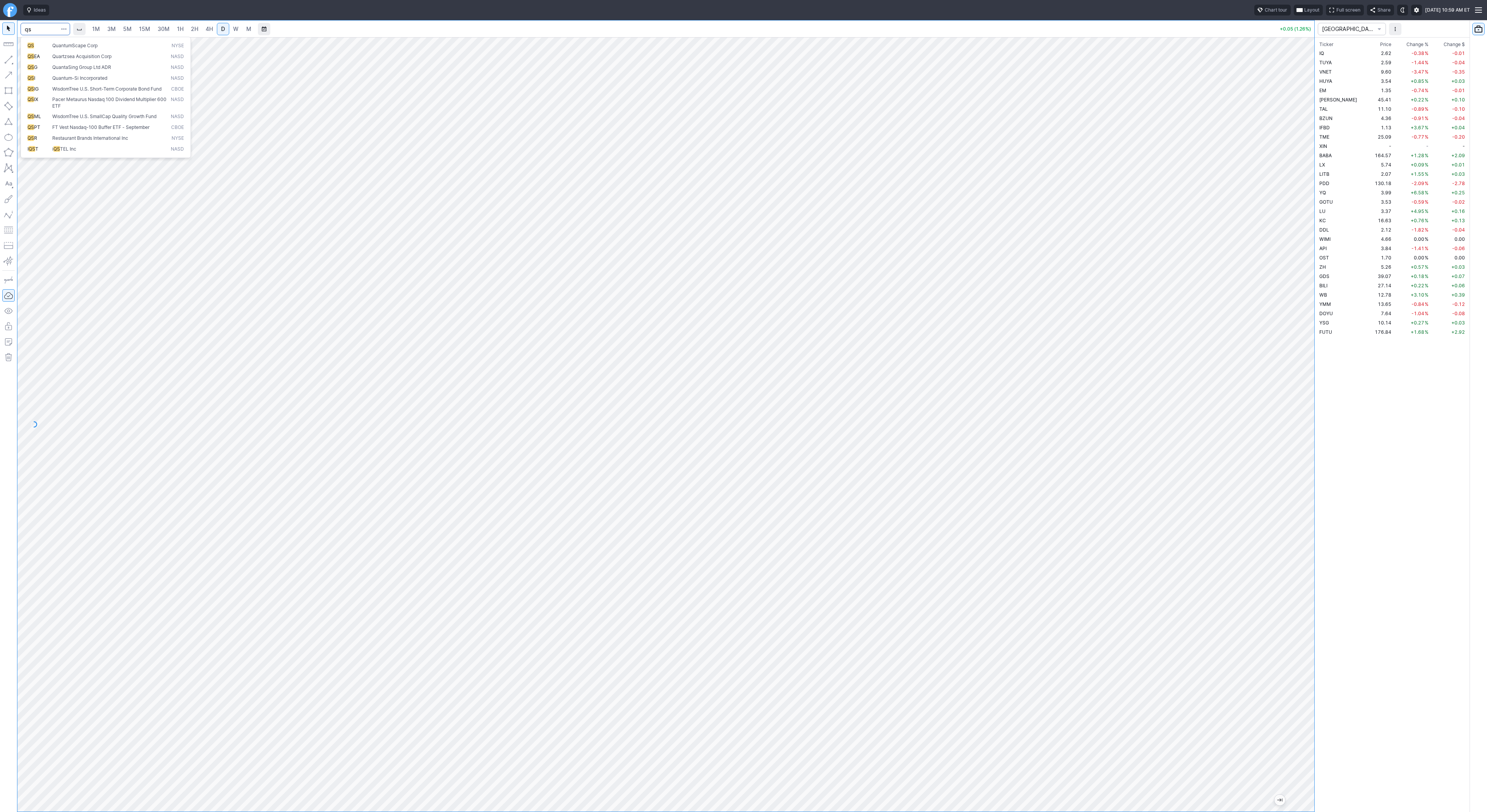
type input "qs"
click at [114, 27] on span "3M" at bounding box center [111, 28] width 9 height 6
click at [144, 30] on span "15M" at bounding box center [144, 28] width 11 height 6
click at [212, 34] on link "4H" at bounding box center [209, 29] width 14 height 12
click at [226, 33] on link "D" at bounding box center [223, 29] width 12 height 12
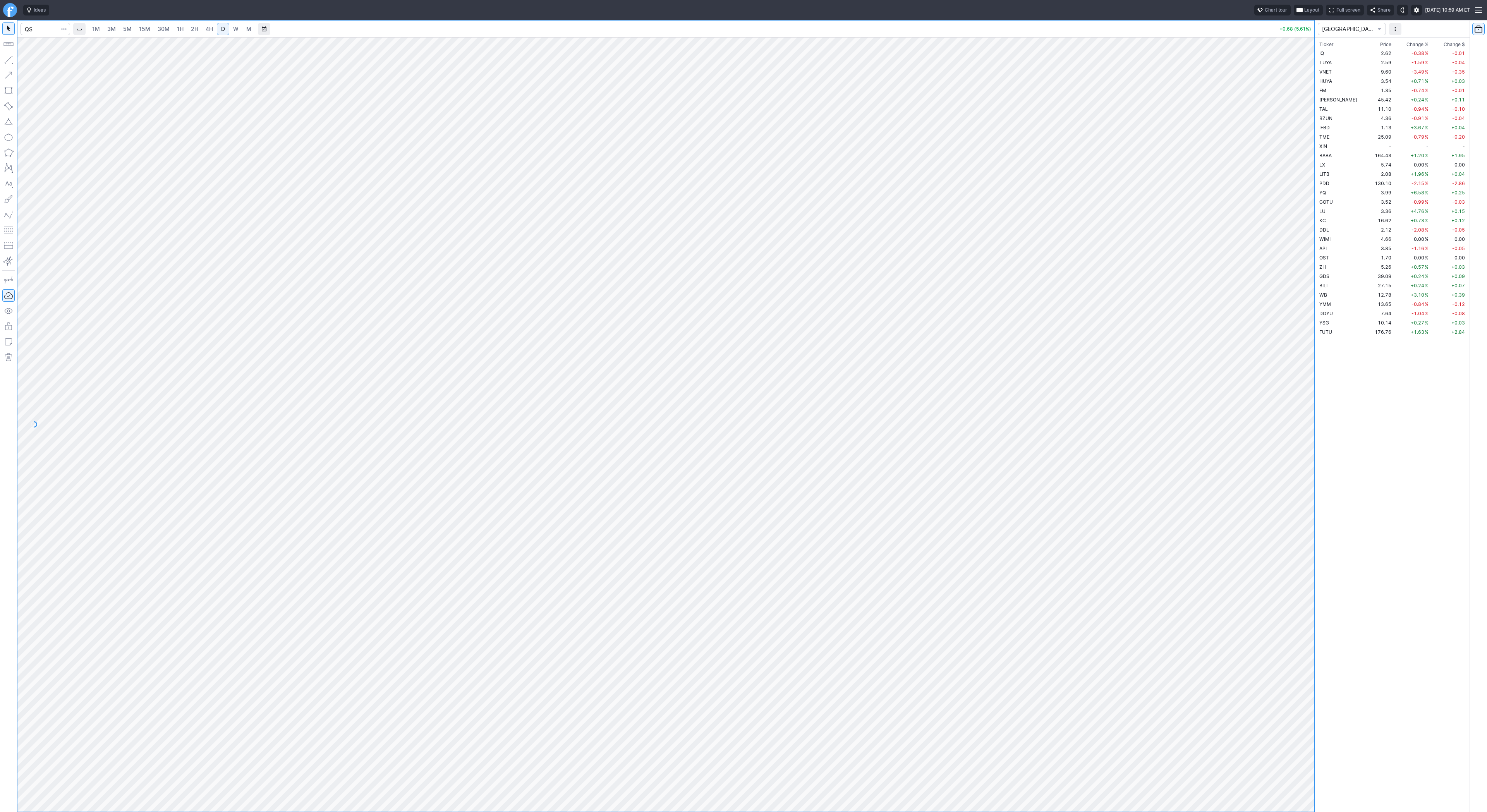
click at [234, 32] on span "W" at bounding box center [236, 29] width 5 height 8
click at [39, 33] on input "Search" at bounding box center [46, 29] width 50 height 12
type input "eth"
click at [92, 147] on span "Eth ereum / USD" at bounding box center [107, 143] width 113 height 6
click at [116, 27] on link "3M" at bounding box center [111, 29] width 16 height 12
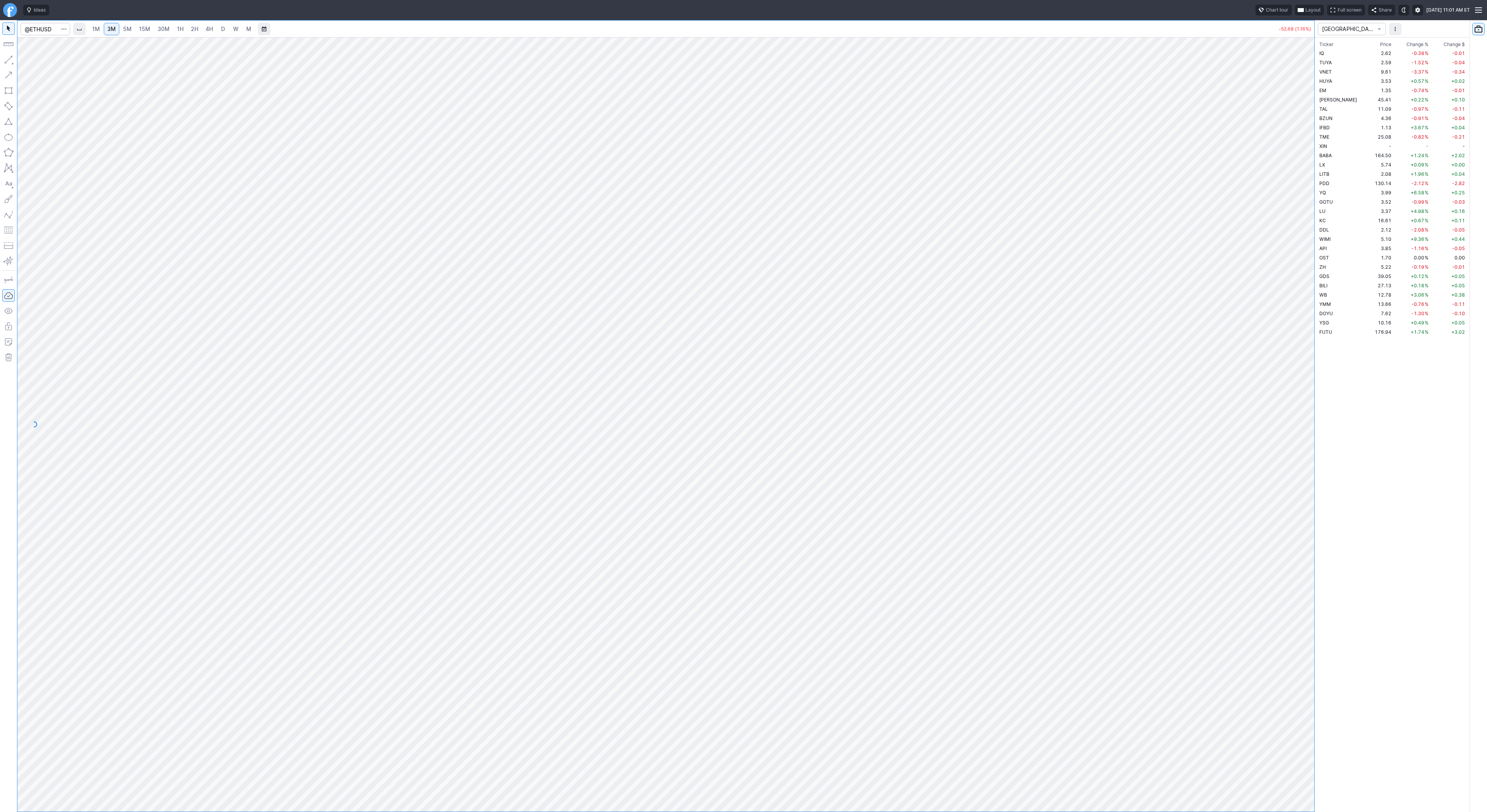
click at [144, 29] on span "15M" at bounding box center [144, 28] width 11 height 6
click at [169, 32] on link "30M" at bounding box center [163, 29] width 19 height 12
click at [185, 34] on div "1M 3M 5M 15M 30M 1H 2H 4H D W M" at bounding box center [171, 29] width 167 height 14
click at [191, 29] on span "2H" at bounding box center [195, 28] width 8 height 6
click at [184, 28] on link "1H" at bounding box center [180, 29] width 13 height 12
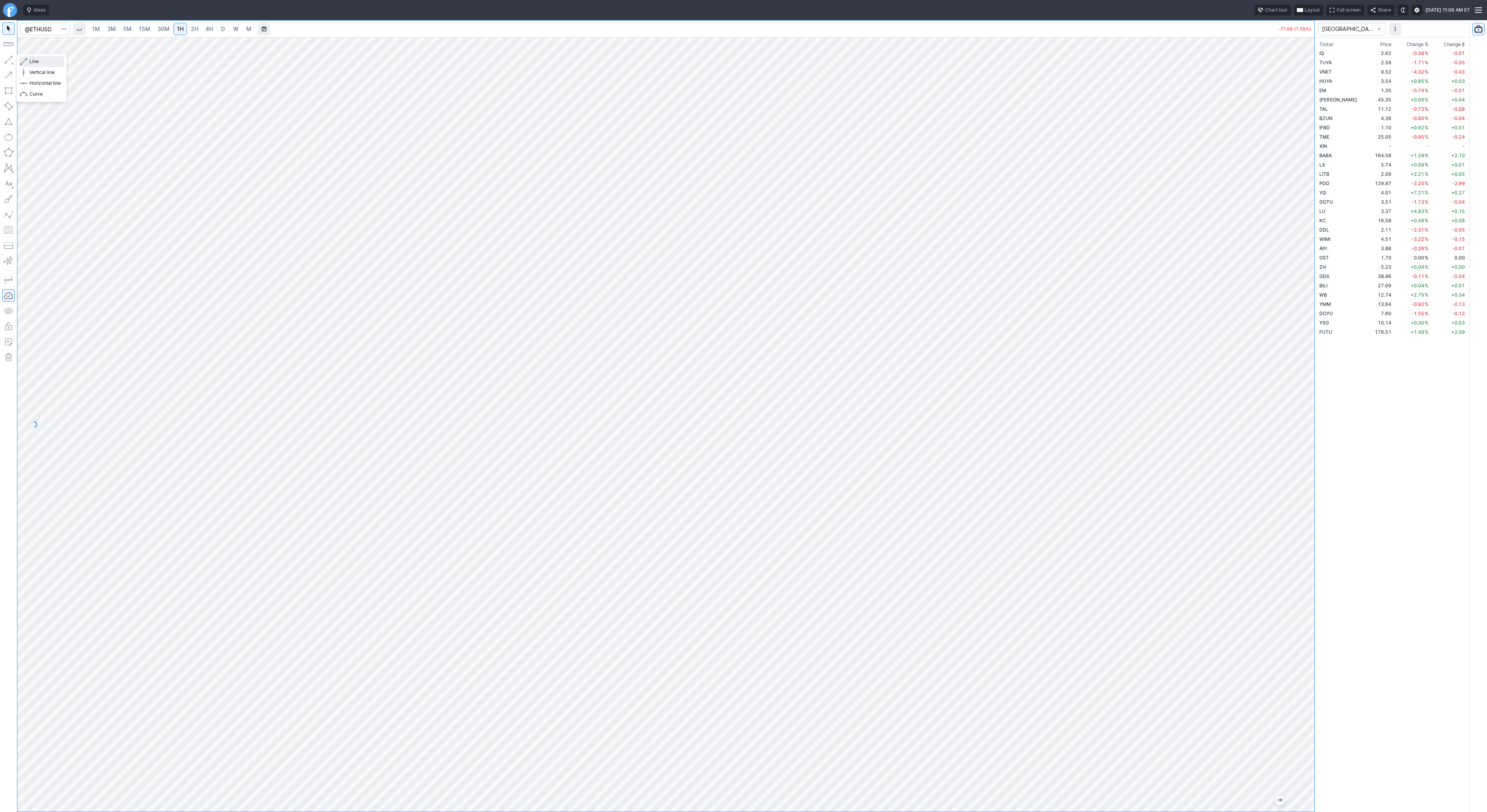
click at [36, 61] on span "Line" at bounding box center [45, 61] width 31 height 8
click at [31, 61] on span "Line" at bounding box center [45, 61] width 31 height 8
click at [114, 29] on span "3M" at bounding box center [111, 28] width 9 height 6
click at [141, 31] on span "15M" at bounding box center [144, 28] width 11 height 6
click at [107, 31] on span "3M" at bounding box center [111, 28] width 9 height 6
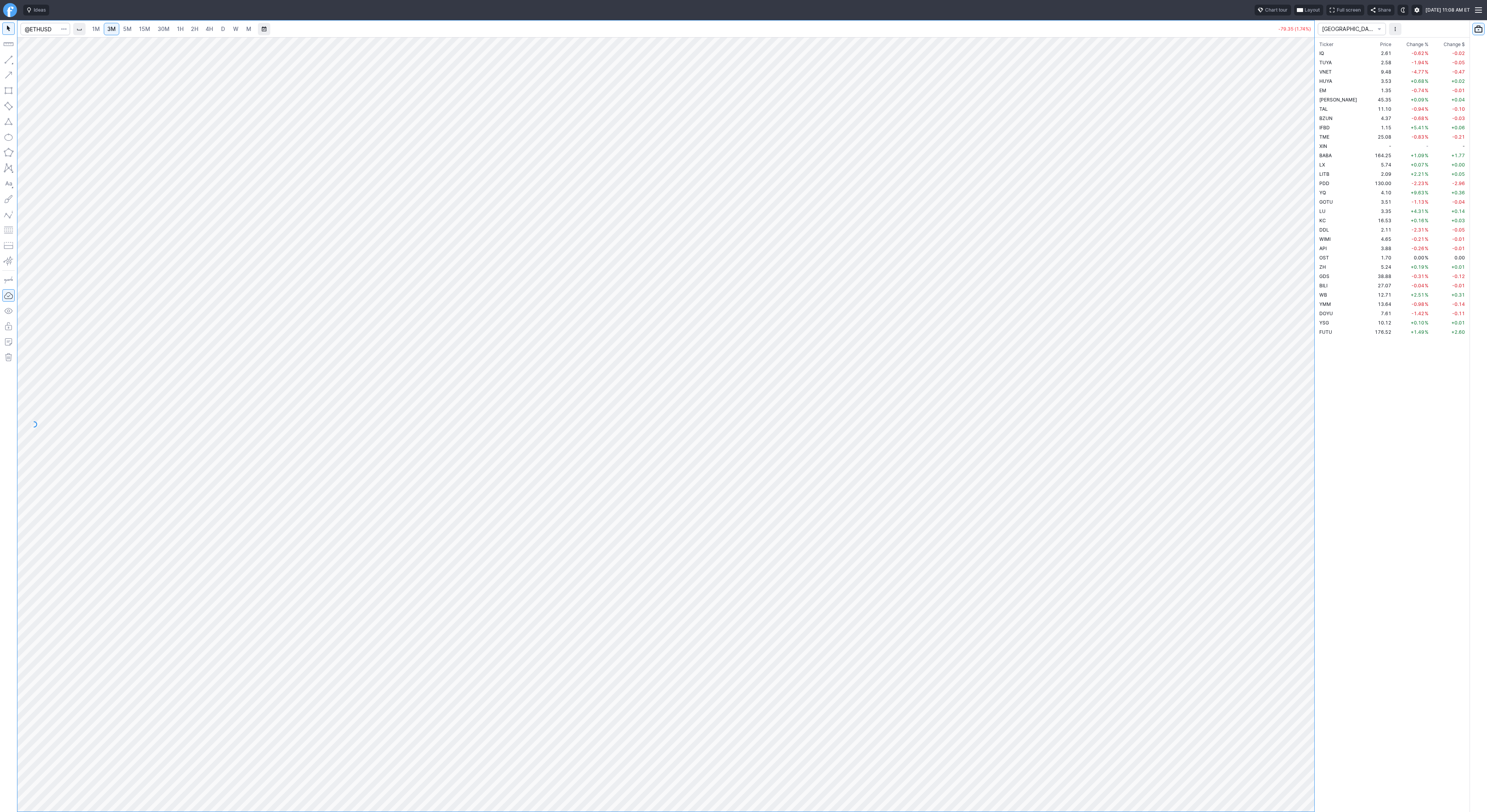
click at [182, 27] on span "1H" at bounding box center [180, 28] width 6 height 6
click at [47, 32] on input "Search" at bounding box center [46, 29] width 50 height 12
type input "COIN"
click at [206, 29] on span "4H" at bounding box center [209, 28] width 8 height 6
drag, startPoint x: 1311, startPoint y: 225, endPoint x: 1305, endPoint y: 375, distance: 150.1
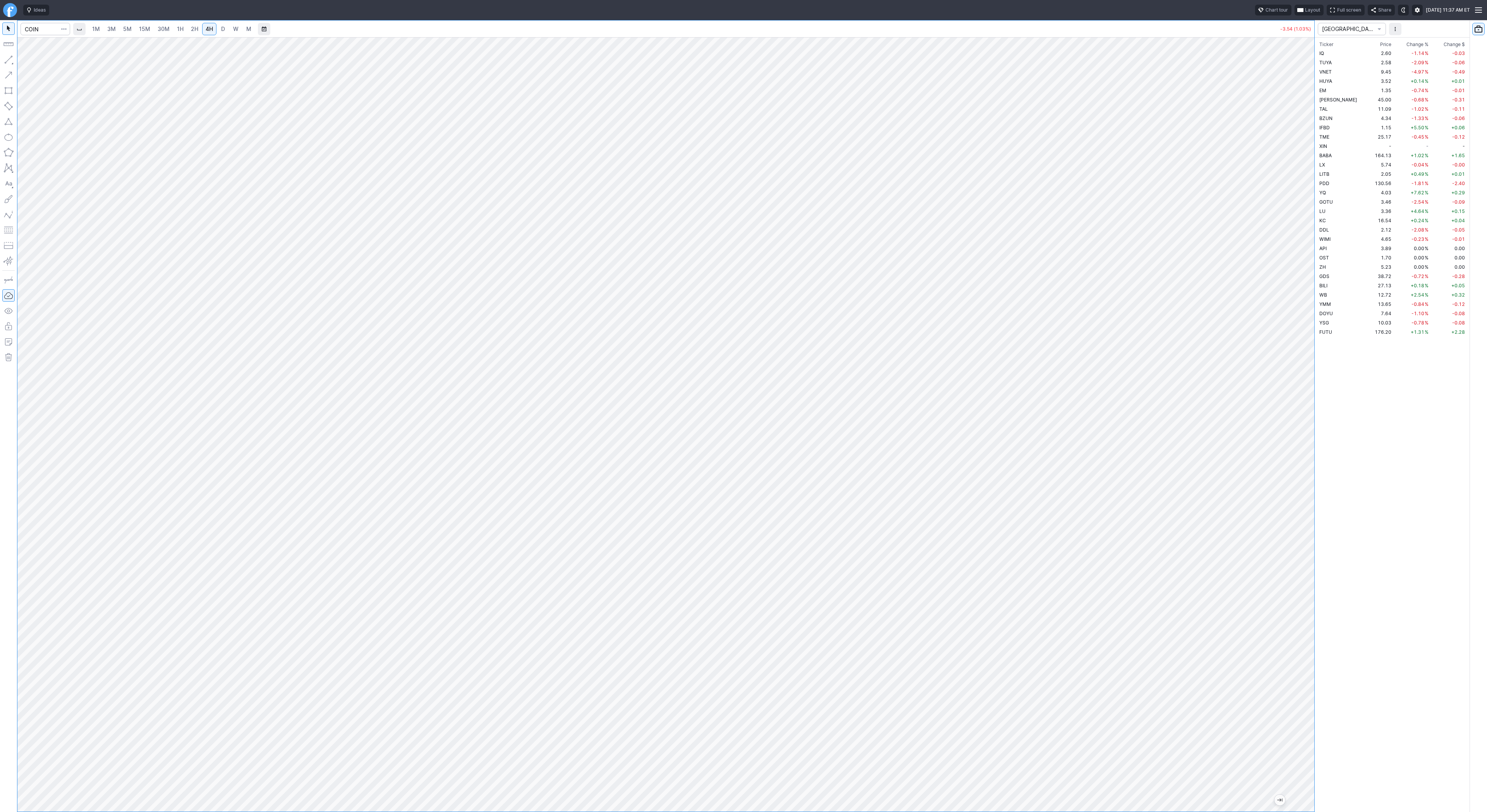
click at [1305, 379] on div at bounding box center [1306, 422] width 16 height 755
click at [41, 27] on input "Search" at bounding box center [46, 29] width 50 height 12
type input "SBET"
click at [222, 28] on span "D" at bounding box center [223, 28] width 4 height 6
click at [235, 30] on span "W" at bounding box center [236, 28] width 5 height 6
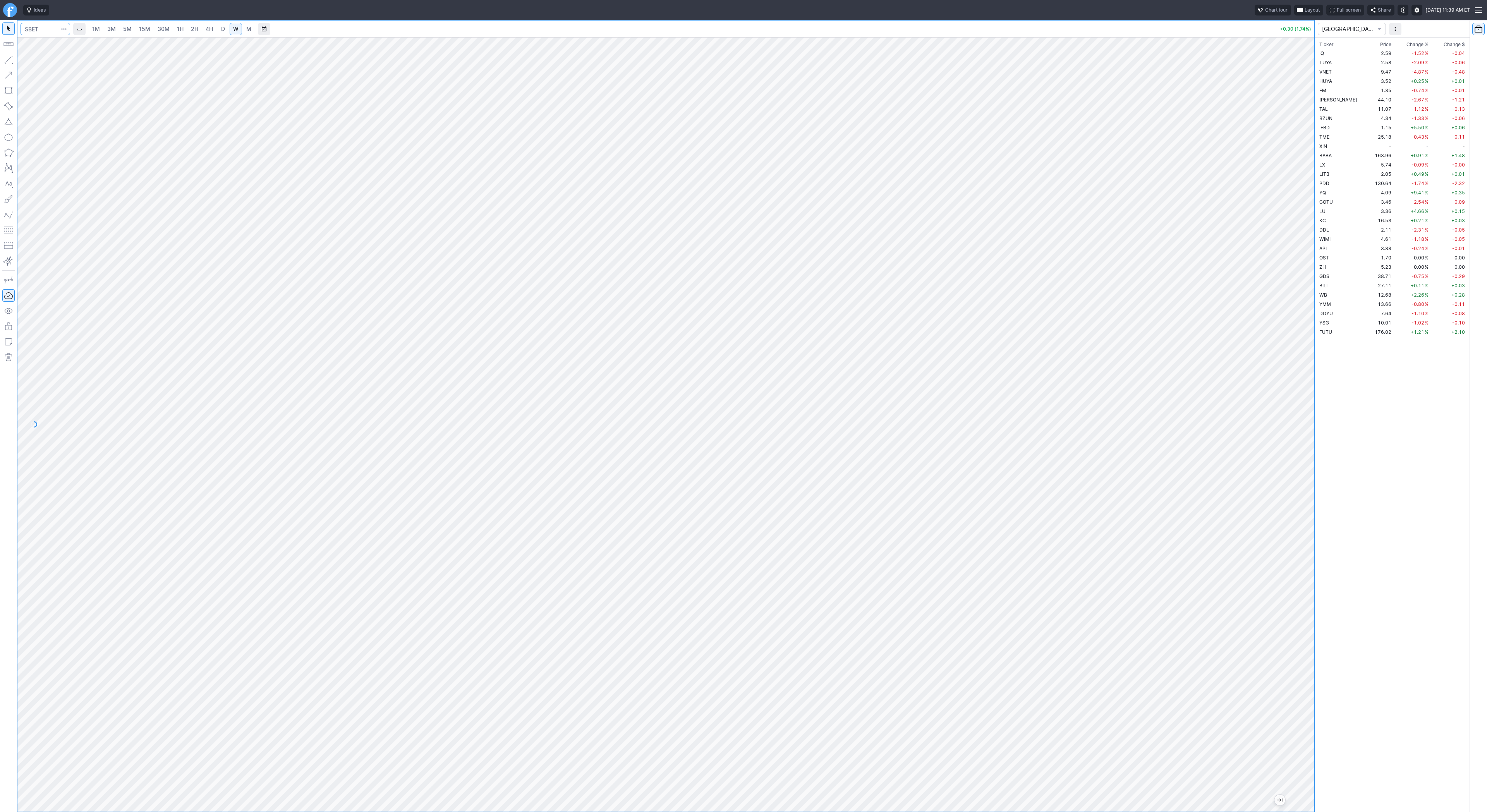
click at [35, 31] on input "Search" at bounding box center [46, 29] width 50 height 12
type input "BMNR"
click at [107, 25] on span "3M" at bounding box center [111, 28] width 9 height 6
click at [152, 31] on link "15M" at bounding box center [145, 29] width 18 height 12
click at [174, 33] on link "1H" at bounding box center [180, 29] width 13 height 12
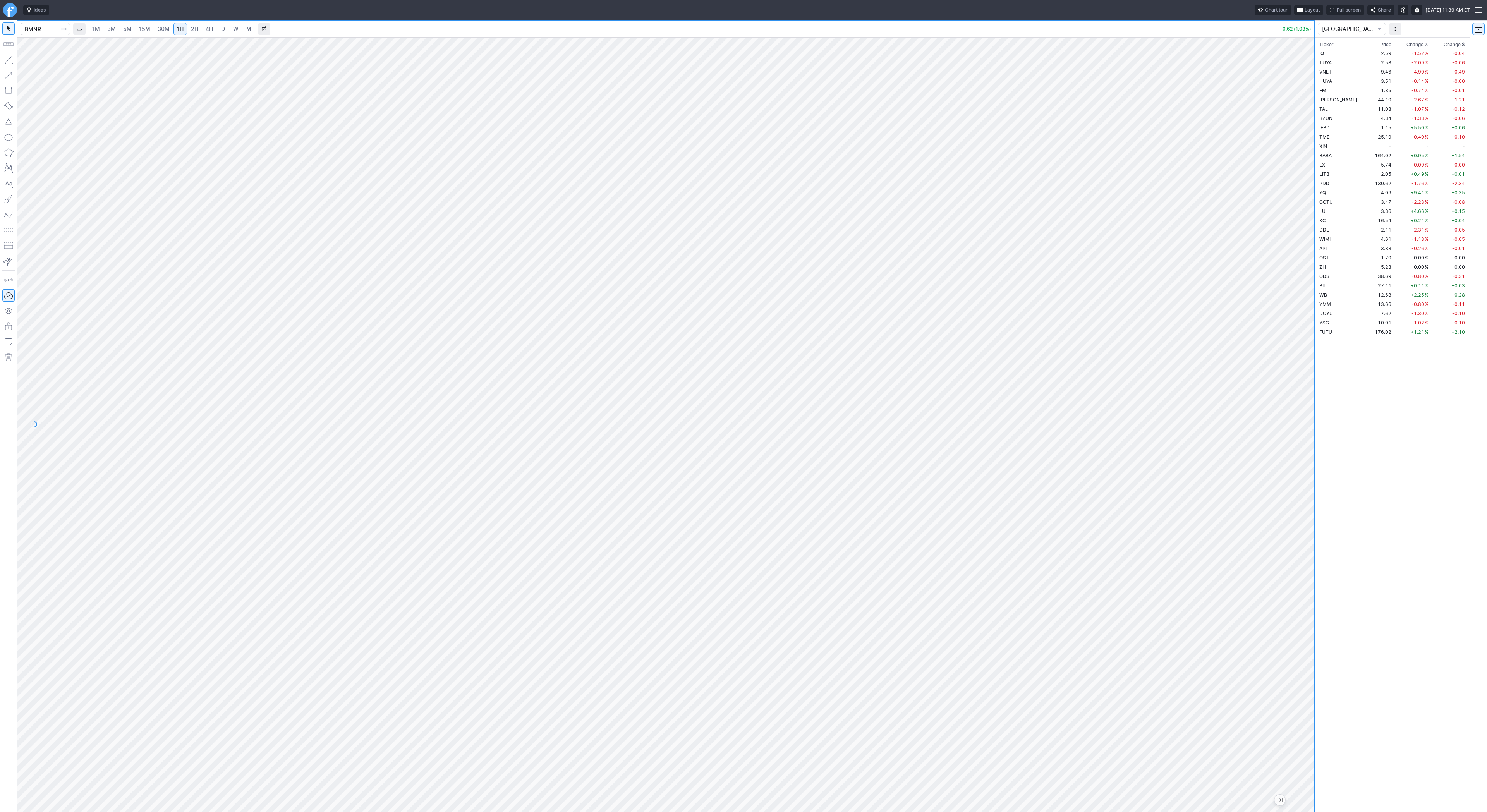
click at [217, 29] on link "D" at bounding box center [223, 29] width 12 height 12
click at [48, 24] on input "Search" at bounding box center [46, 29] width 50 height 12
type input "TRUMP"
click at [69, 59] on span "USDT" at bounding box center [76, 62] width 13 height 6
click at [32, 63] on span "Line" at bounding box center [45, 61] width 31 height 8
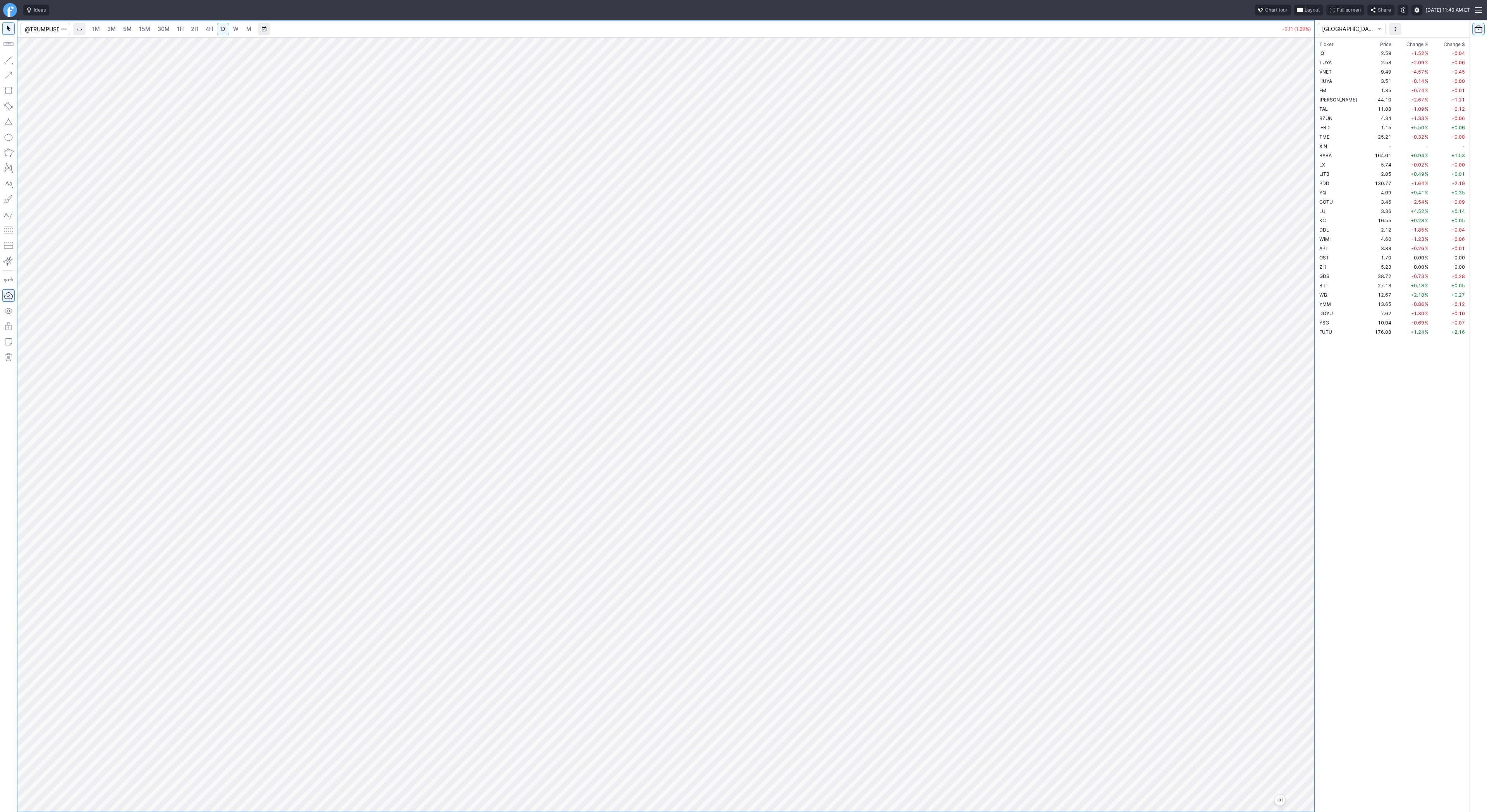
click at [110, 28] on span "3M" at bounding box center [111, 28] width 9 height 6
click at [136, 29] on link "15M" at bounding box center [145, 29] width 18 height 12
click at [151, 30] on link "15M" at bounding box center [145, 29] width 18 height 12
click at [159, 31] on span "30M" at bounding box center [163, 28] width 12 height 6
click at [181, 29] on span "1H" at bounding box center [180, 28] width 6 height 6
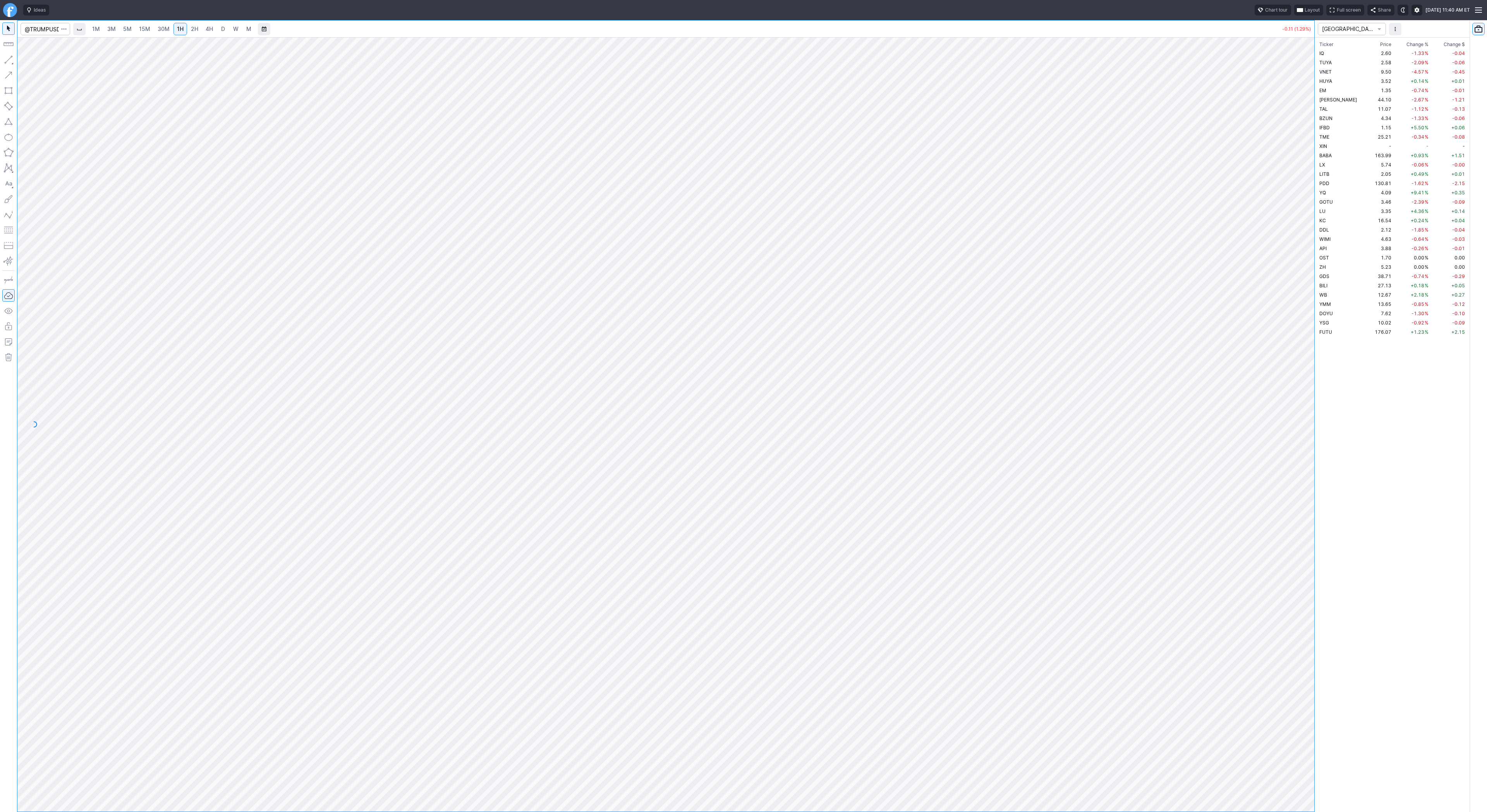
click at [196, 30] on span "2H" at bounding box center [195, 28] width 8 height 6
click at [203, 31] on link "4H" at bounding box center [209, 29] width 14 height 12
click at [223, 25] on span "D" at bounding box center [223, 29] width 5 height 8
click at [1484, 298] on div "1M 3M 5M 15M 30M 1H 2H 4H D W M -0.11 (1.29%) CHINA Ticker Price Chg.% Change %…" at bounding box center [744, 416] width 1487 height 792
click at [1485, 272] on div "1M 3M 5M 15M 30M 1H 2H 4H D W M -0.11 (1.29%) CHINA Ticker Price Chg.% Change %…" at bounding box center [744, 416] width 1487 height 792
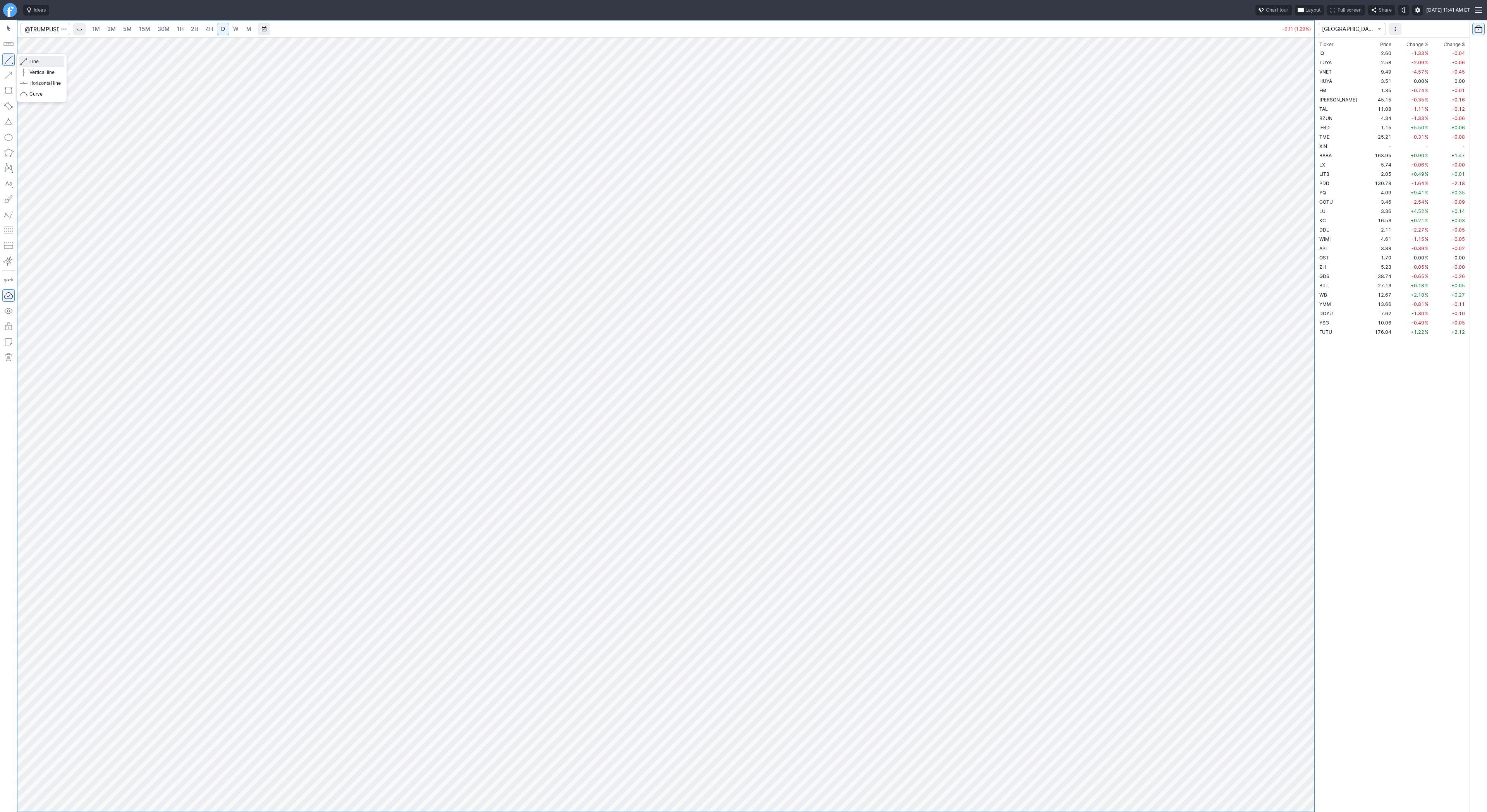
click at [35, 61] on span "Line" at bounding box center [45, 61] width 31 height 8
click at [35, 62] on span "Line" at bounding box center [45, 61] width 31 height 8
click at [121, 28] on link "5M" at bounding box center [127, 29] width 16 height 12
click at [45, 29] on input "Search" at bounding box center [46, 29] width 50 height 12
type input "QS"
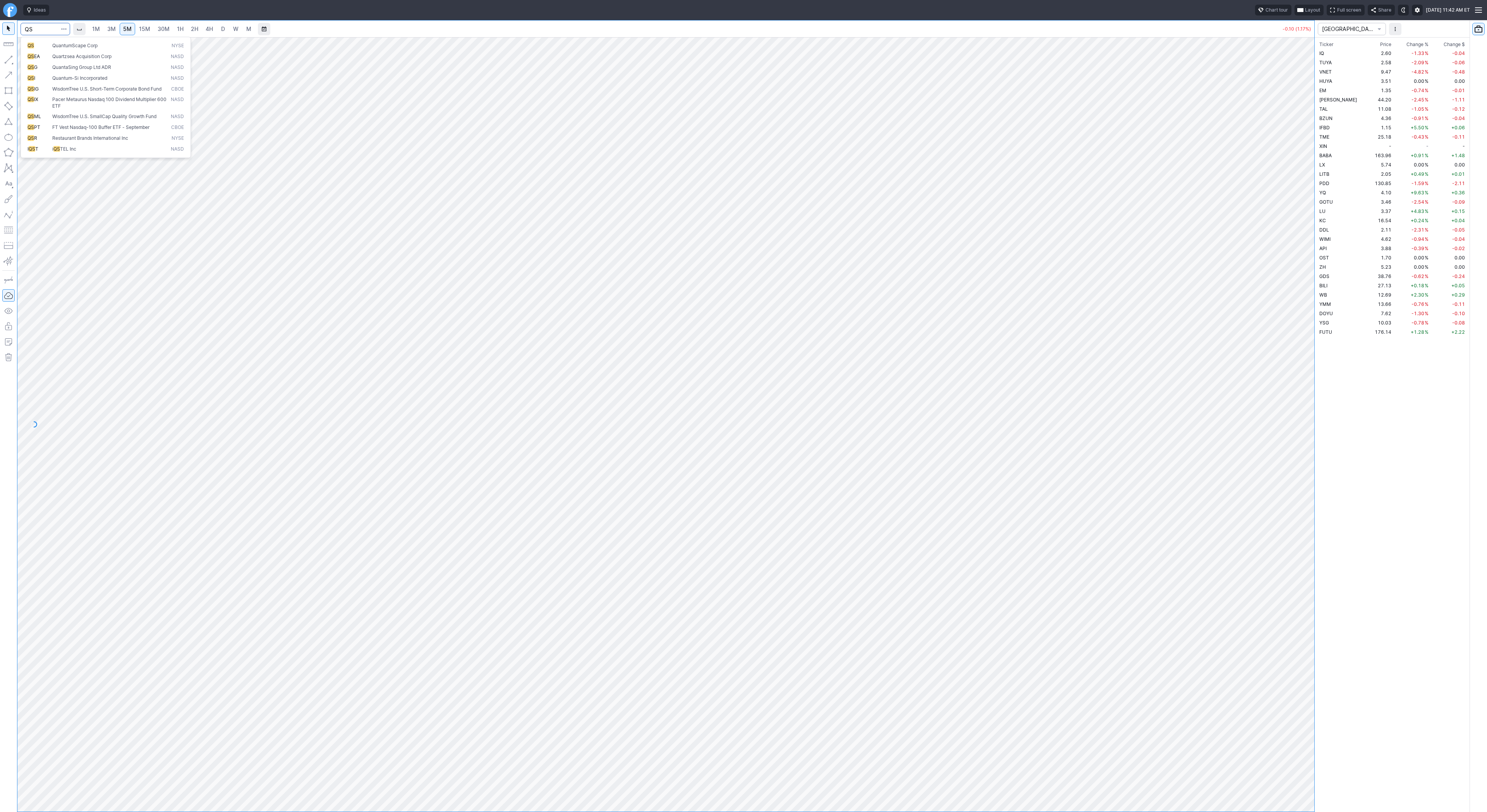
click at [64, 48] on span "QuantumScape Corp" at bounding box center [75, 46] width 45 height 6
click at [223, 29] on span "D" at bounding box center [223, 28] width 4 height 6
click at [37, 29] on input "Search" at bounding box center [46, 29] width 50 height 12
type input "WULF"
click at [210, 31] on span "4H" at bounding box center [209, 28] width 8 height 6
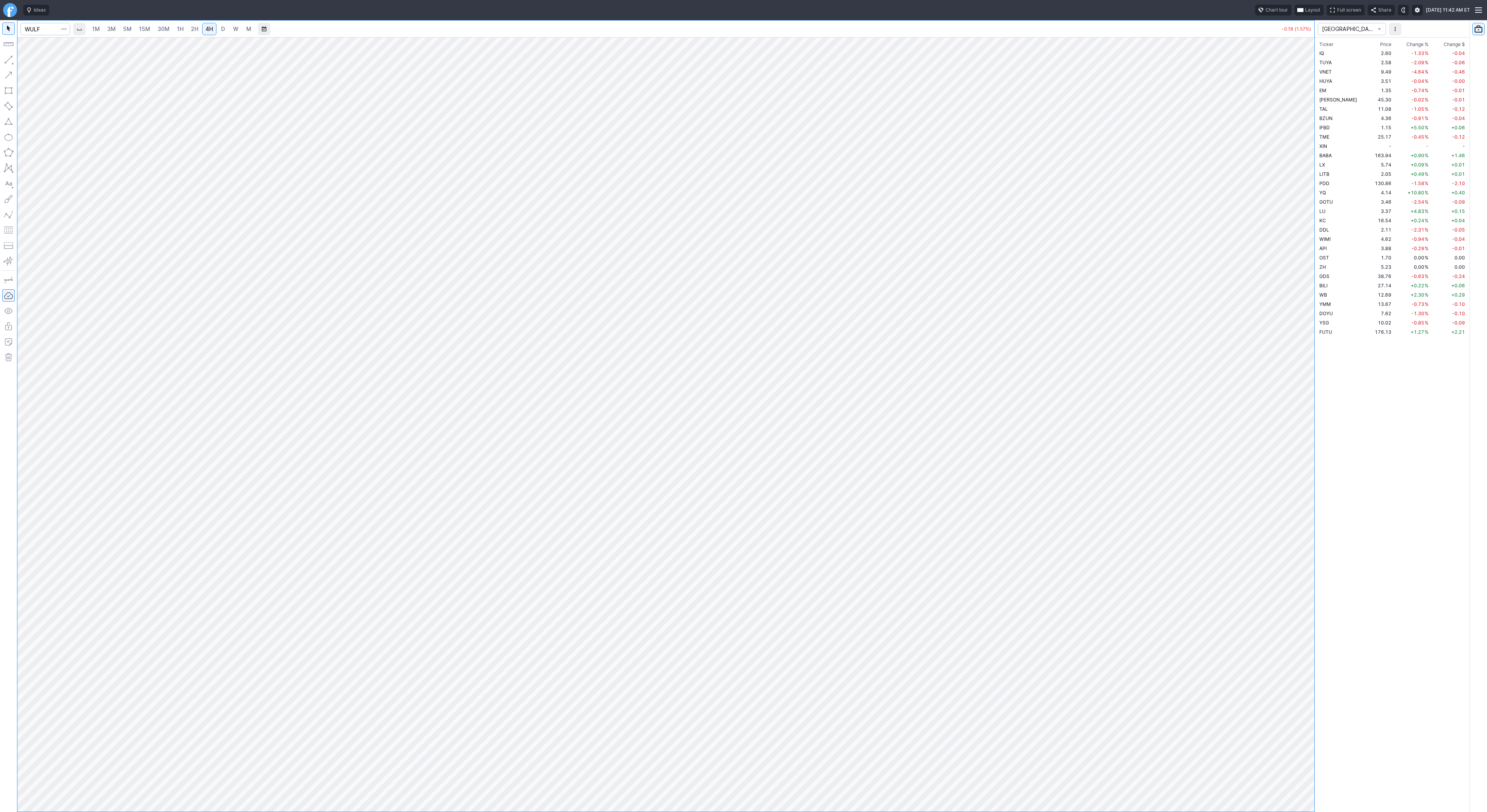
click at [221, 27] on span "D" at bounding box center [223, 29] width 5 height 8
click at [8, 59] on button "button" at bounding box center [8, 59] width 12 height 12
click at [8, 58] on button "button" at bounding box center [8, 59] width 12 height 12
click at [33, 62] on span "Line" at bounding box center [45, 61] width 31 height 8
drag, startPoint x: 8, startPoint y: 61, endPoint x: 17, endPoint y: 78, distance: 19.2
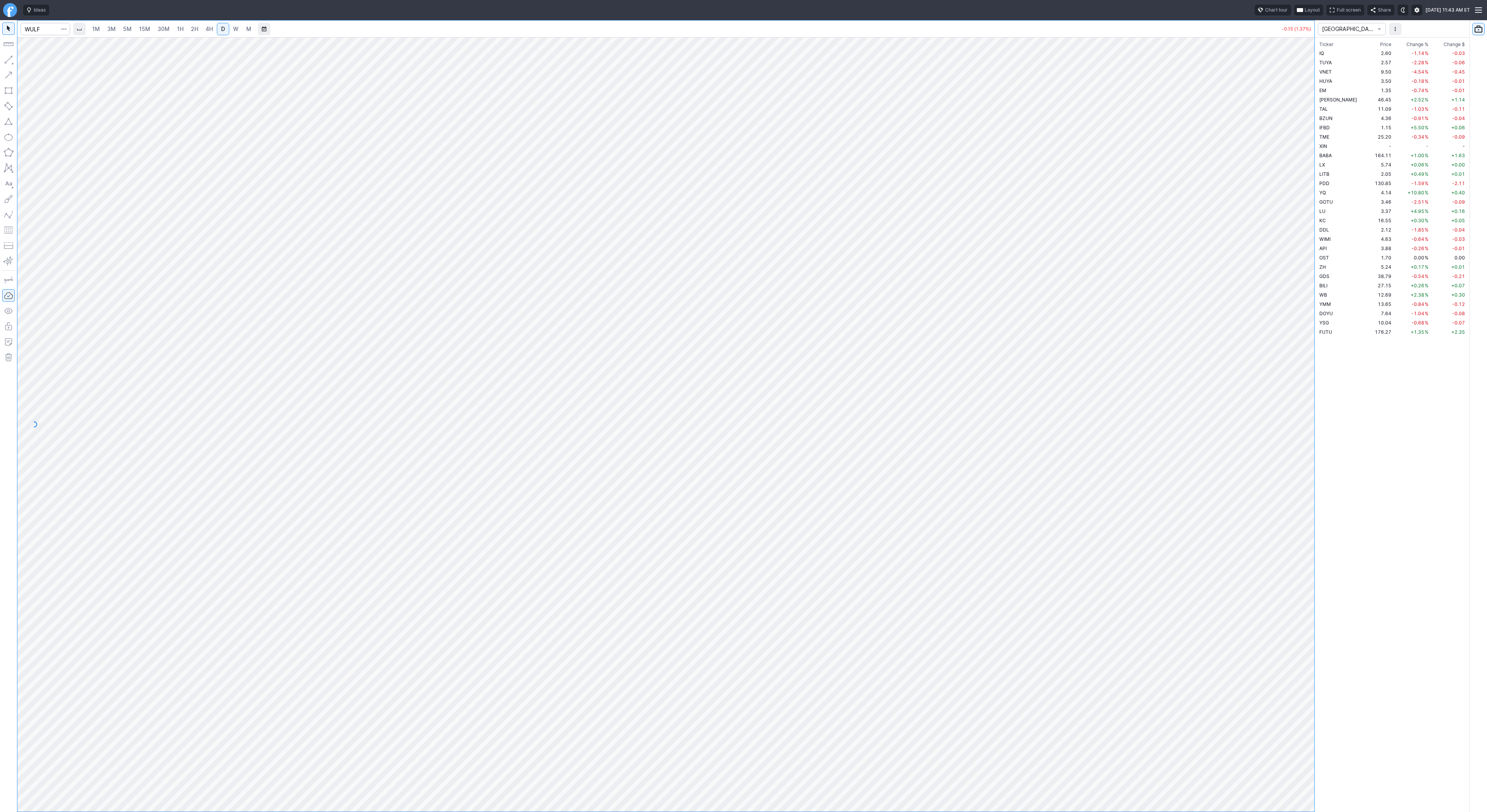
click at [8, 61] on button "button" at bounding box center [8, 59] width 12 height 12
click at [9, 63] on button "button" at bounding box center [8, 59] width 12 height 12
click at [109, 28] on span "3M" at bounding box center [111, 28] width 9 height 6
click at [136, 31] on link "15M" at bounding box center [145, 29] width 18 height 12
click at [152, 32] on link "15M" at bounding box center [145, 29] width 18 height 12
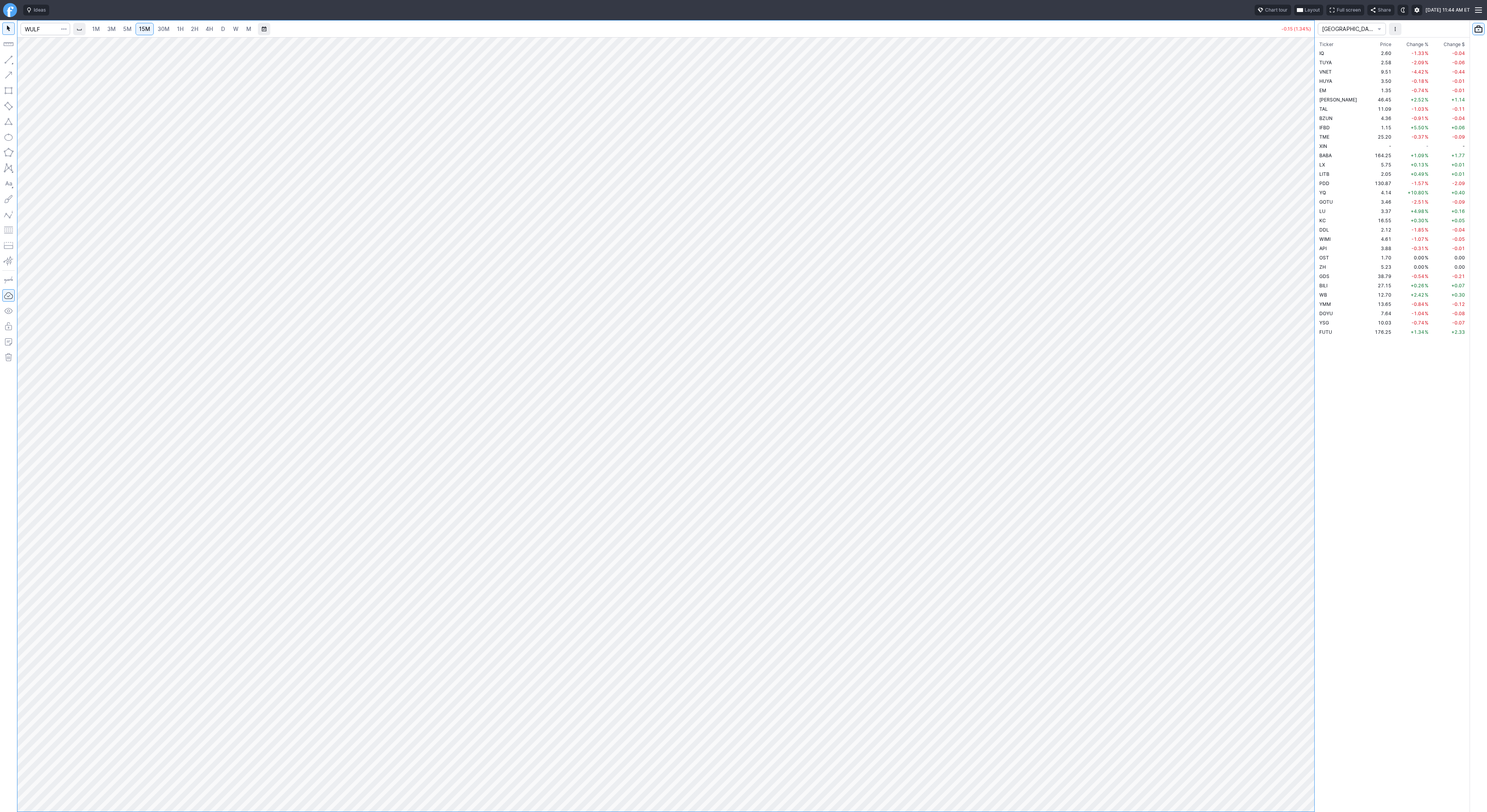
click at [171, 30] on link "30M" at bounding box center [163, 29] width 19 height 12
click at [38, 65] on span "Line" at bounding box center [45, 61] width 31 height 8
click at [9, 58] on button "button" at bounding box center [8, 59] width 12 height 12
click at [42, 29] on input "Search" at bounding box center [46, 29] width 50 height 12
type input "BMNR"
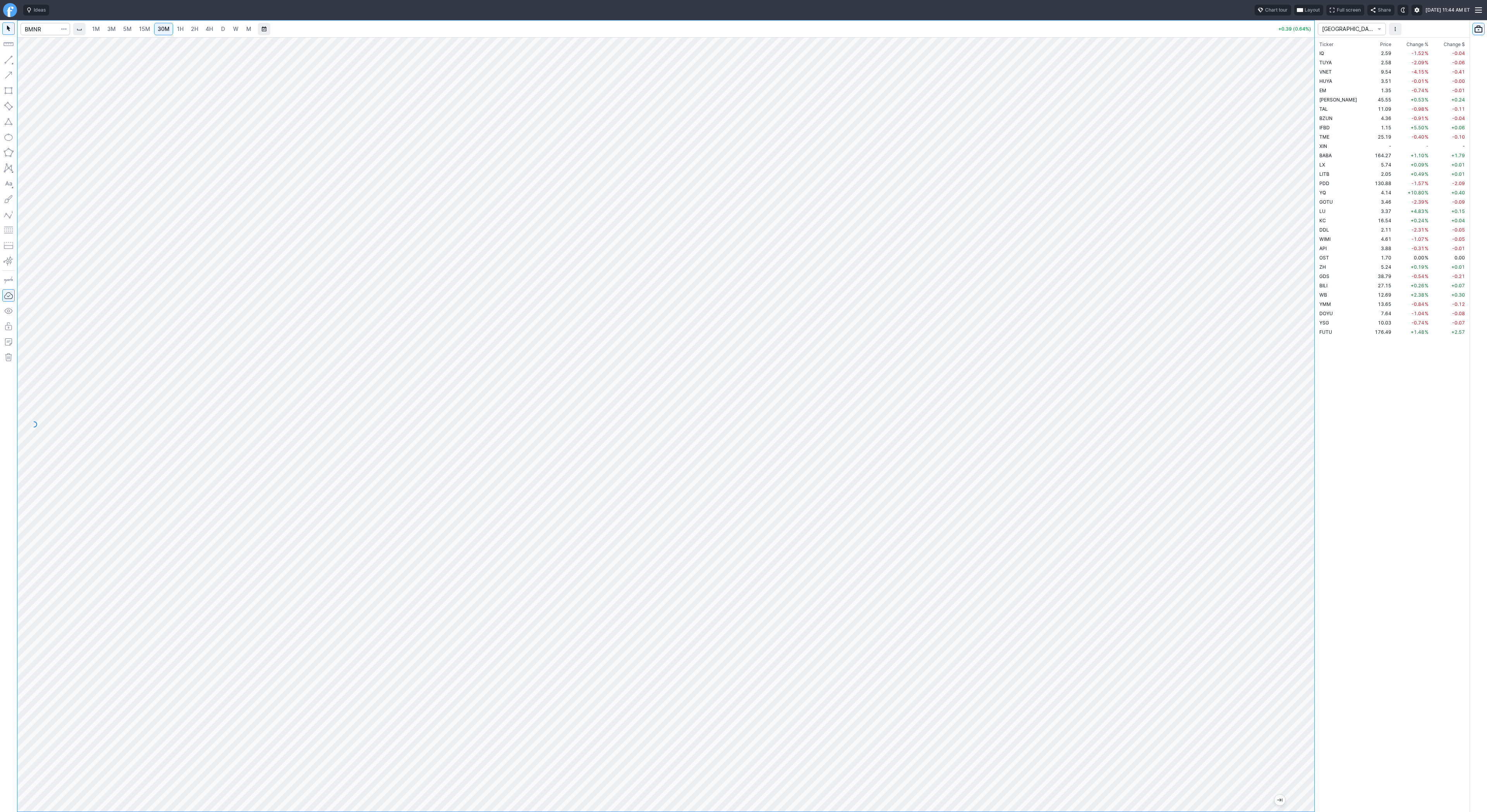
click at [191, 29] on span "2H" at bounding box center [195, 28] width 8 height 6
click at [109, 30] on span "3M" at bounding box center [111, 28] width 9 height 6
click at [49, 25] on input "Search" at bounding box center [46, 29] width 50 height 12
type input "WULF"
click at [230, 28] on link "W" at bounding box center [236, 29] width 12 height 12
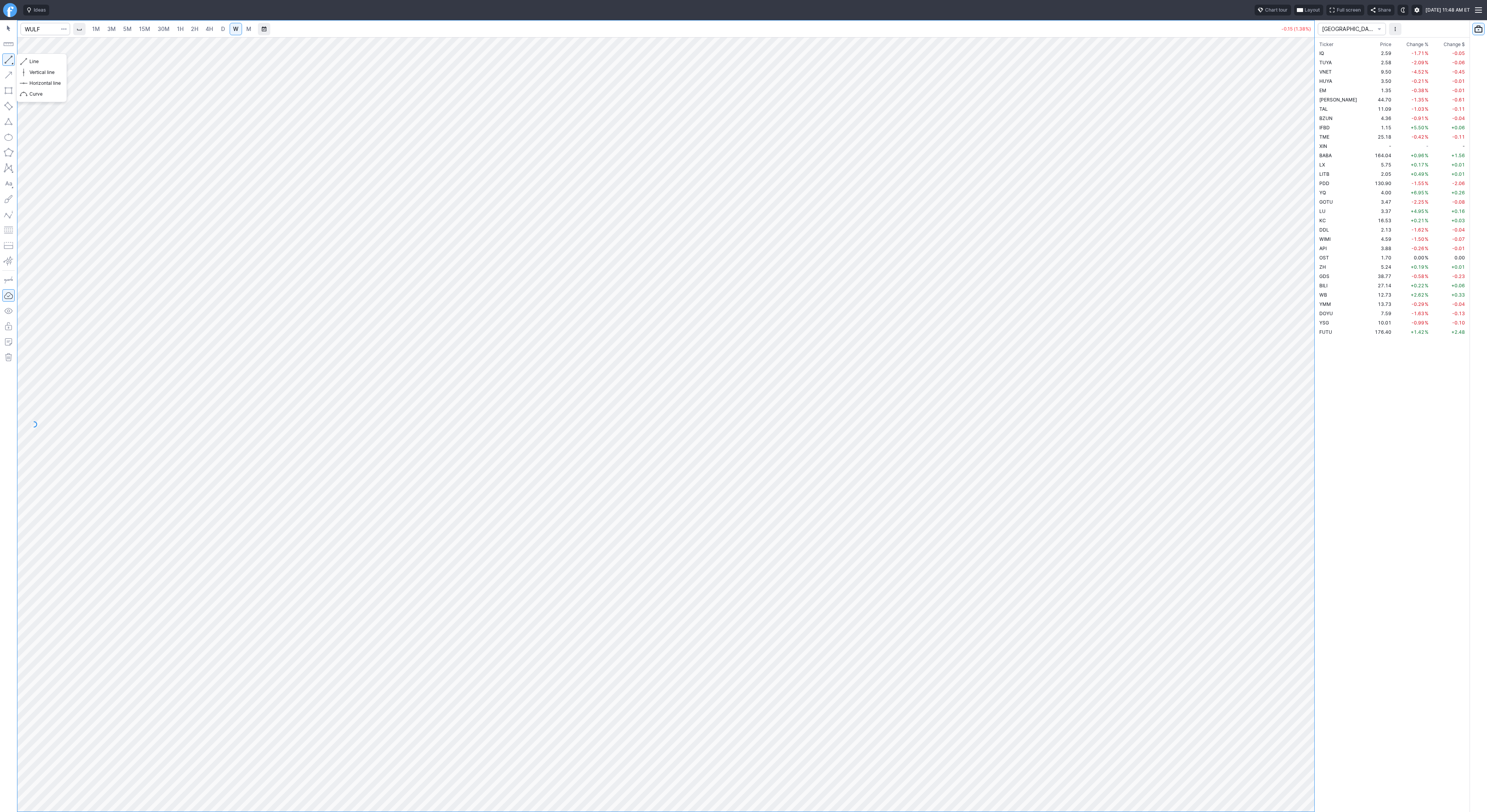
click at [5, 57] on button "button" at bounding box center [8, 59] width 12 height 12
click at [32, 61] on span "Line" at bounding box center [45, 61] width 31 height 8
click at [9, 60] on button "button" at bounding box center [8, 59] width 12 height 12
click at [40, 61] on span "Line" at bounding box center [45, 61] width 31 height 8
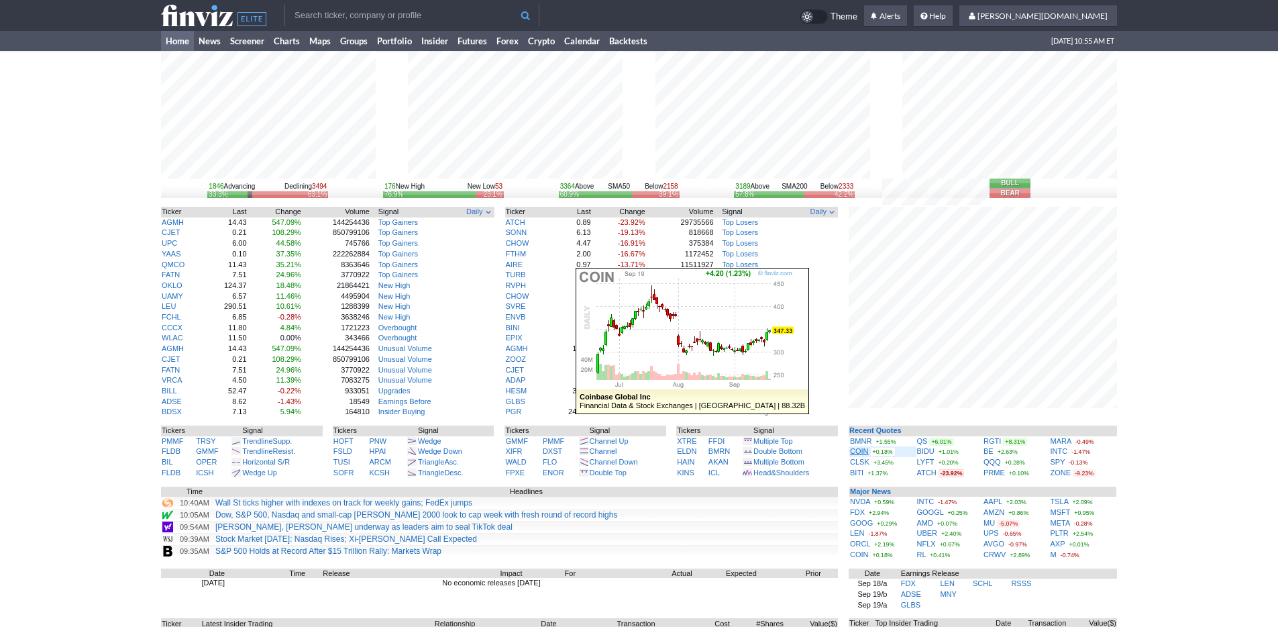
click at [863, 452] on link "COIN" at bounding box center [859, 451] width 19 height 8
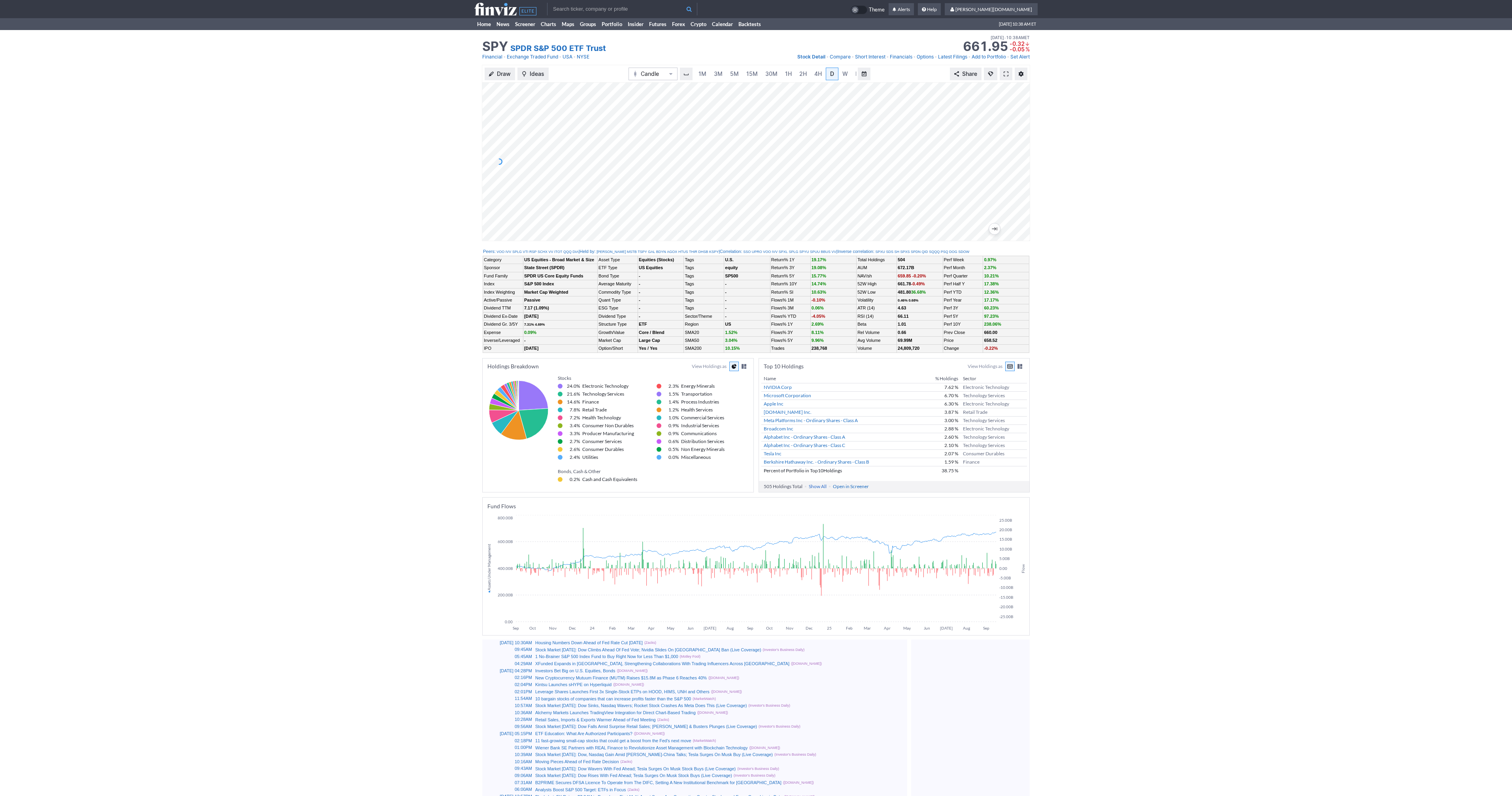
scroll to position [0, 8]
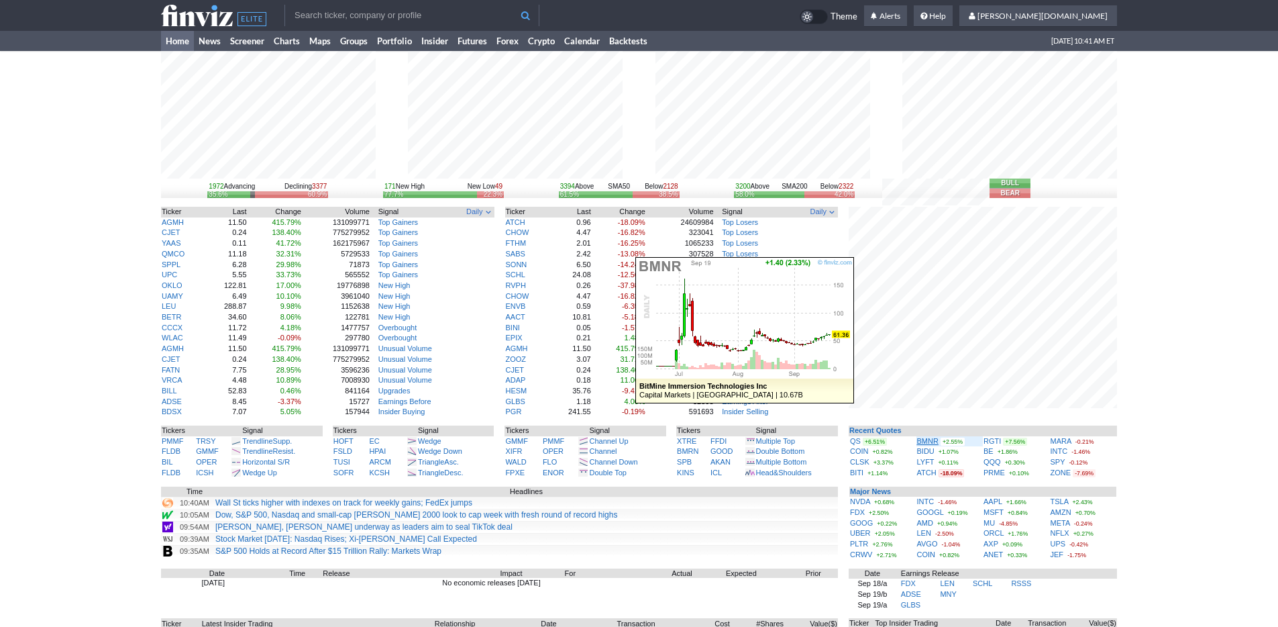
click at [923, 441] on link "BMNR" at bounding box center [927, 441] width 21 height 8
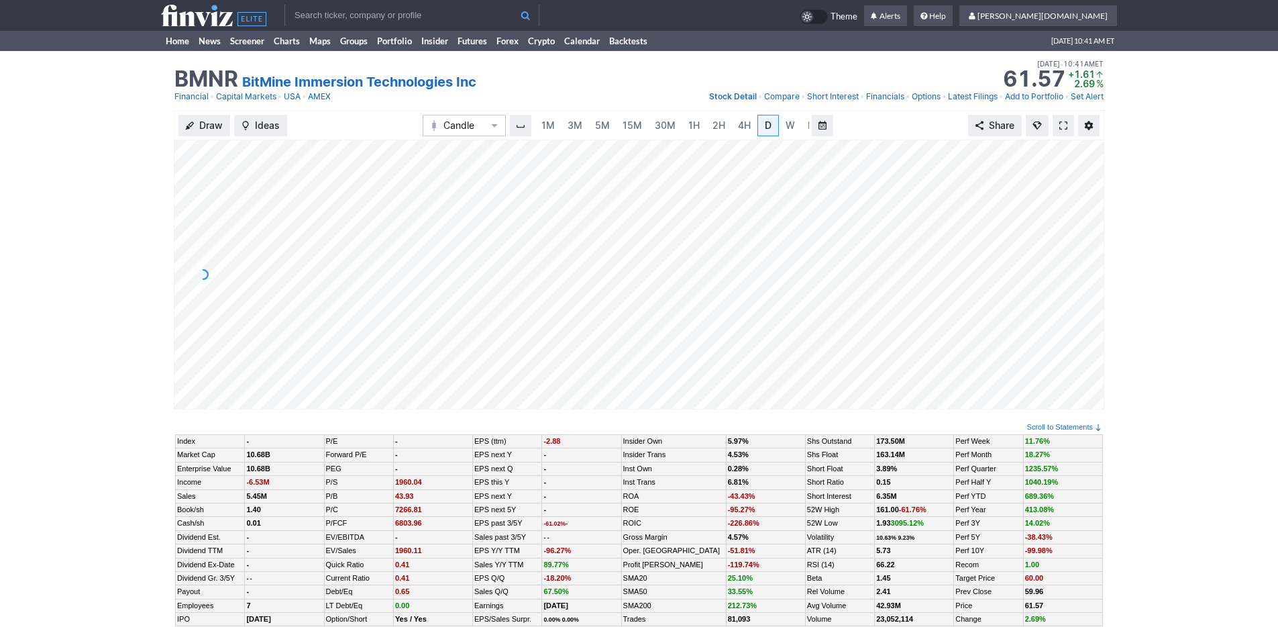
scroll to position [0, 13]
click at [563, 121] on span "3M" at bounding box center [561, 124] width 15 height 11
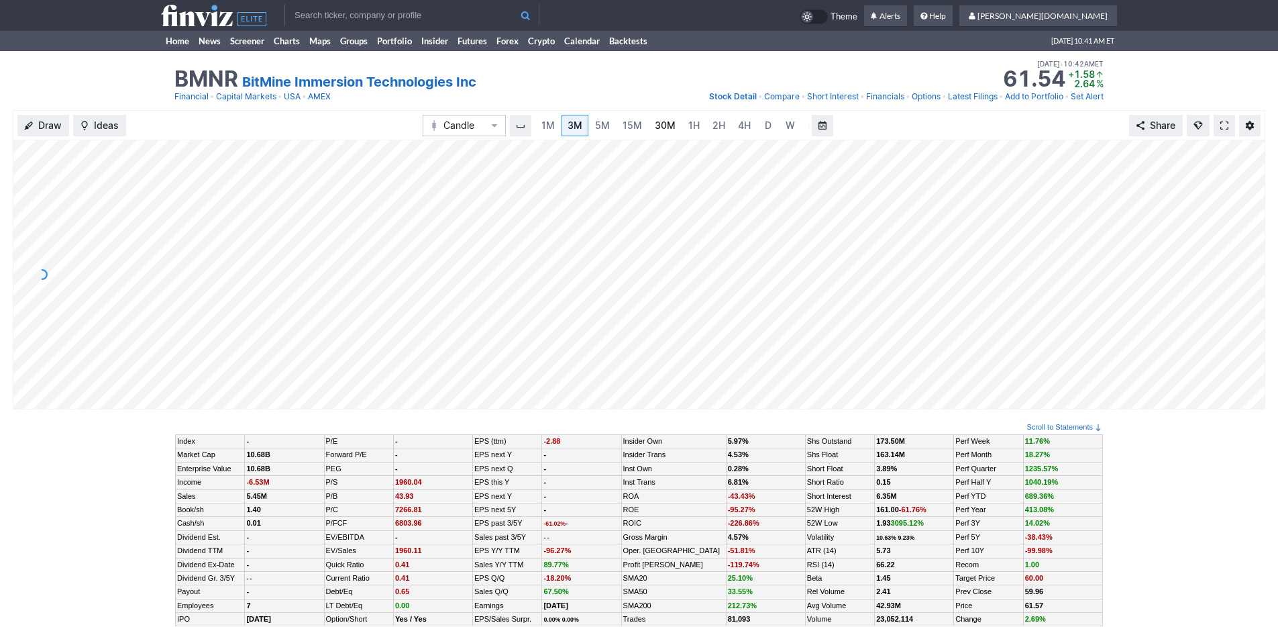
click at [665, 126] on span "30M" at bounding box center [665, 124] width 21 height 11
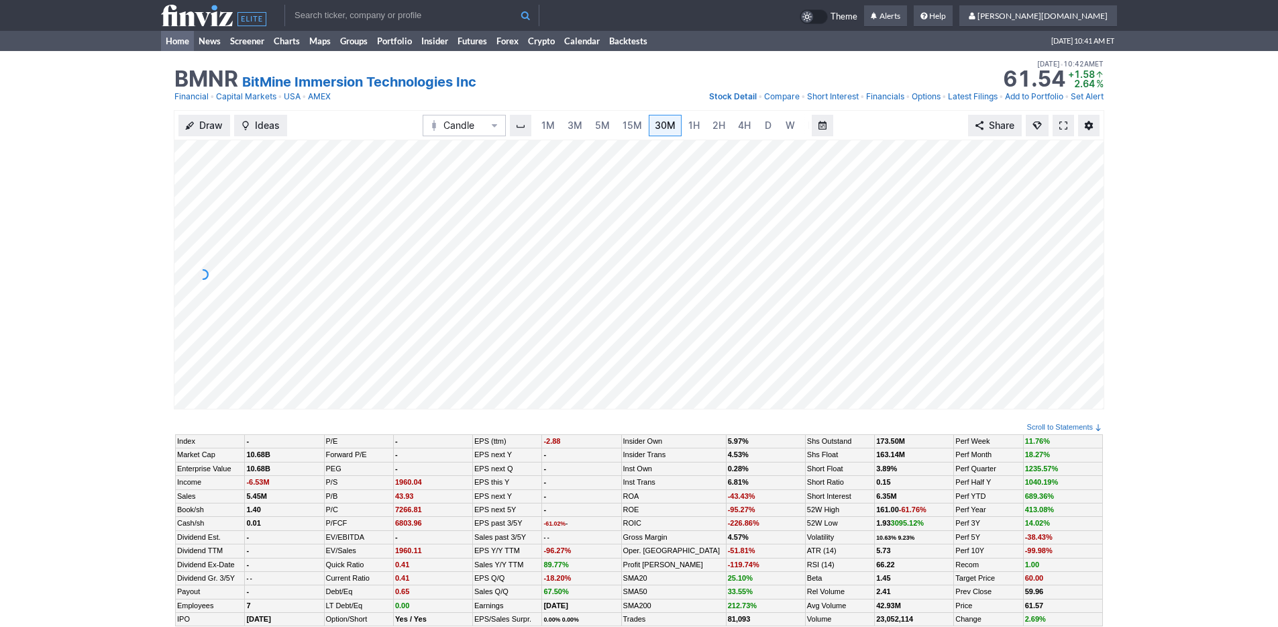
click at [172, 46] on link "Home" at bounding box center [177, 41] width 33 height 20
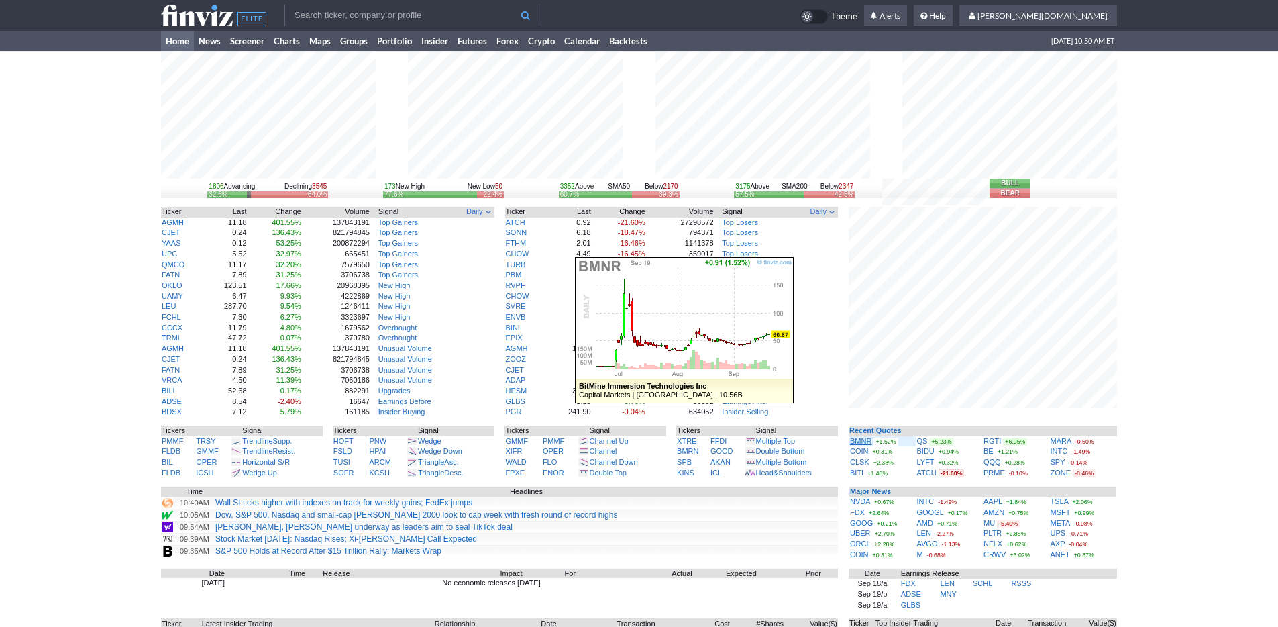
click at [863, 441] on link "BMNR" at bounding box center [860, 441] width 21 height 8
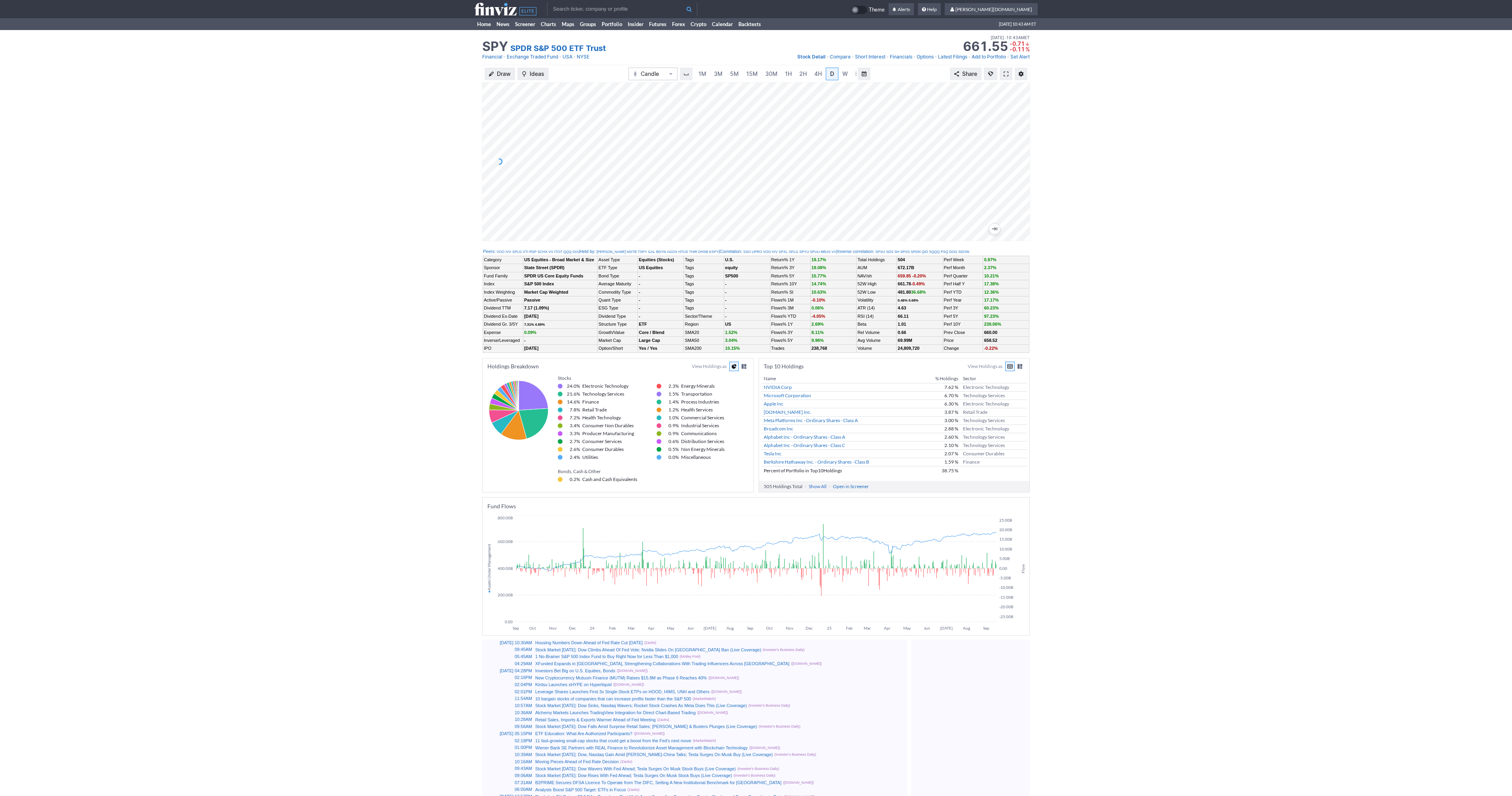
scroll to position [0, 8]
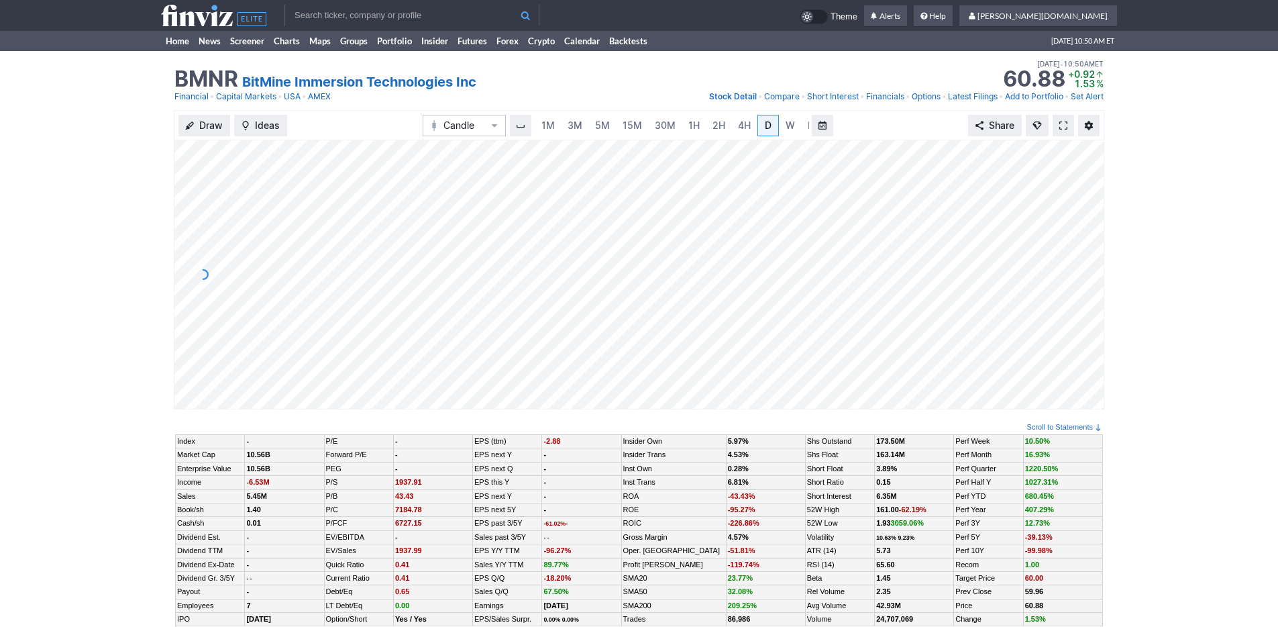
scroll to position [0, 13]
click at [556, 125] on span "3M" at bounding box center [561, 124] width 15 height 11
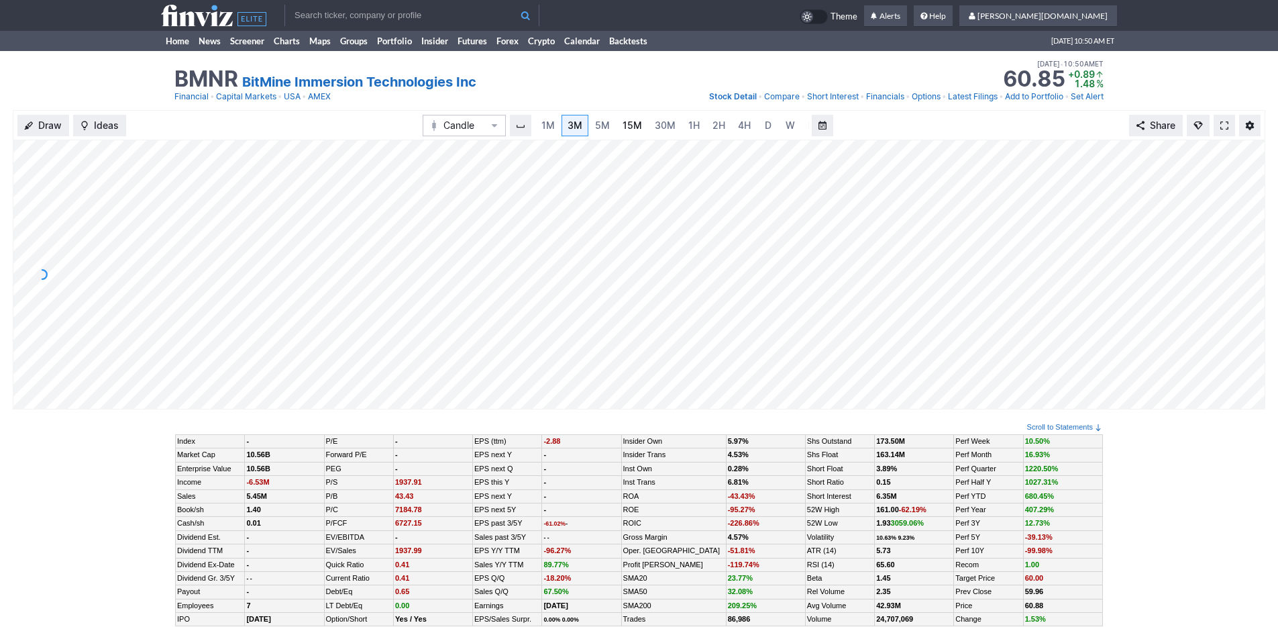
click at [643, 122] on link "15M" at bounding box center [632, 125] width 32 height 21
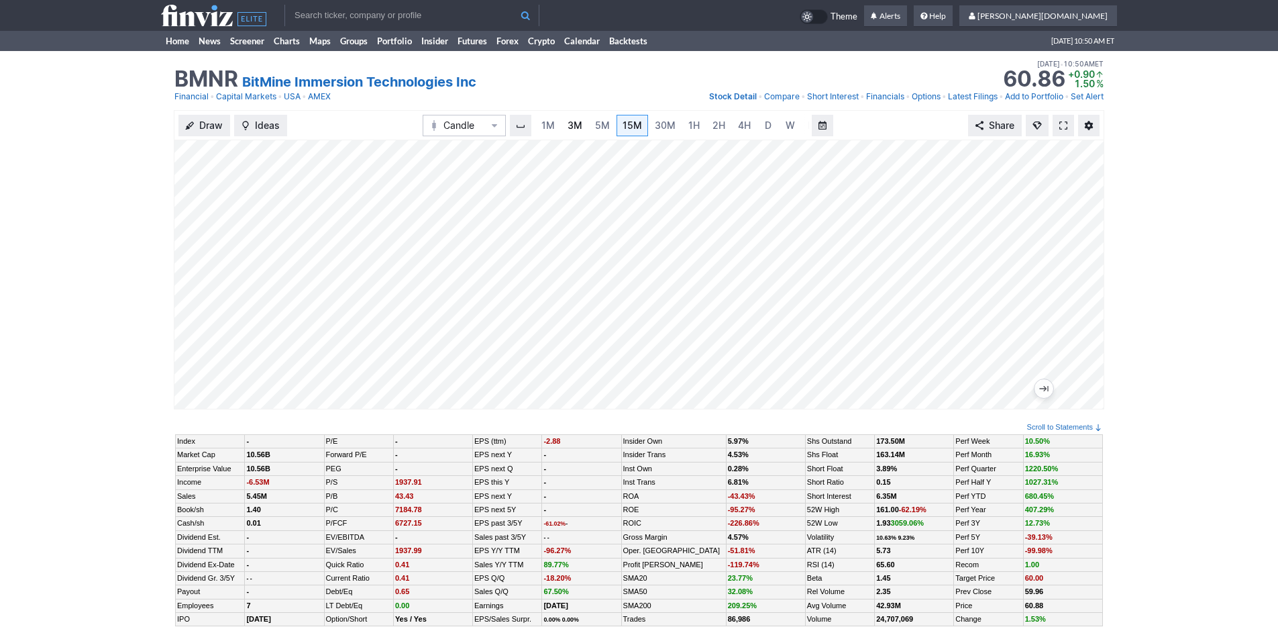
click at [564, 130] on link "3M" at bounding box center [574, 125] width 27 height 21
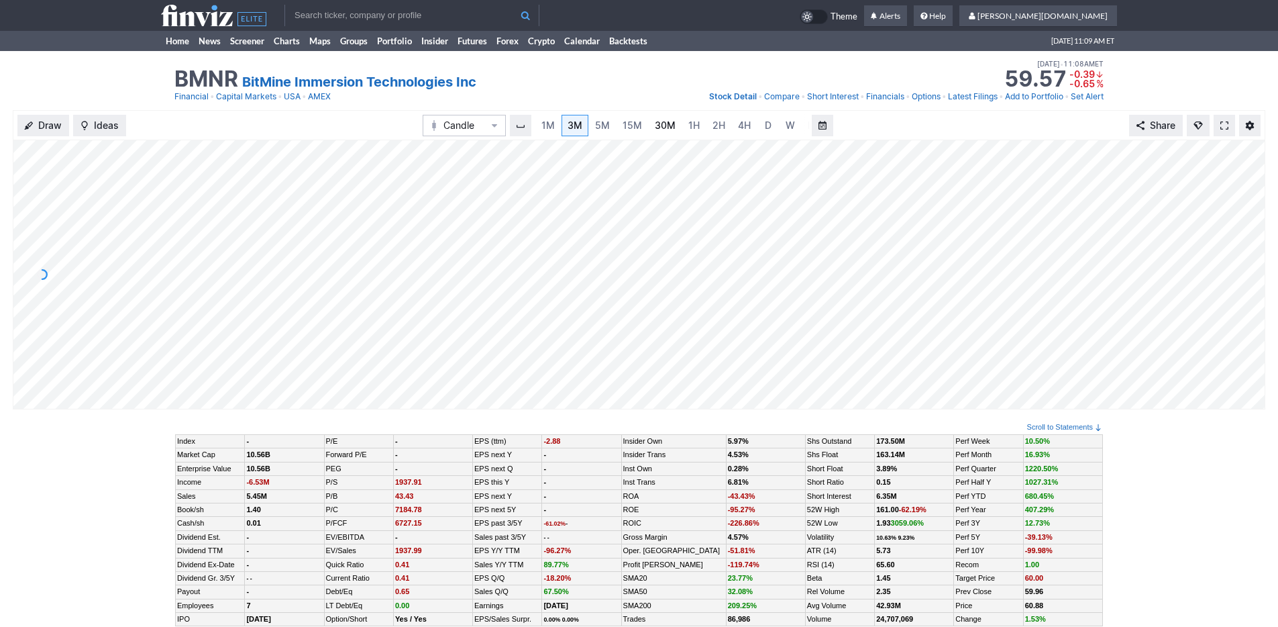
click at [659, 121] on span "30M" at bounding box center [665, 124] width 21 height 11
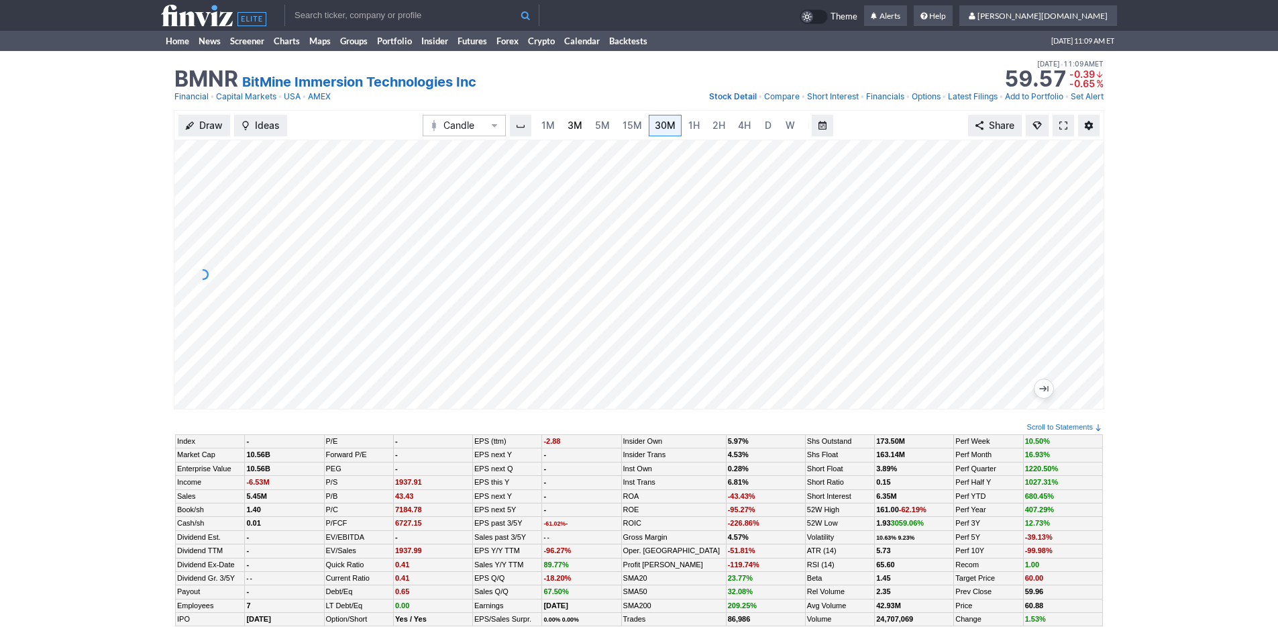
click at [568, 127] on span "3M" at bounding box center [575, 124] width 15 height 11
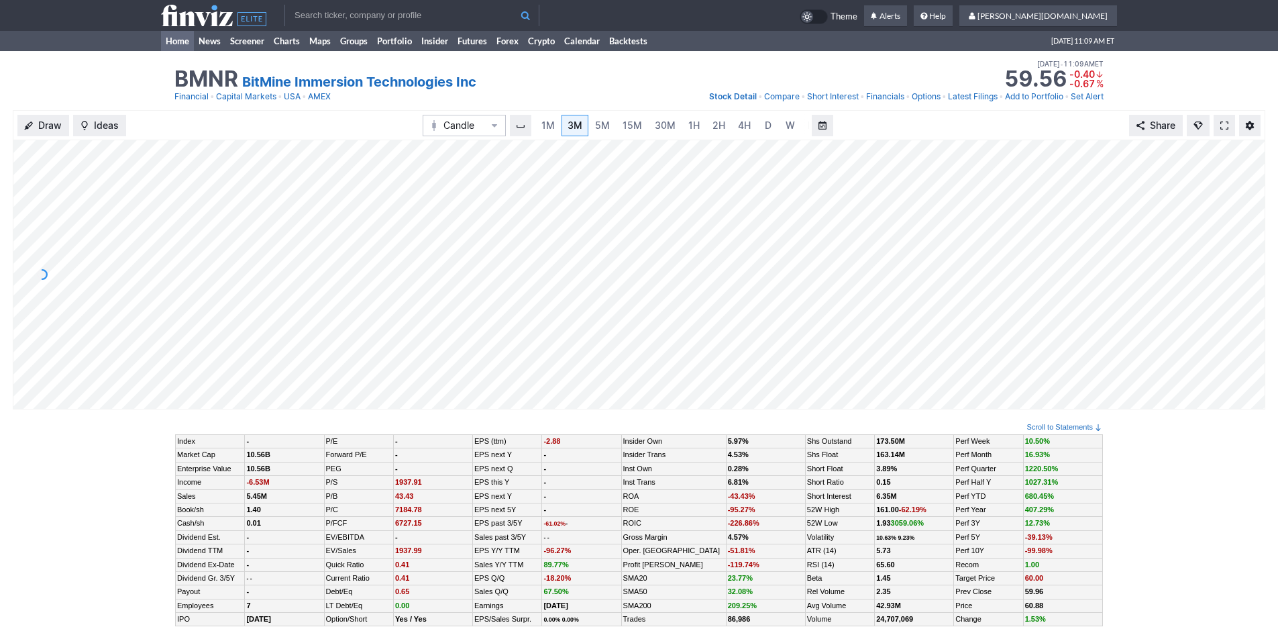
click at [178, 38] on link "Home" at bounding box center [177, 41] width 33 height 20
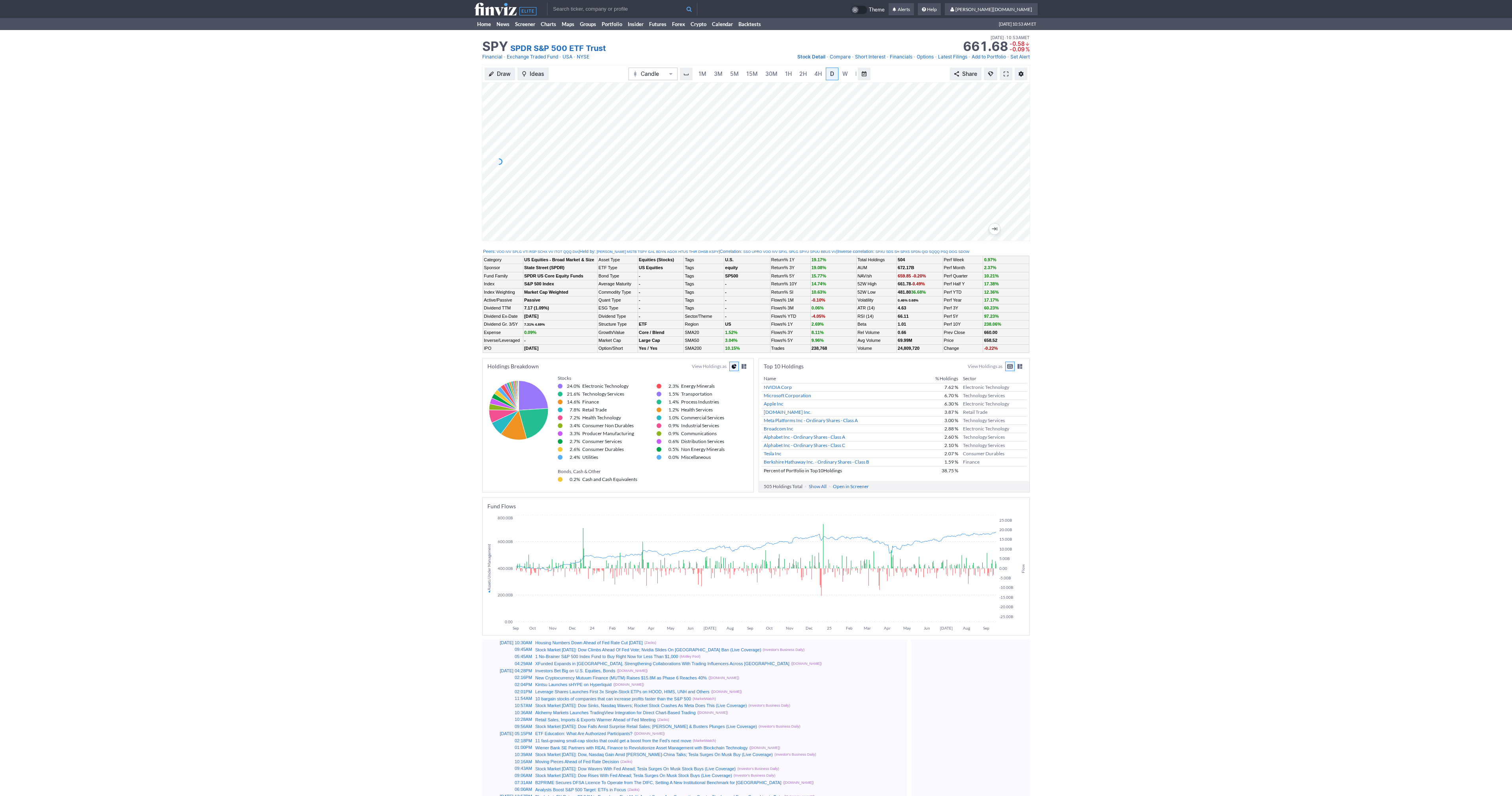
scroll to position [0, 8]
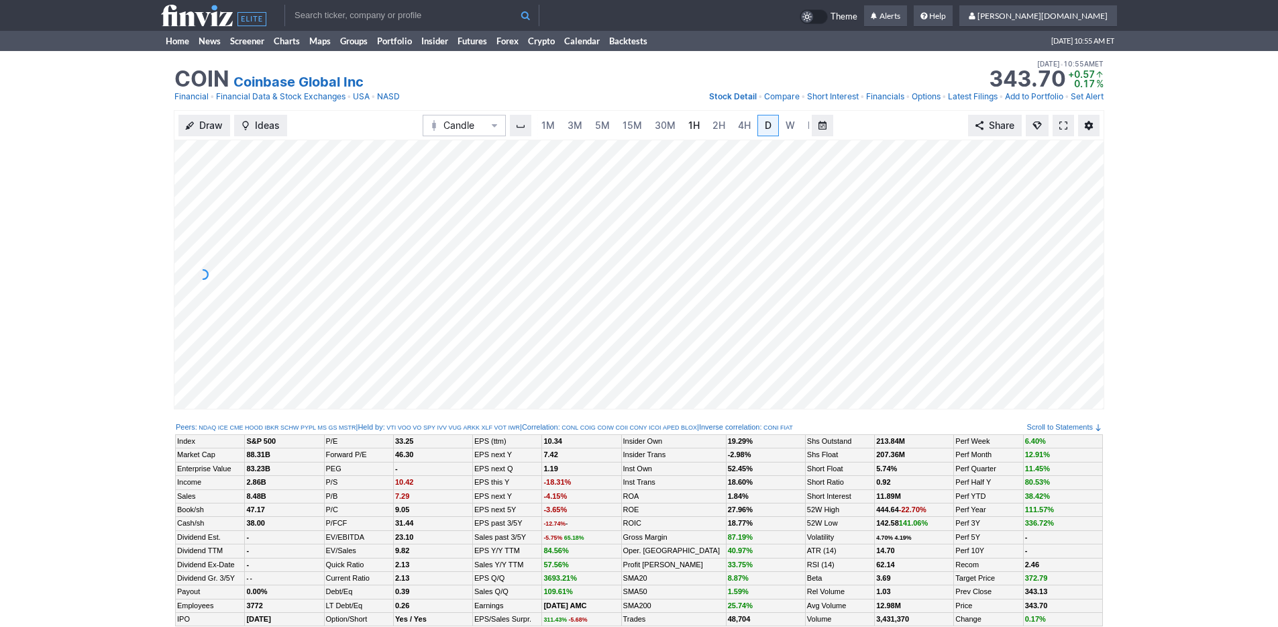
scroll to position [0, 13]
click at [561, 121] on span "3M" at bounding box center [561, 124] width 15 height 11
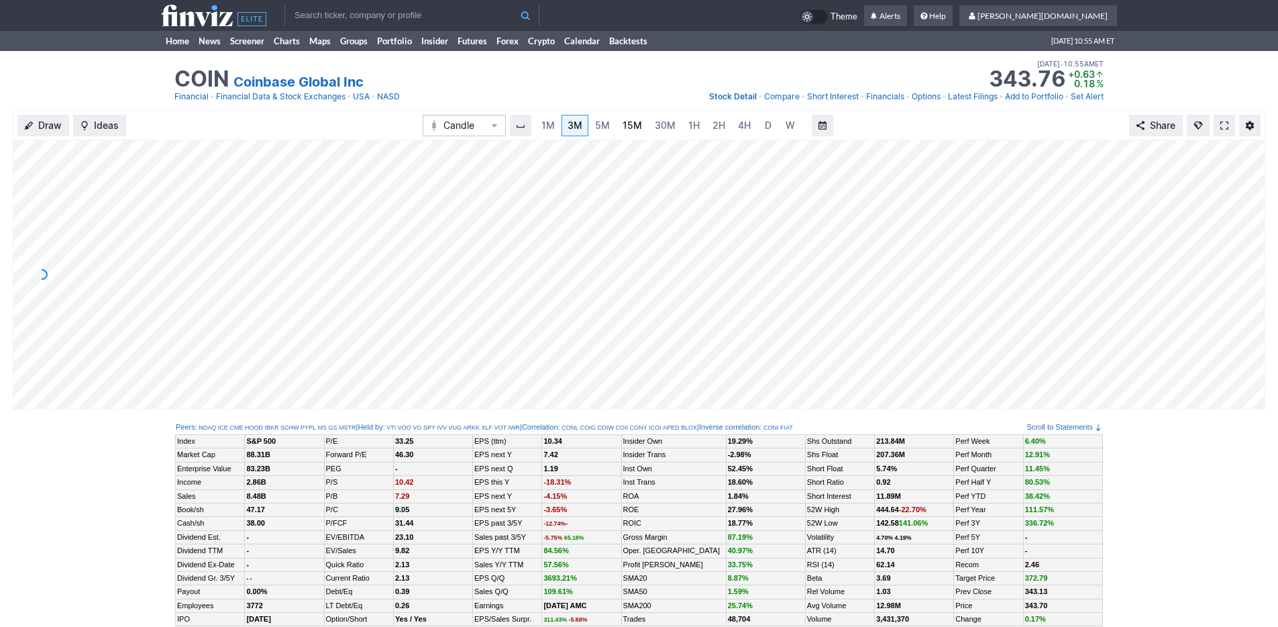
click at [625, 131] on span "15M" at bounding box center [632, 125] width 19 height 13
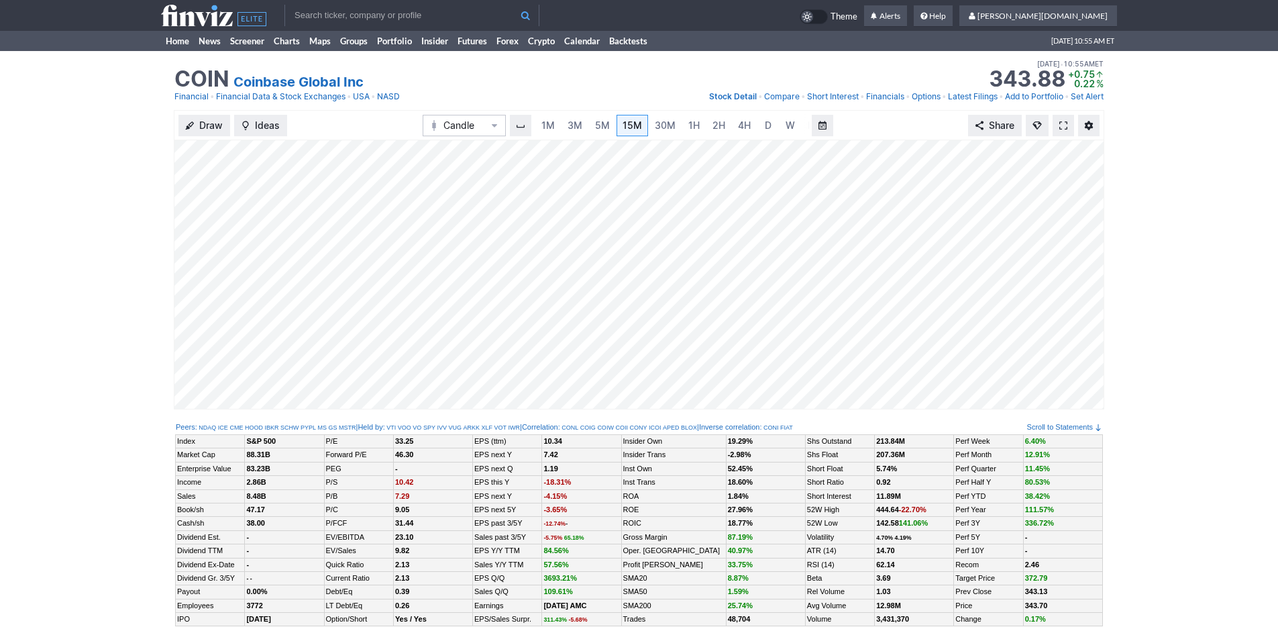
click at [678, 135] on div "1M 3M 5M 15M 30M 1H 2H 4H D W M" at bounding box center [671, 125] width 275 height 24
click at [682, 127] on link "1H" at bounding box center [693, 125] width 23 height 21
click at [704, 125] on span "2H" at bounding box center [705, 124] width 13 height 11
click at [168, 37] on link "Home" at bounding box center [177, 41] width 33 height 20
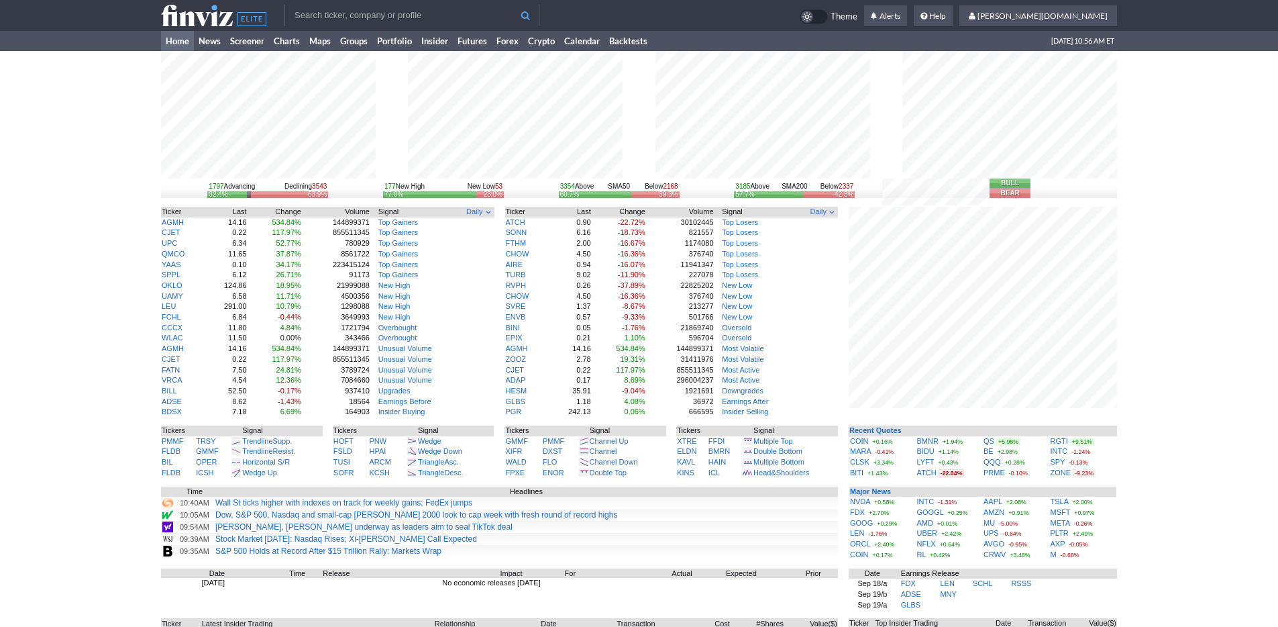
click at [1136, 471] on div "1797 Advancing Declining 3543 32.4% 63.9% 177 New High New Low 53 77.0% 23.0% 3…" at bounding box center [639, 418] width 1278 height 735
click at [312, 15] on input "text" at bounding box center [411, 15] width 255 height 21
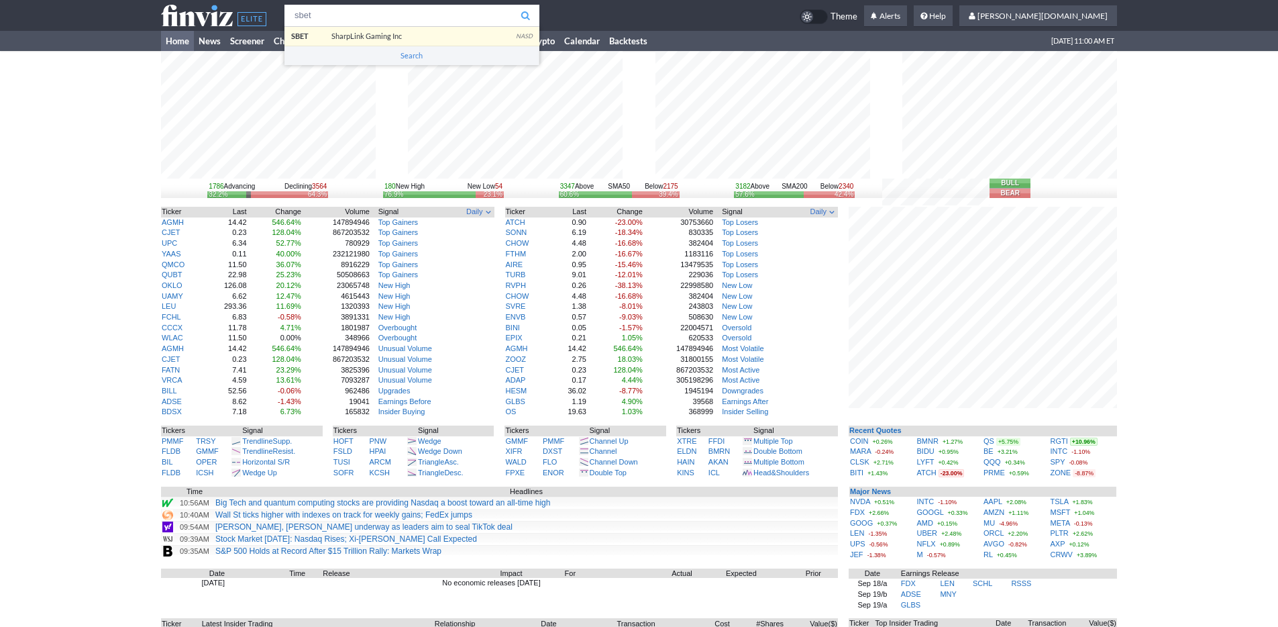
type input "sbet"
click at [325, 37] on body "sbet SBET SharpLink Gaming Inc NASD Search Theme Alerts shyamal.dj Settings" at bounding box center [639, 424] width 1278 height 848
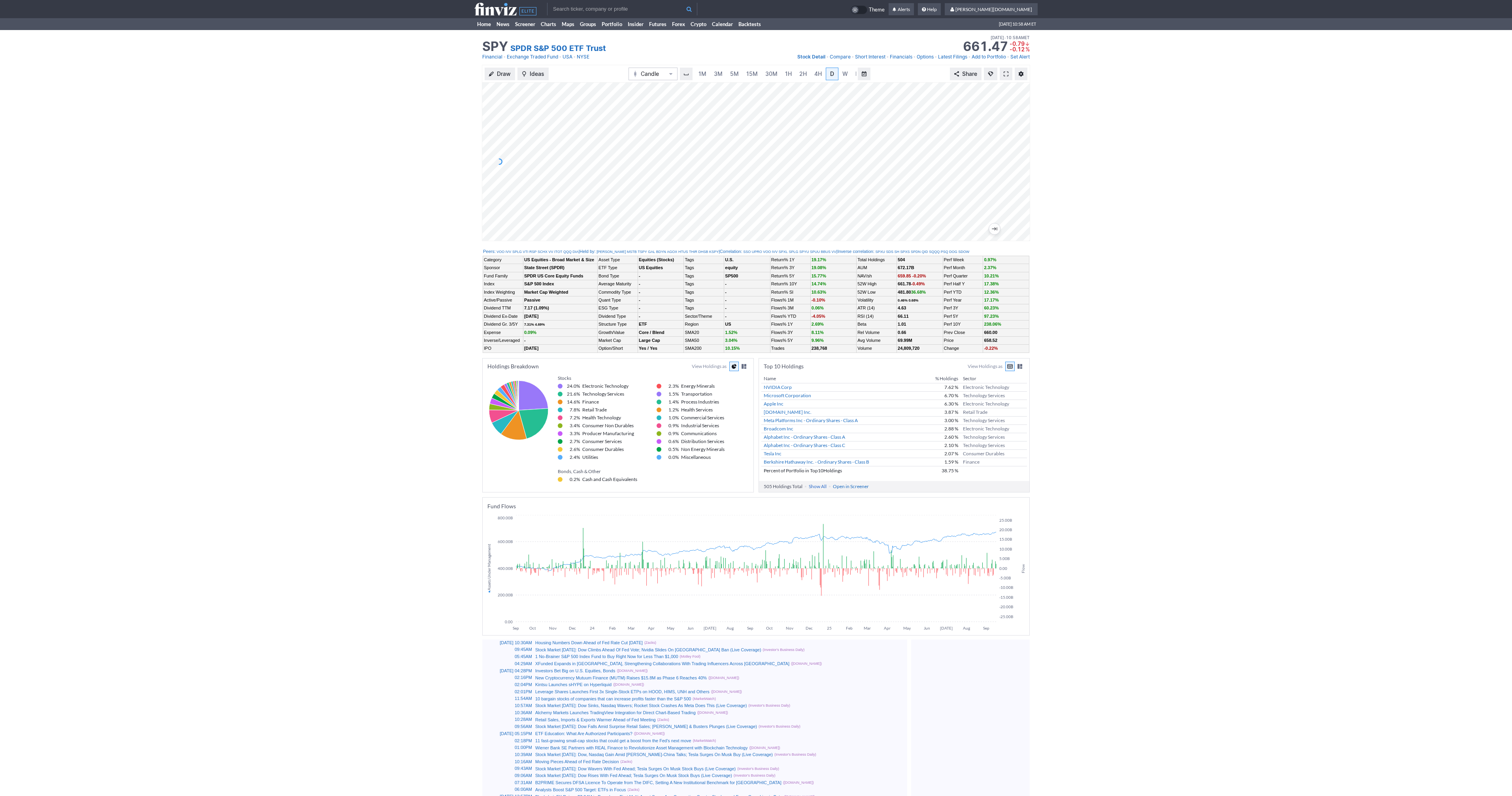
scroll to position [0, 8]
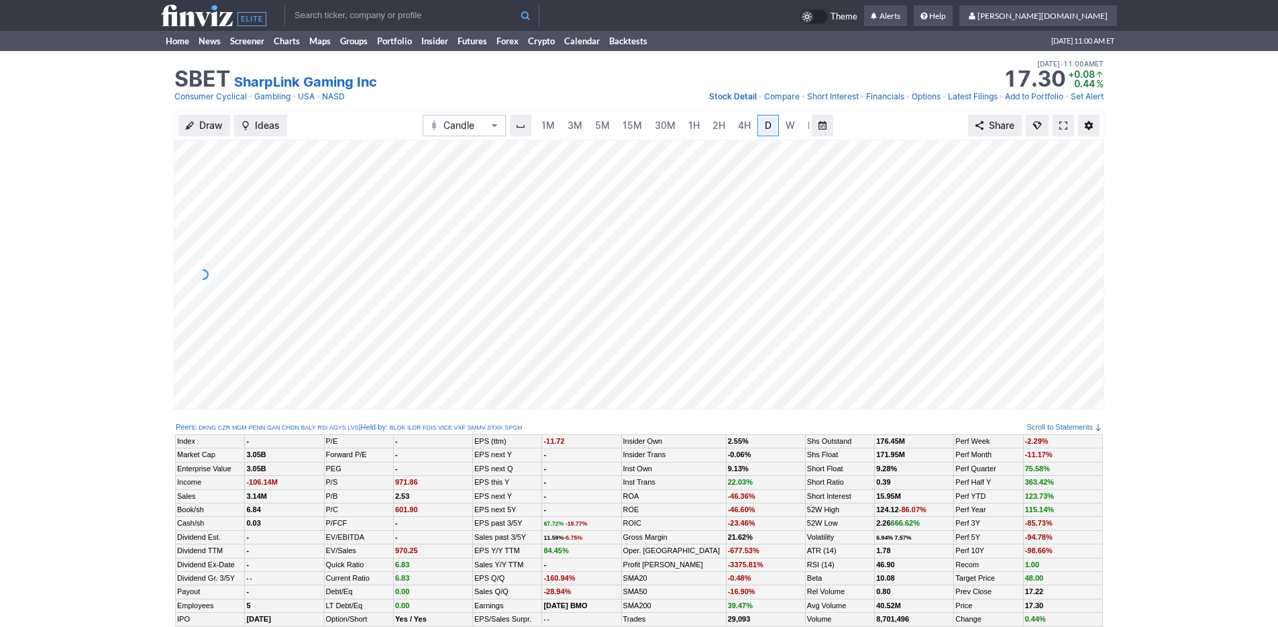
scroll to position [0, 13]
click at [576, 124] on link "5M" at bounding box center [589, 125] width 27 height 21
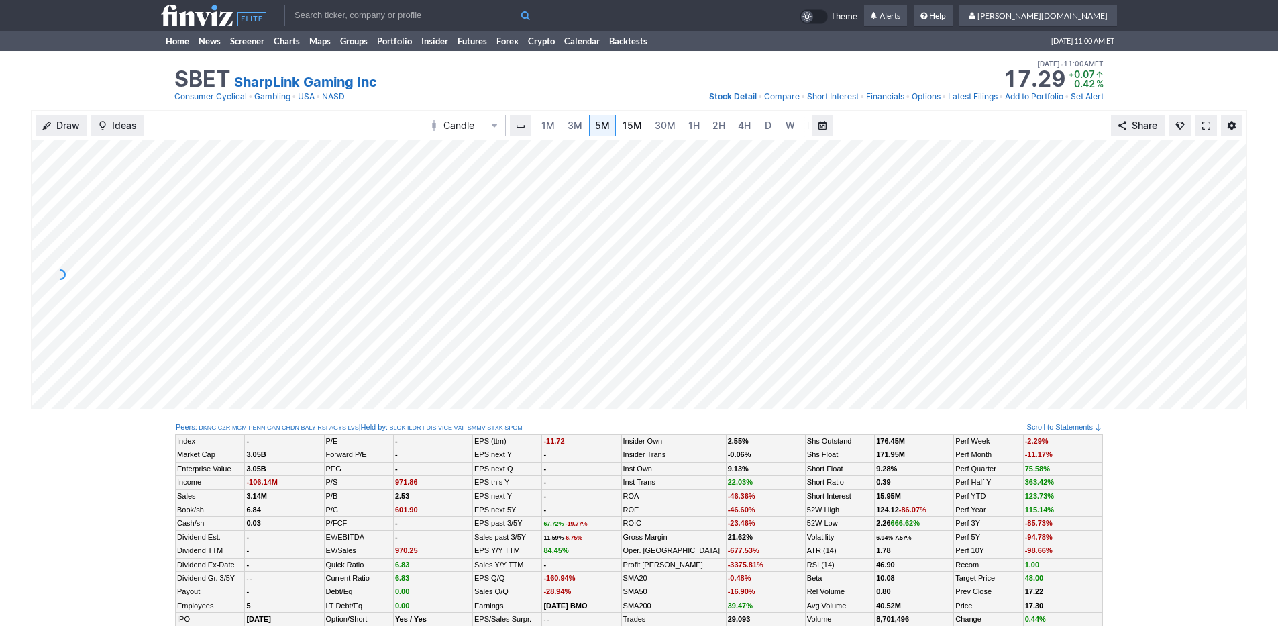
click at [642, 123] on link "15M" at bounding box center [632, 125] width 32 height 21
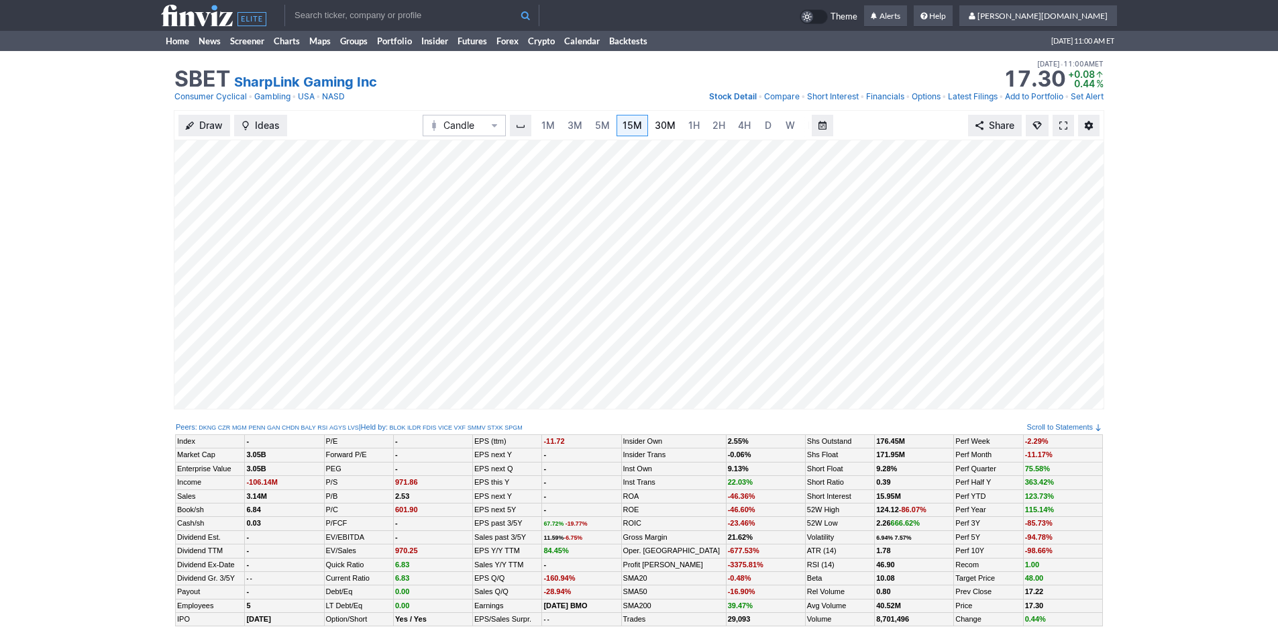
click at [667, 123] on span "30M" at bounding box center [665, 124] width 21 height 11
click at [182, 46] on link "Home" at bounding box center [177, 41] width 33 height 20
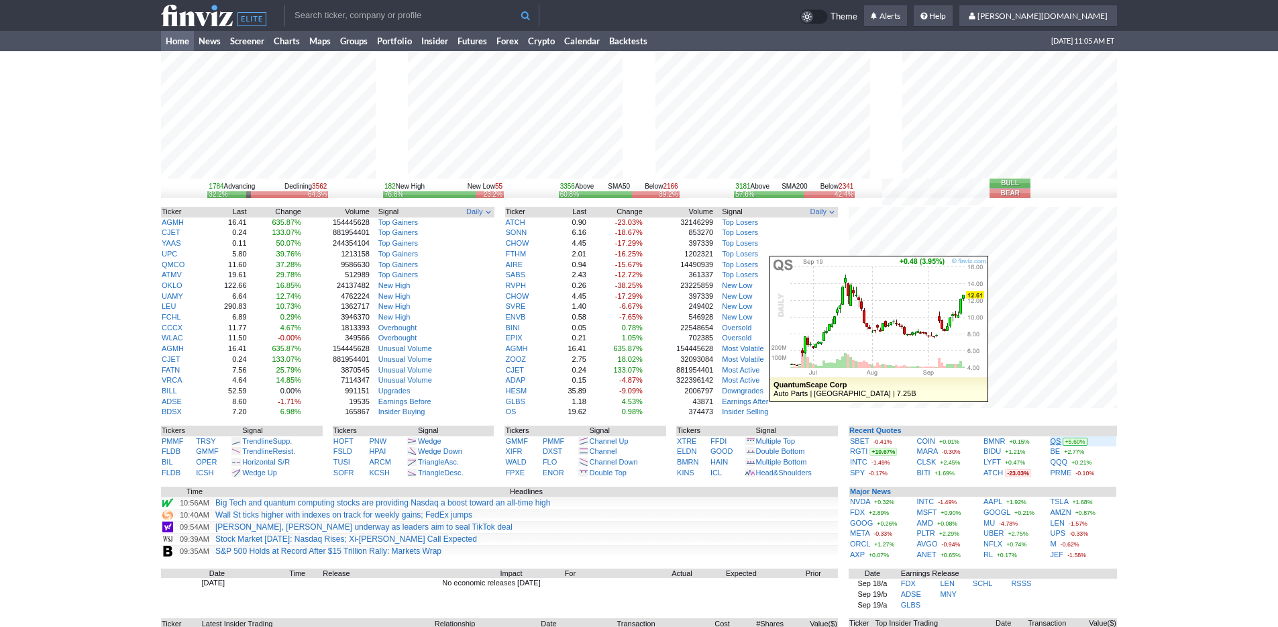
click at [1057, 440] on link "QS" at bounding box center [1056, 441] width 11 height 8
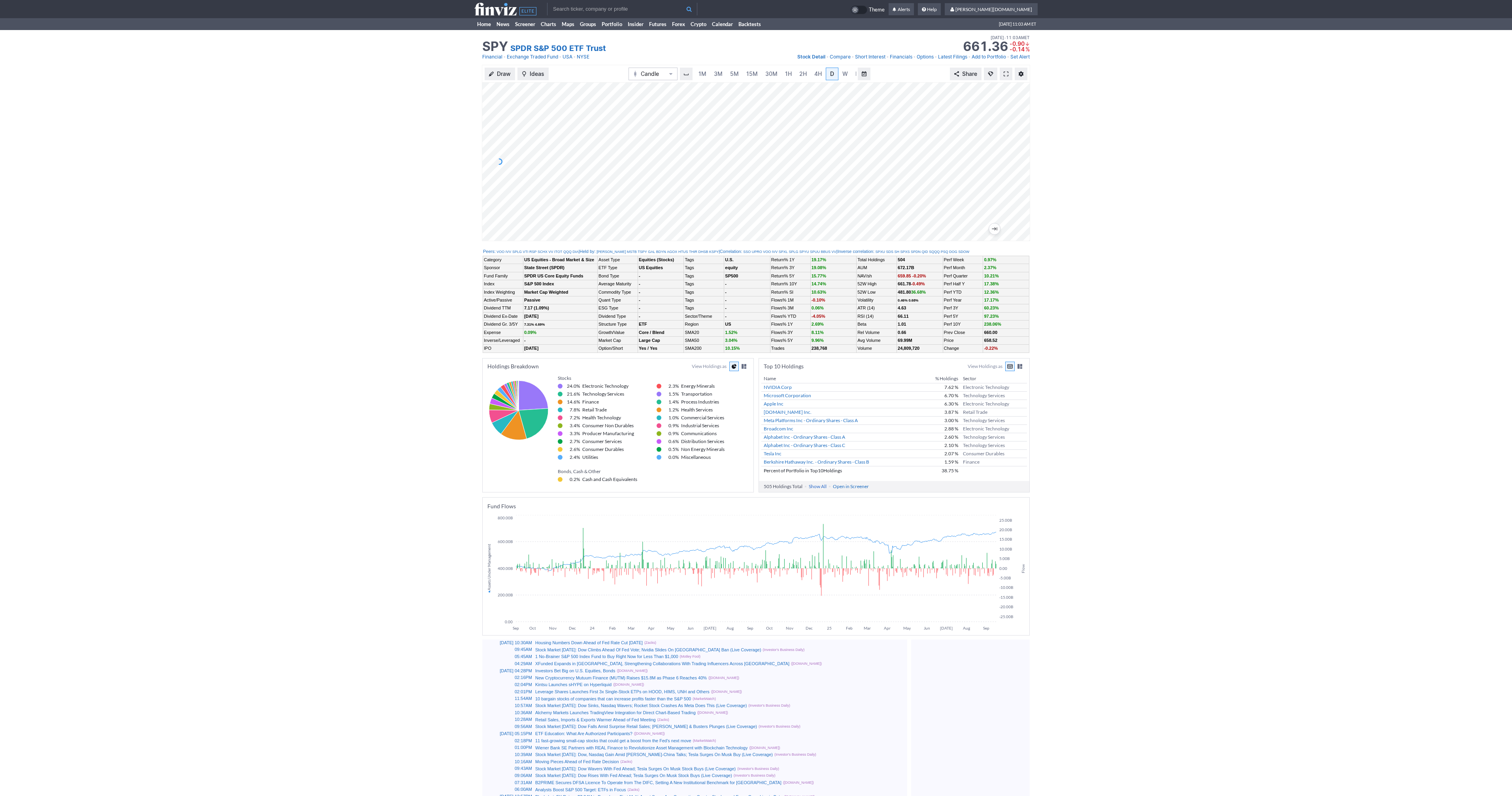
scroll to position [0, 8]
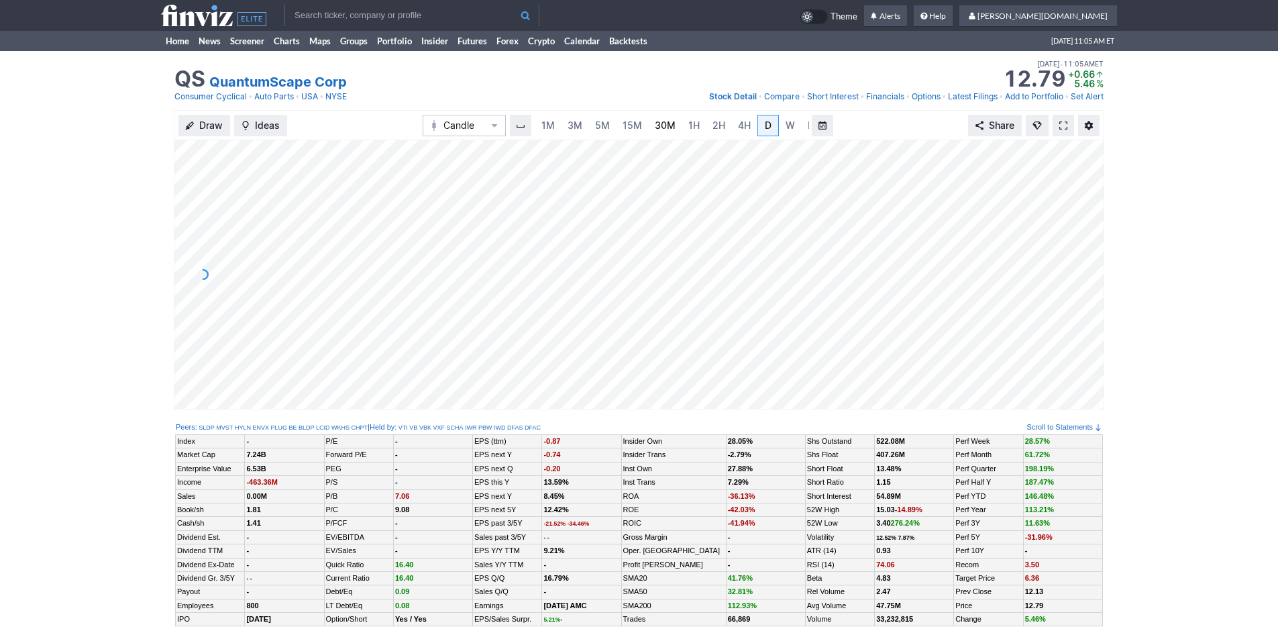
scroll to position [0, 13]
click at [576, 127] on link "5M" at bounding box center [589, 125] width 27 height 21
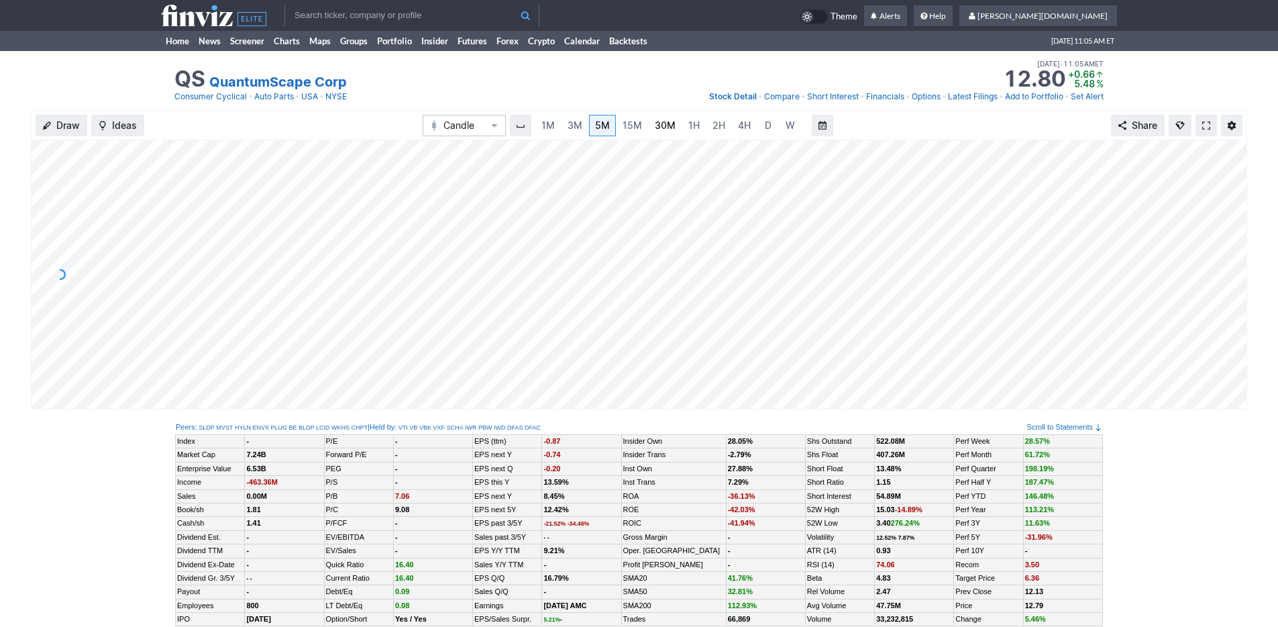
click at [655, 131] on span "30M" at bounding box center [665, 125] width 21 height 13
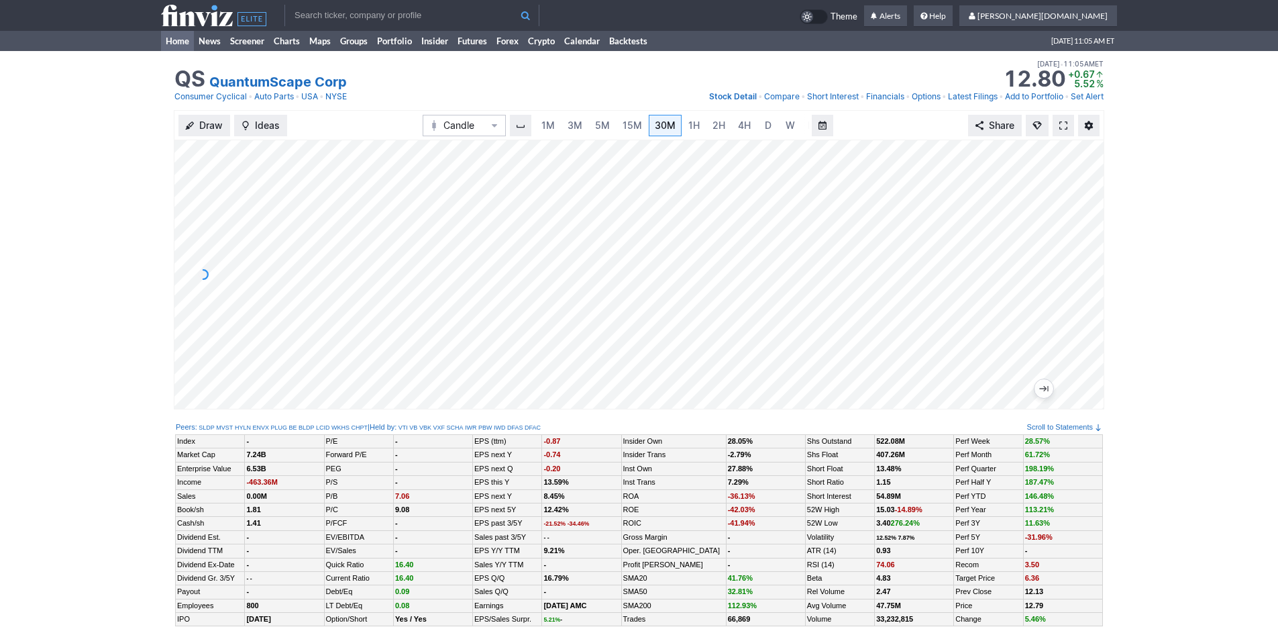
click at [180, 45] on link "Home" at bounding box center [177, 41] width 33 height 20
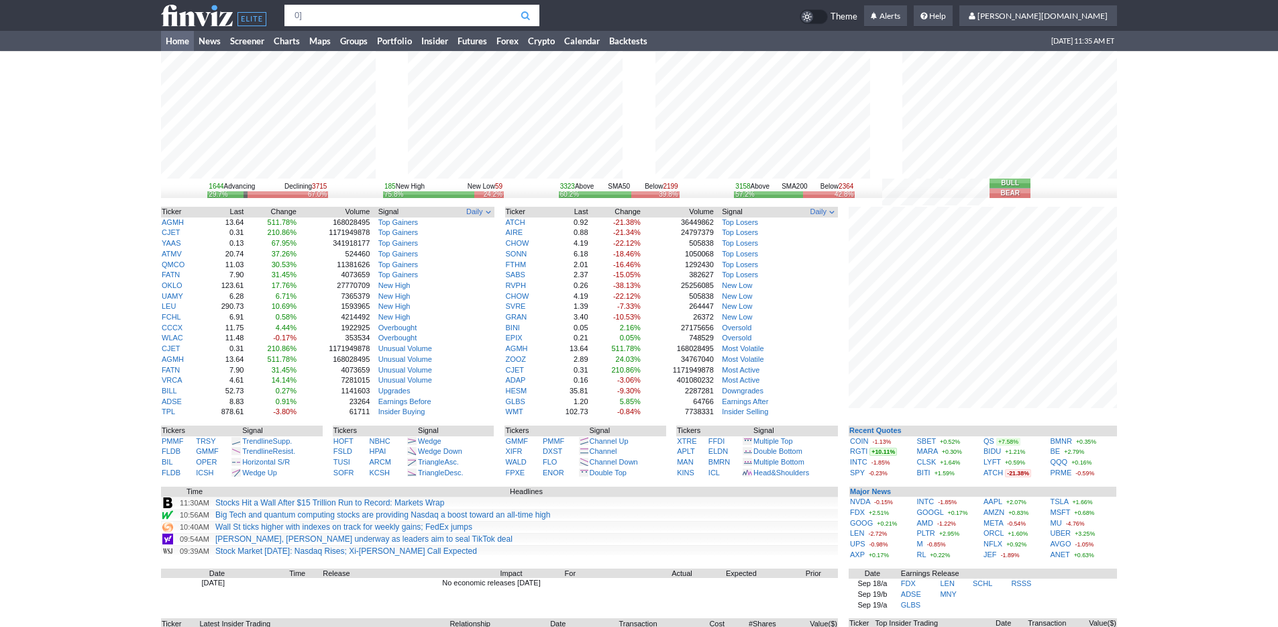
type input "0]"
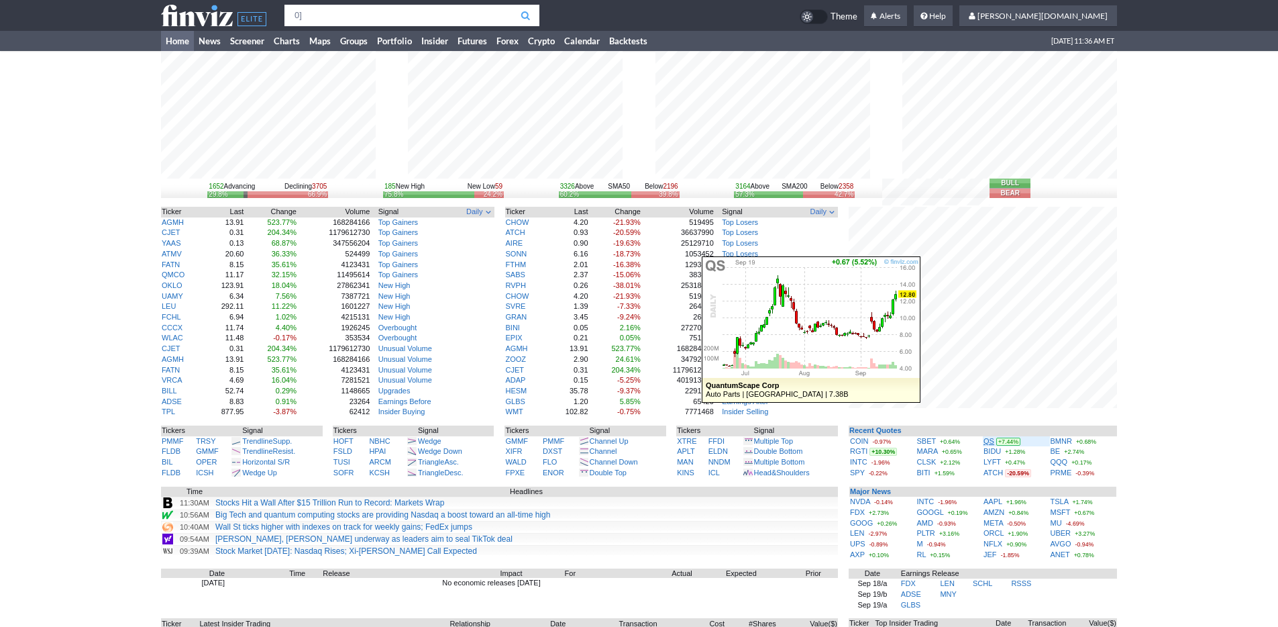
click at [989, 441] on link "QS" at bounding box center [988, 441] width 11 height 8
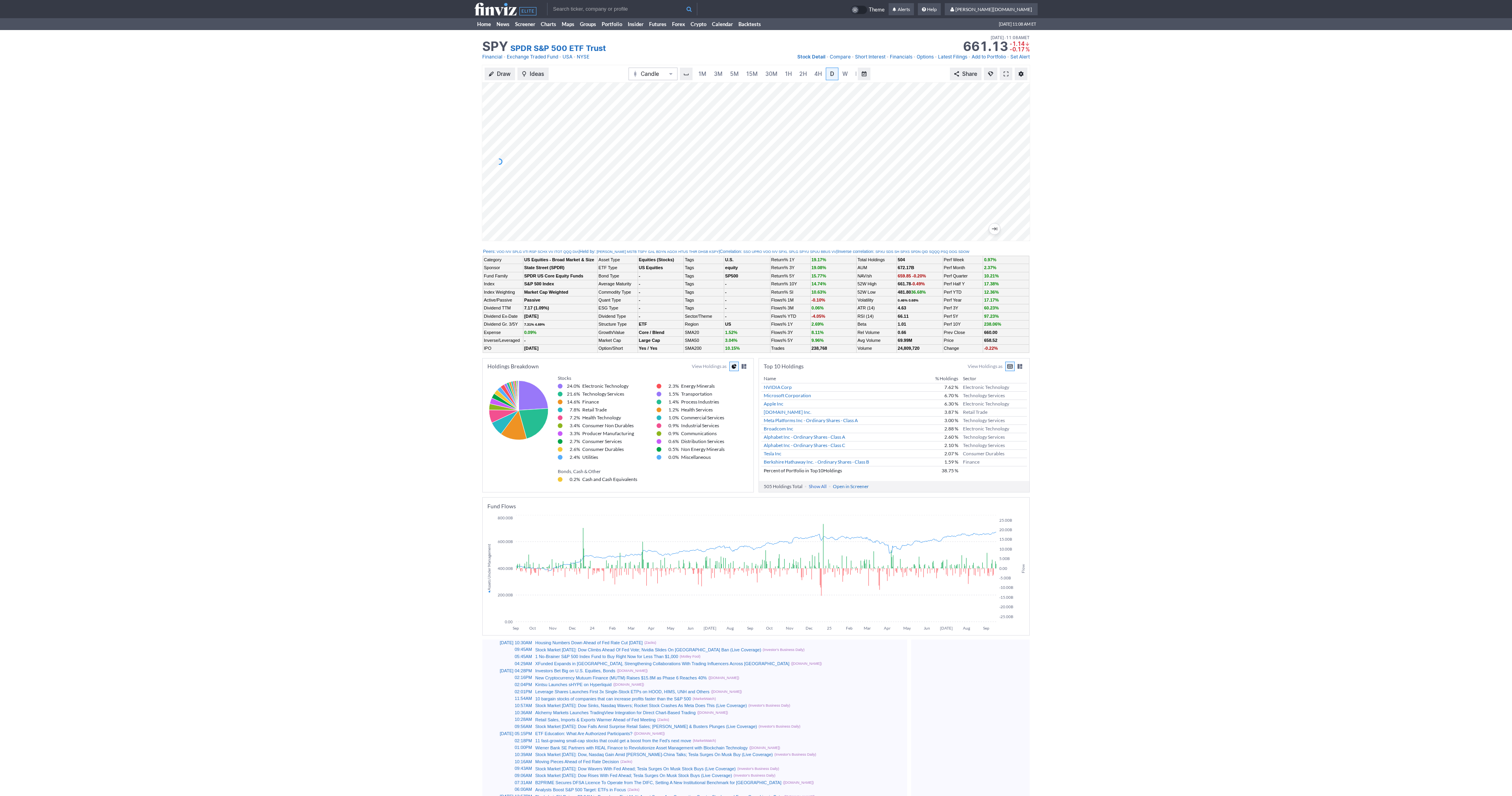
scroll to position [0, 8]
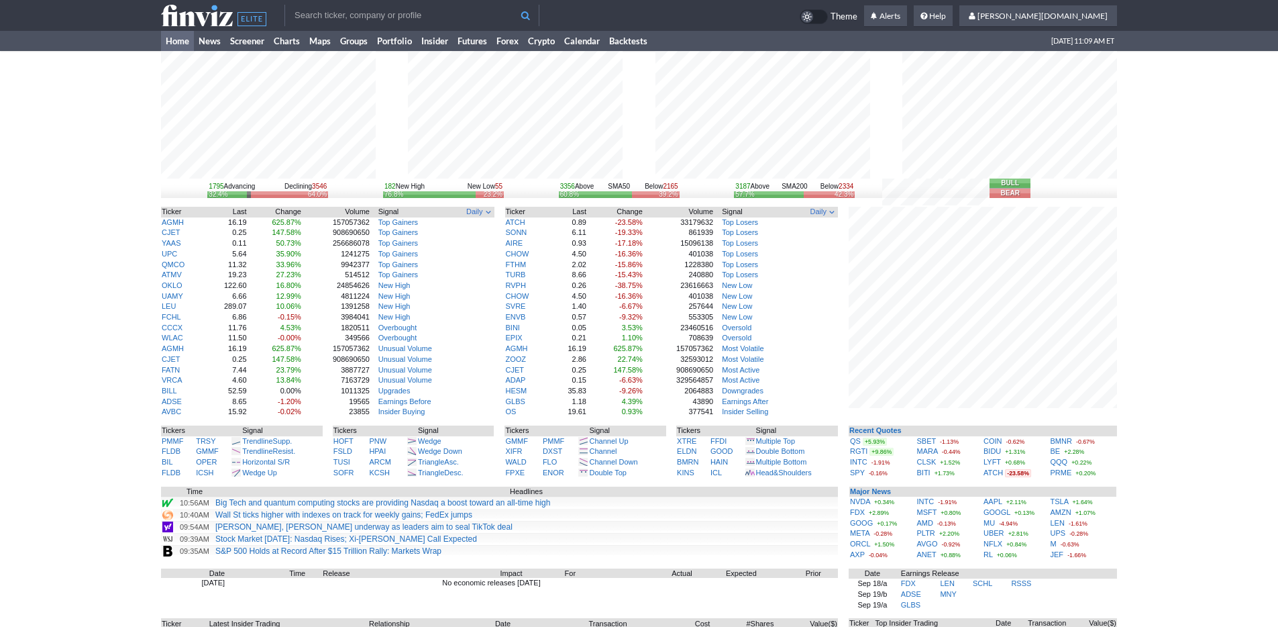
click at [1145, 468] on div "1795 Advancing Declining 3546 32.4% 64.0% 182 New High New Low 55 76.8% 23.2% 3…" at bounding box center [639, 418] width 1278 height 735
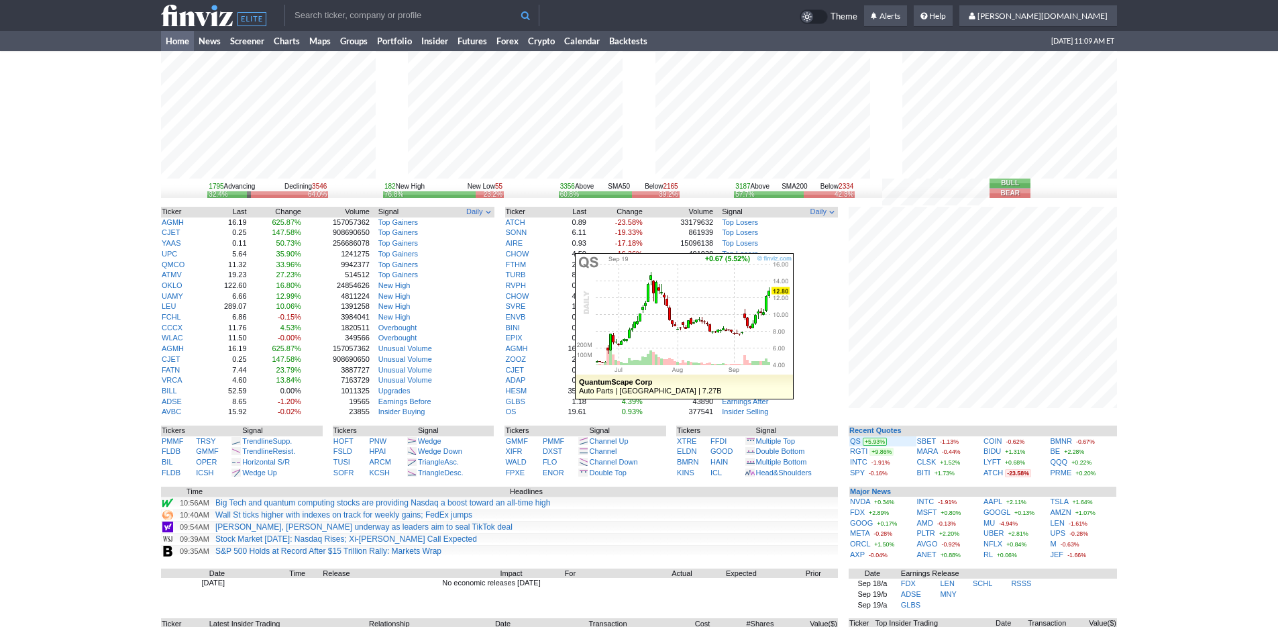
click at [863, 437] on div "QS +5.93%" at bounding box center [883, 441] width 66 height 11
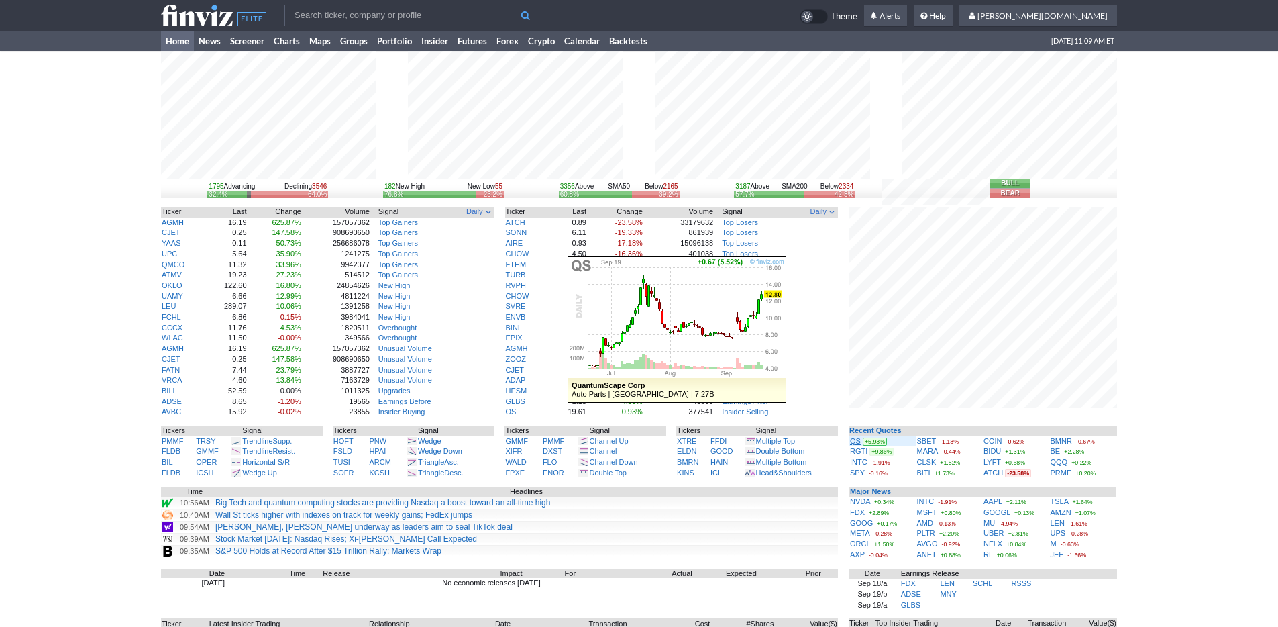
click at [855, 441] on link "QS" at bounding box center [855, 441] width 11 height 8
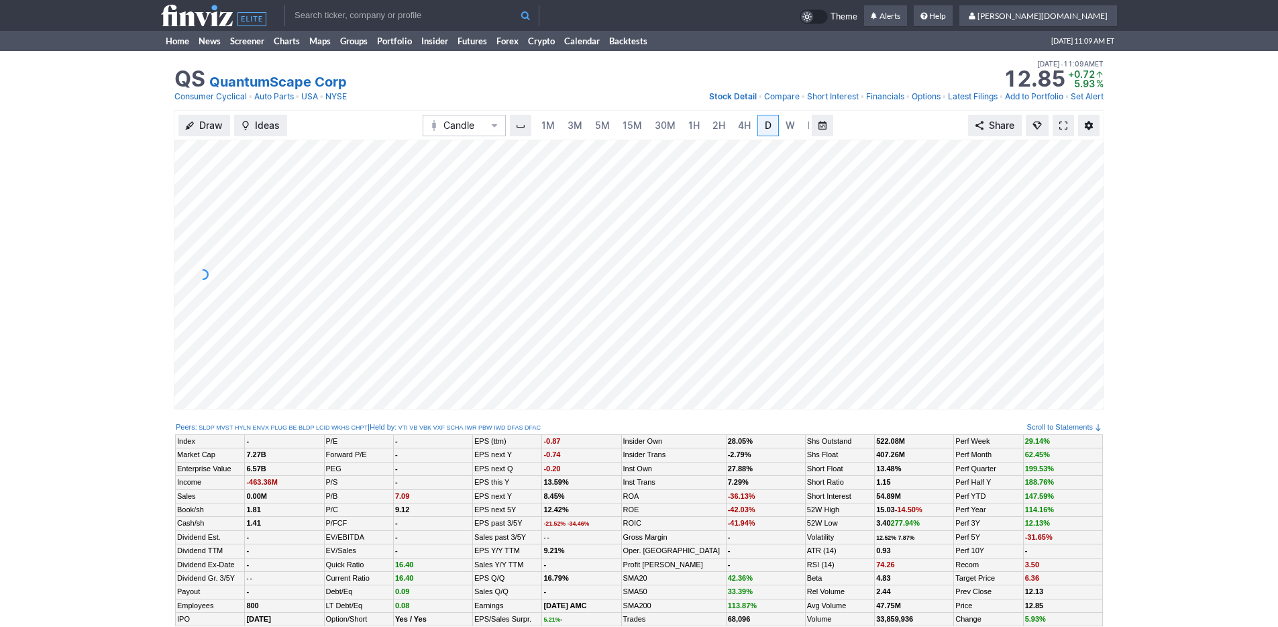
scroll to position [0, 13]
click at [578, 129] on link "5M" at bounding box center [589, 125] width 27 height 21
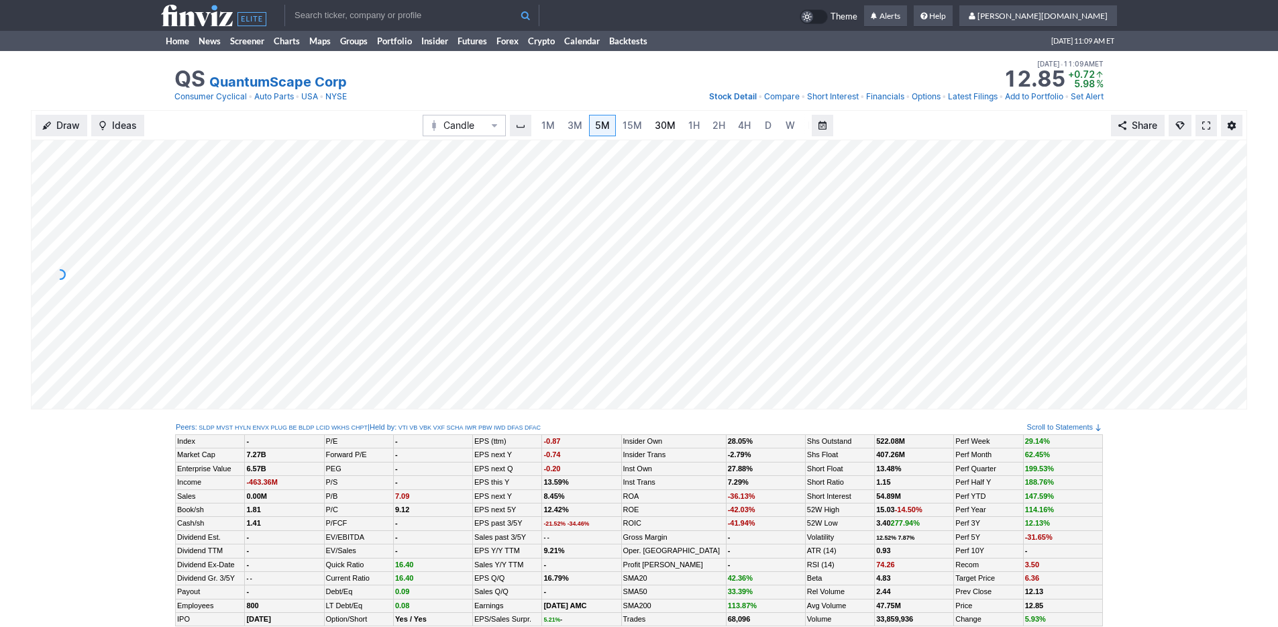
click at [667, 131] on span "30M" at bounding box center [665, 124] width 21 height 11
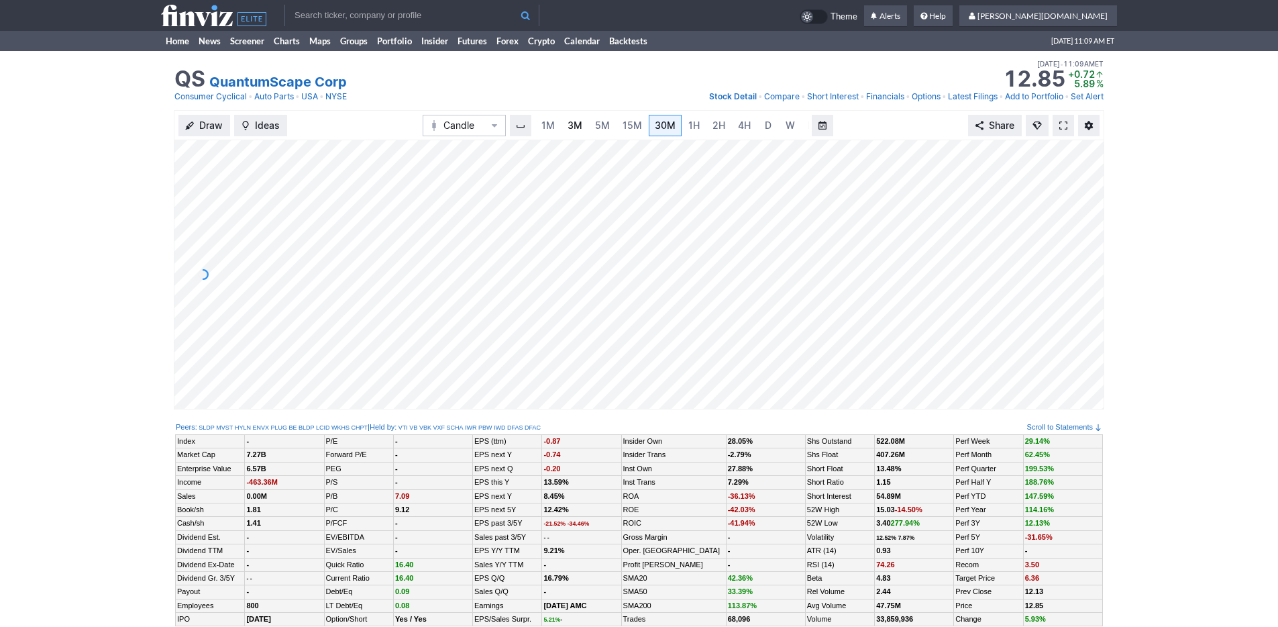
click at [576, 125] on span "3M" at bounding box center [575, 124] width 15 height 11
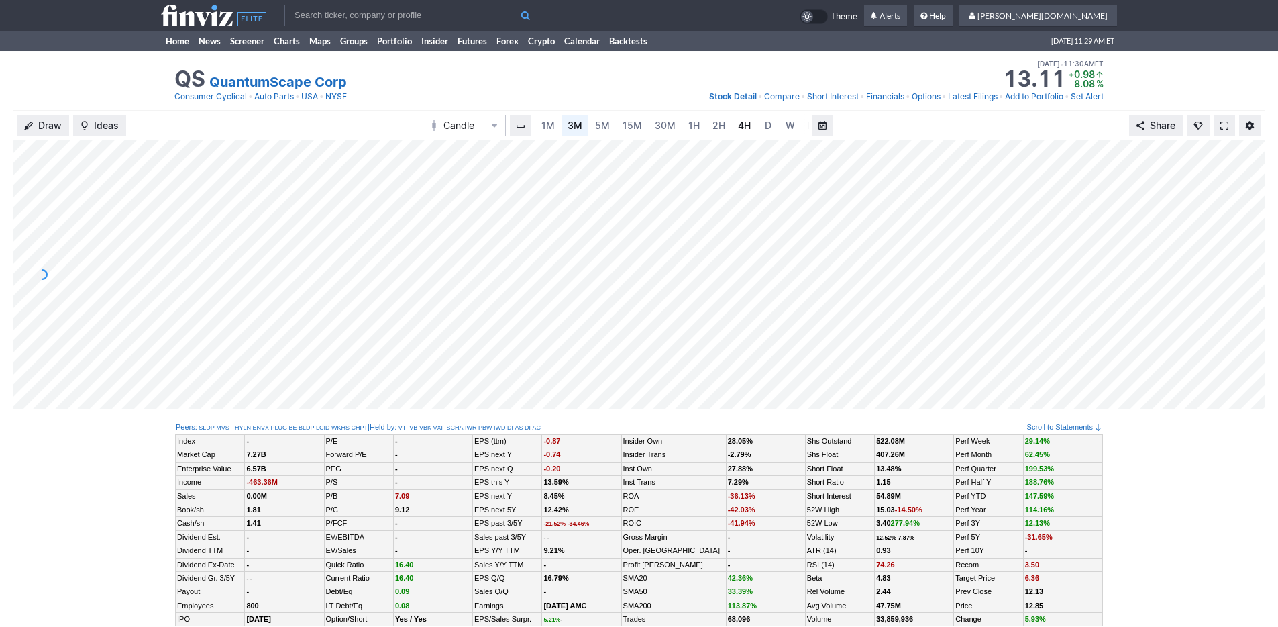
click at [745, 131] on span "4H" at bounding box center [744, 125] width 13 height 13
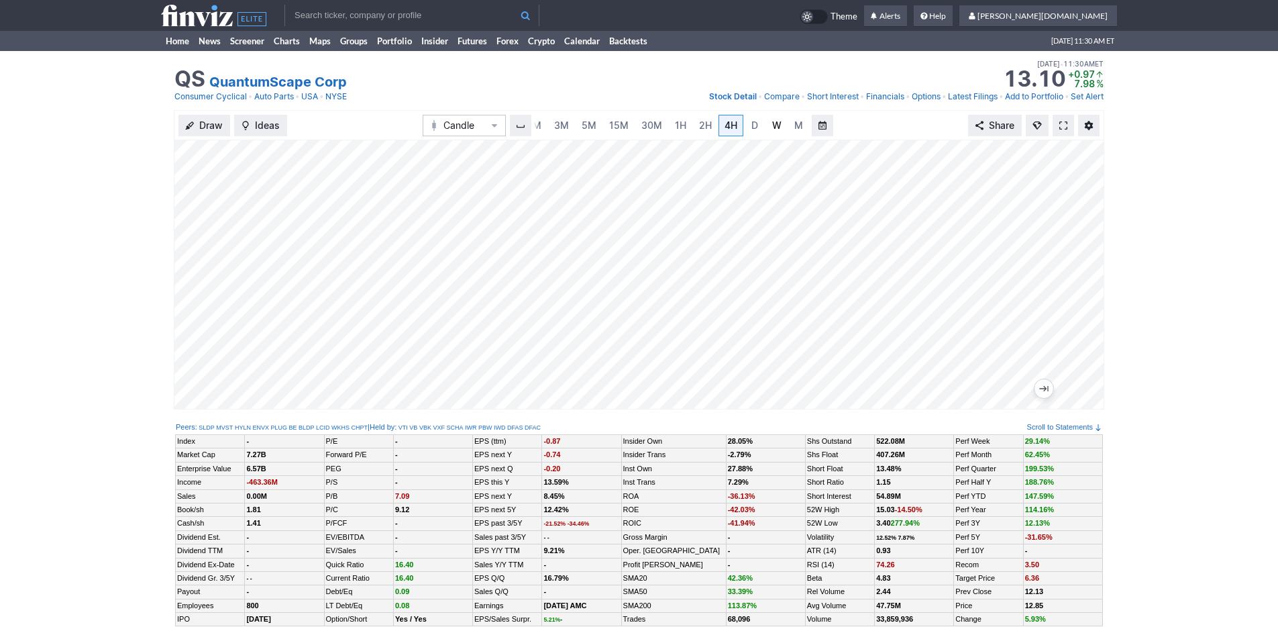
click at [777, 126] on span "W" at bounding box center [776, 124] width 9 height 11
click at [177, 45] on link "Home" at bounding box center [177, 41] width 33 height 20
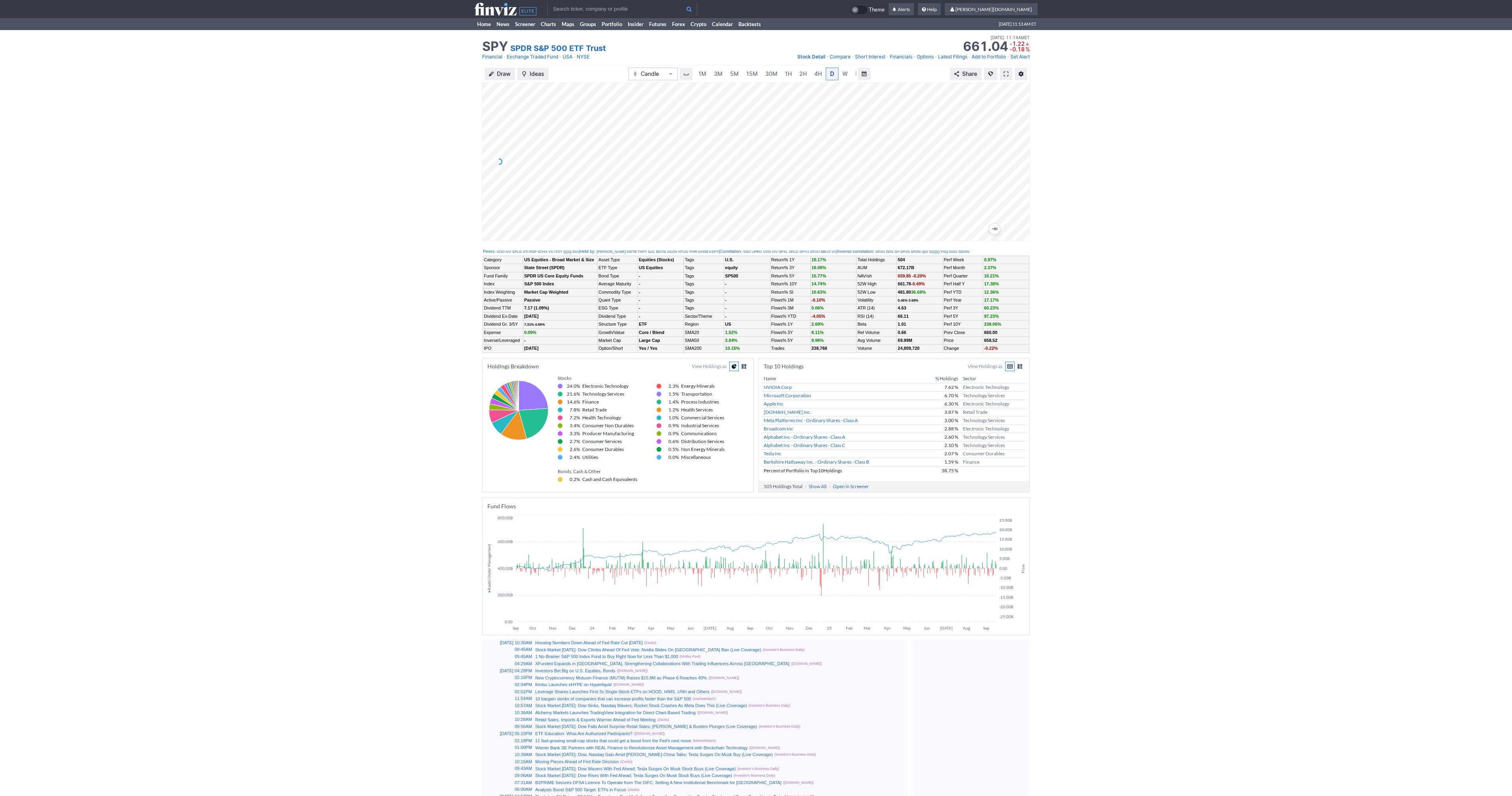
scroll to position [0, 8]
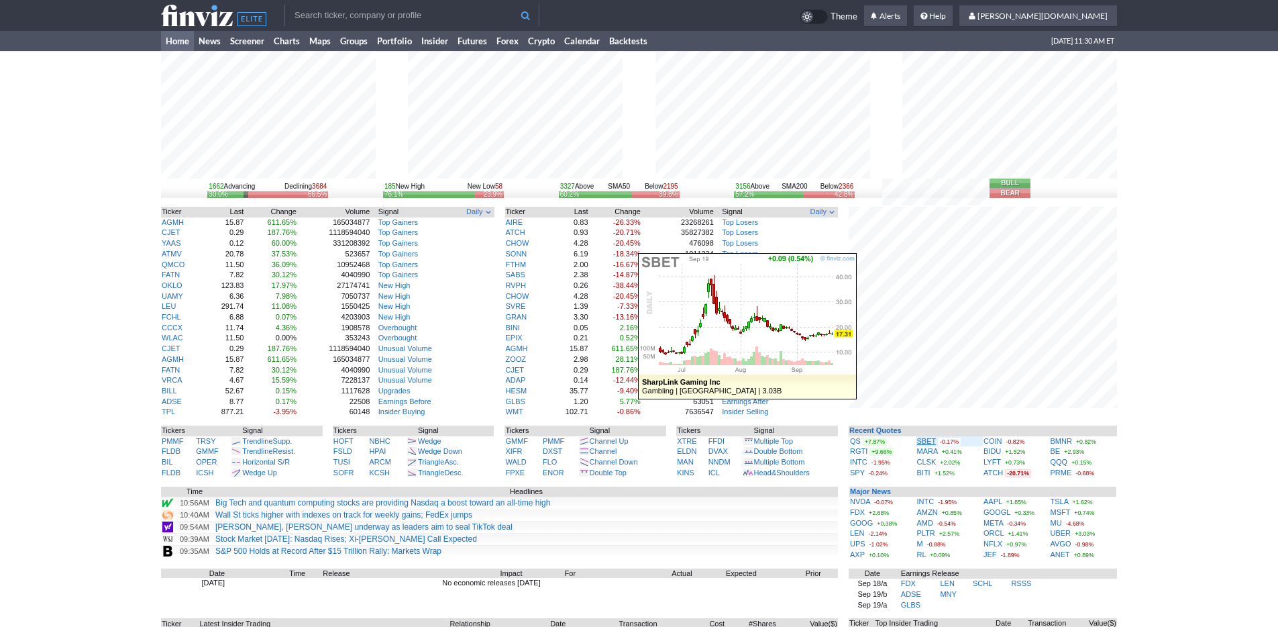
click at [926, 437] on link "SBET" at bounding box center [926, 441] width 19 height 8
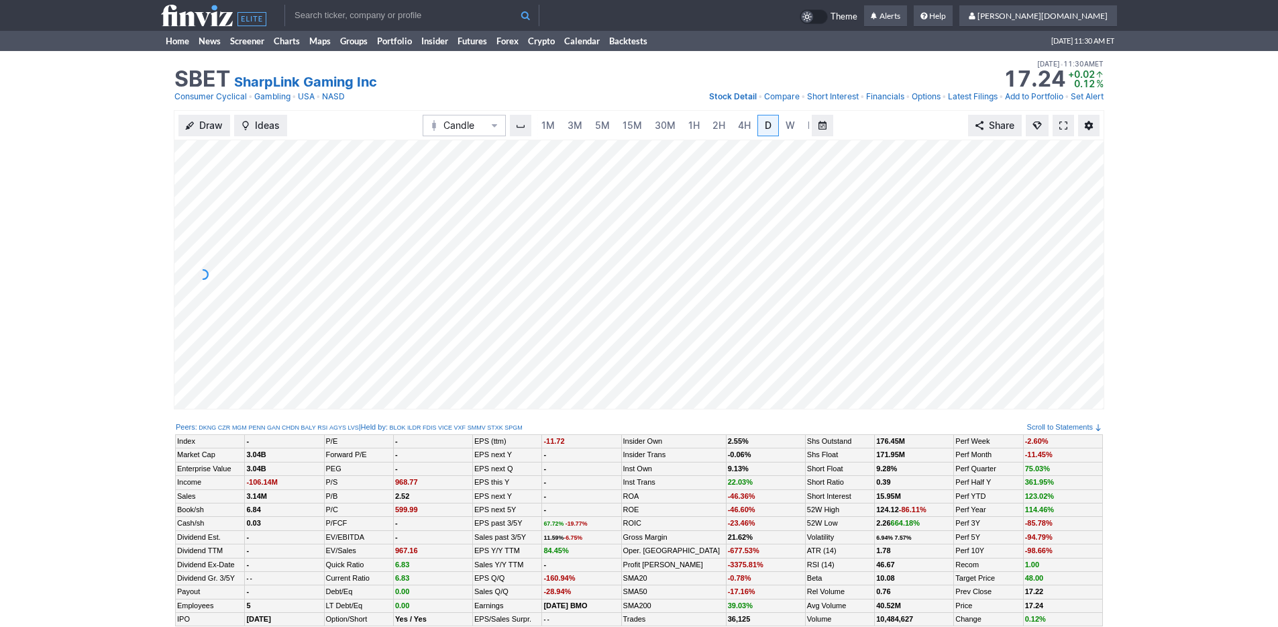
scroll to position [0, 13]
click at [186, 42] on link "Home" at bounding box center [177, 41] width 33 height 20
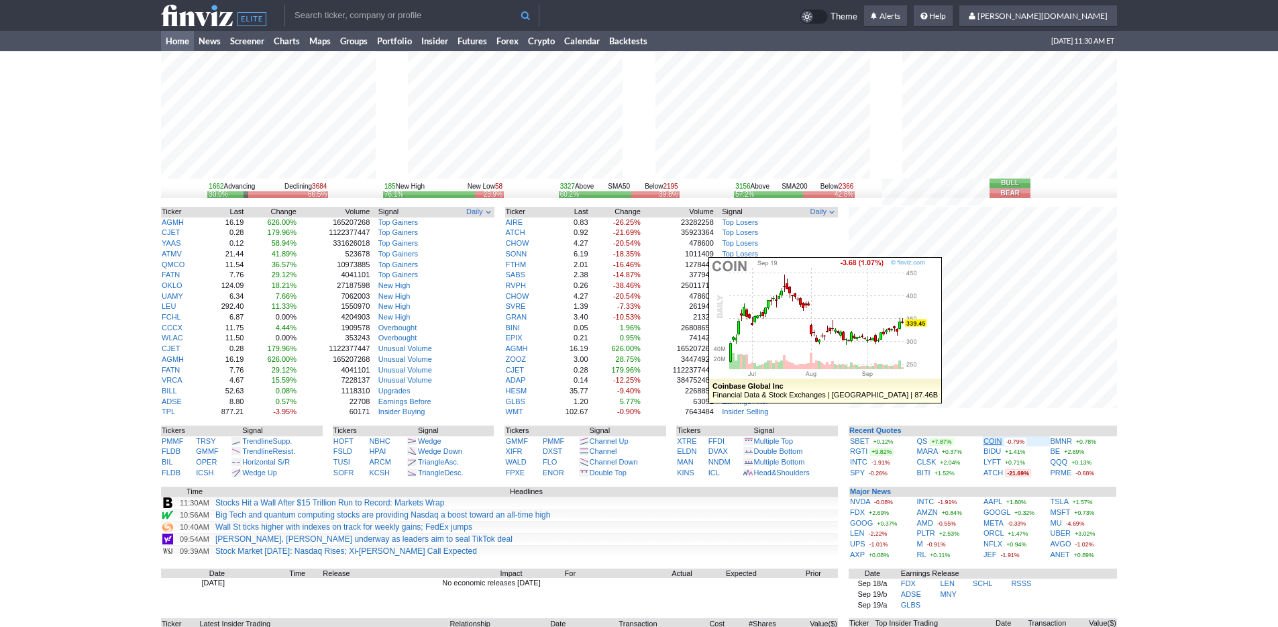
click at [996, 441] on link "COIN" at bounding box center [992, 441] width 19 height 8
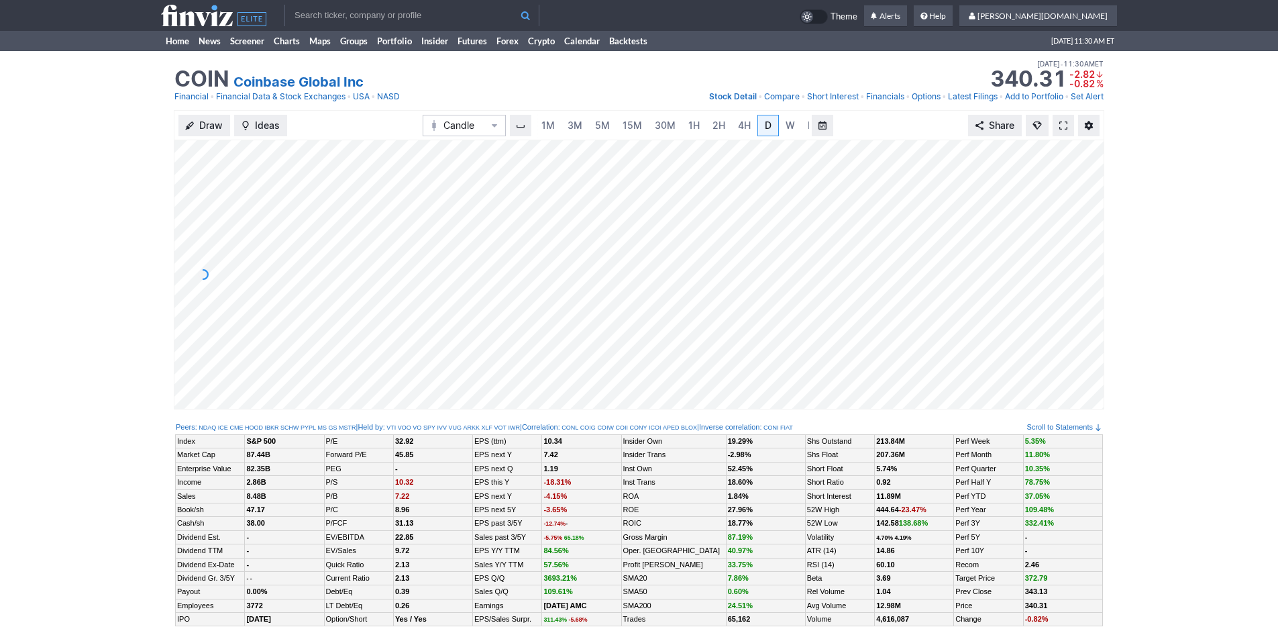
scroll to position [0, 13]
click at [562, 126] on span "3M" at bounding box center [561, 124] width 15 height 11
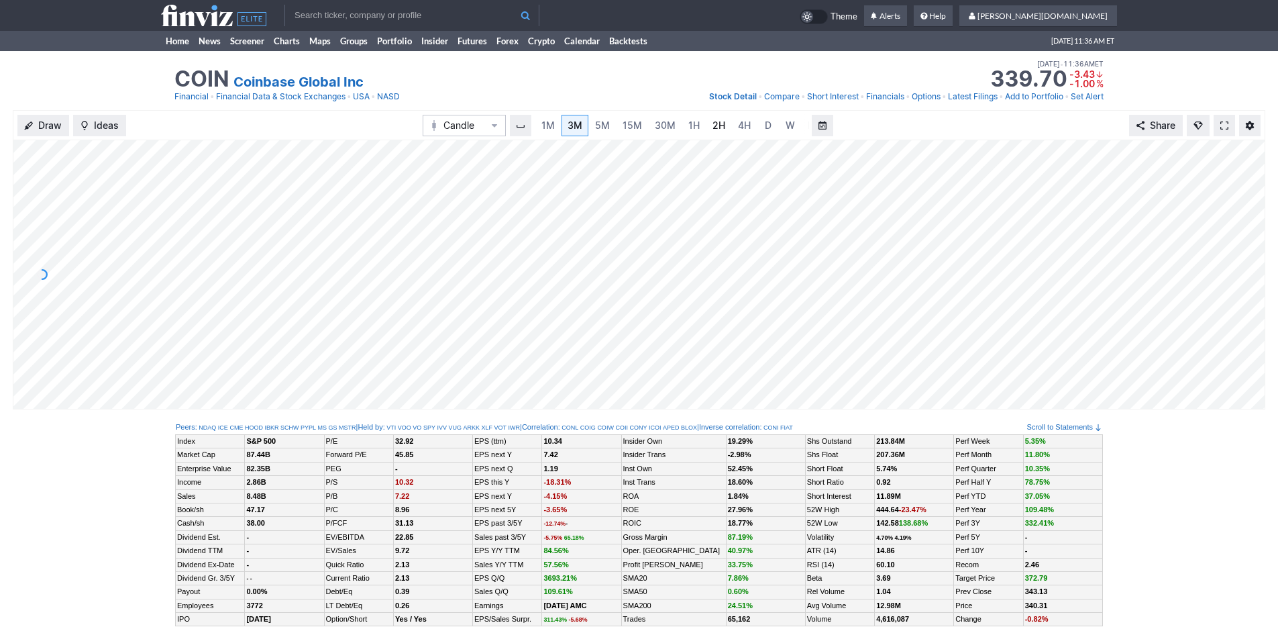
click at [706, 128] on link "2H" at bounding box center [718, 125] width 25 height 21
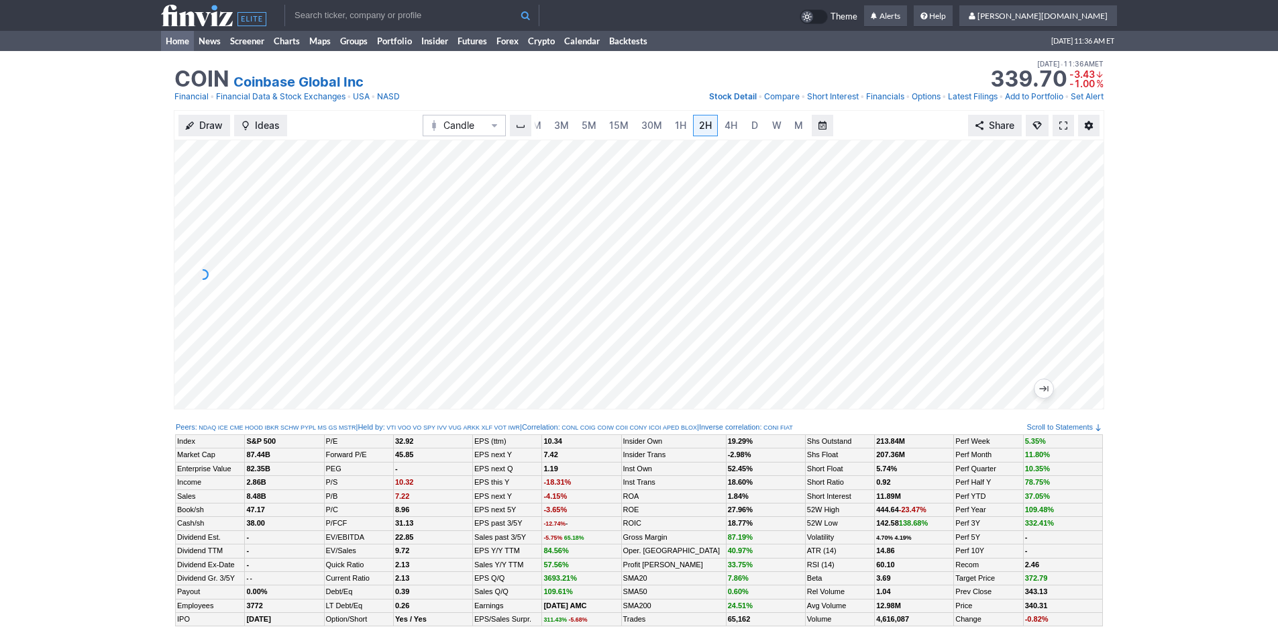
click at [170, 38] on link "Home" at bounding box center [177, 41] width 33 height 20
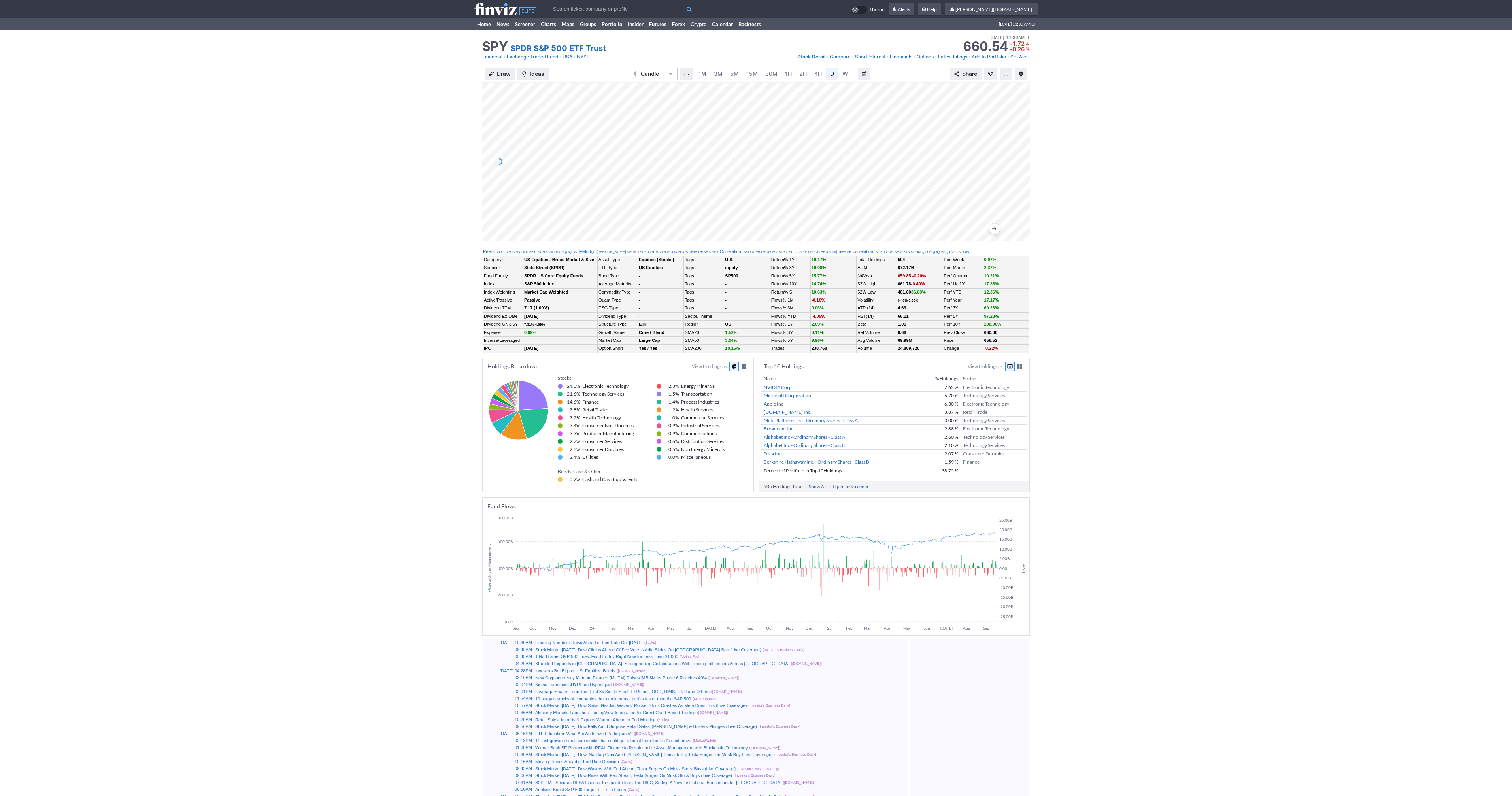
scroll to position [0, 8]
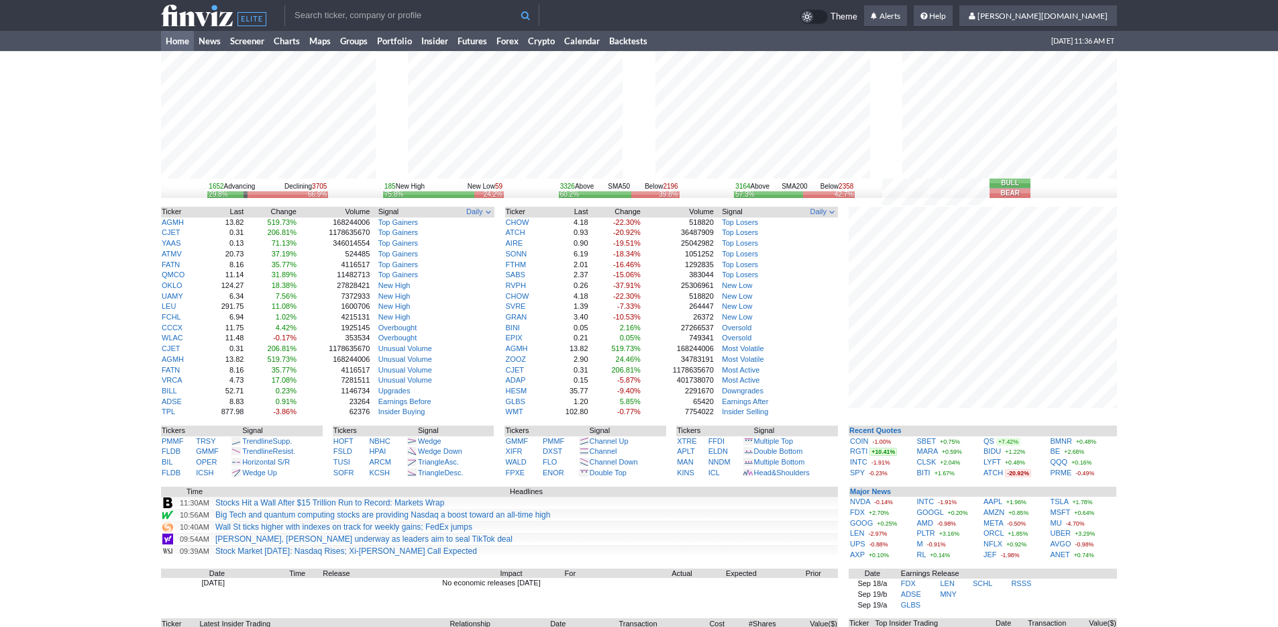
click at [1130, 441] on div "1652 Advancing Declining 3705 29.8% 66.9% 185 New High New Low 59 75.8% 24.2% 3…" at bounding box center [639, 418] width 1278 height 735
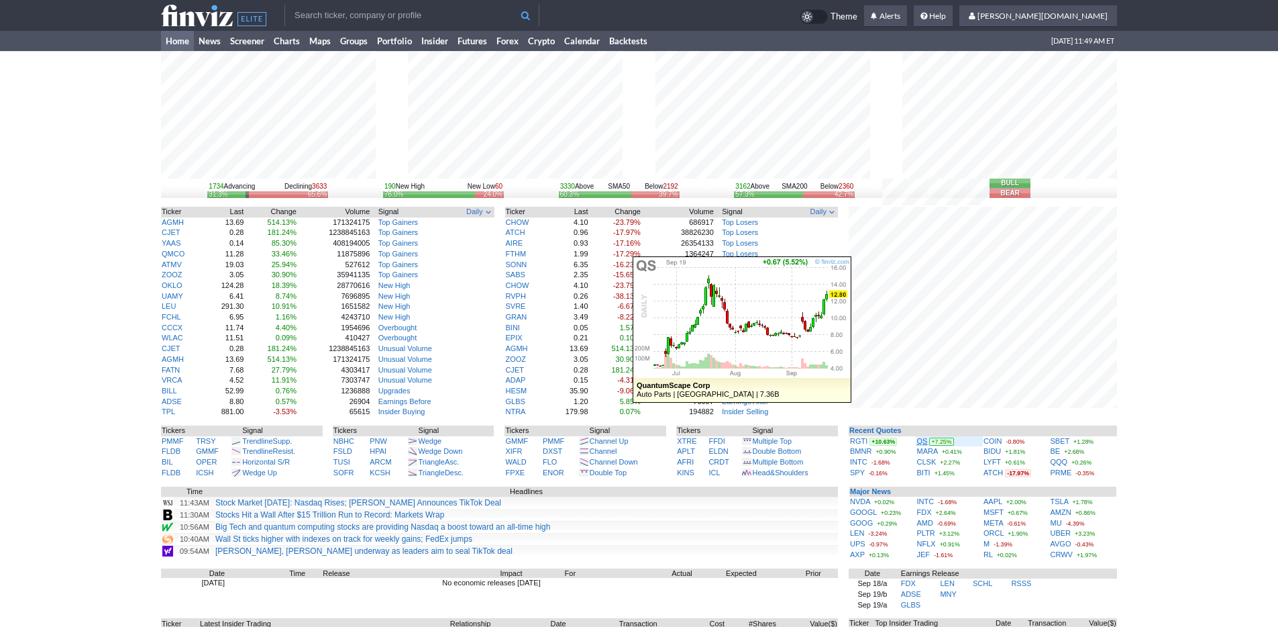
click at [920, 441] on link "QS" at bounding box center [922, 441] width 11 height 8
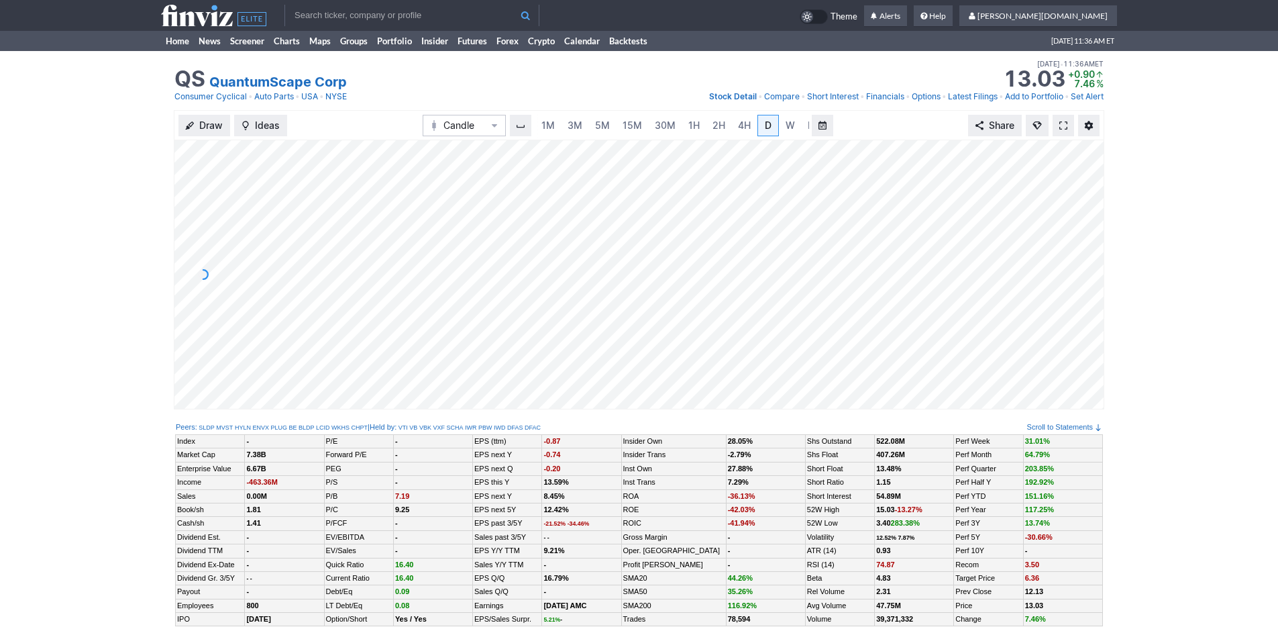
scroll to position [0, 13]
click at [564, 127] on span "3M" at bounding box center [561, 124] width 15 height 11
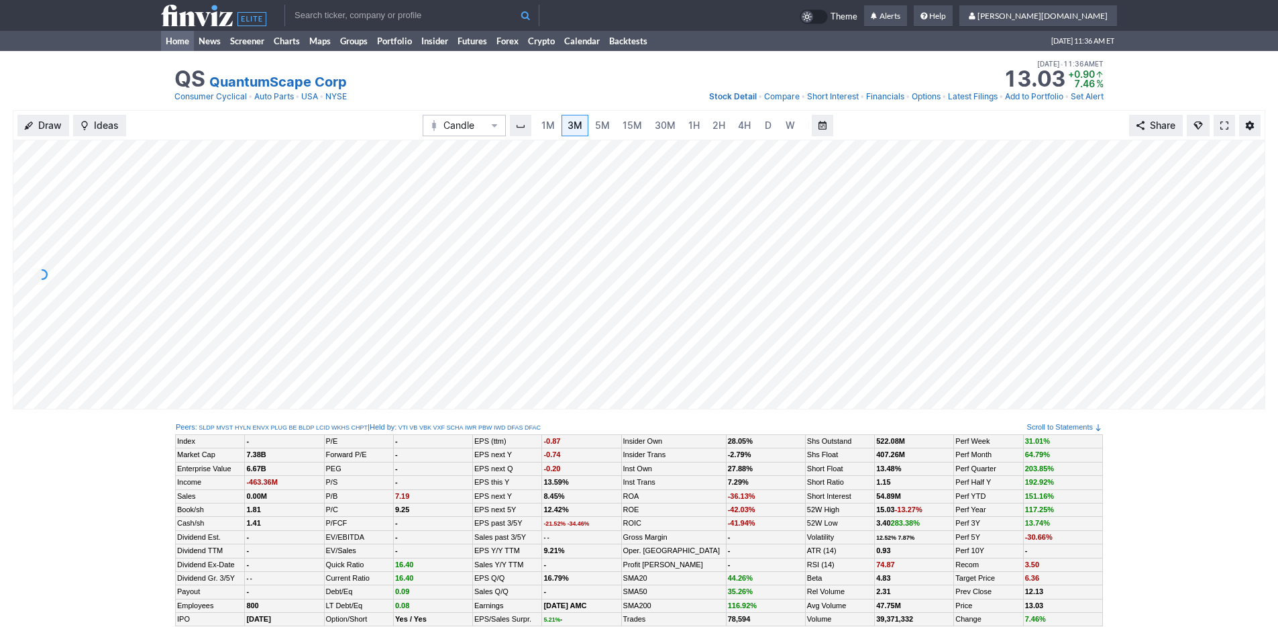
click at [174, 46] on link "Home" at bounding box center [177, 41] width 33 height 20
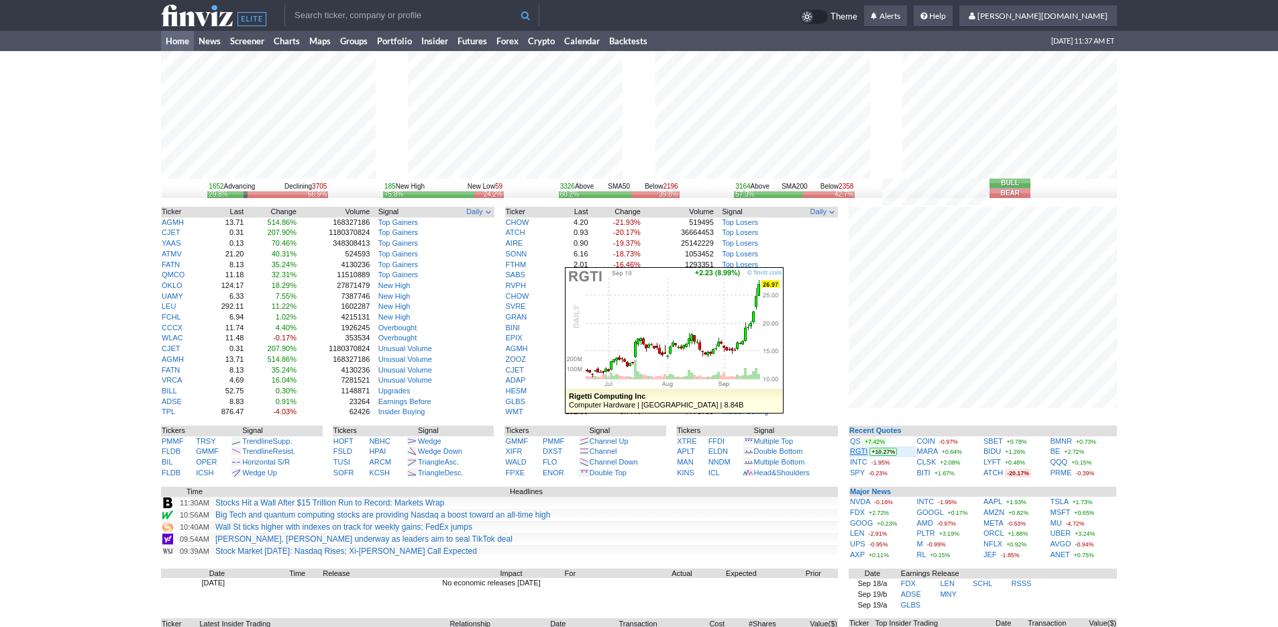
click at [853, 451] on link "RGTI" at bounding box center [858, 451] width 17 height 8
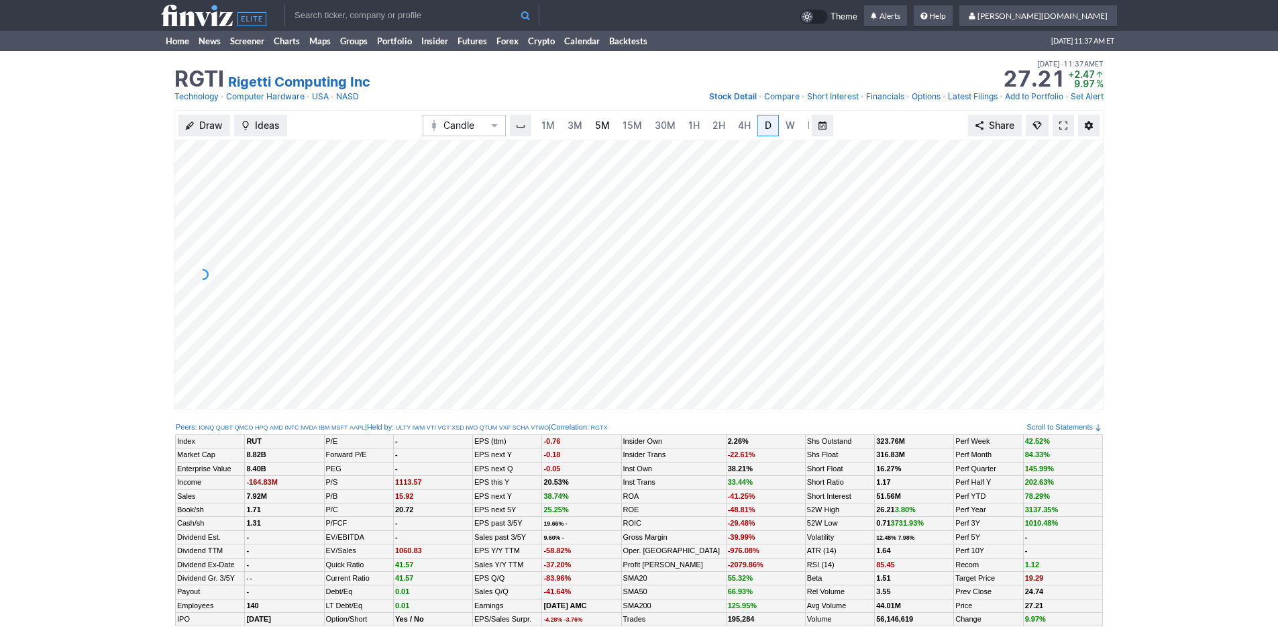
scroll to position [0, 13]
click at [561, 129] on span "3M" at bounding box center [561, 124] width 15 height 11
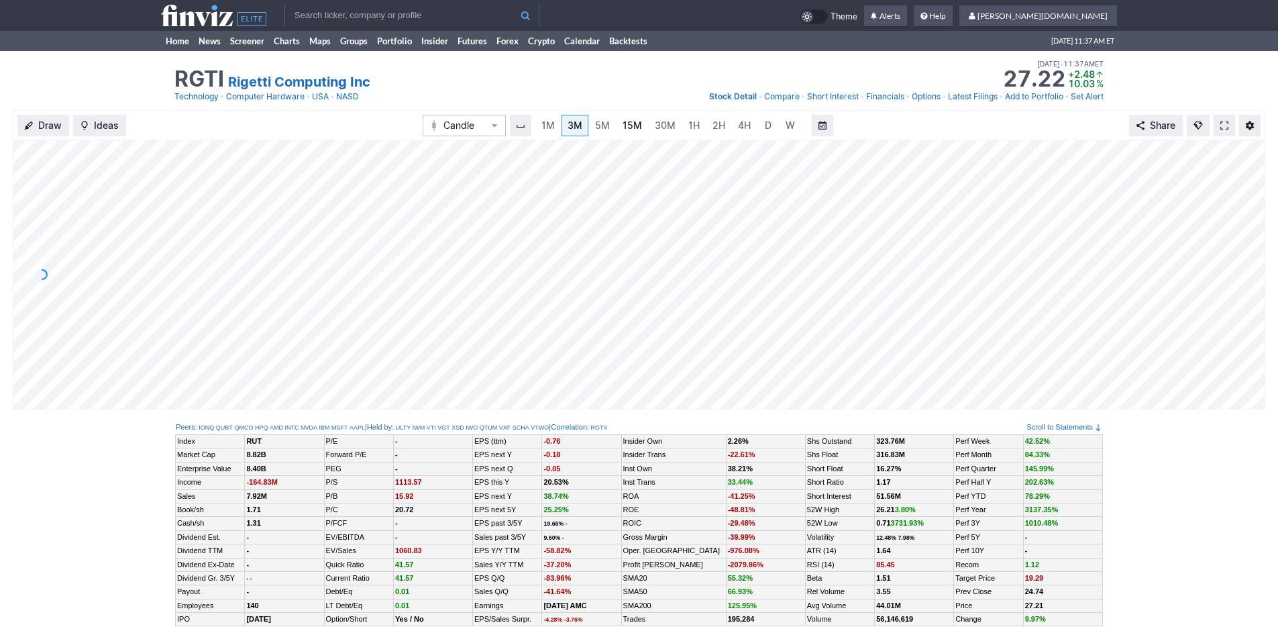
click at [623, 129] on span "15M" at bounding box center [632, 124] width 19 height 11
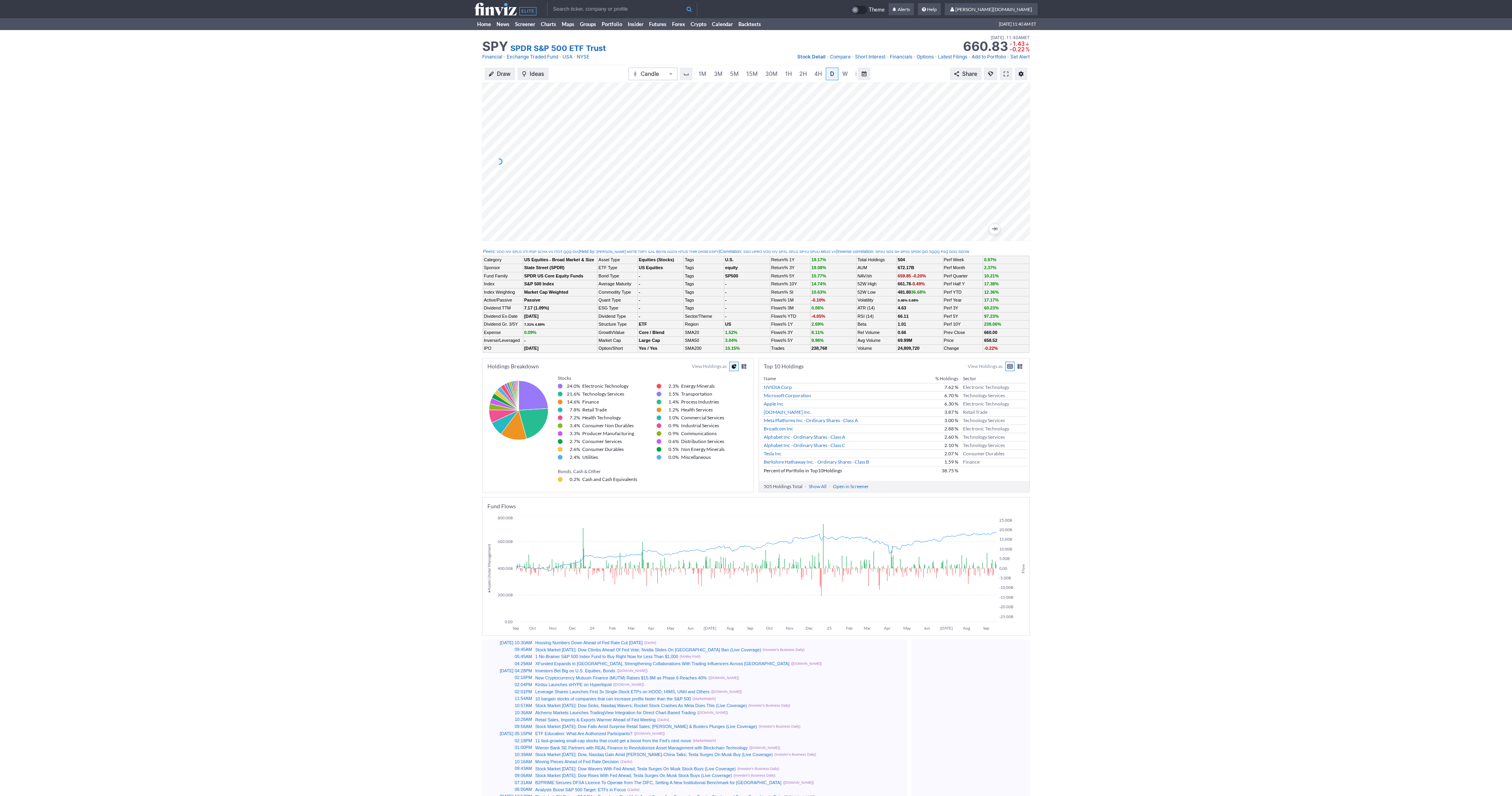
scroll to position [0, 8]
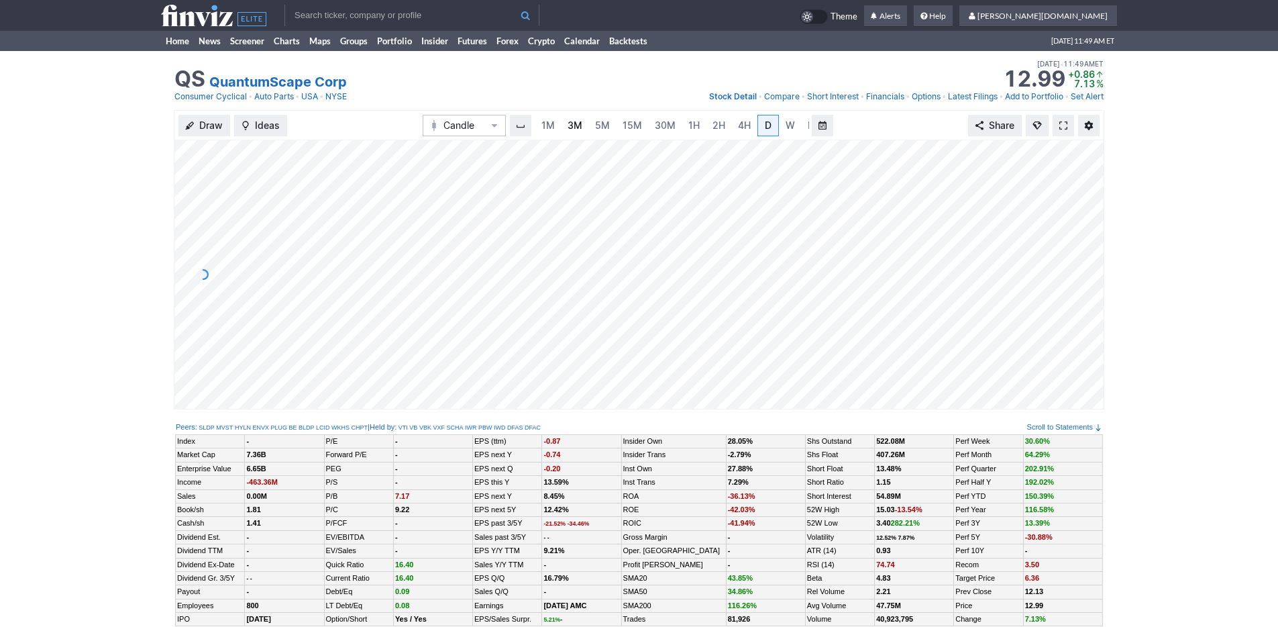
scroll to position [0, 13]
click at [568, 123] on link "3M" at bounding box center [561, 125] width 27 height 21
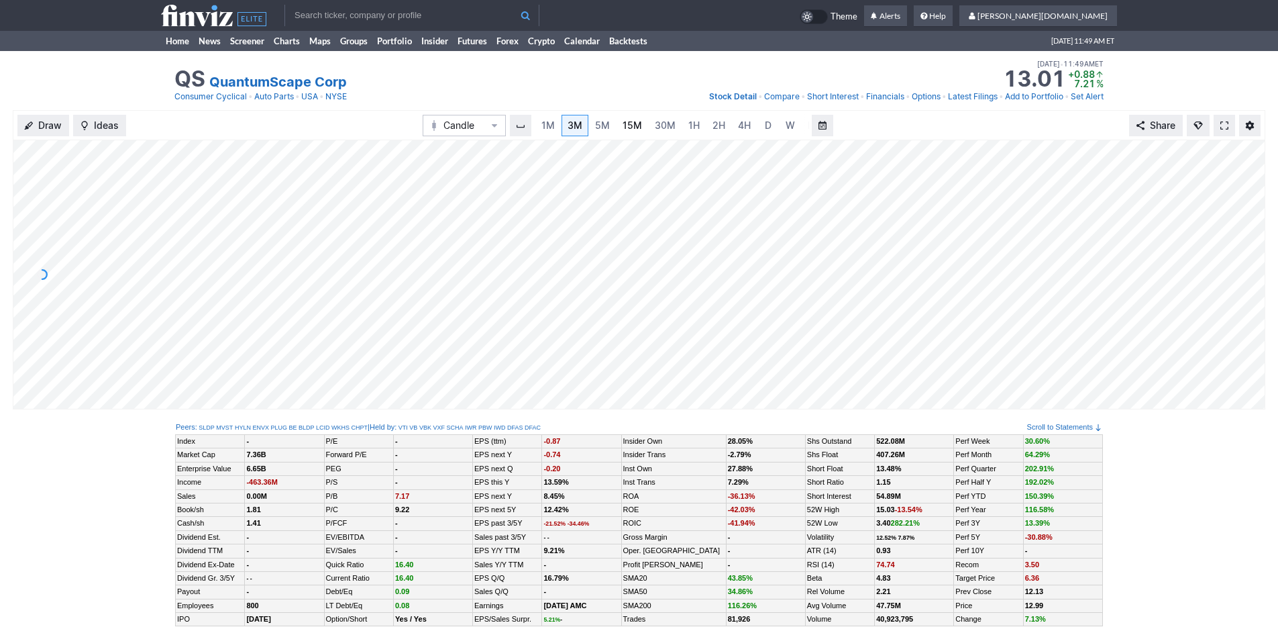
click at [619, 127] on link "15M" at bounding box center [632, 125] width 32 height 21
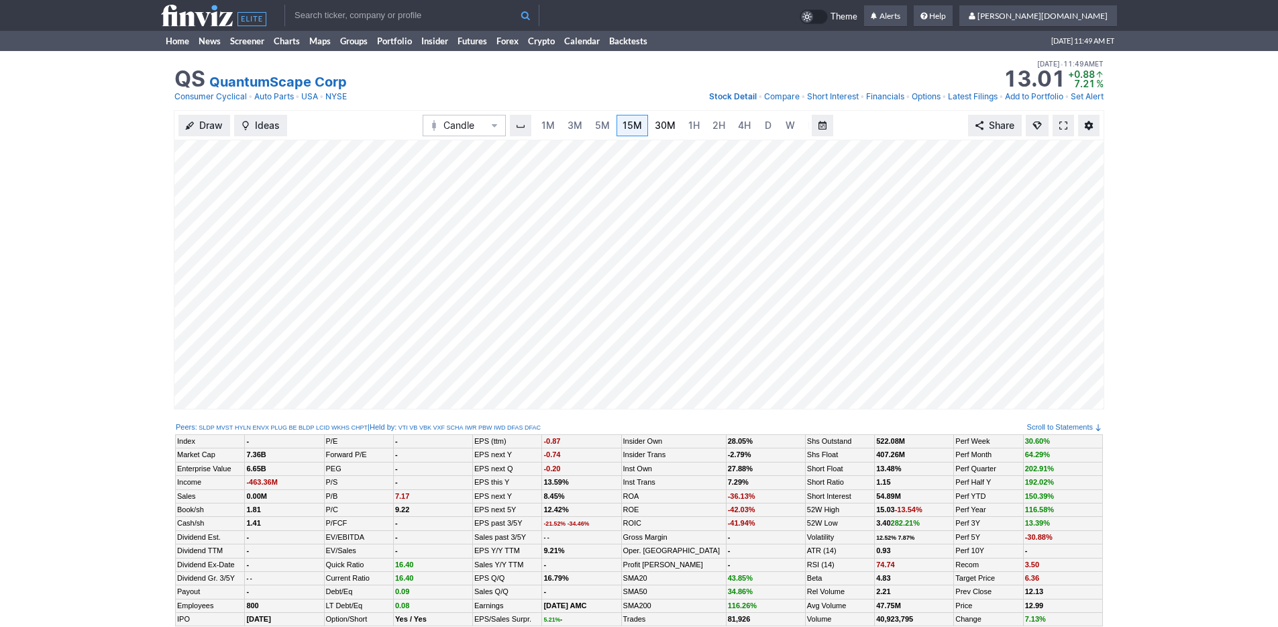
click at [664, 131] on span "30M" at bounding box center [665, 124] width 21 height 11
click at [688, 129] on span "1H" at bounding box center [693, 124] width 11 height 11
click at [725, 130] on span "4H" at bounding box center [730, 124] width 13 height 11
click at [178, 38] on link "Home" at bounding box center [177, 41] width 33 height 20
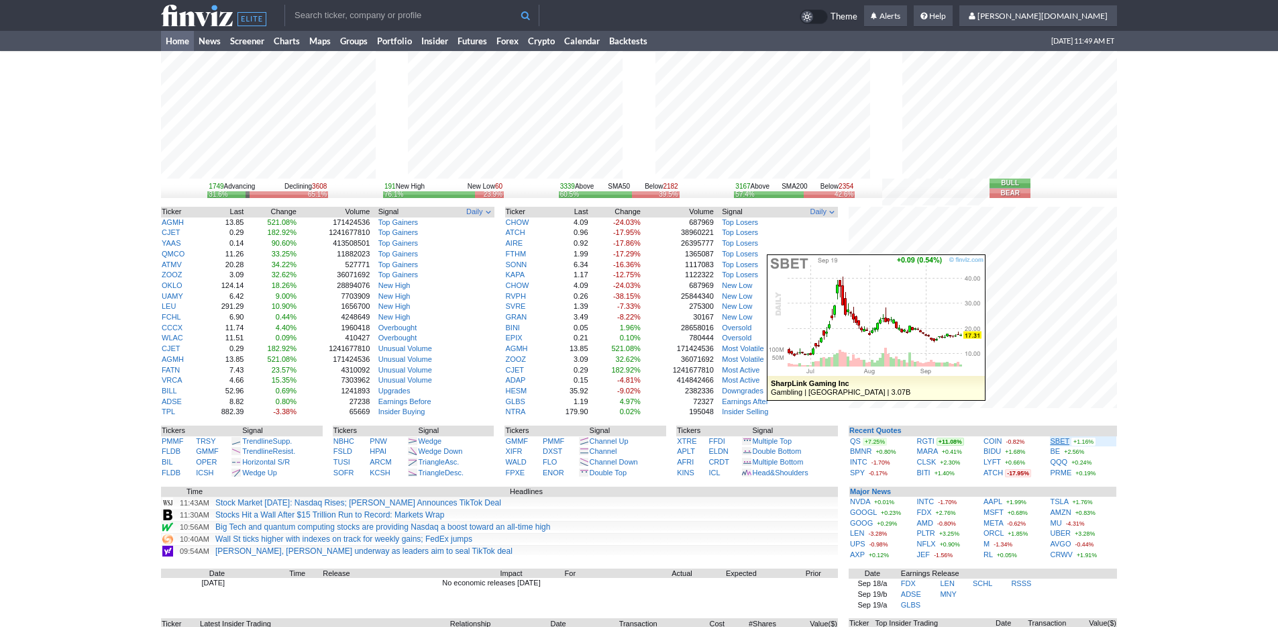
click at [1055, 439] on link "SBET" at bounding box center [1060, 441] width 19 height 8
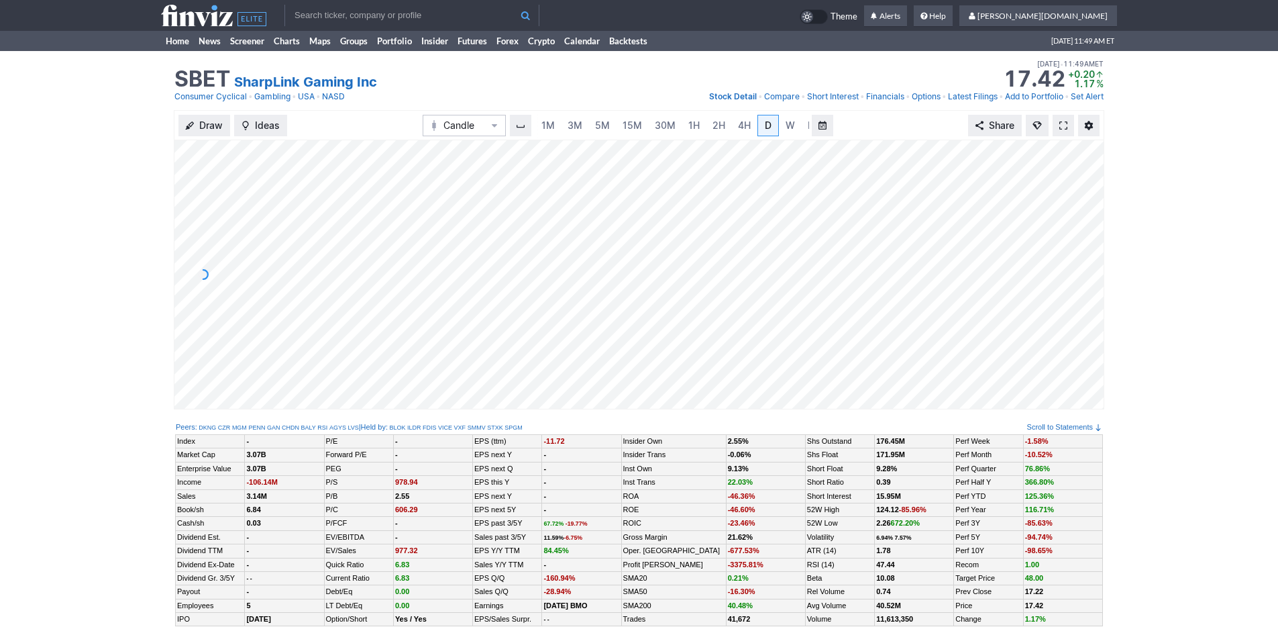
scroll to position [0, 13]
click at [558, 127] on span "3M" at bounding box center [561, 124] width 15 height 11
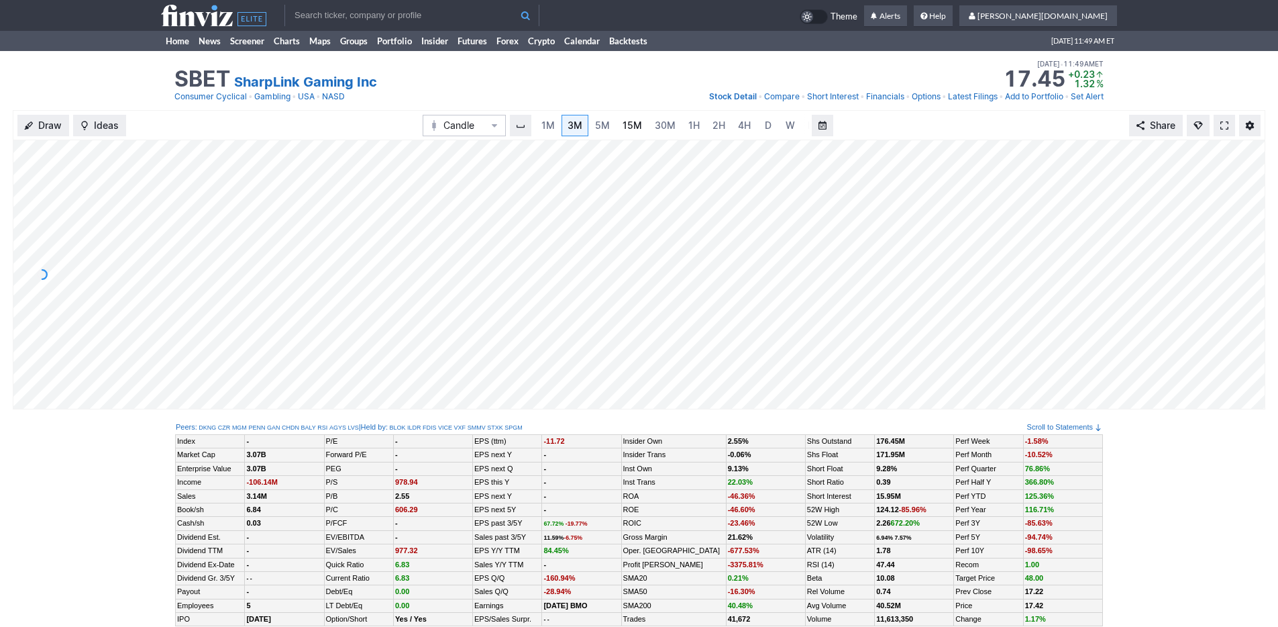
click at [643, 128] on link "15M" at bounding box center [632, 125] width 32 height 21
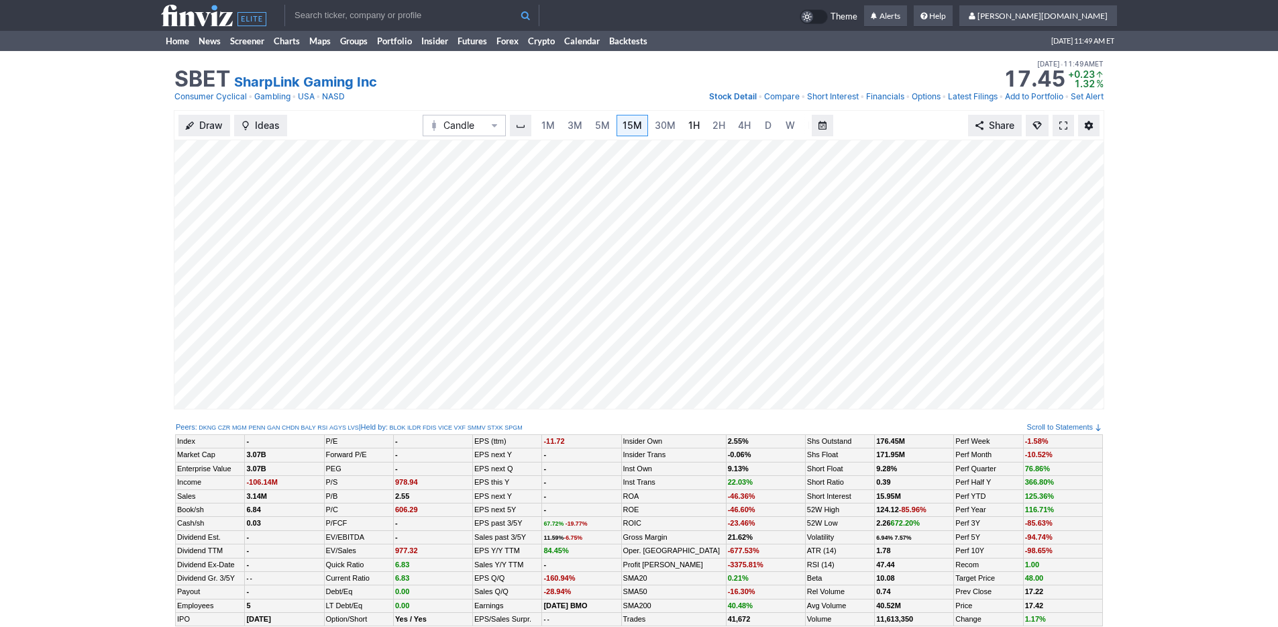
click at [689, 131] on span "1H" at bounding box center [693, 125] width 11 height 13
click at [583, 131] on span "5M" at bounding box center [589, 124] width 15 height 11
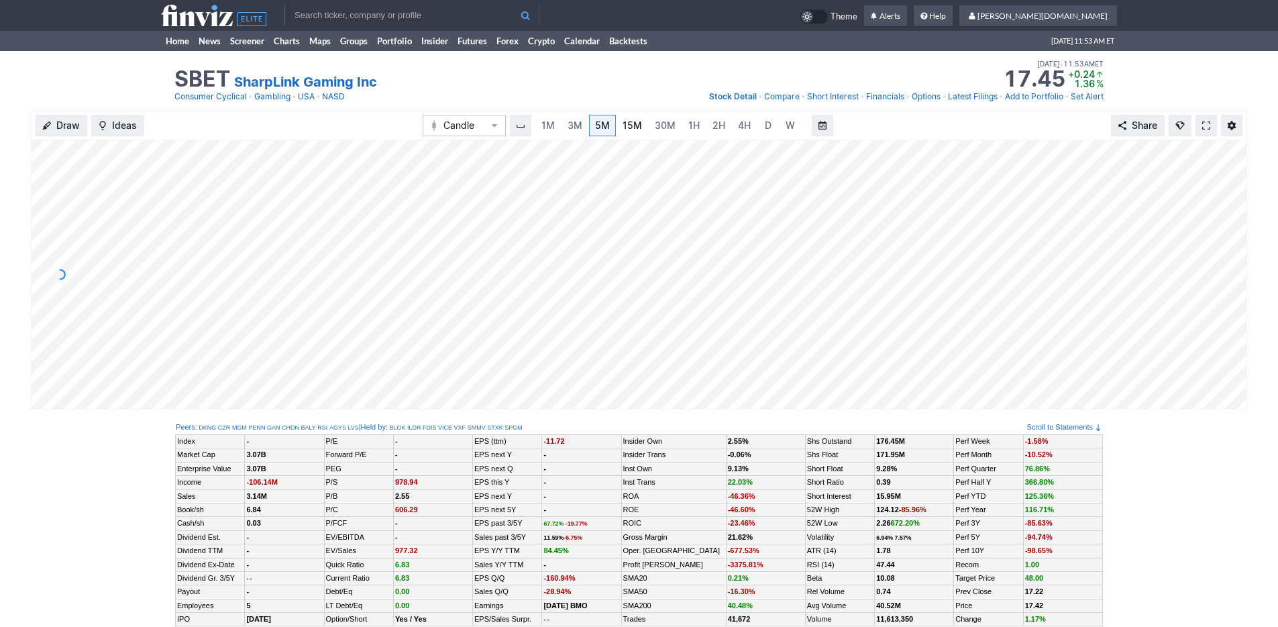
click at [636, 133] on link "15M" at bounding box center [632, 125] width 32 height 21
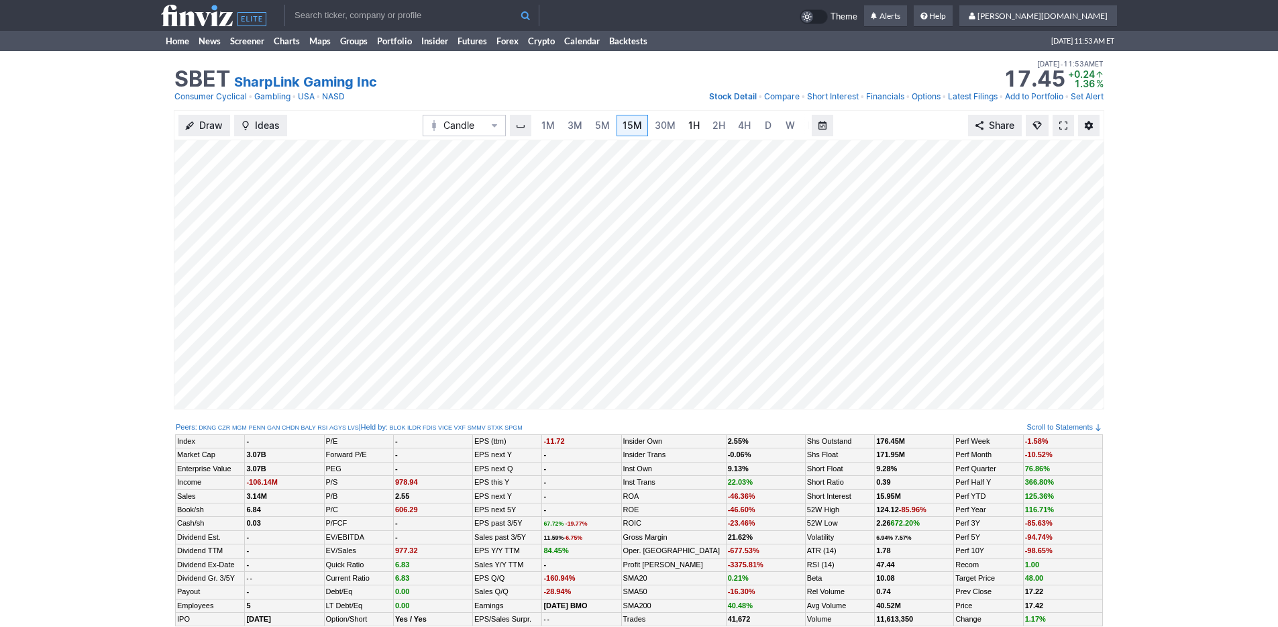
click at [684, 136] on link "1H" at bounding box center [693, 125] width 23 height 21
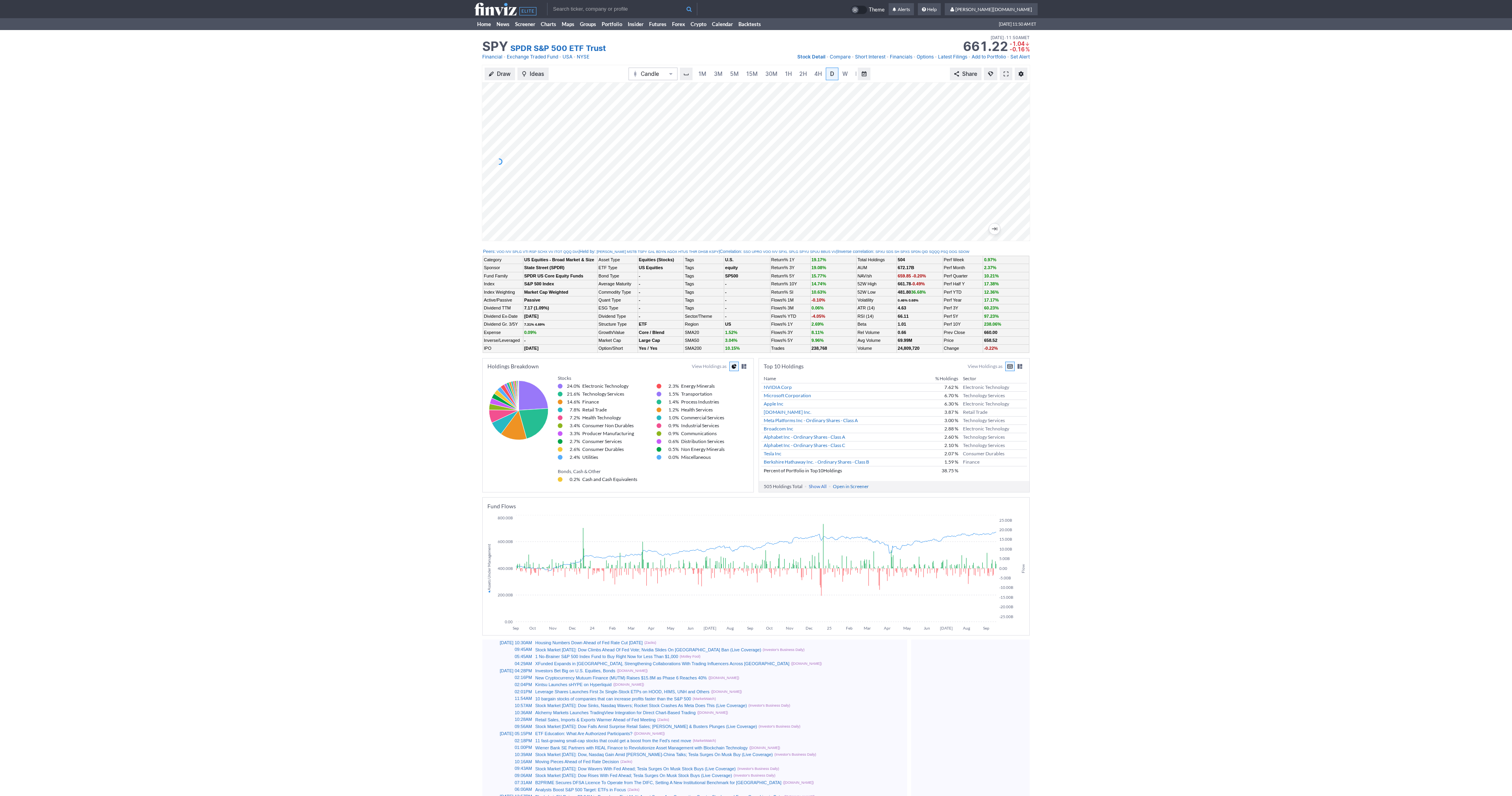
scroll to position [0, 8]
